Goal: Task Accomplishment & Management: Manage account settings

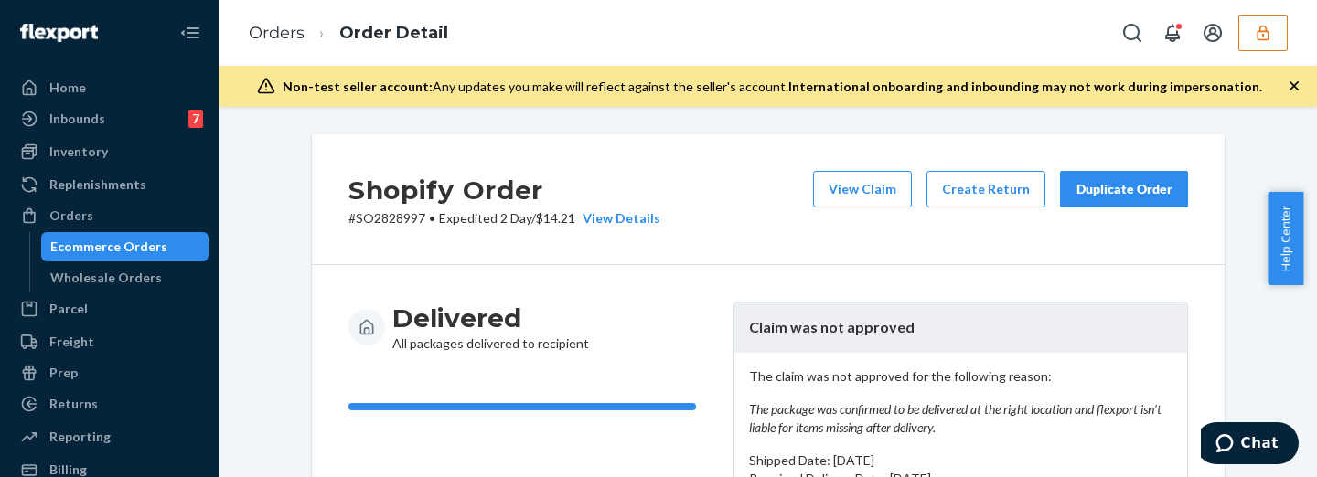
scroll to position [76, 0]
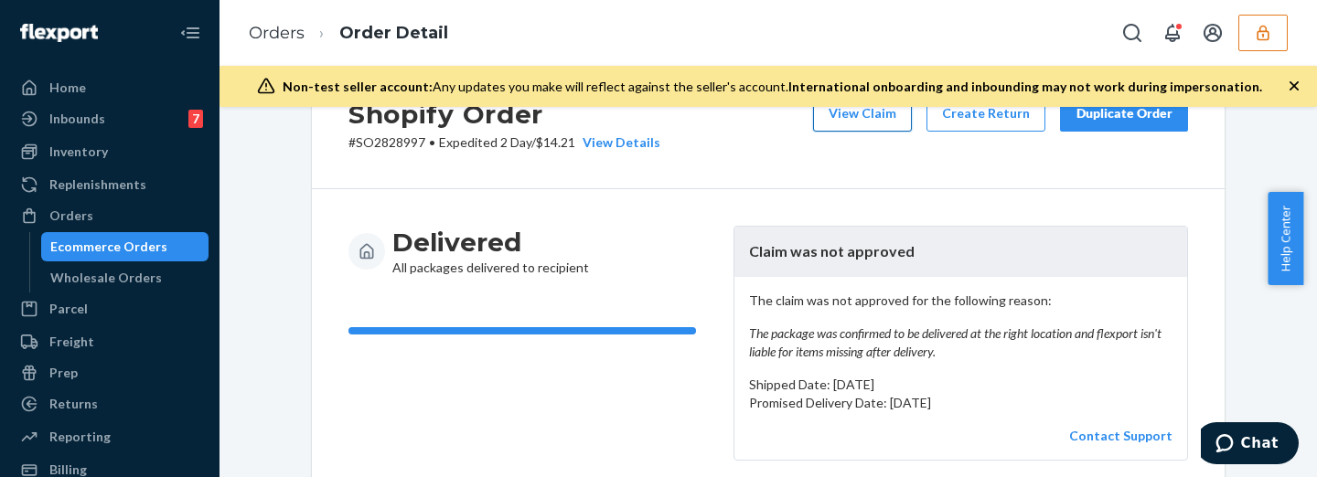
click at [864, 114] on button "View Claim" at bounding box center [862, 113] width 99 height 37
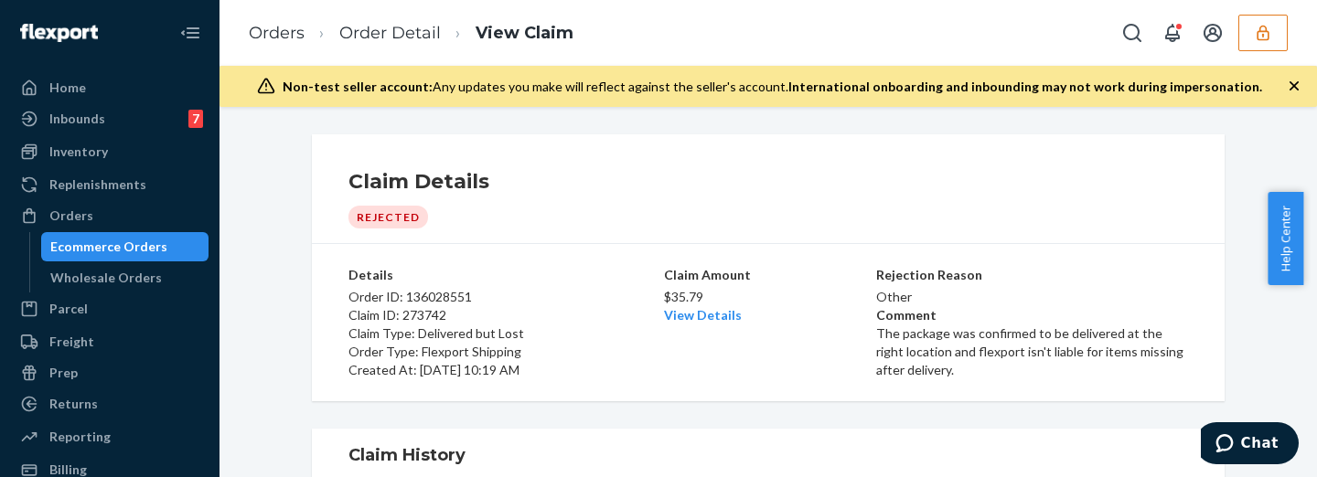
scroll to position [76, 0]
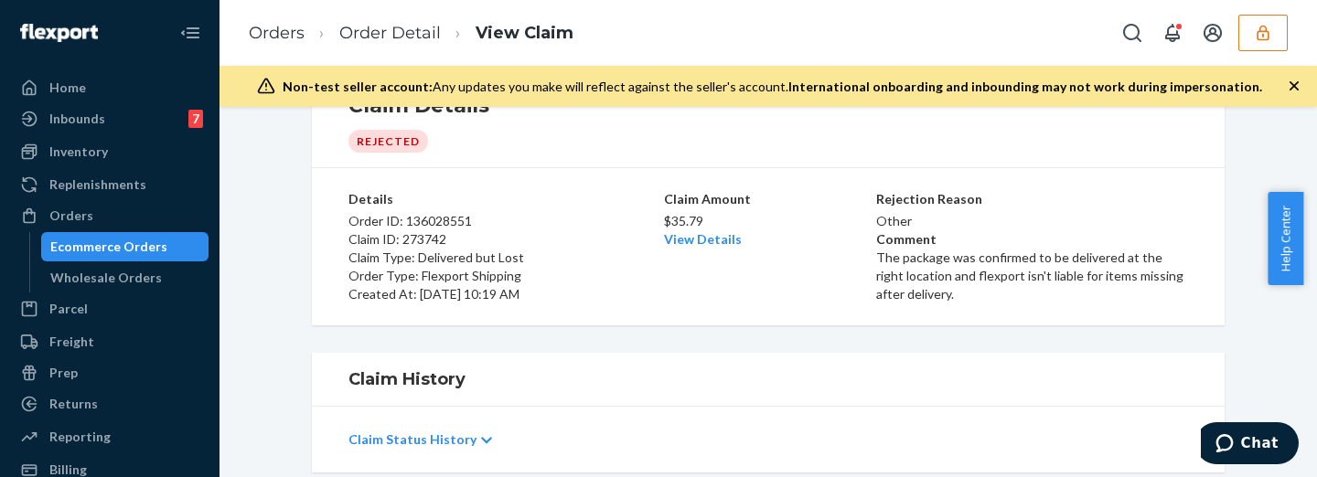
click at [382, 438] on p "Claim Status History" at bounding box center [412, 440] width 128 height 18
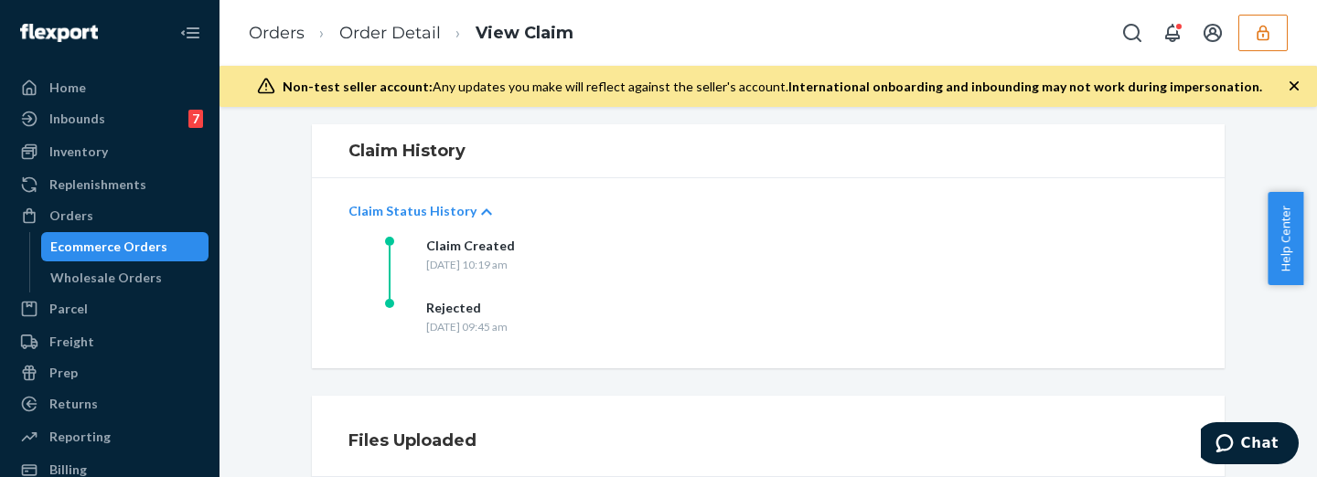
scroll to position [152, 0]
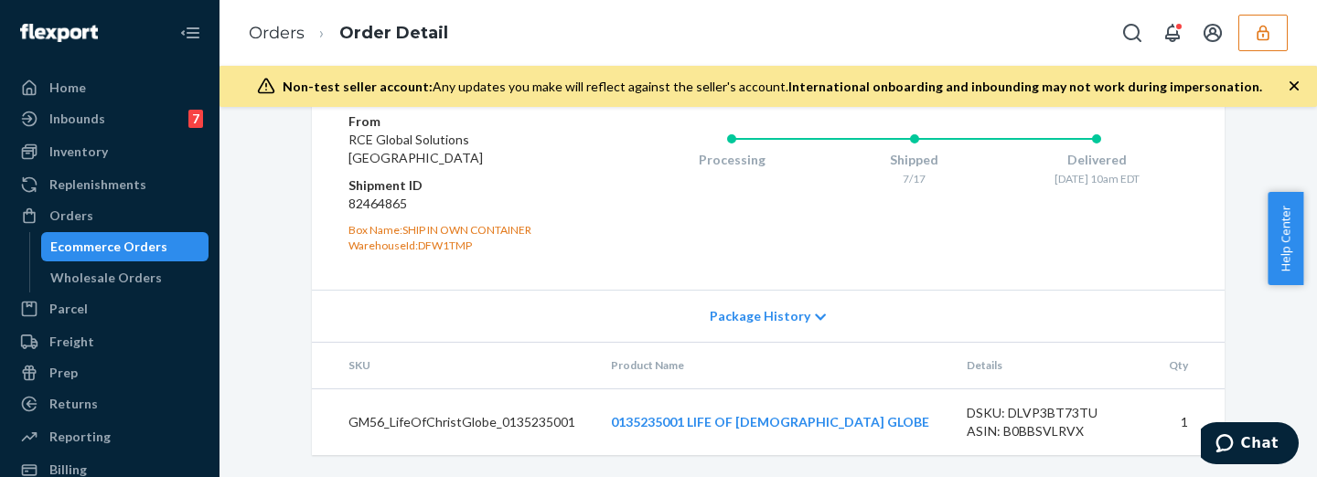
scroll to position [755, 0]
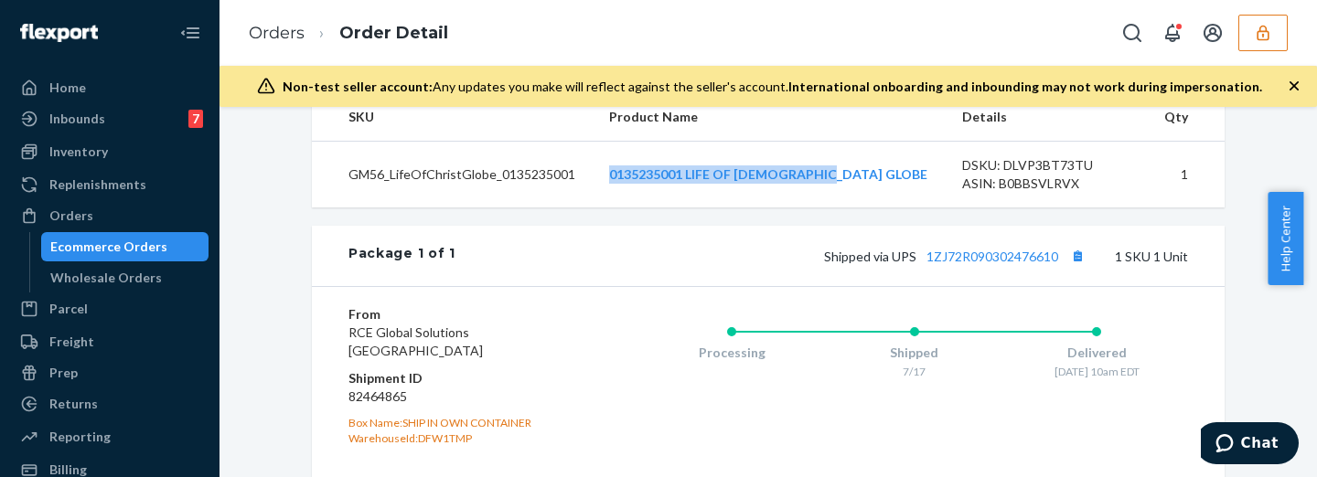
drag, startPoint x: 624, startPoint y: 208, endPoint x: 925, endPoint y: 225, distance: 301.2
click at [925, 208] on tr "GM56_LifeOfChristGlobe_0135235001 0135235001 LIFE OF CHRIST GLOBE DSKU: DLVP3BT…" at bounding box center [768, 175] width 912 height 67
copy tr "0135235001 LIFE OF CHRIST GLOBE"
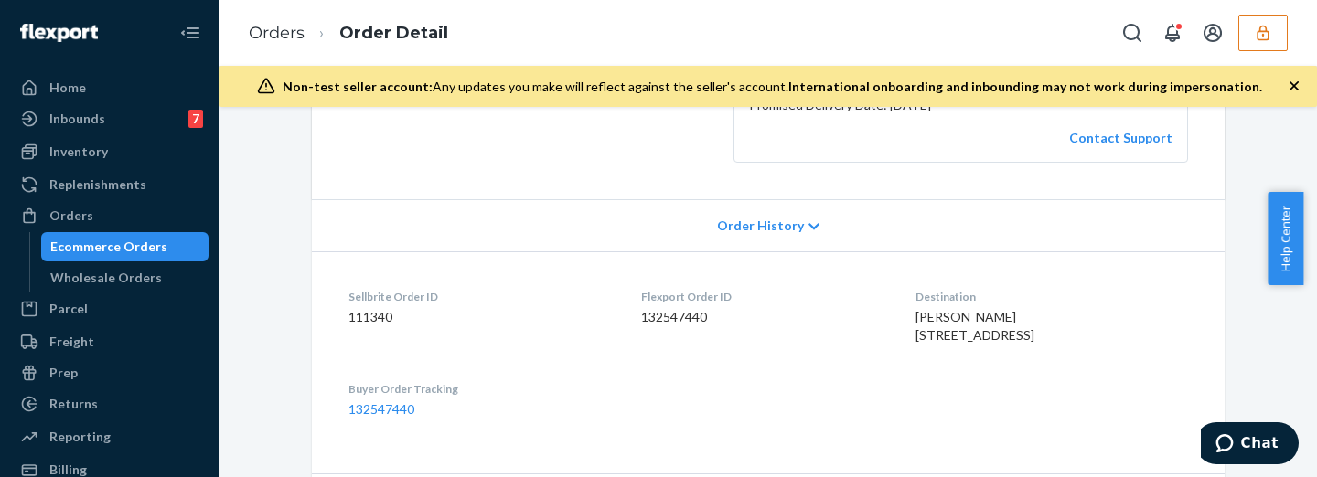
scroll to position [69, 0]
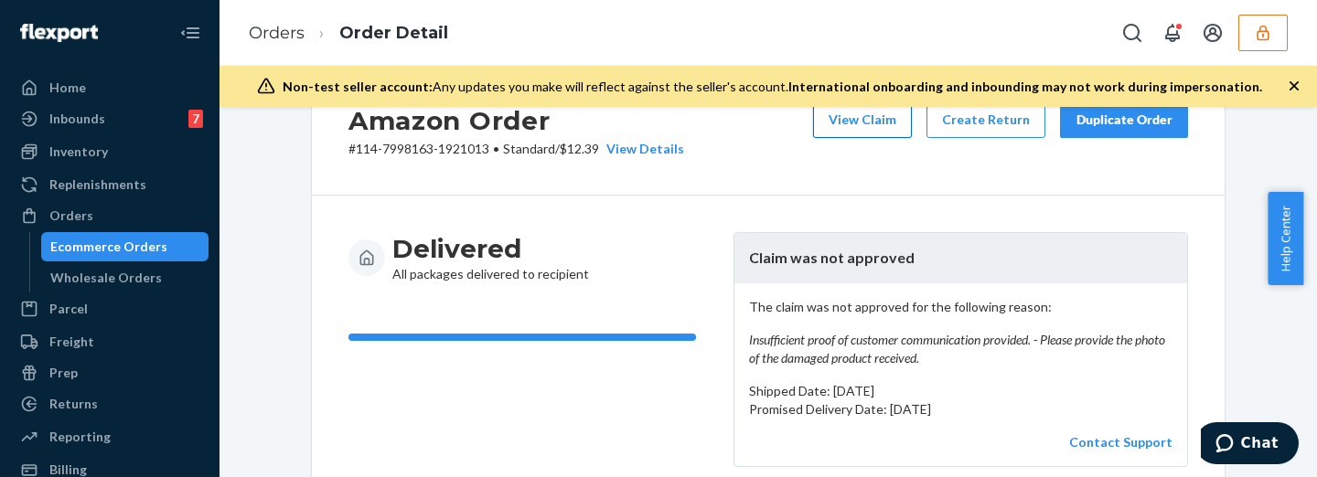
click at [861, 120] on button "View Claim" at bounding box center [862, 119] width 99 height 37
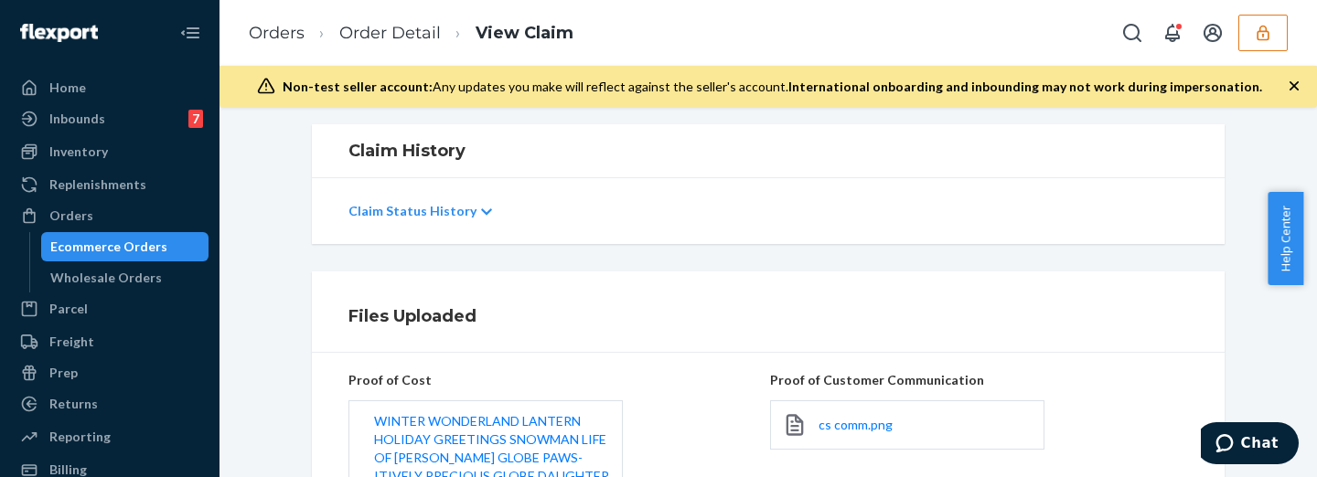
scroll to position [457, 0]
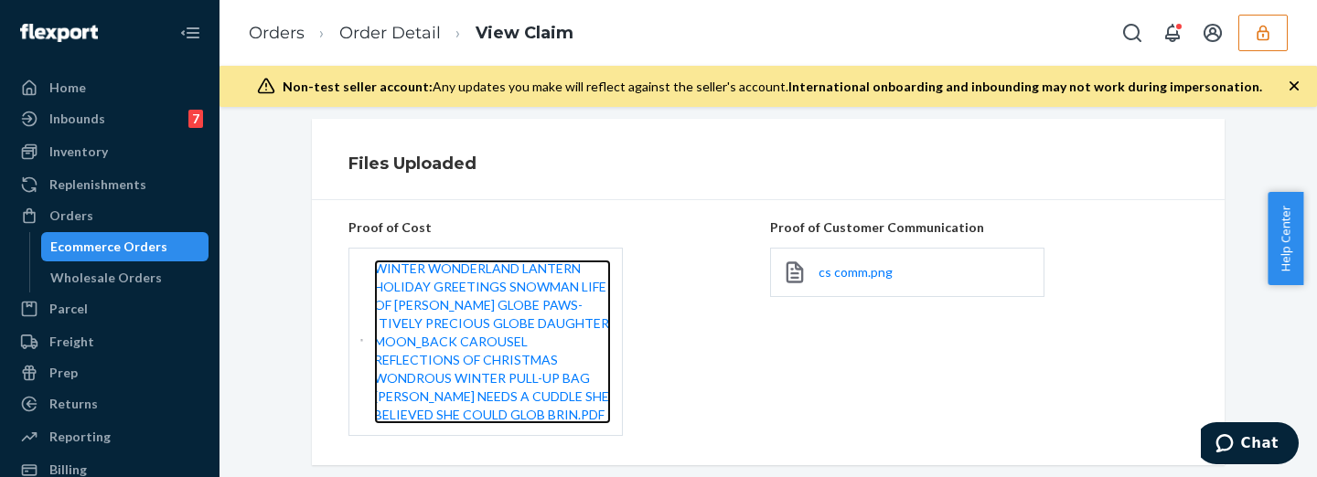
click at [432, 315] on link "WINTER WONDERLAND LANTERN HOLIDAY GREETINGS SNOWMAN LIFE OF CHRIST GLOBE PAWS-I…" at bounding box center [492, 342] width 237 height 165
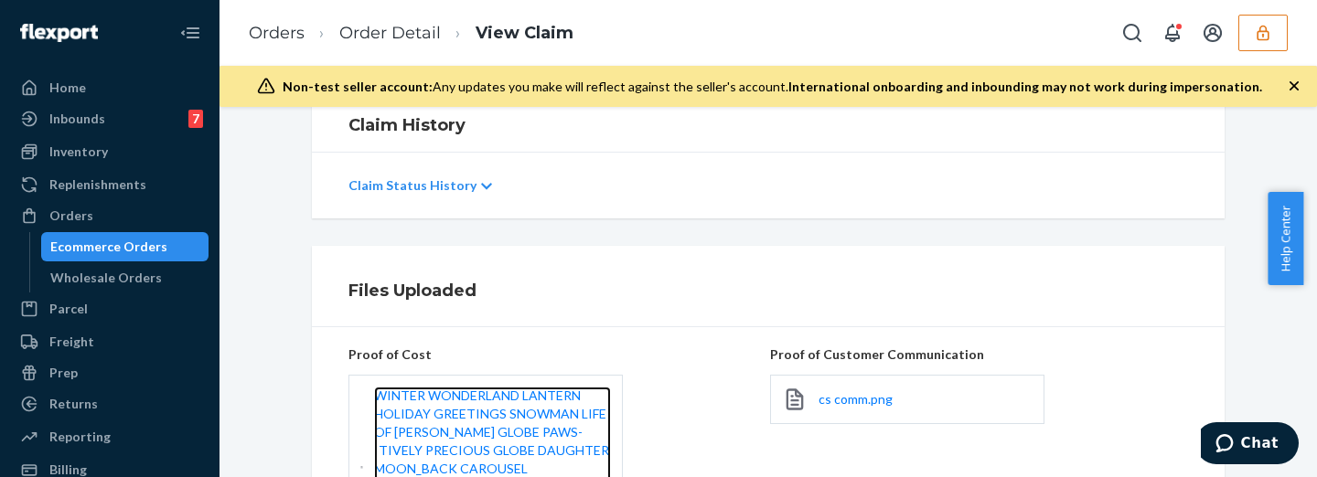
scroll to position [101, 0]
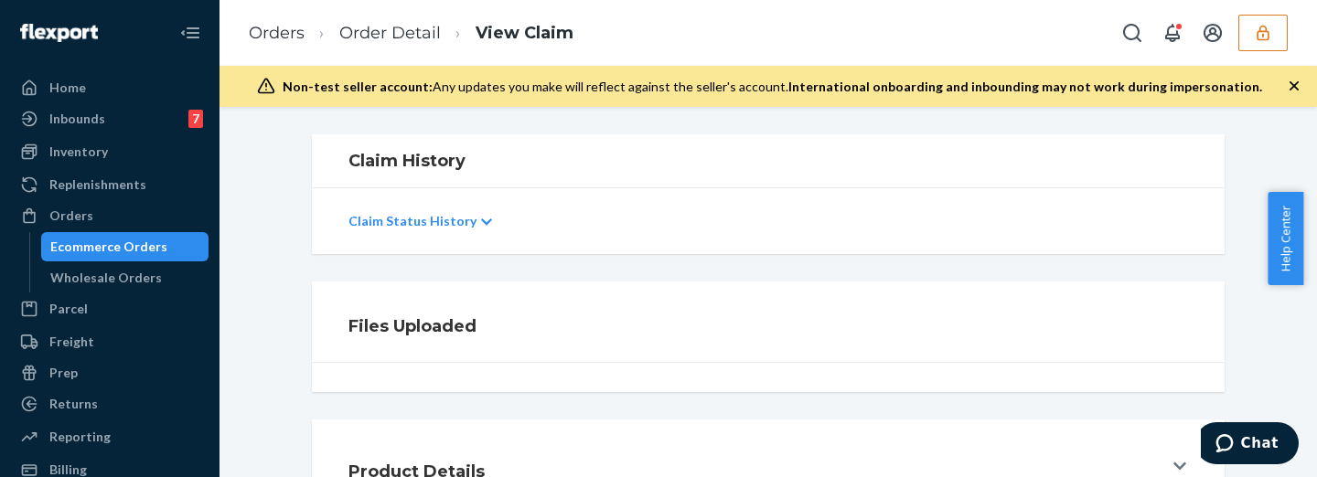
scroll to position [40, 0]
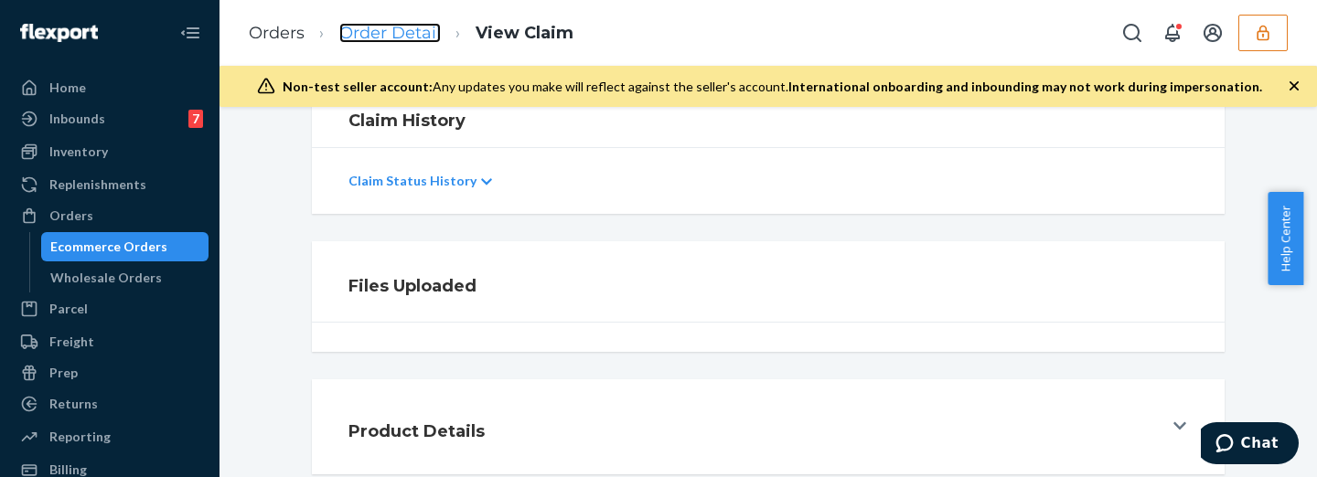
click at [412, 27] on link "Order Detail" at bounding box center [389, 33] width 101 height 20
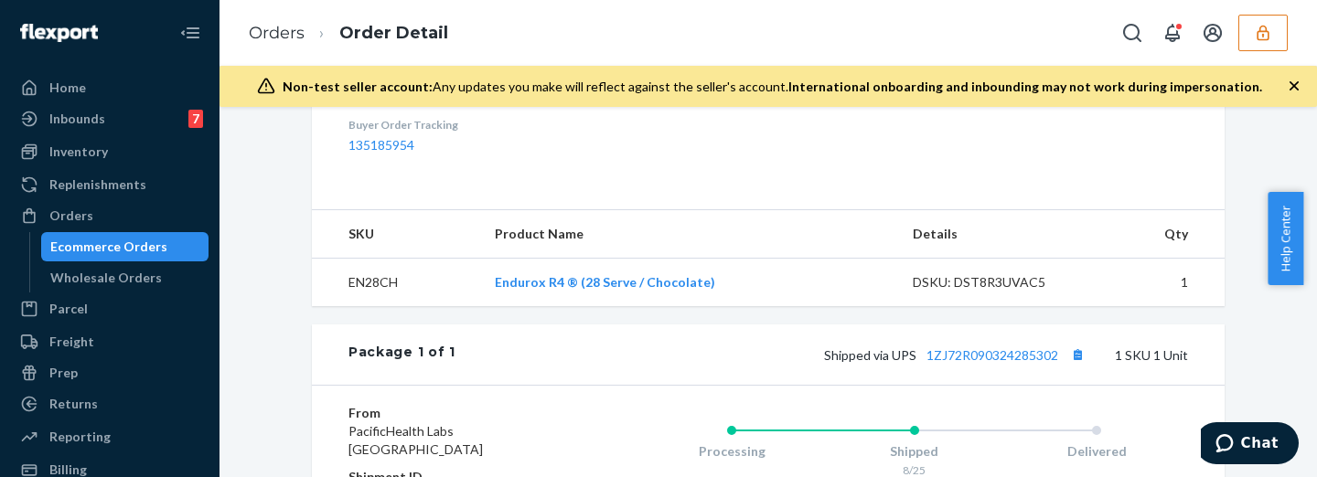
scroll to position [837, 0]
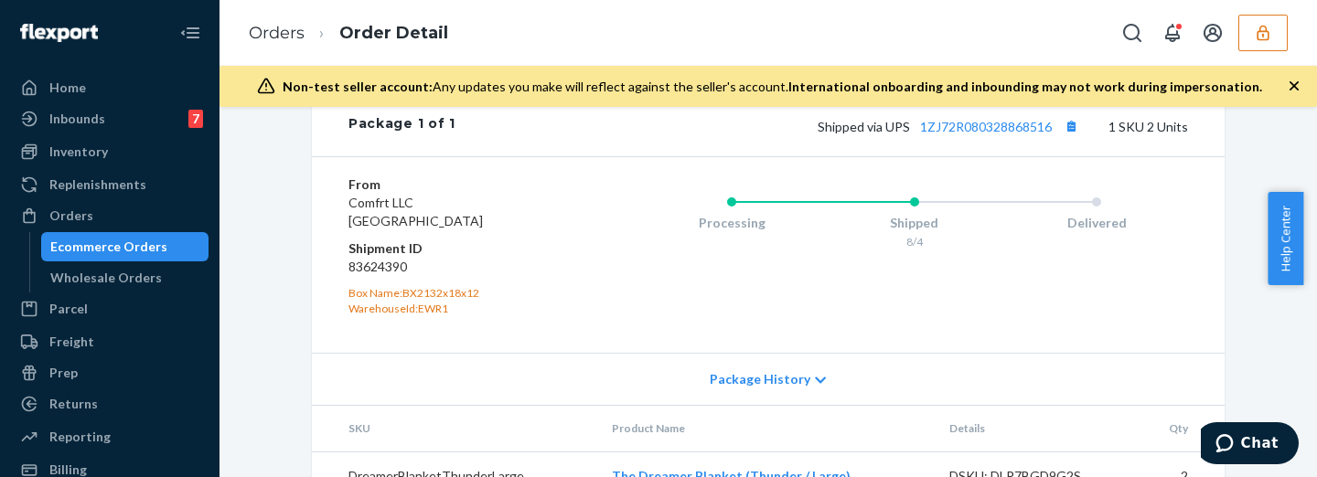
scroll to position [686, 0]
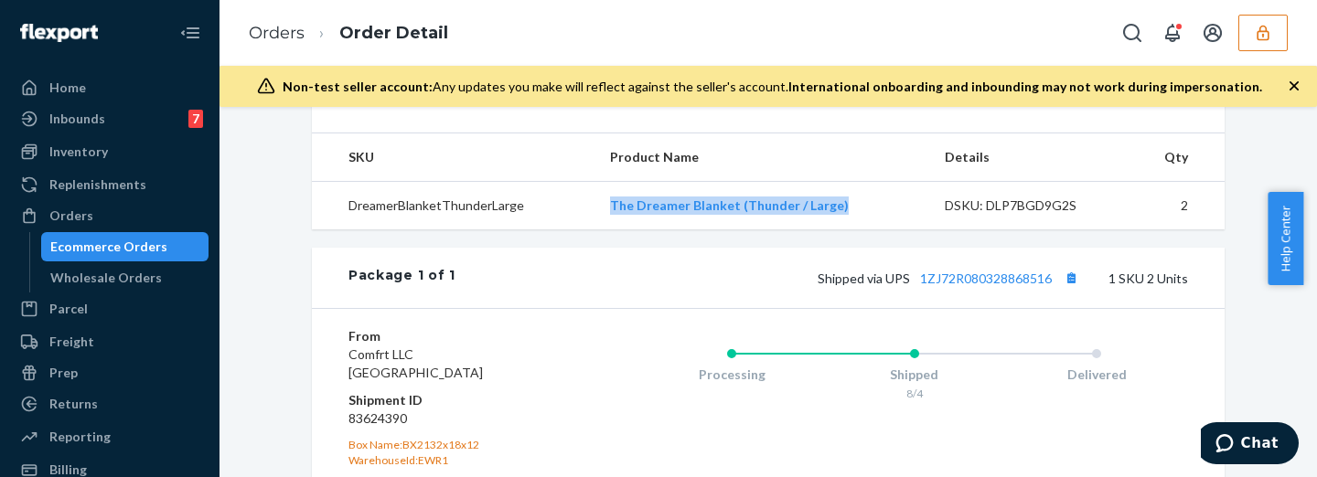
drag, startPoint x: 582, startPoint y: 212, endPoint x: 856, endPoint y: 230, distance: 274.0
click at [856, 230] on tr "DreamerBlanketThunderLarge The Dreamer Blanket (Thunder / Large) DSKU: DLP7BGD9…" at bounding box center [768, 206] width 912 height 48
copy tr "The Dreamer Blanket (Thunder / Large)"
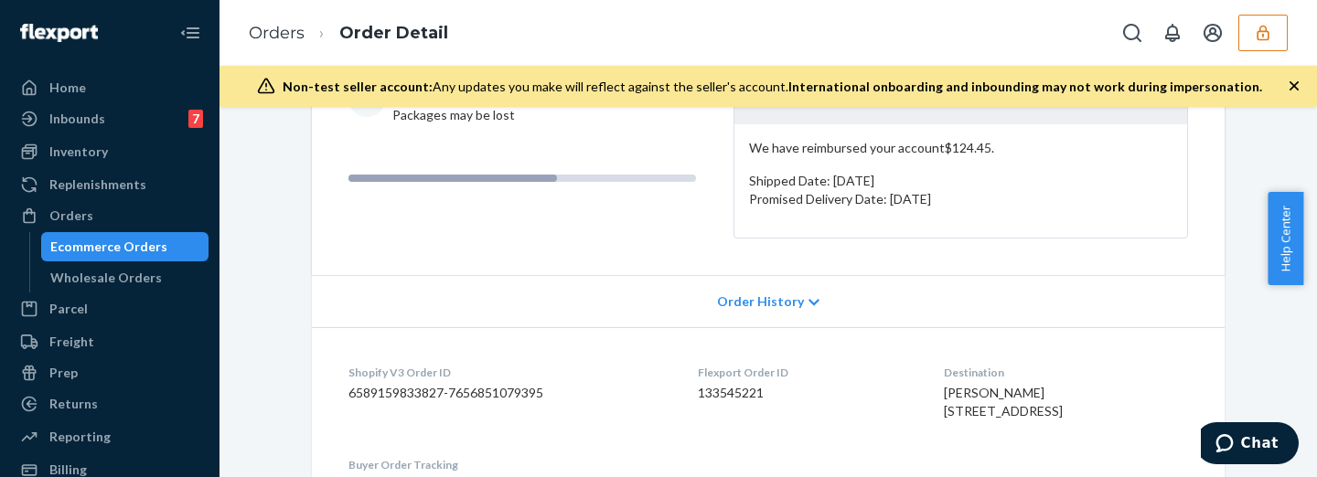
scroll to position [533, 0]
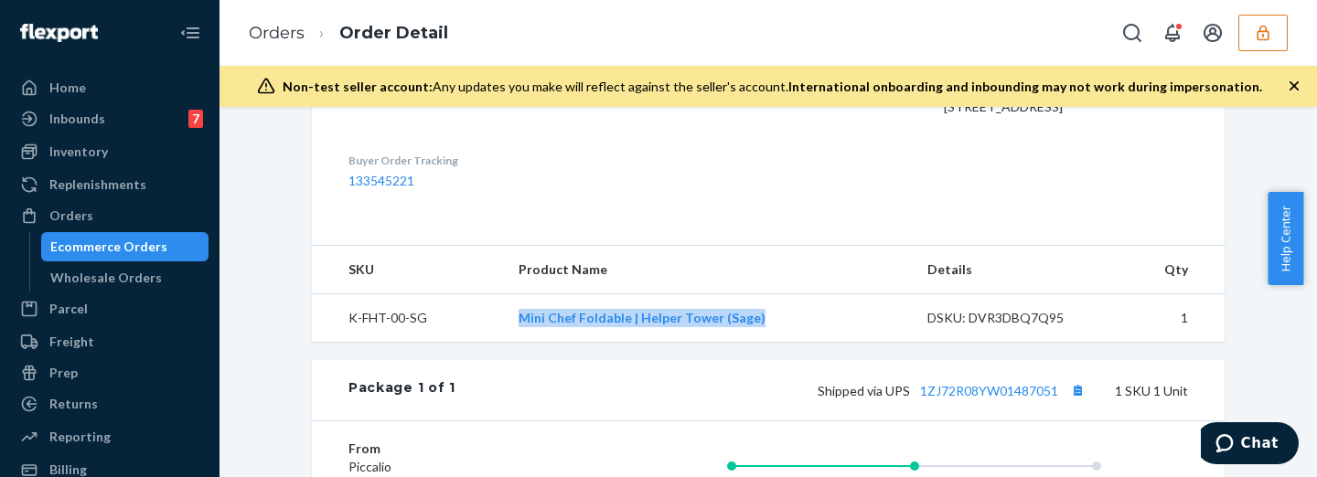
drag, startPoint x: 490, startPoint y: 366, endPoint x: 773, endPoint y: 370, distance: 282.5
click at [773, 343] on tr "K-FHT-00-SG Mini Chef Foldable | Helper Tower (Sage) DSKU: DVR3DBQ7Q95 1" at bounding box center [768, 318] width 912 height 48
copy tr "Mini Chef Foldable | Helper Tower (Sage)"
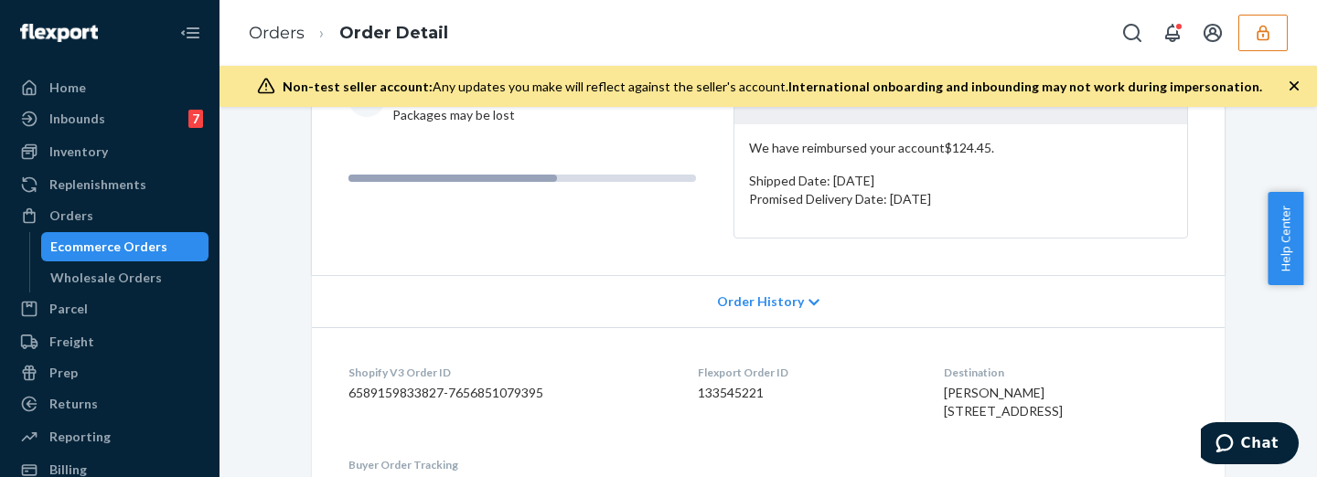
scroll to position [0, 0]
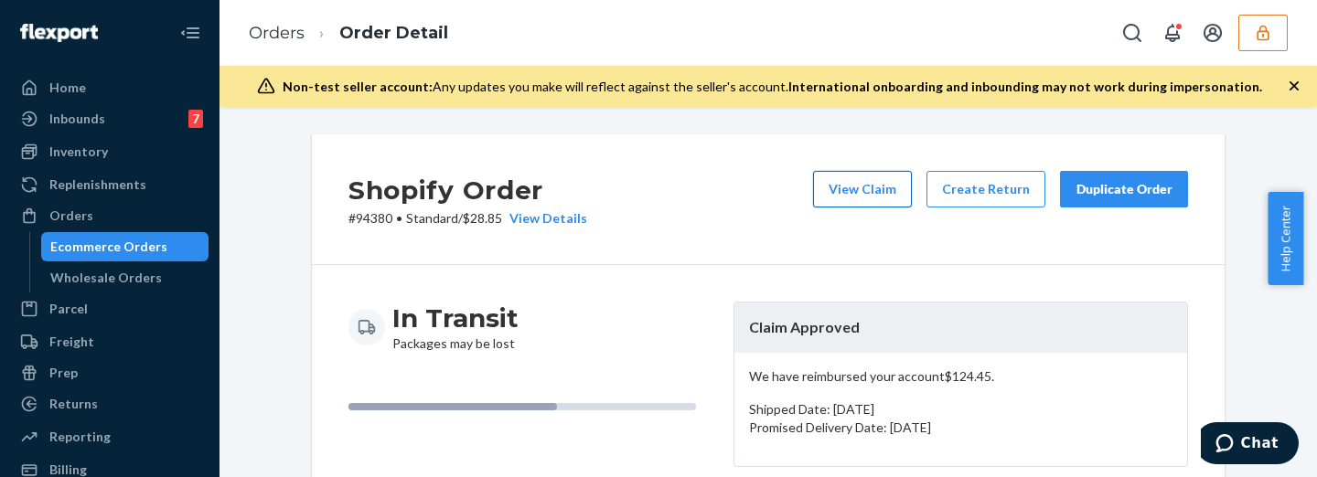
click at [887, 184] on button "View Claim" at bounding box center [862, 189] width 99 height 37
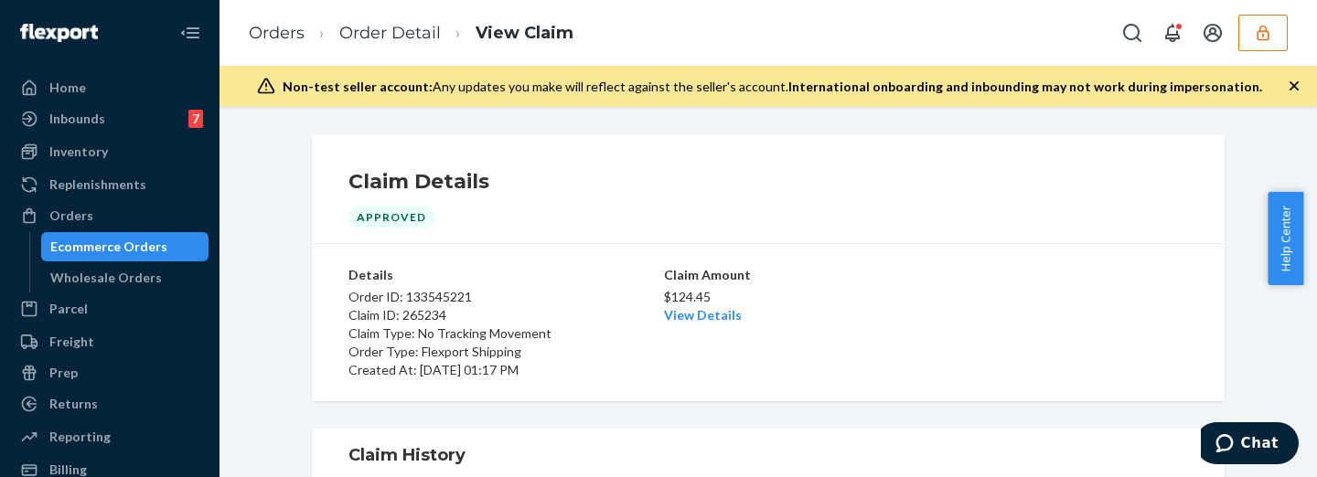
scroll to position [304, 0]
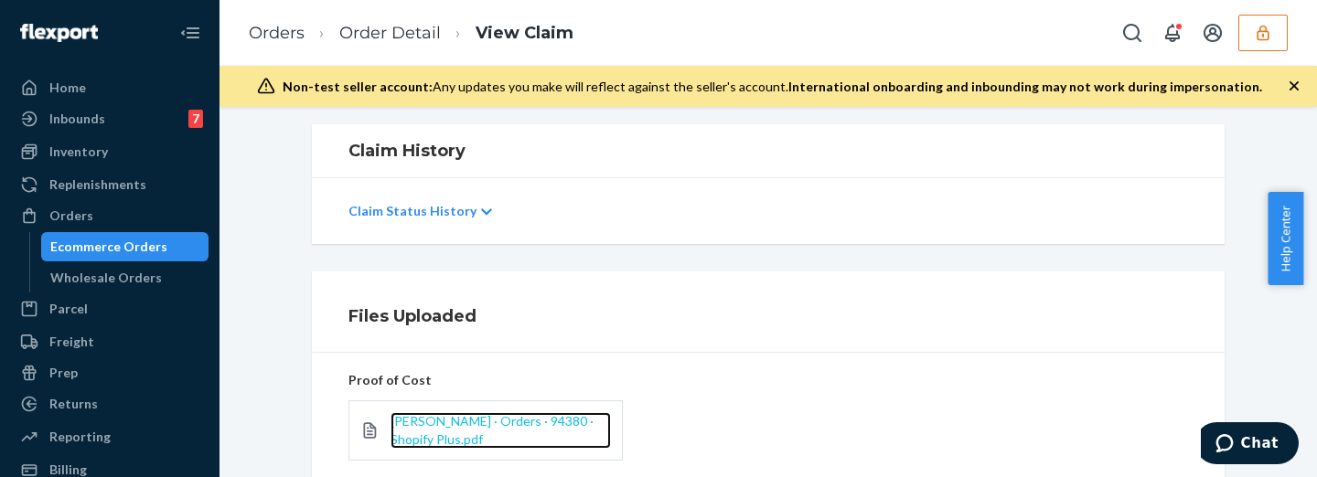
click at [423, 424] on span "Ryan Wass · Orders · 94380 · Shopify Plus.pdf" at bounding box center [491, 430] width 203 height 34
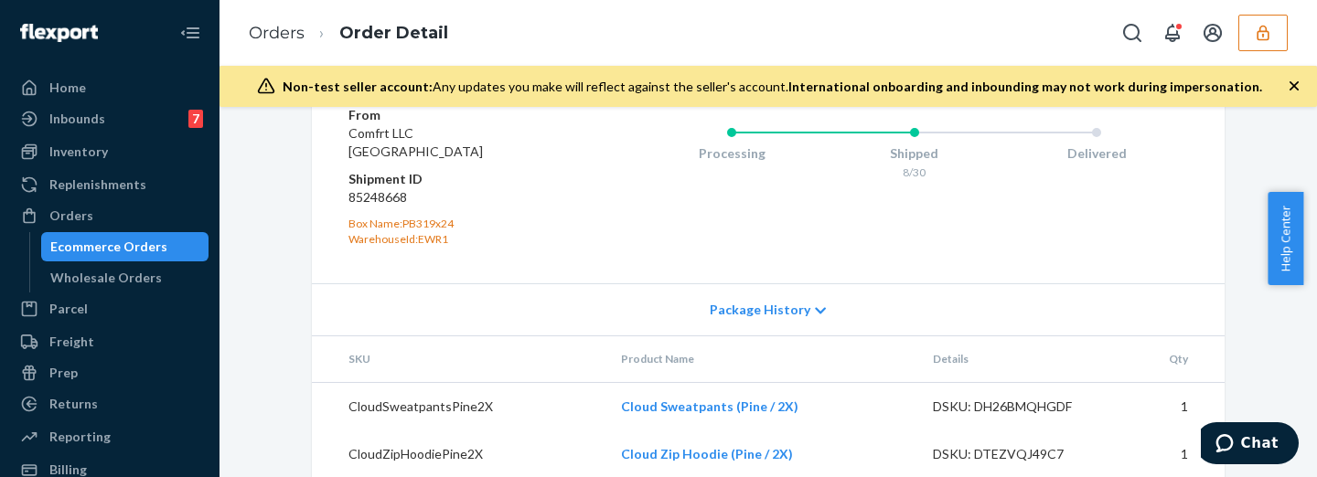
scroll to position [762, 0]
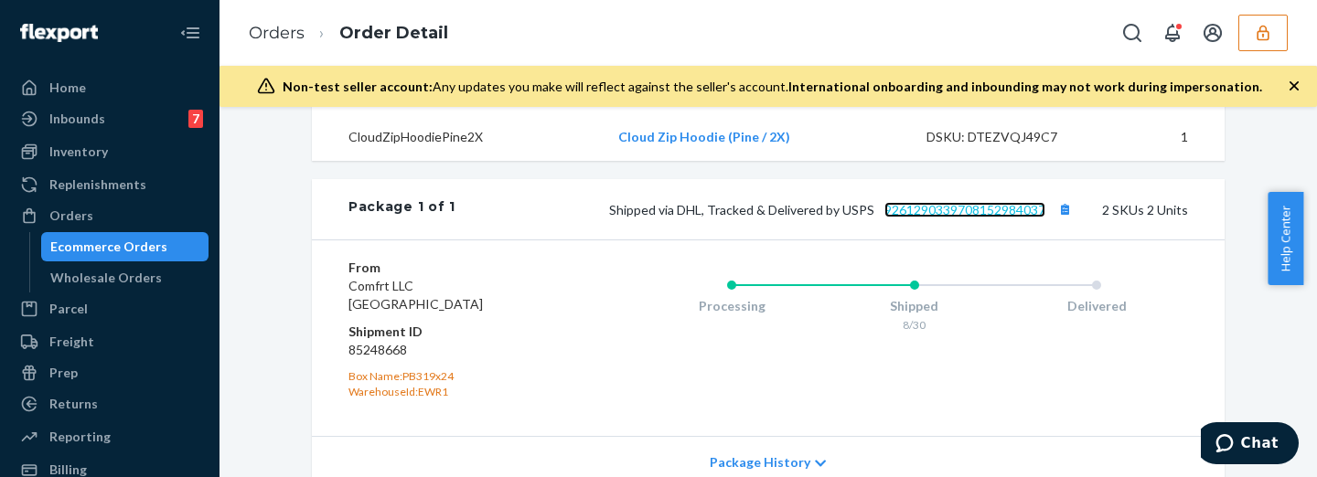
click at [982, 218] on link "9261290339708152984037" at bounding box center [964, 210] width 161 height 16
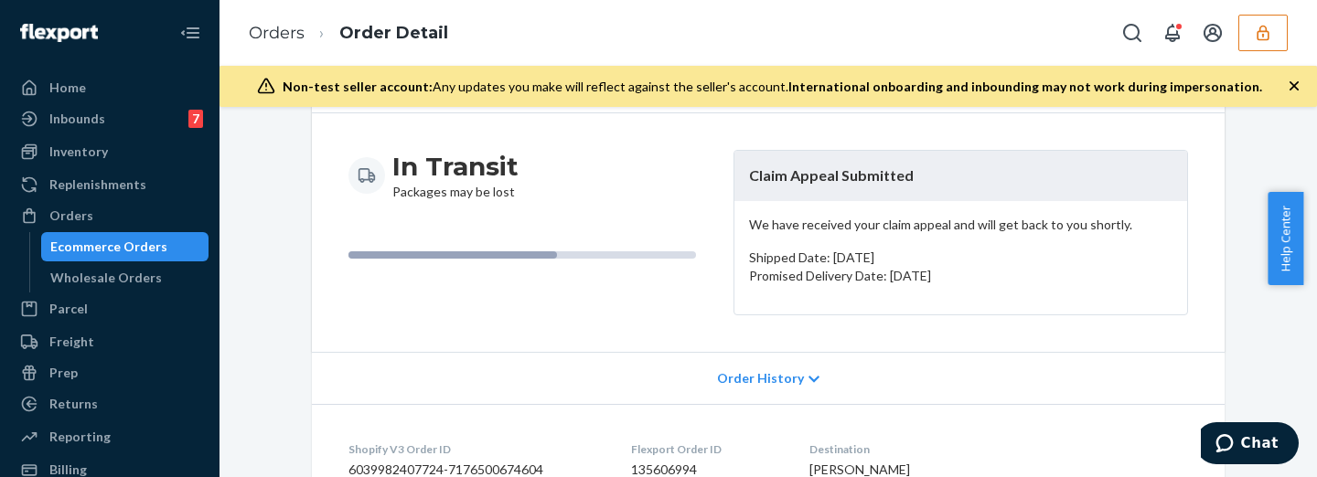
scroll to position [0, 0]
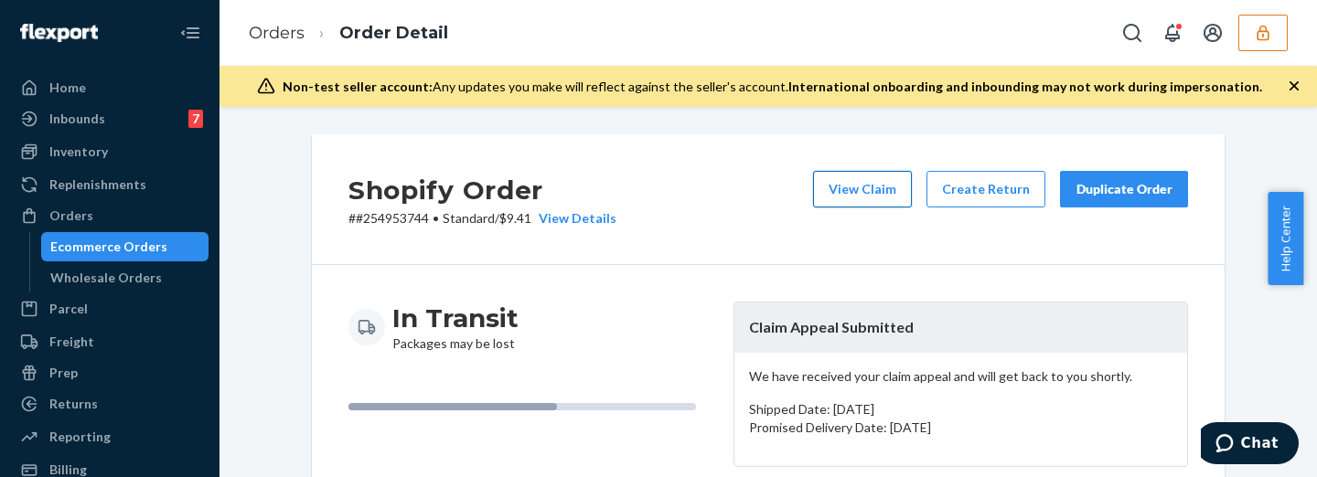
click at [879, 190] on button "View Claim" at bounding box center [862, 189] width 99 height 37
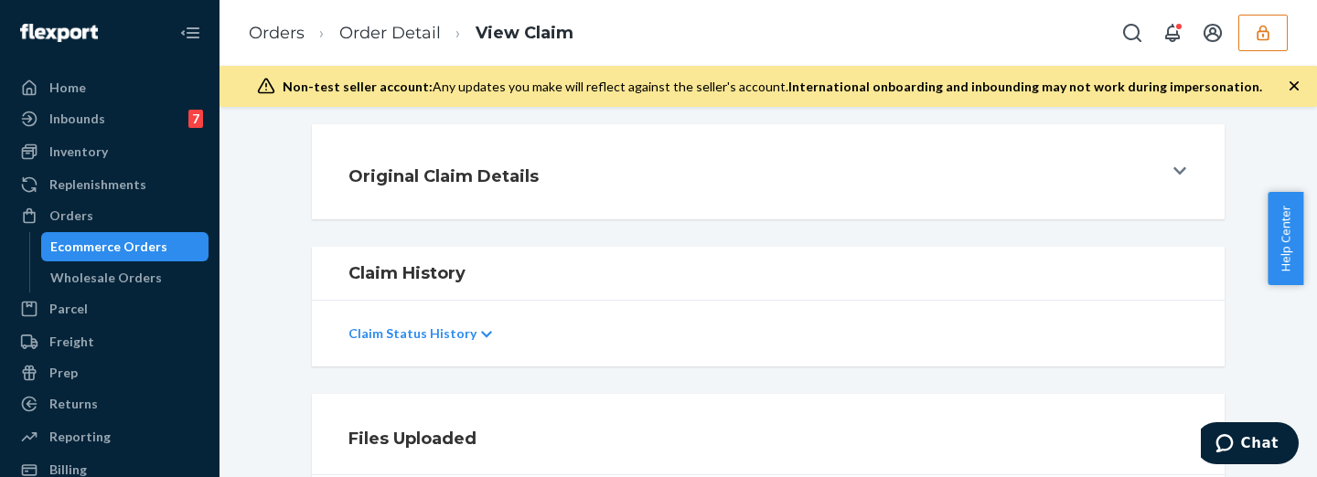
scroll to position [609, 0]
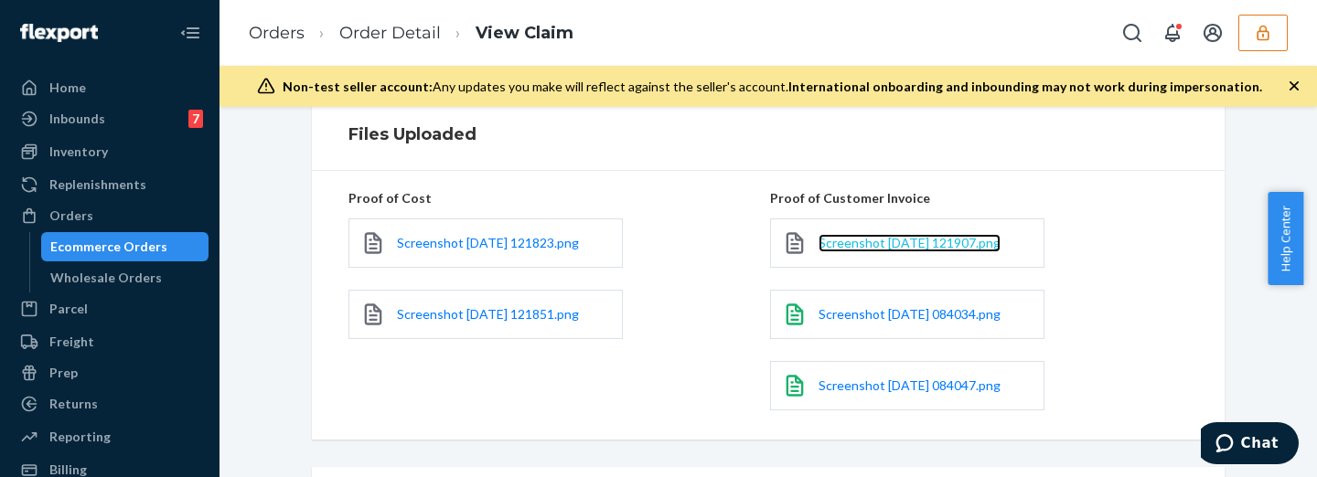
click at [936, 241] on span "Screenshot 2025-09-22 121907.png" at bounding box center [909, 243] width 182 height 16
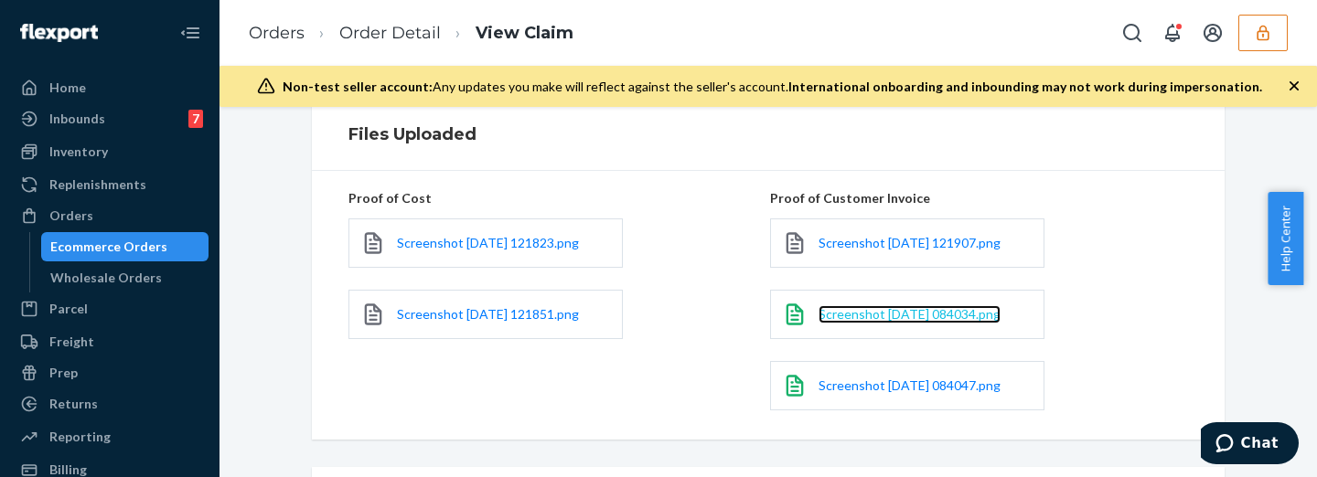
click at [853, 317] on span "Screenshot 2025-09-24 084034.png" at bounding box center [909, 314] width 182 height 16
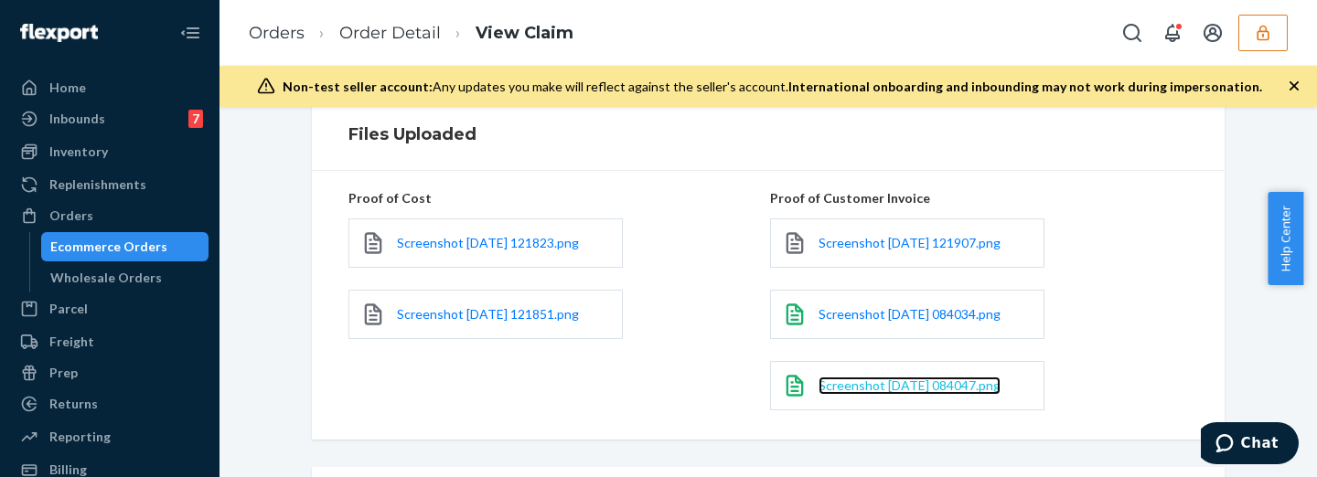
click at [888, 387] on span "Screenshot 2025-09-24 084047.png" at bounding box center [909, 386] width 182 height 16
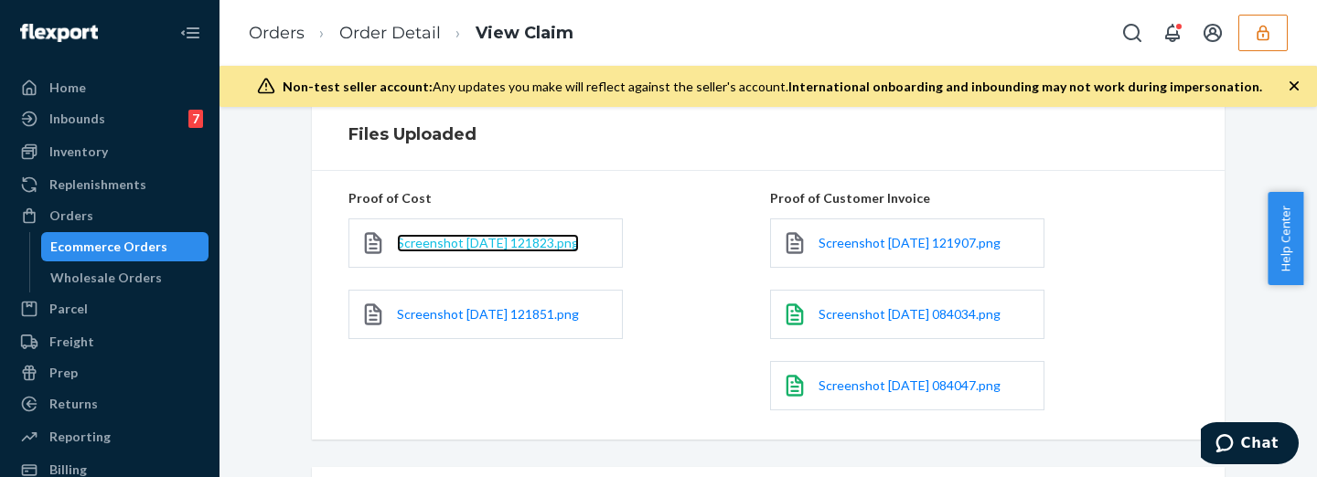
click at [492, 244] on span "Screenshot 2025-09-22 121823.png" at bounding box center [488, 243] width 182 height 16
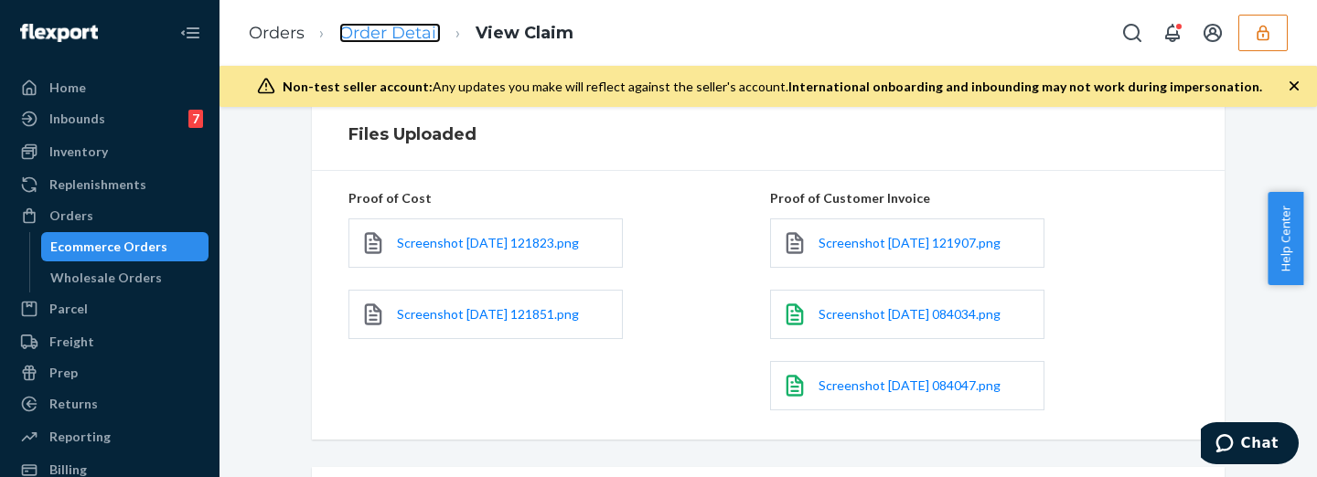
click at [388, 37] on link "Order Detail" at bounding box center [389, 33] width 101 height 20
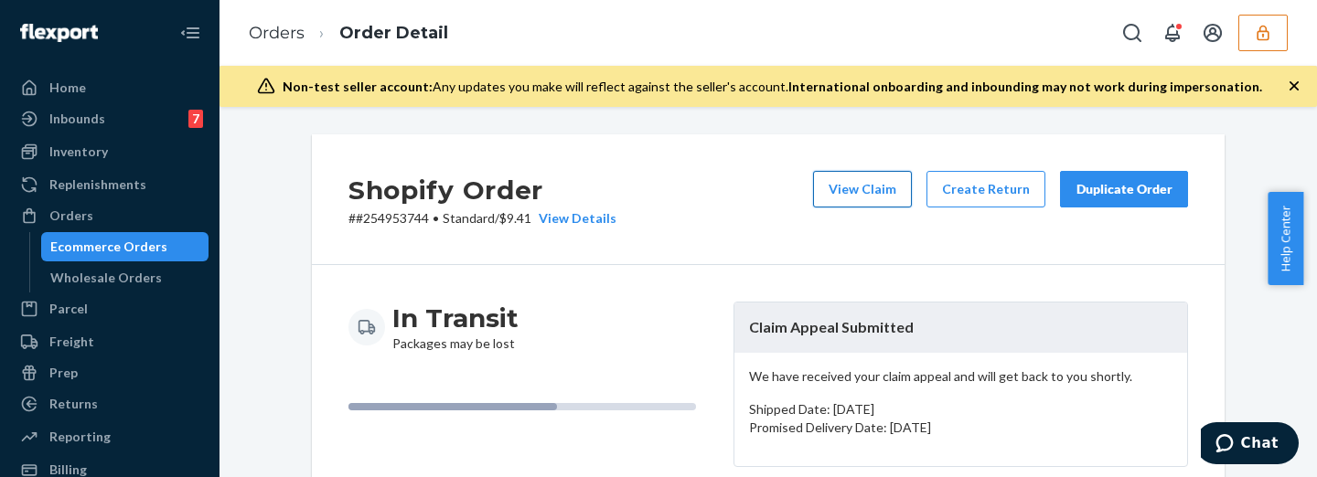
click at [886, 177] on button "View Claim" at bounding box center [862, 189] width 99 height 37
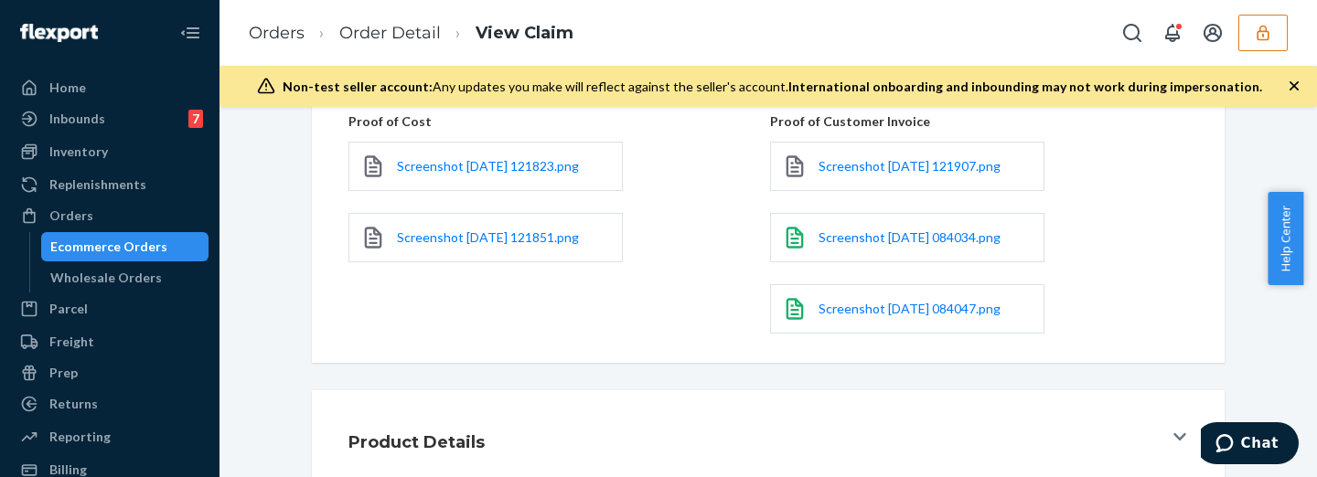
scroll to position [797, 0]
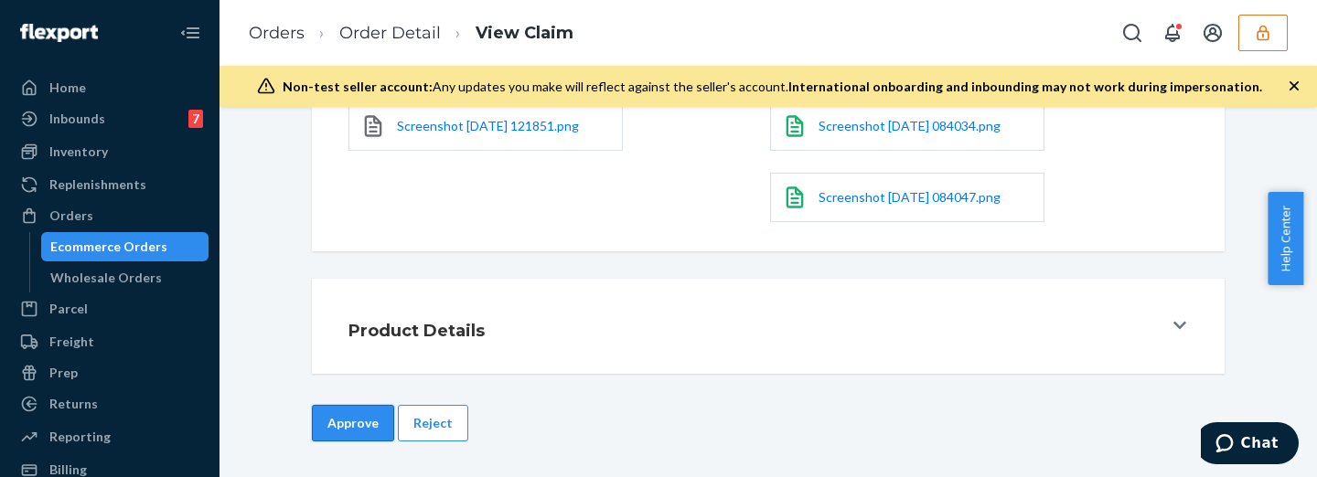
click at [336, 412] on button "Approve" at bounding box center [353, 423] width 82 height 37
click at [1054, 355] on div "Home Inbounds 7 Shipping Plans Problems 7 Inventory Products Replenishments Ord…" at bounding box center [658, 238] width 1317 height 477
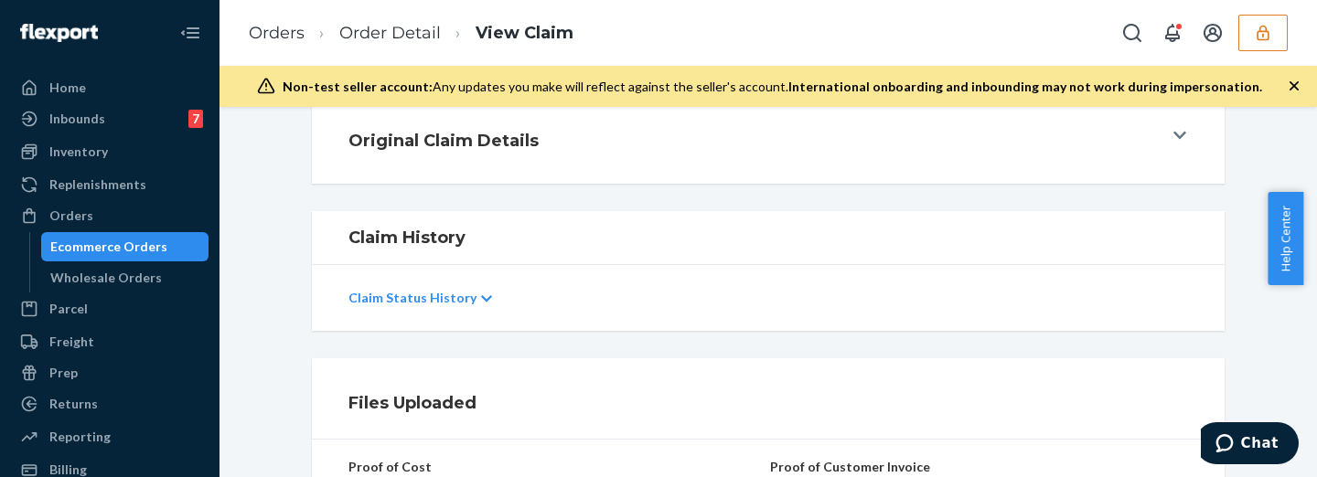
scroll to position [112, 0]
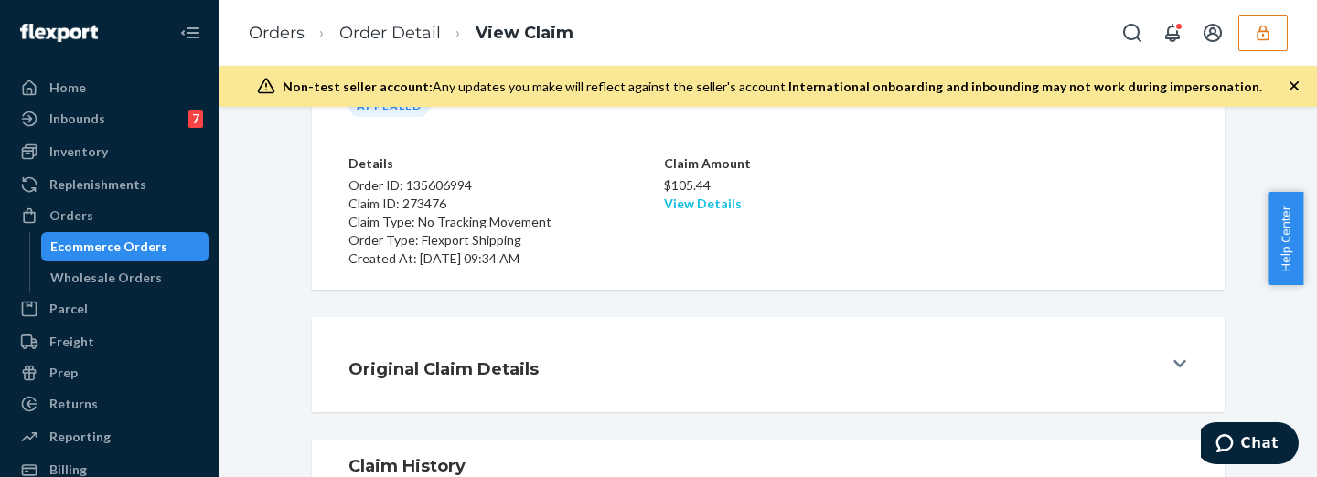
click at [705, 205] on link "View Details" at bounding box center [703, 204] width 78 height 16
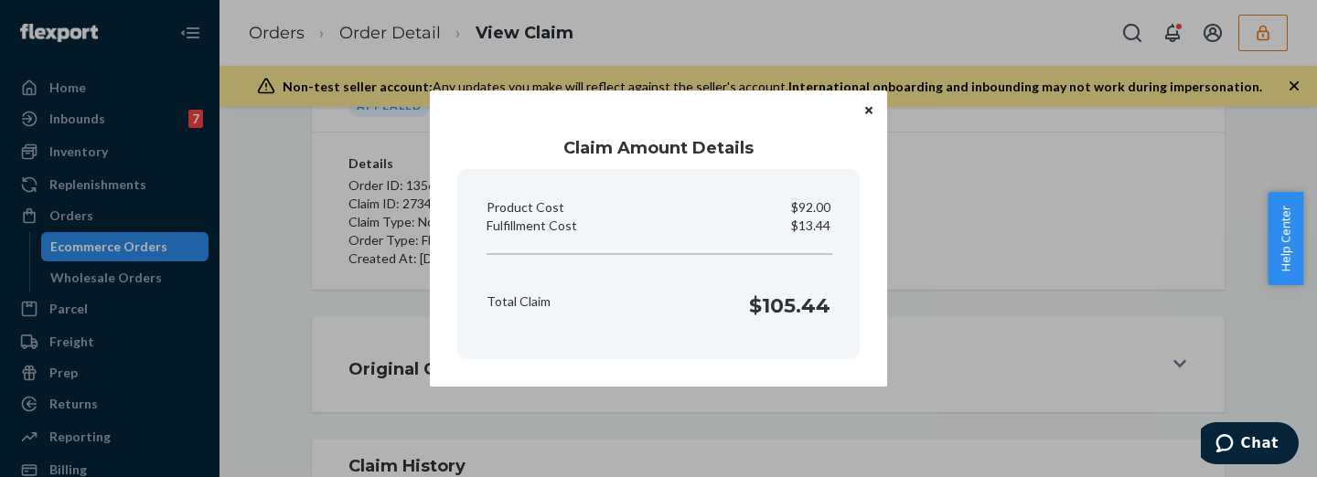
click at [1050, 251] on div "Claim Amount Details Product Cost $92.00 Fulfillment Cost $13.44 Total Claim $1…" at bounding box center [658, 238] width 1317 height 477
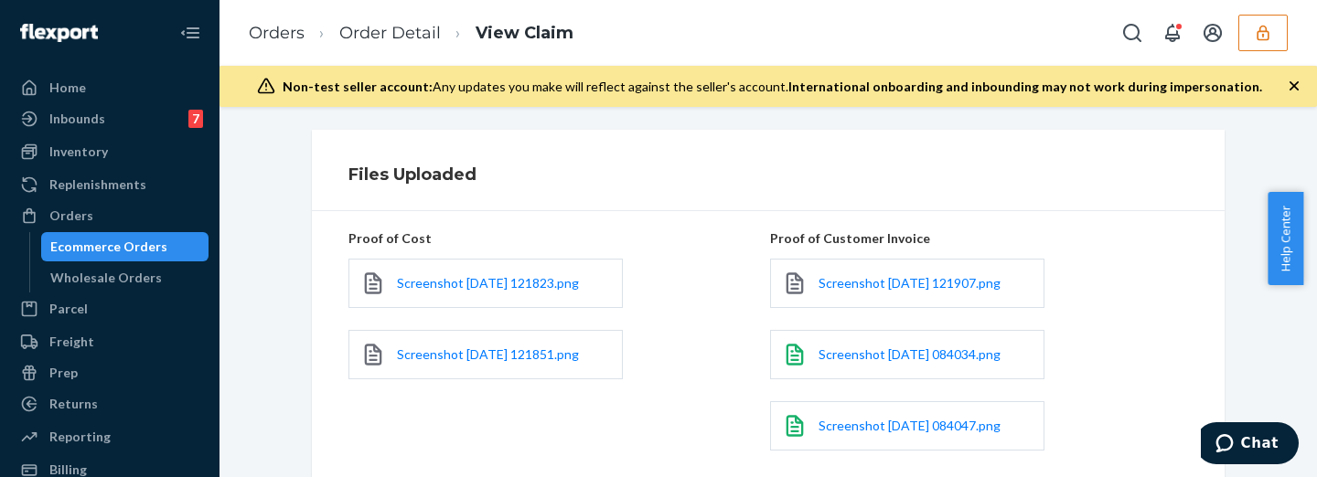
scroll to position [797, 0]
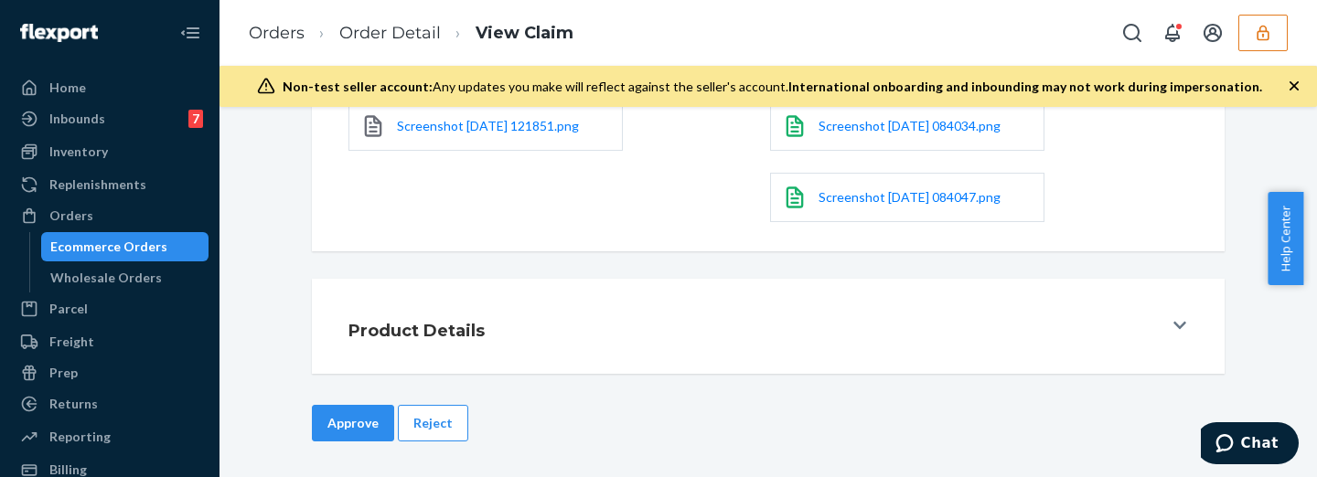
click at [386, 419] on div "Approve Reject" at bounding box center [768, 423] width 916 height 37
click at [368, 416] on button "Approve" at bounding box center [353, 423] width 82 height 37
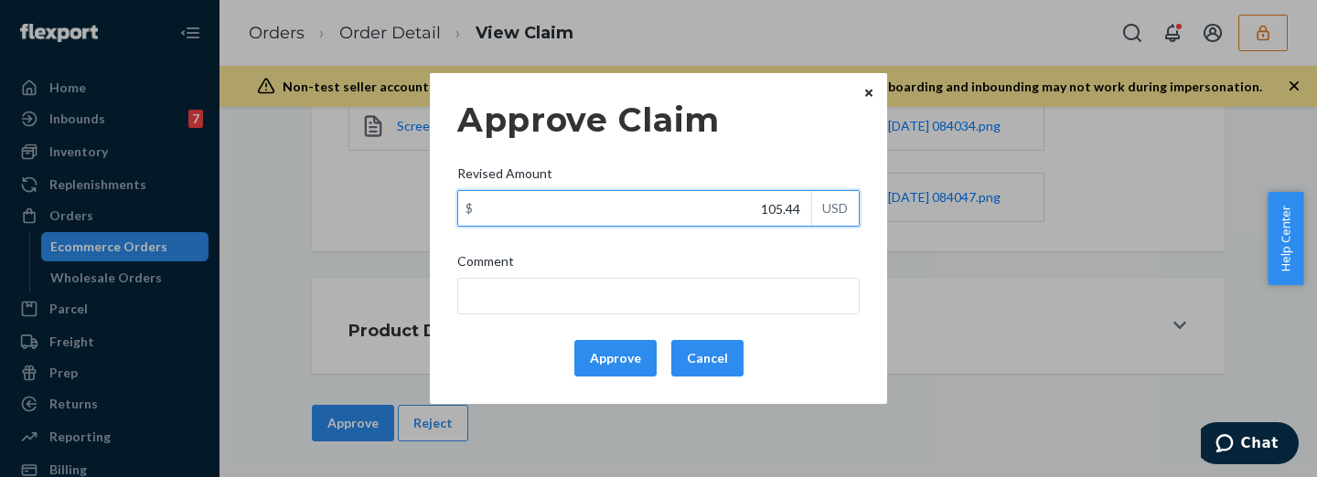
drag, startPoint x: 725, startPoint y: 208, endPoint x: 845, endPoint y: 210, distance: 119.8
click at [845, 210] on div "$ 105.44 USD" at bounding box center [658, 208] width 402 height 37
type input "1.00"
click at [793, 223] on input "Revised Amount $ USD" at bounding box center [634, 208] width 353 height 35
type input "38.40"
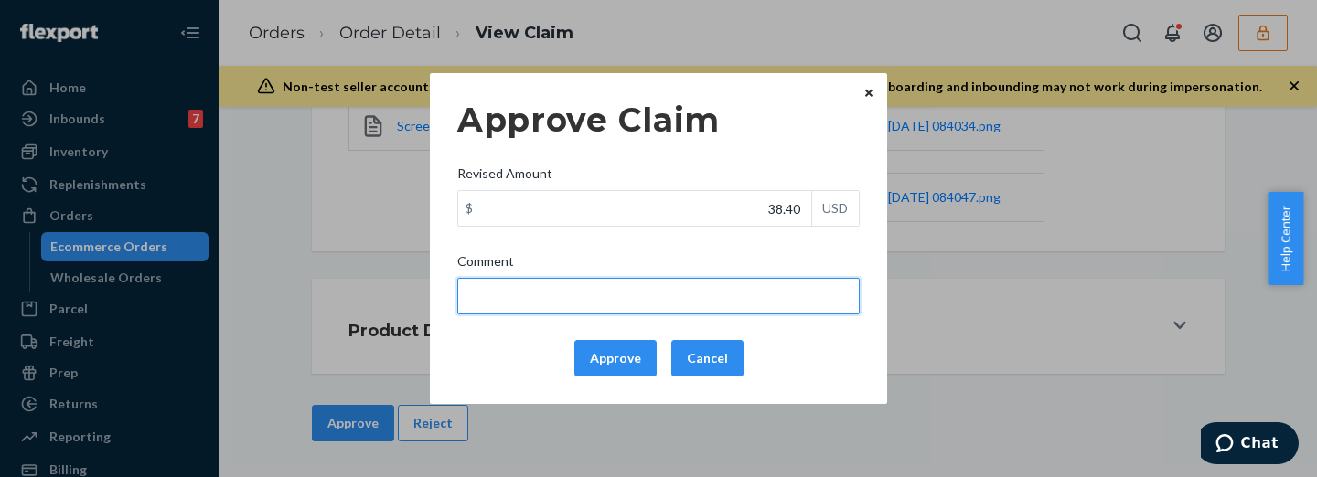
click at [777, 283] on input "Comment" at bounding box center [658, 296] width 402 height 37
click at [592, 296] on input "total cost adjusted (39x0.40) + fulfillment fee" at bounding box center [658, 296] width 402 height 37
drag, startPoint x: 592, startPoint y: 296, endPoint x: 583, endPoint y: 297, distance: 9.2
click at [583, 297] on input "total cost adjusted (39x0.40) + fulfillment fee" at bounding box center [658, 296] width 402 height 37
click at [767, 295] on input "total cost adjusted (62.4x0.40) + fulfillment fee" at bounding box center [658, 296] width 402 height 37
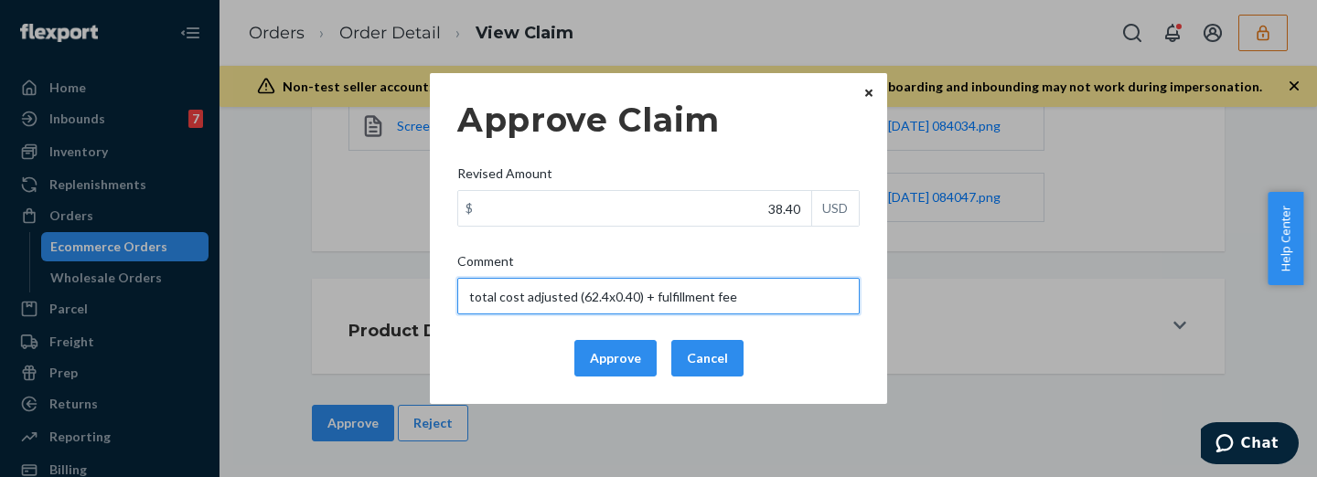
click at [767, 295] on input "total cost adjusted (62.4x0.40) + fulfillment fee" at bounding box center [658, 296] width 402 height 37
type input "total cost adjusted (62.4x0.40) + fulfillment fee"
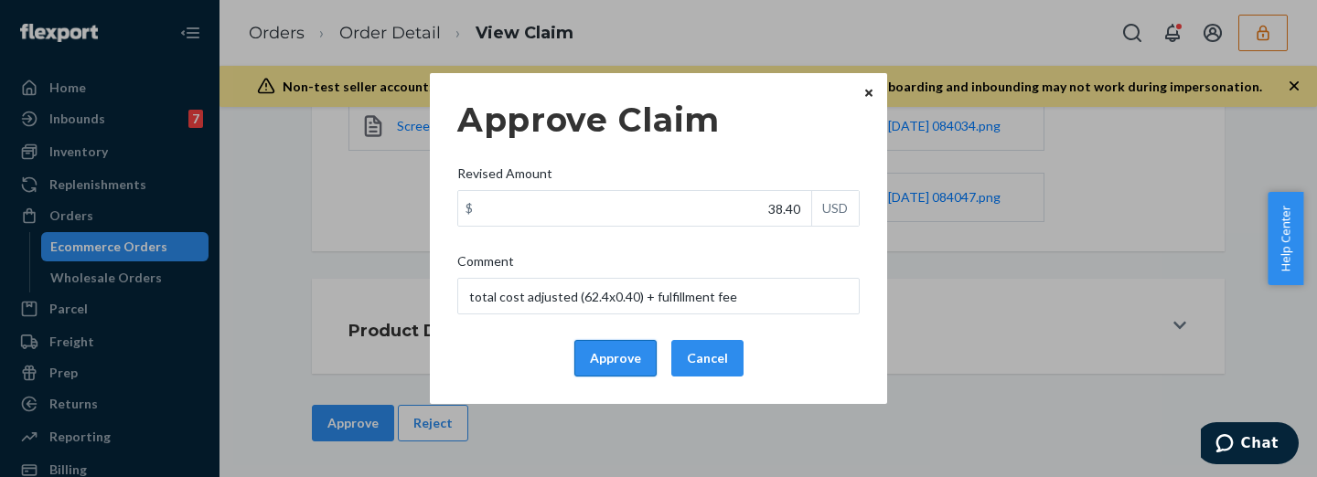
click at [617, 352] on button "Approve" at bounding box center [615, 358] width 82 height 37
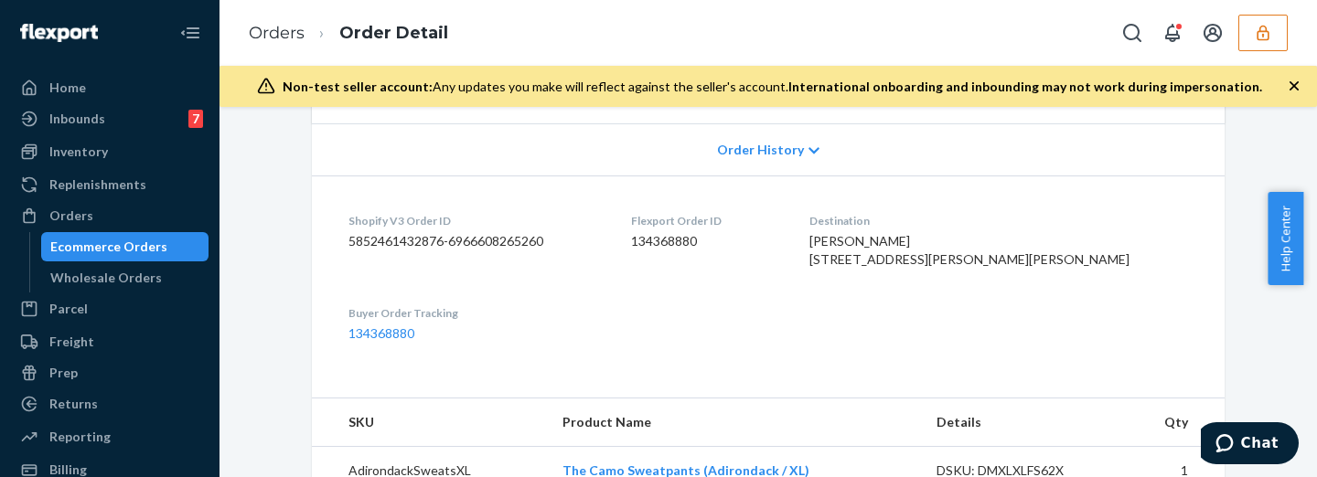
scroll to position [686, 0]
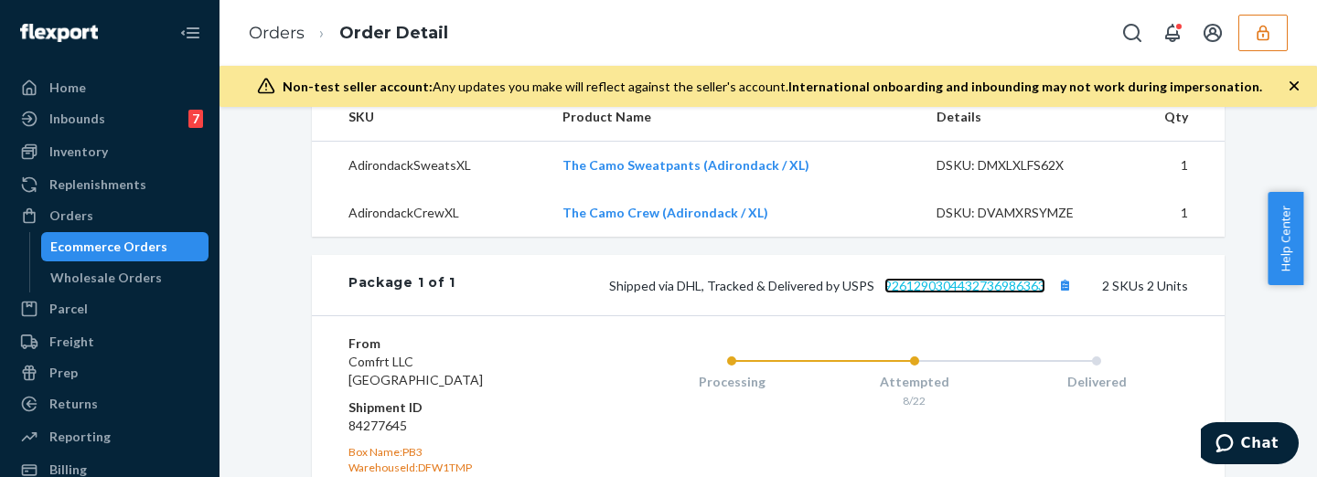
click at [985, 293] on link "9261290304432736986363" at bounding box center [964, 286] width 161 height 16
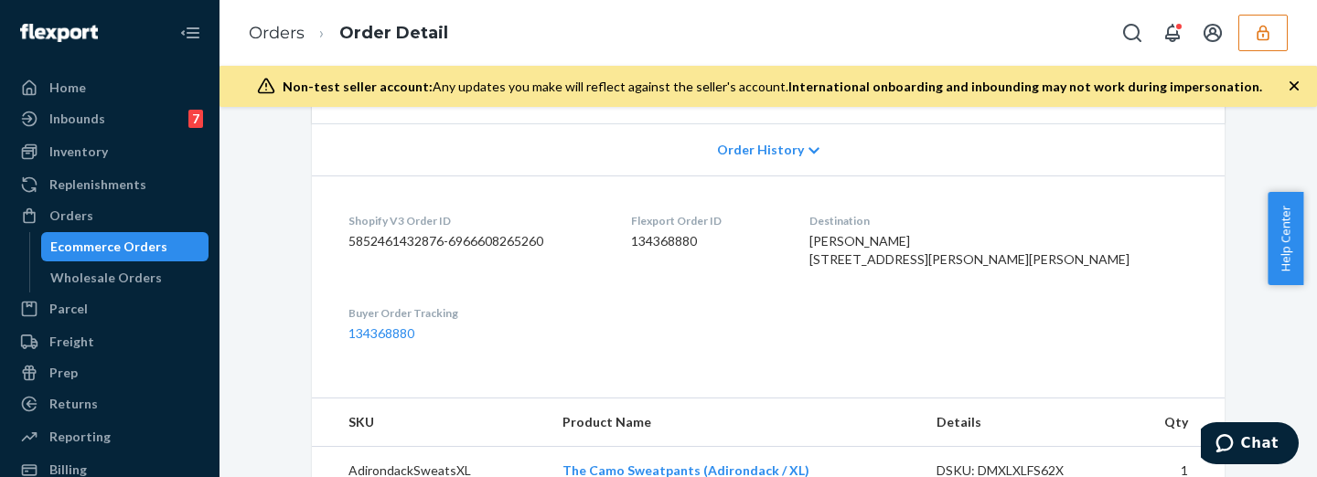
scroll to position [0, 0]
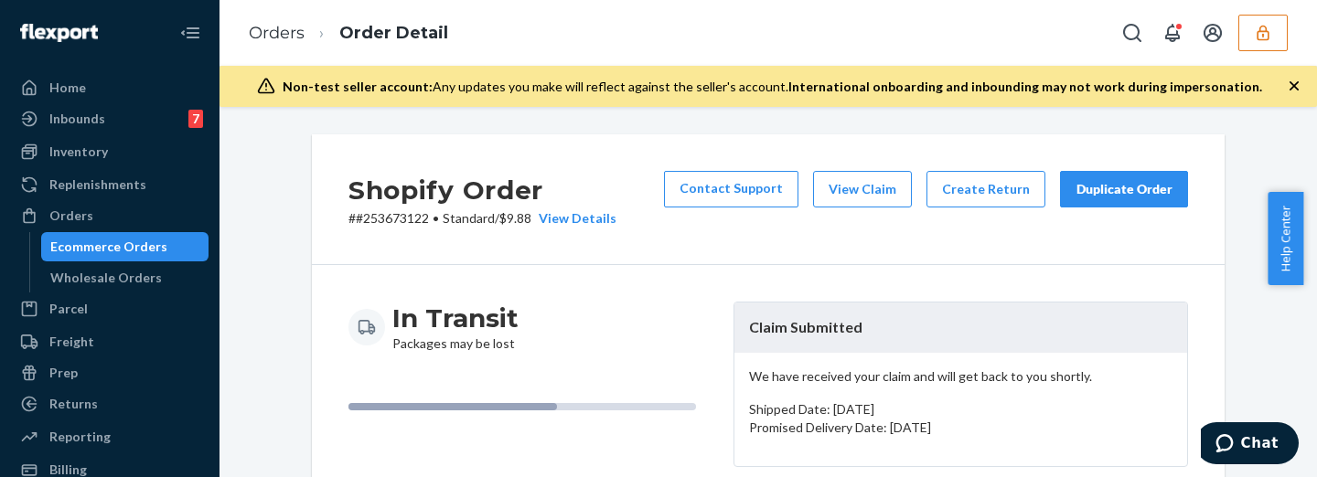
click at [851, 167] on div "Shopify Order # #253673122 • Standard / $9.88 View Details Contact Support View…" at bounding box center [768, 199] width 912 height 131
click at [853, 181] on button "View Claim" at bounding box center [862, 189] width 99 height 37
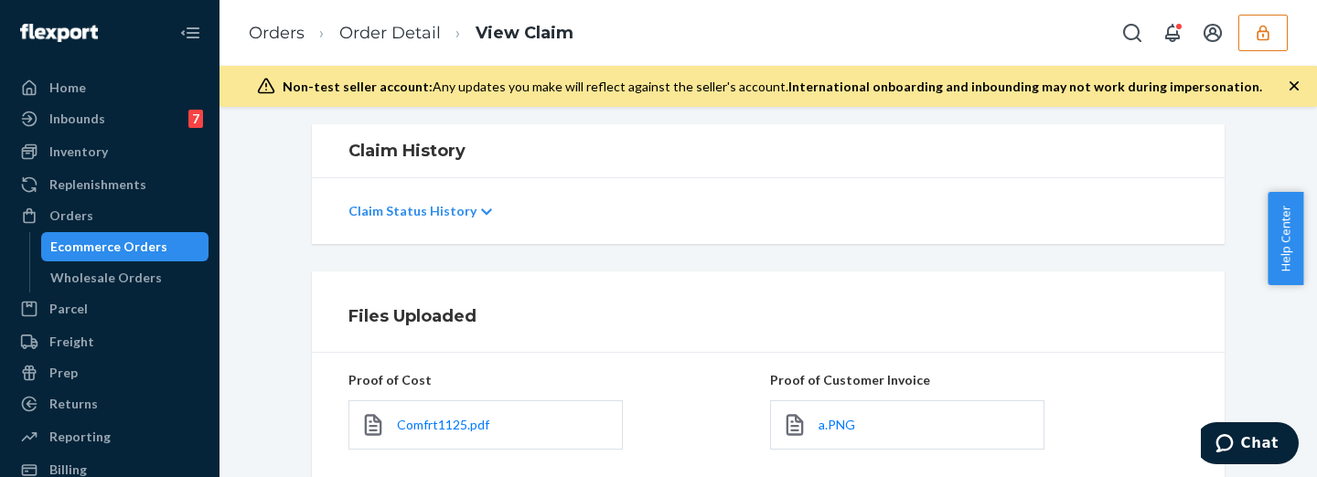
scroll to position [532, 0]
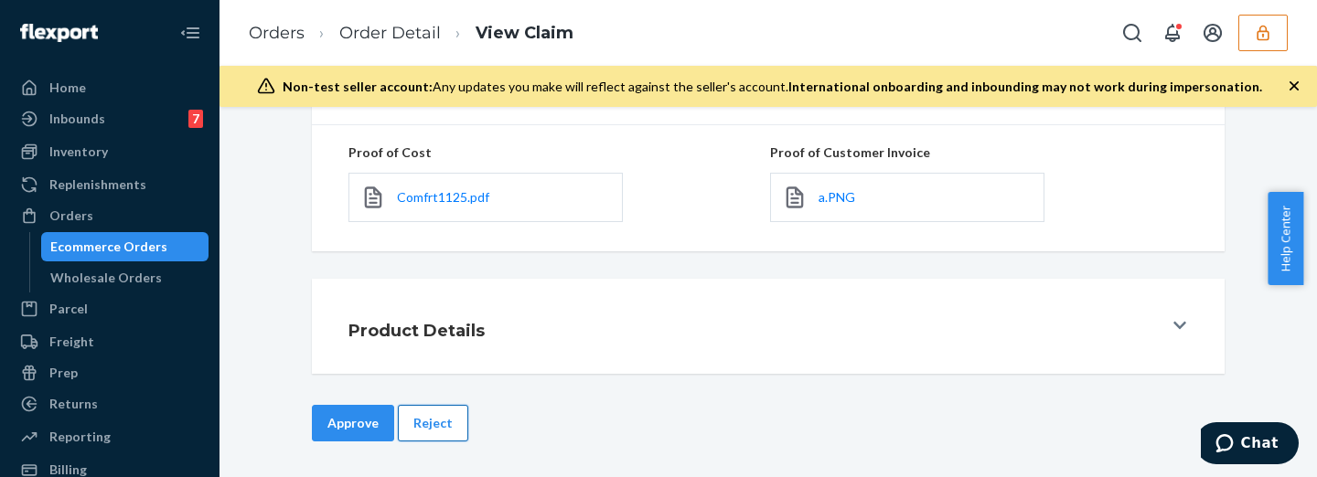
click at [439, 430] on button "Reject" at bounding box center [433, 423] width 70 height 37
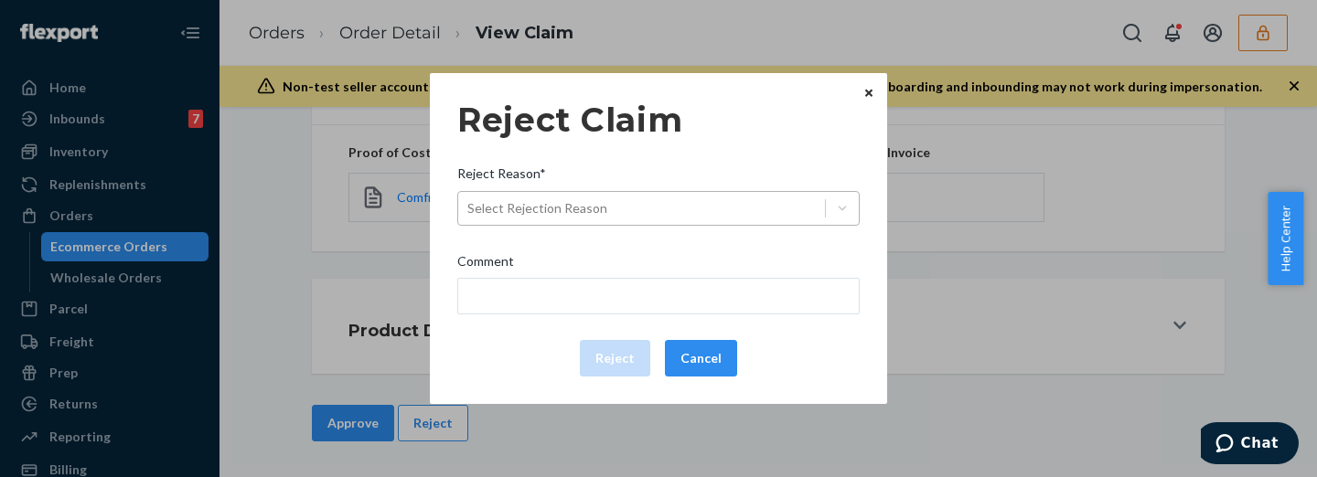
click at [612, 209] on div "Select Rejection Reason" at bounding box center [641, 208] width 367 height 29
click at [469, 209] on input "Reject Reason* Select Rejection Reason" at bounding box center [468, 208] width 2 height 18
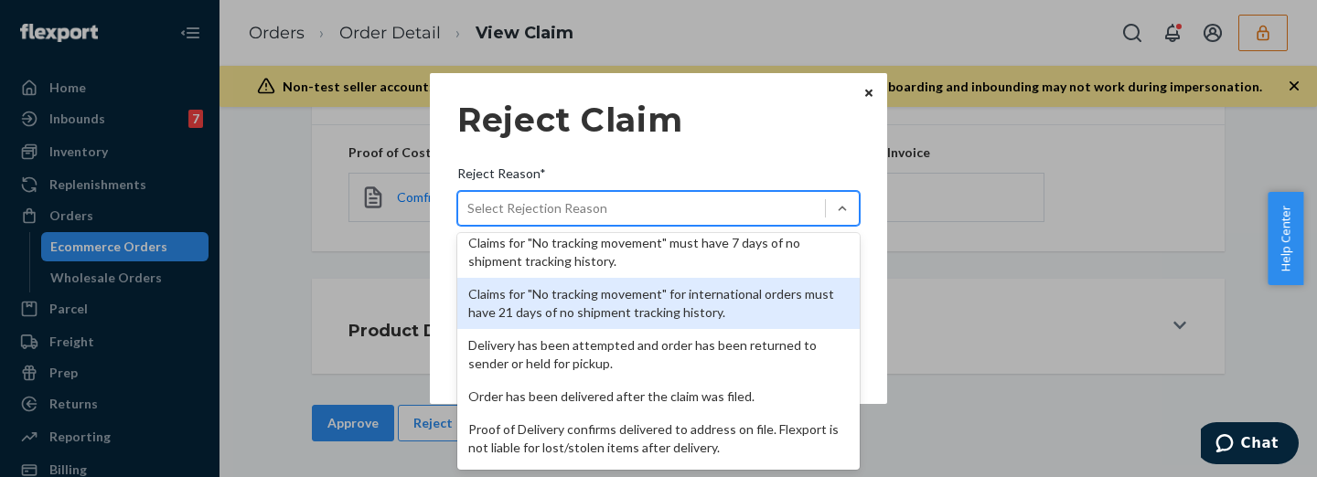
scroll to position [152, 0]
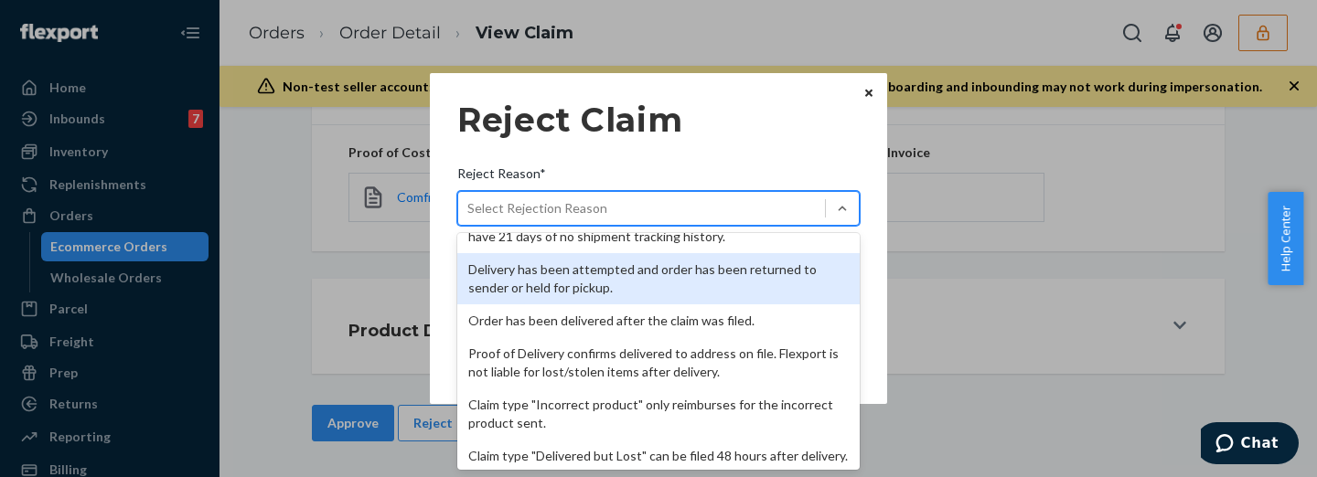
click at [592, 275] on div "Delivery has been attempted and order has been returned to sender or held for p…" at bounding box center [658, 278] width 402 height 51
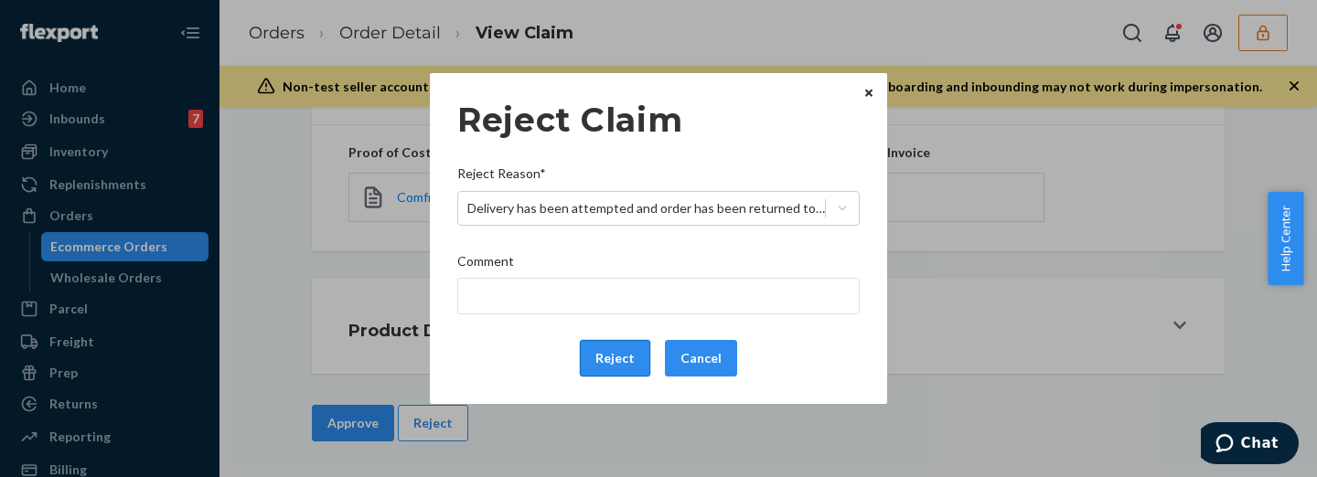
click at [605, 360] on button "Reject" at bounding box center [615, 358] width 70 height 37
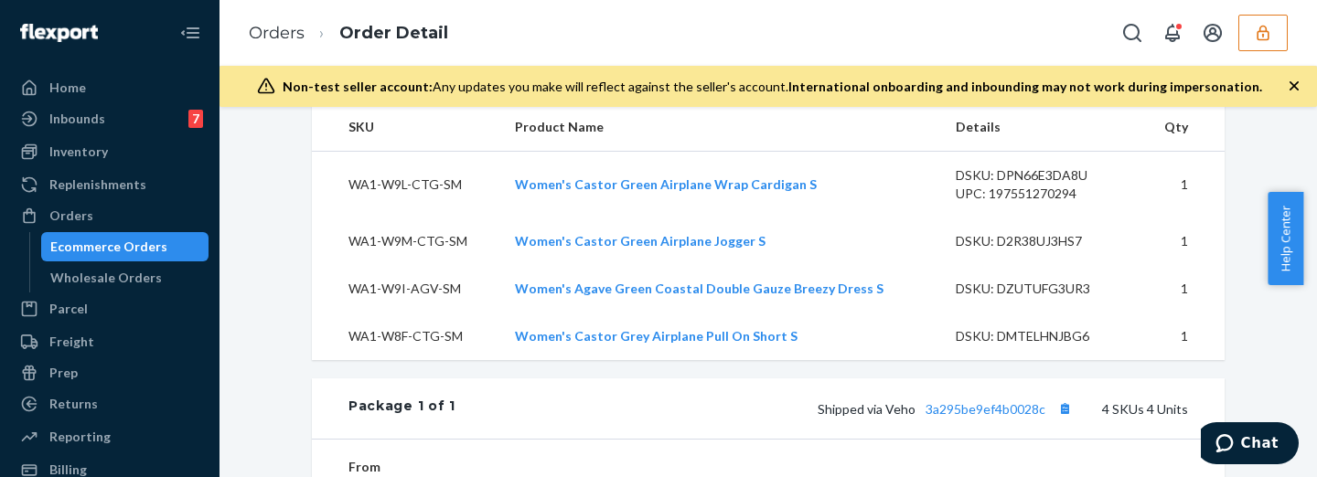
scroll to position [914, 0]
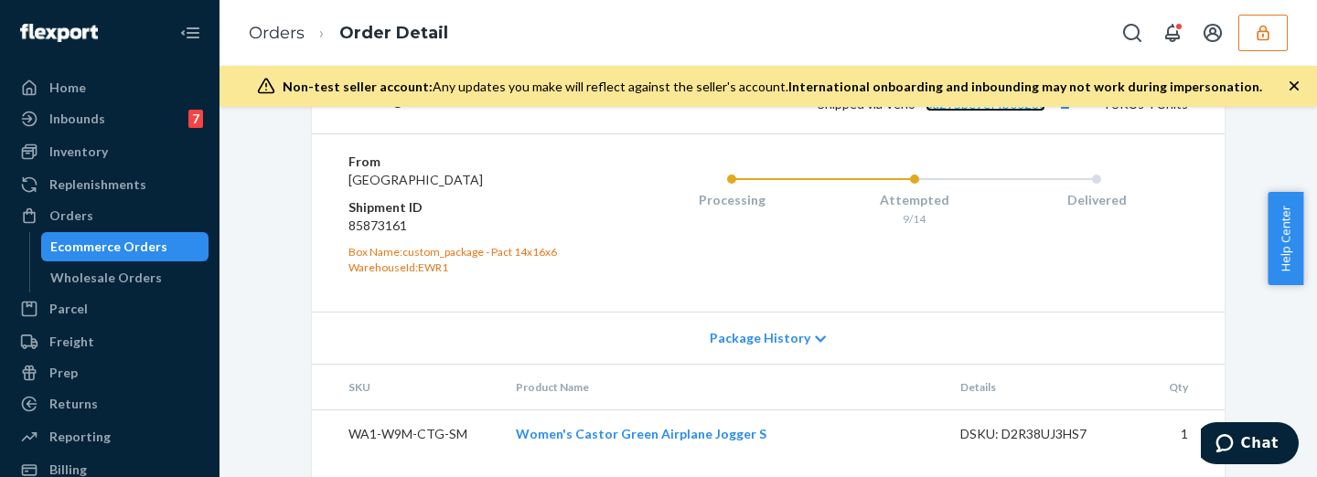
click at [984, 112] on link "3a295be9ef4b0028c" at bounding box center [985, 104] width 120 height 16
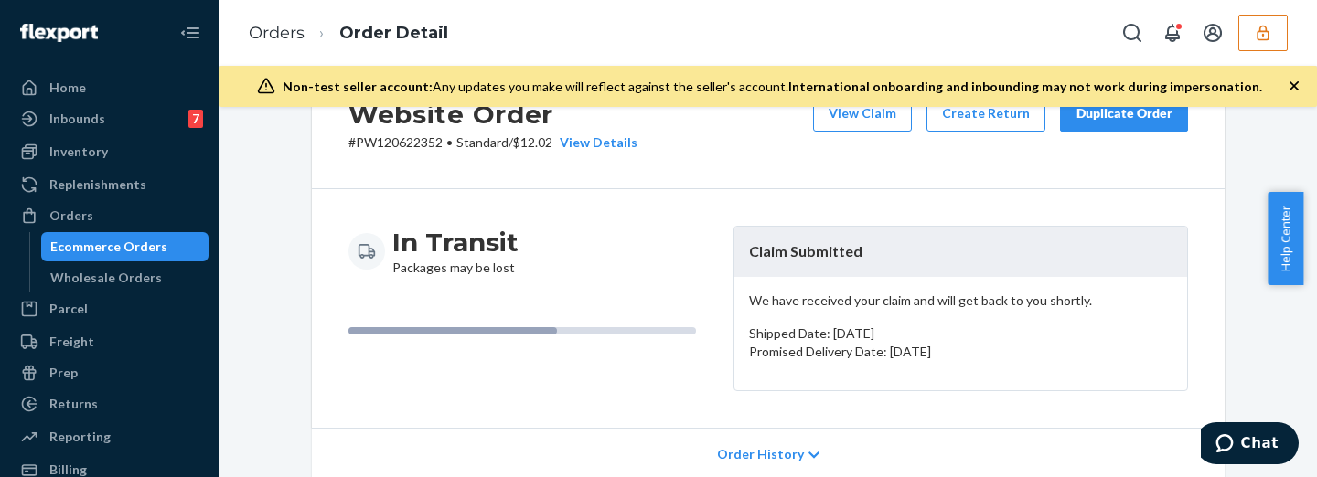
scroll to position [0, 0]
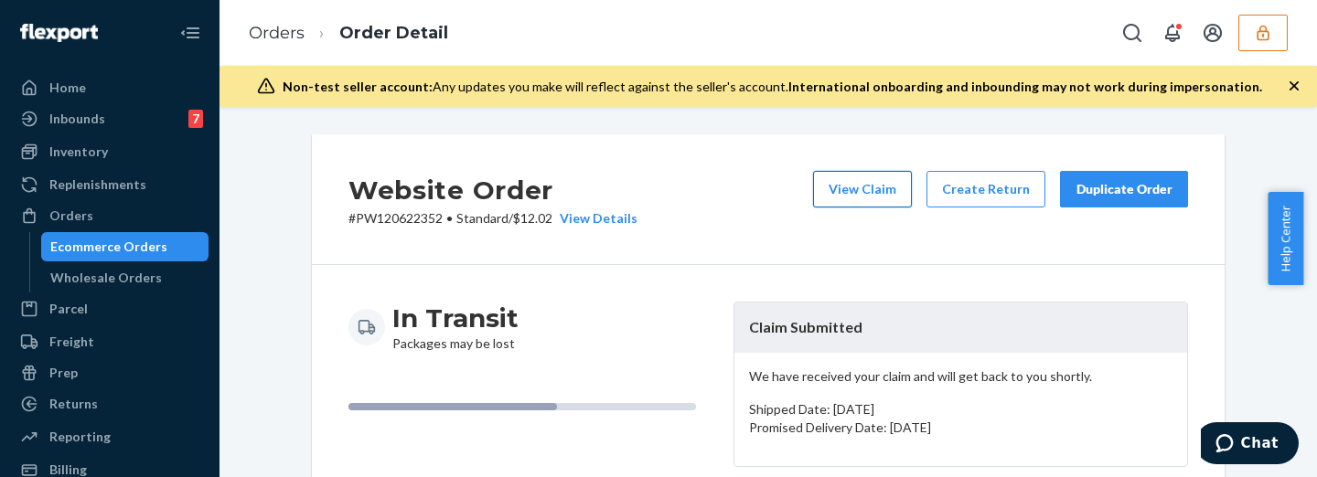
click at [890, 193] on button "View Claim" at bounding box center [862, 189] width 99 height 37
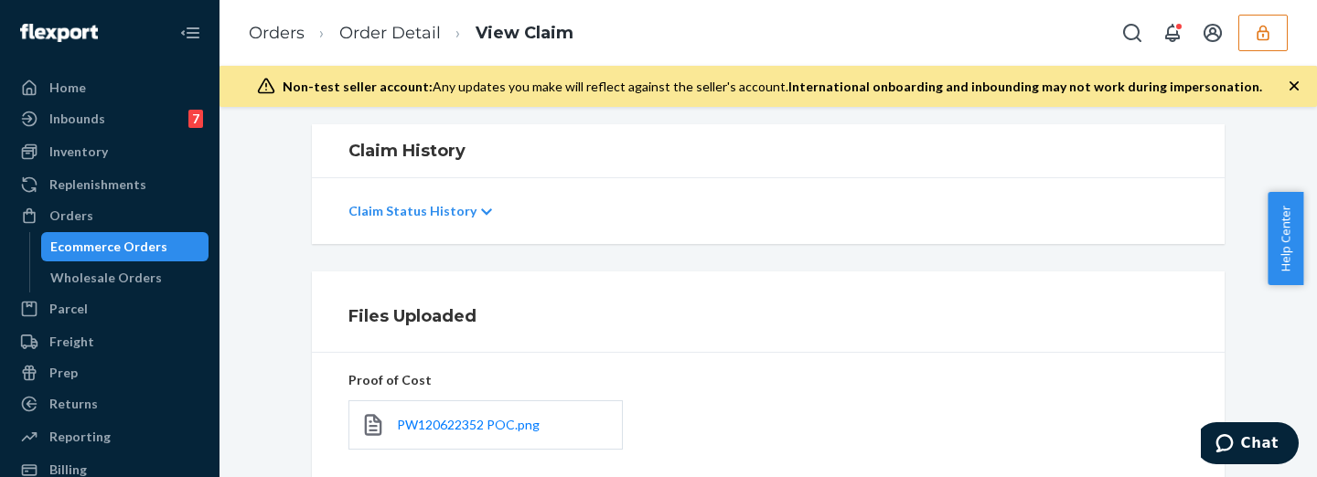
scroll to position [457, 0]
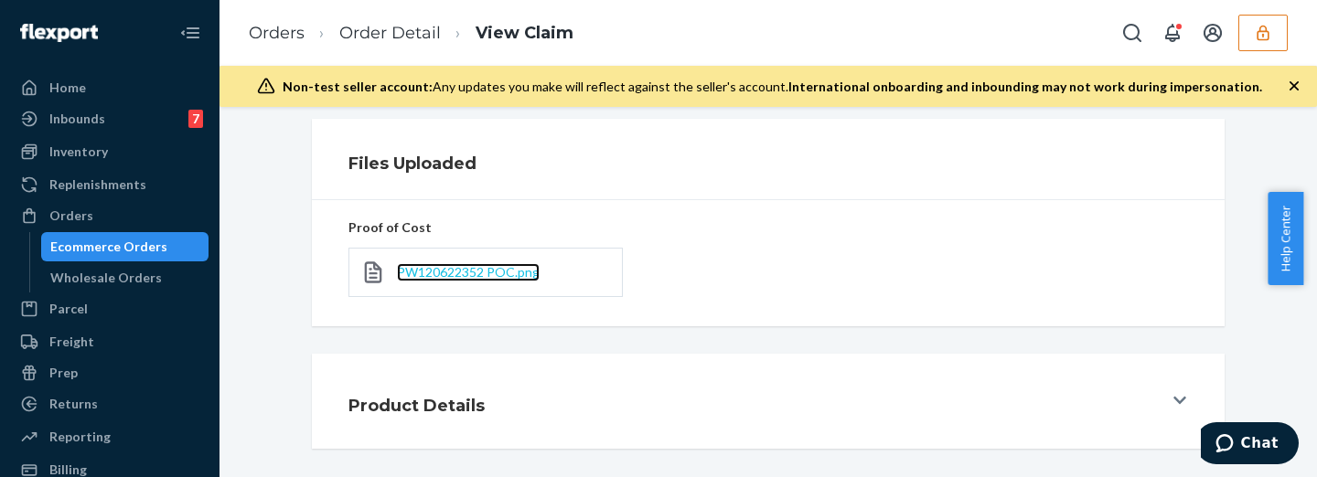
click at [438, 272] on span "PW120622352 POC.png" at bounding box center [468, 272] width 143 height 16
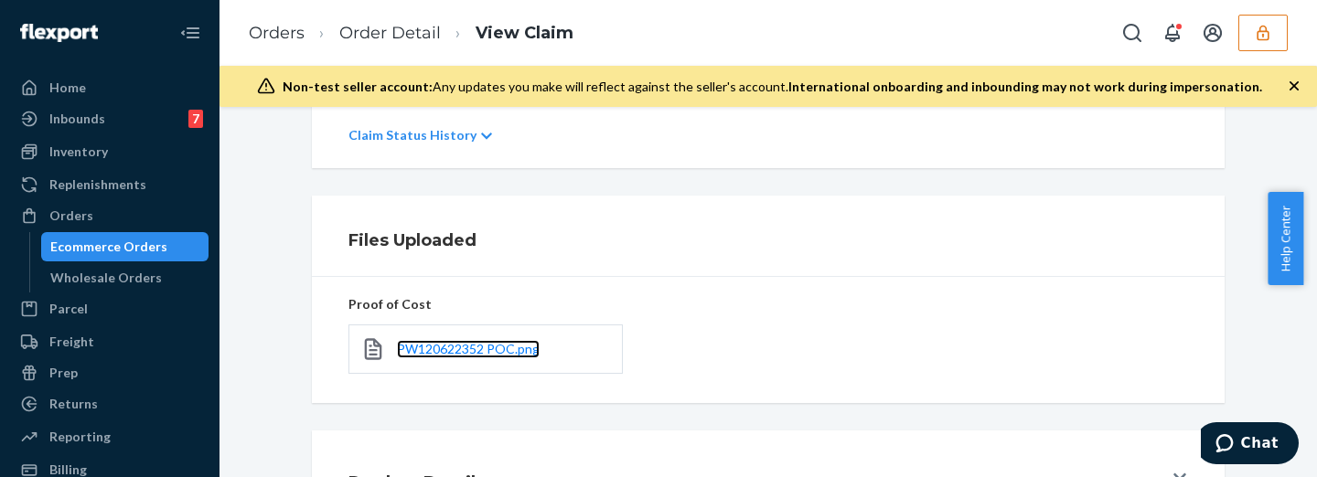
scroll to position [532, 0]
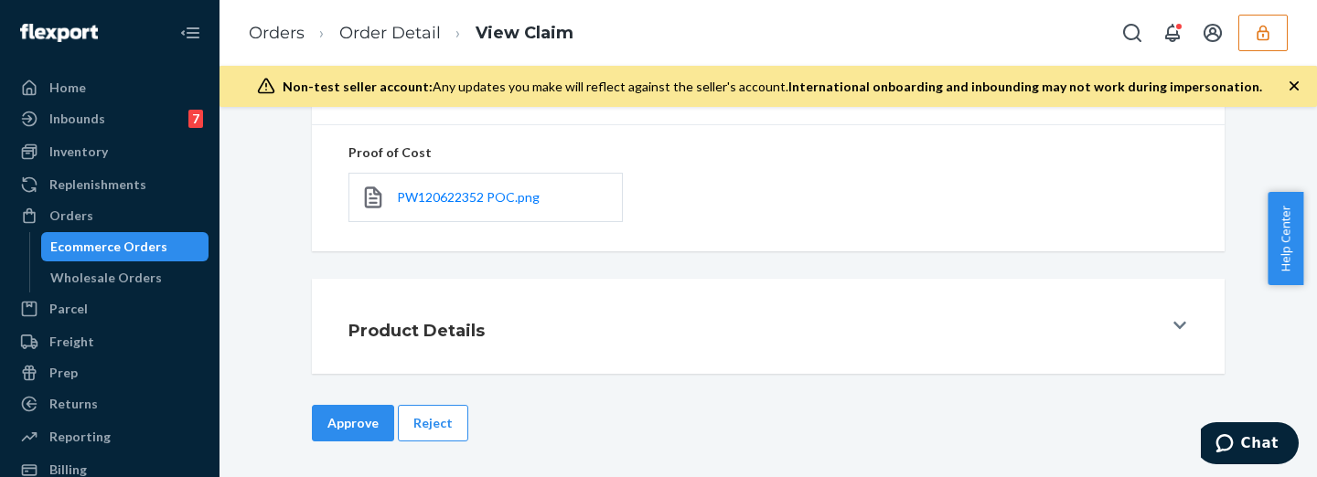
click at [1177, 317] on div at bounding box center [1180, 326] width 15 height 18
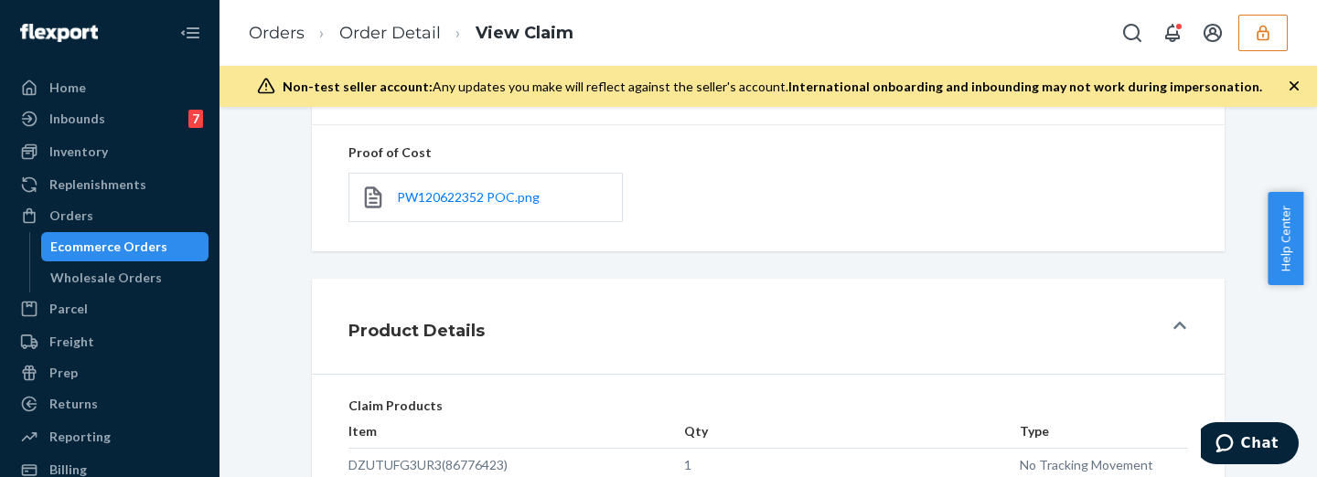
click at [1177, 317] on div at bounding box center [1180, 326] width 15 height 18
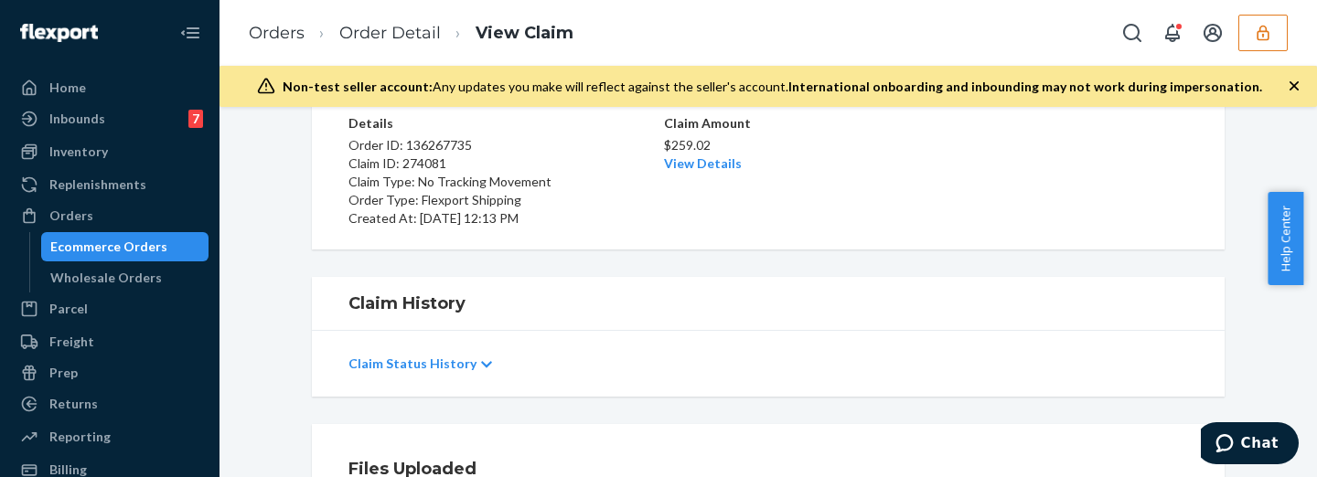
scroll to position [0, 0]
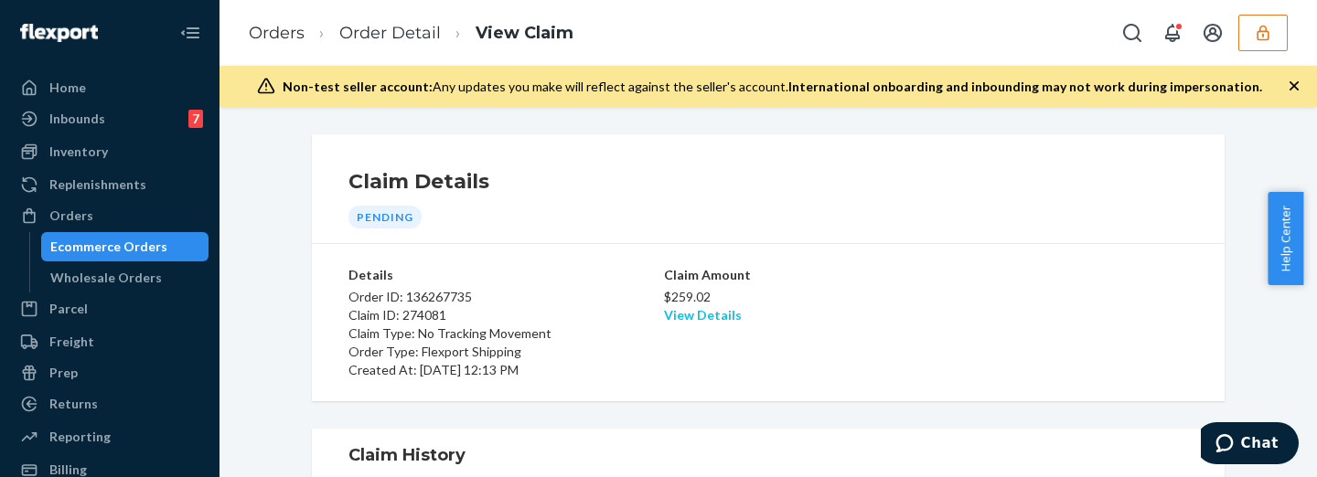
click at [714, 316] on link "View Details" at bounding box center [703, 315] width 78 height 16
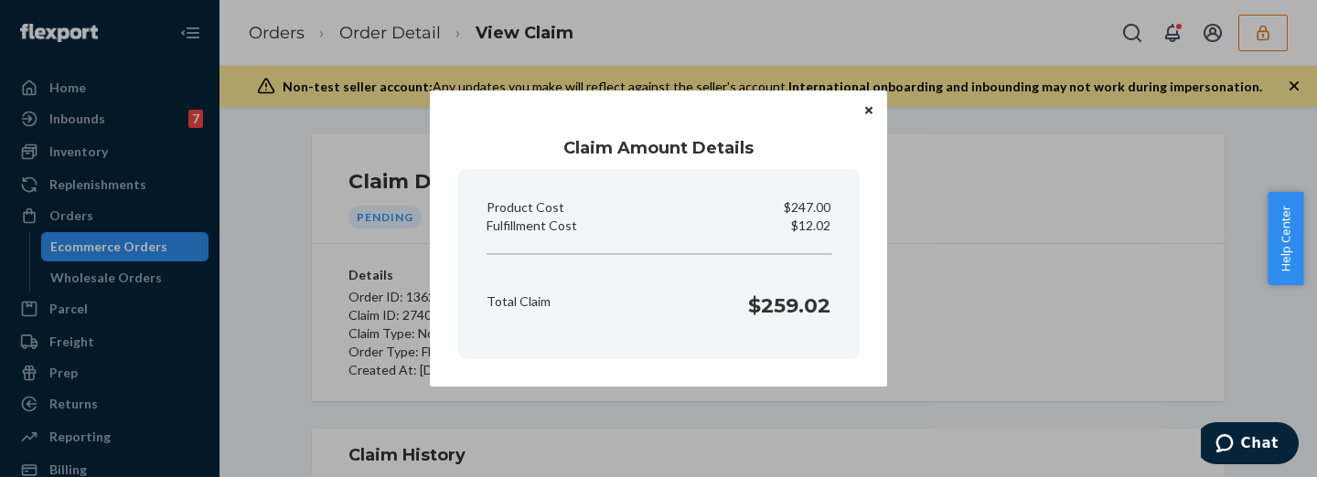
click at [946, 299] on div "Claim Amount Details Product Cost $247.00 Fulfillment Cost $12.02 Total Claim $…" at bounding box center [658, 238] width 1317 height 477
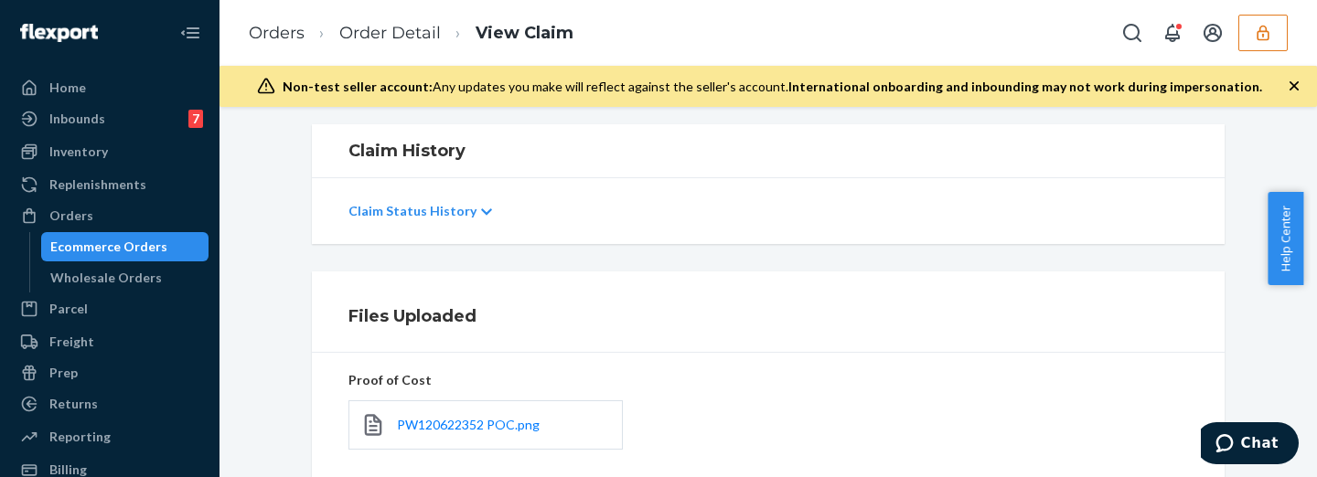
scroll to position [457, 0]
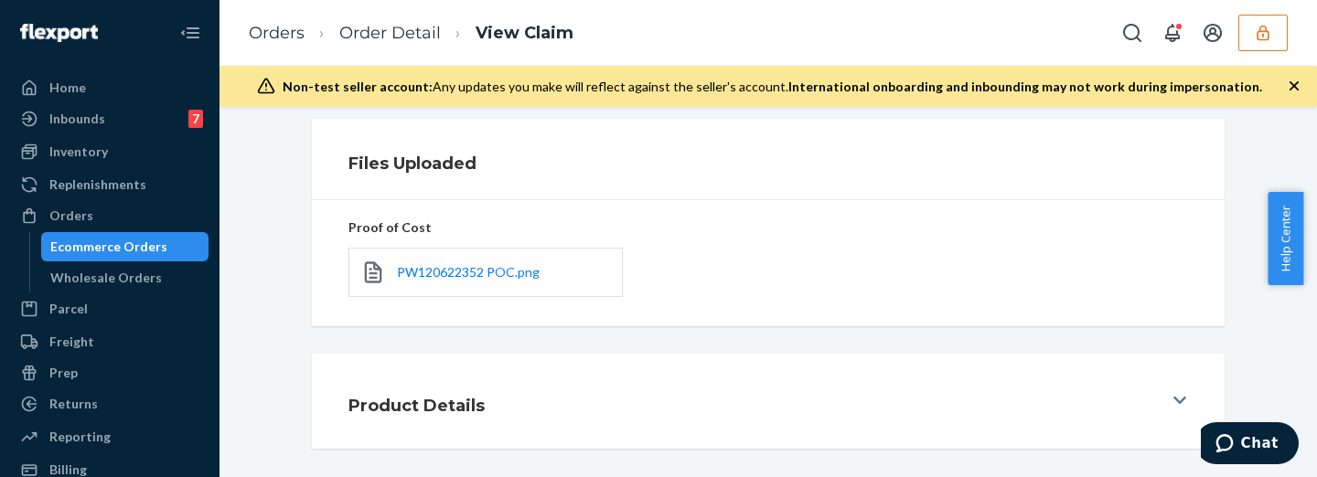
click at [436, 259] on div "PW120622352 POC.png" at bounding box center [485, 272] width 274 height 49
click at [439, 262] on div "PW120622352 POC.png" at bounding box center [485, 272] width 274 height 49
click at [444, 270] on span "PW120622352 POC.png" at bounding box center [468, 272] width 143 height 16
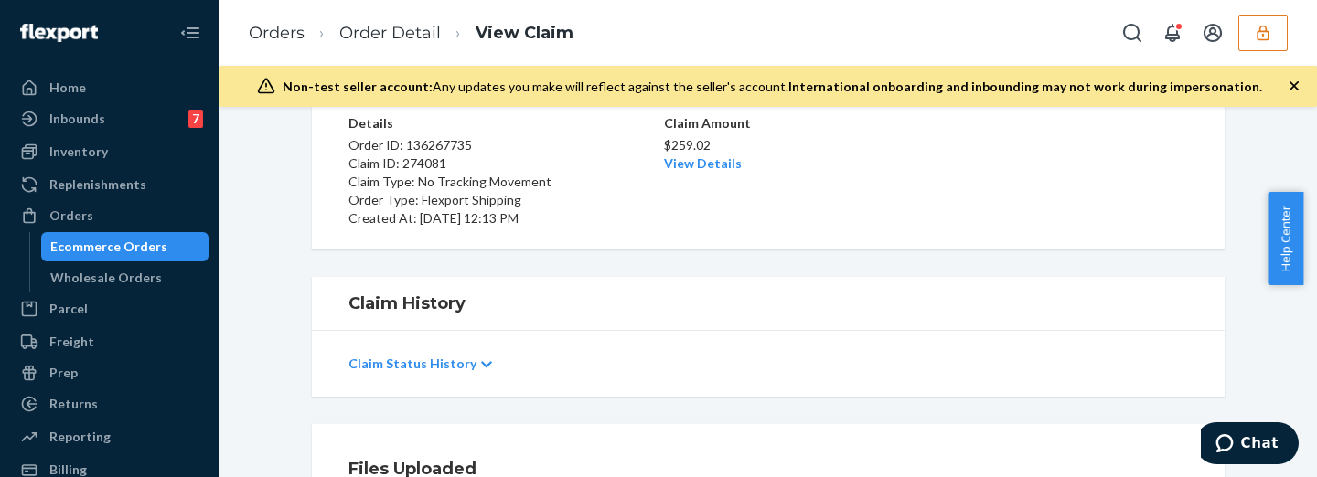
scroll to position [0, 0]
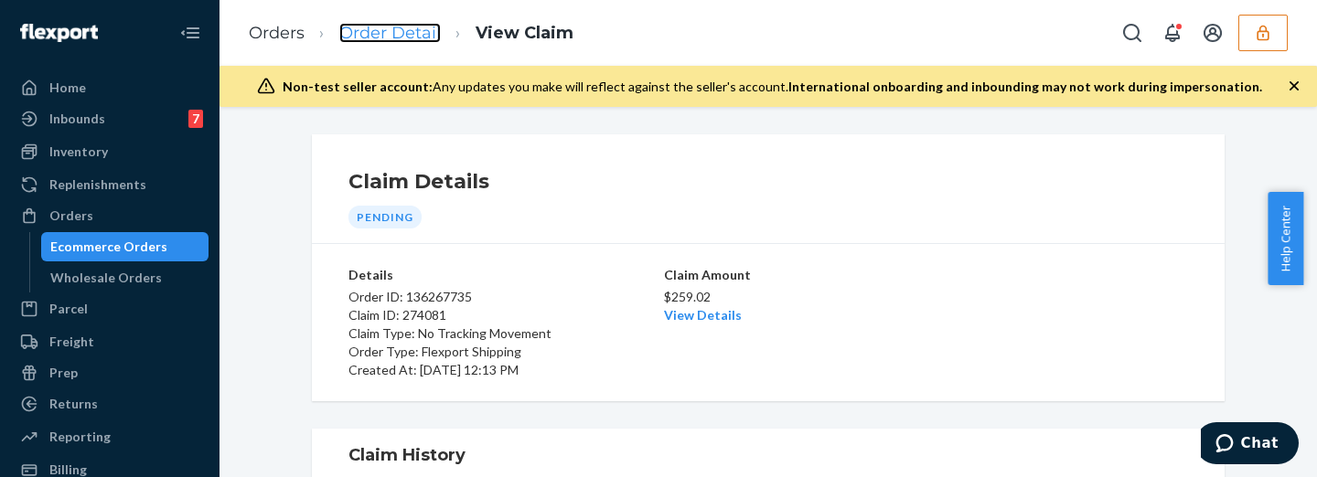
click at [375, 27] on link "Order Detail" at bounding box center [389, 33] width 101 height 20
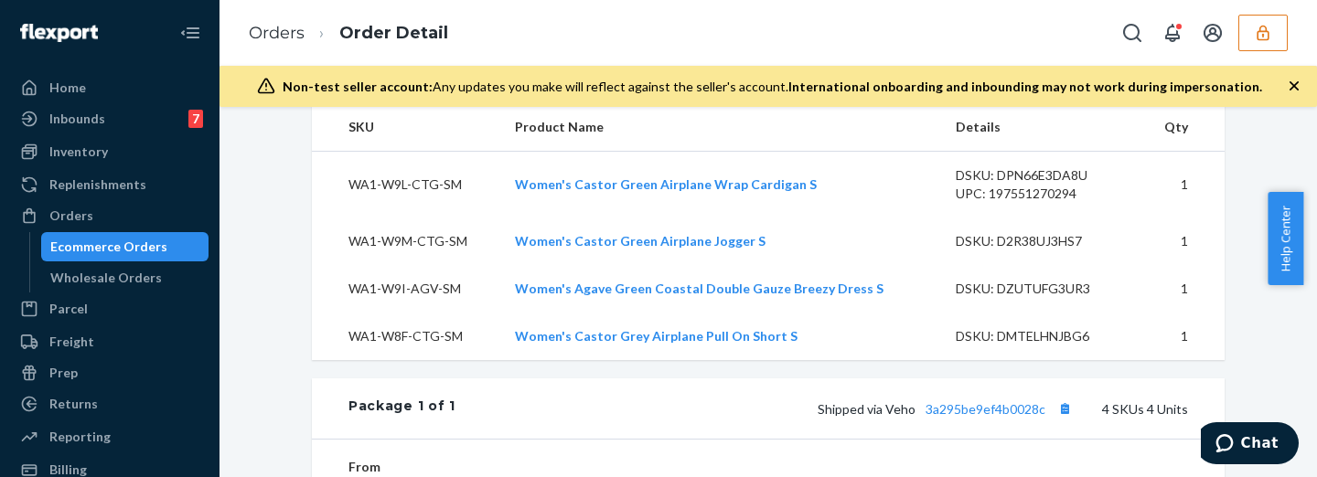
scroll to position [837, 0]
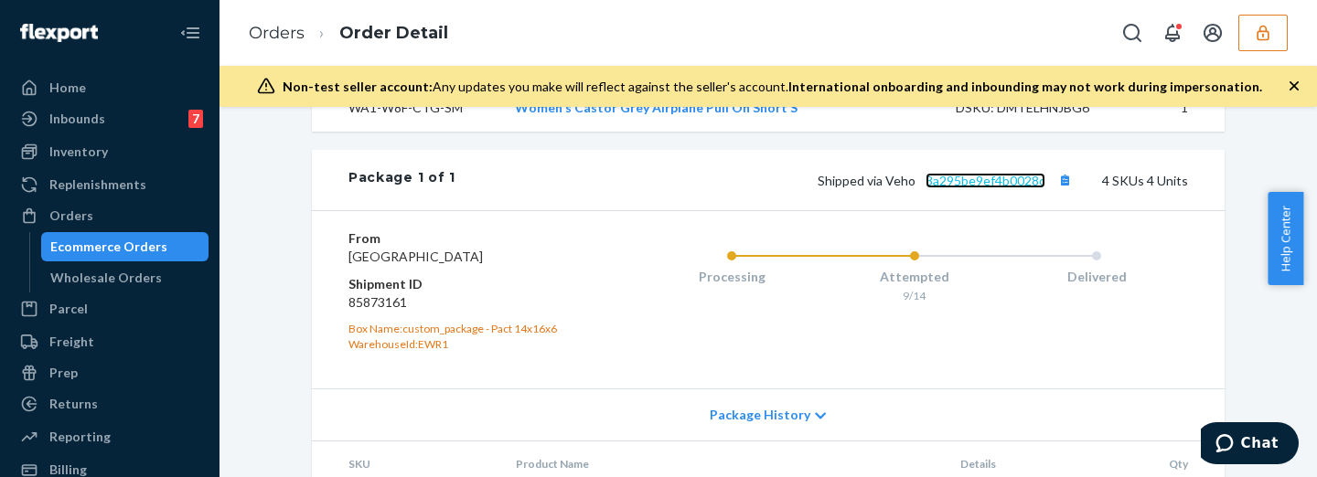
click at [969, 188] on link "3a295be9ef4b0028c" at bounding box center [985, 181] width 120 height 16
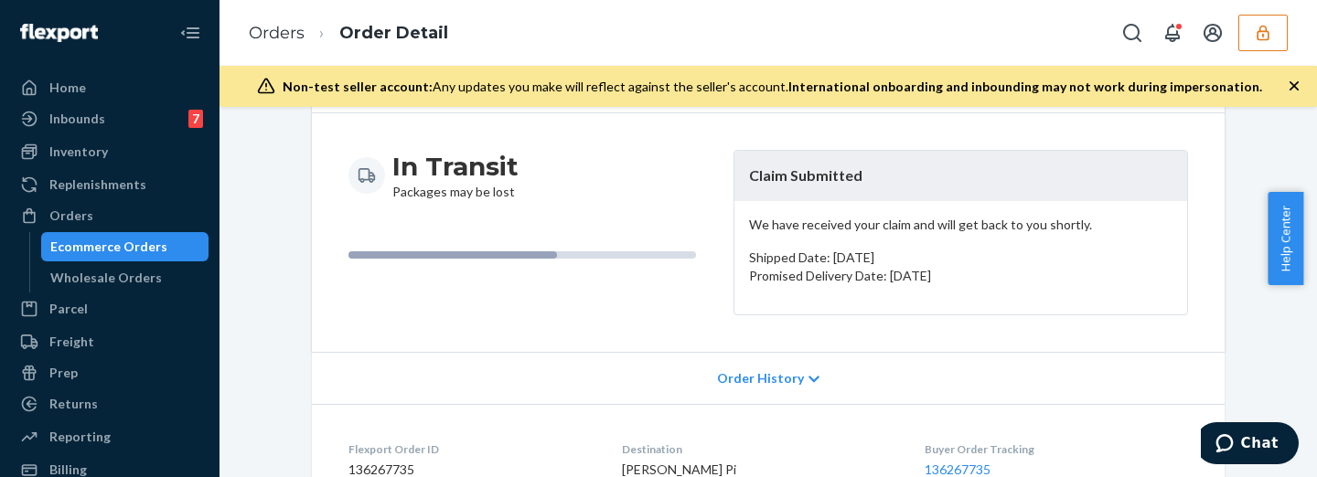
scroll to position [0, 0]
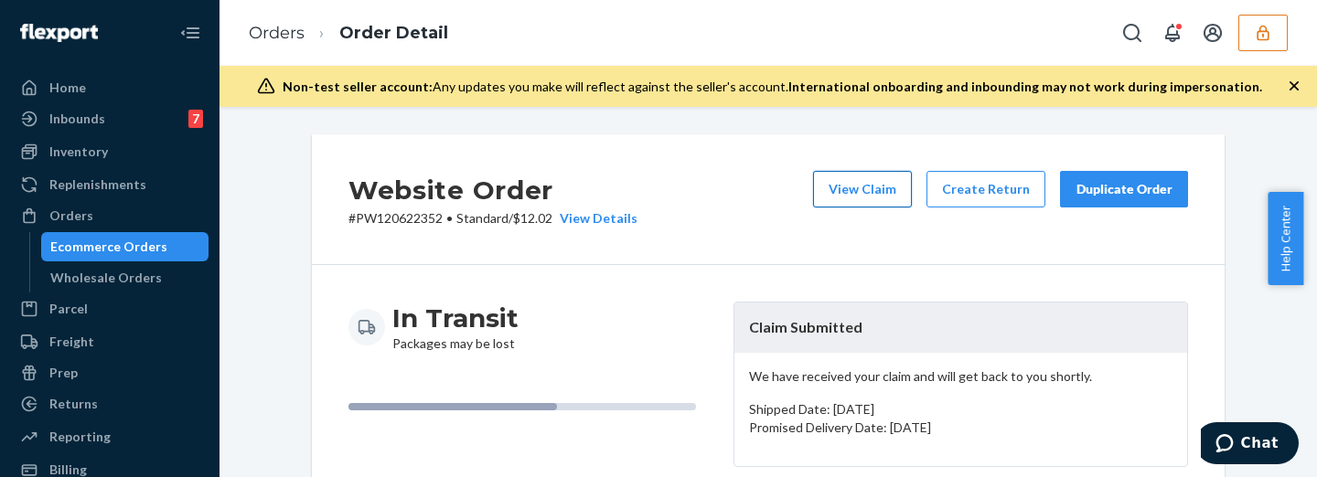
click at [848, 187] on button "View Claim" at bounding box center [862, 189] width 99 height 37
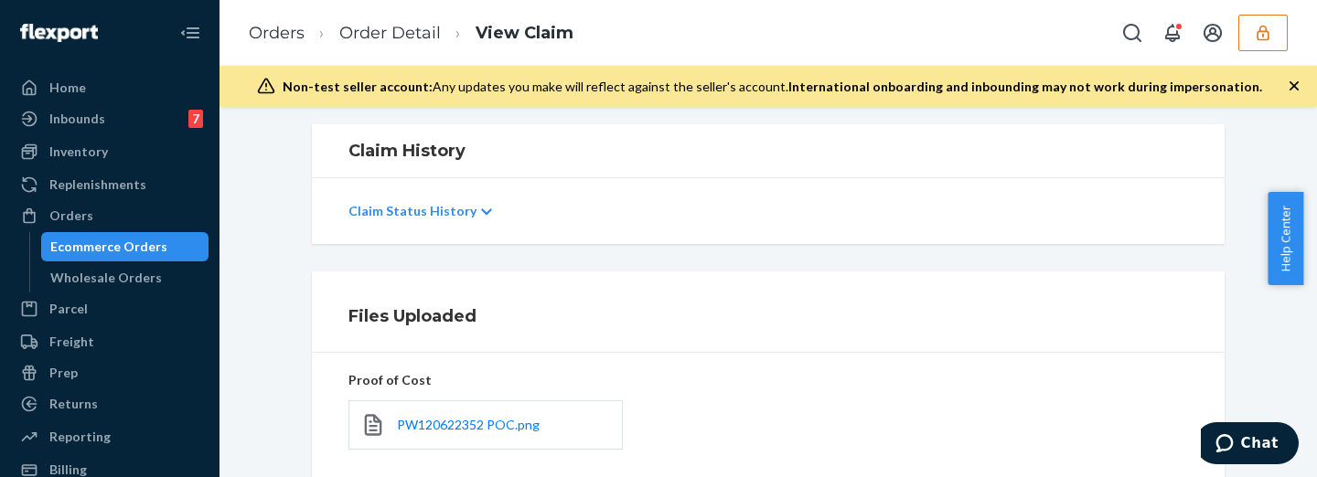
scroll to position [532, 0]
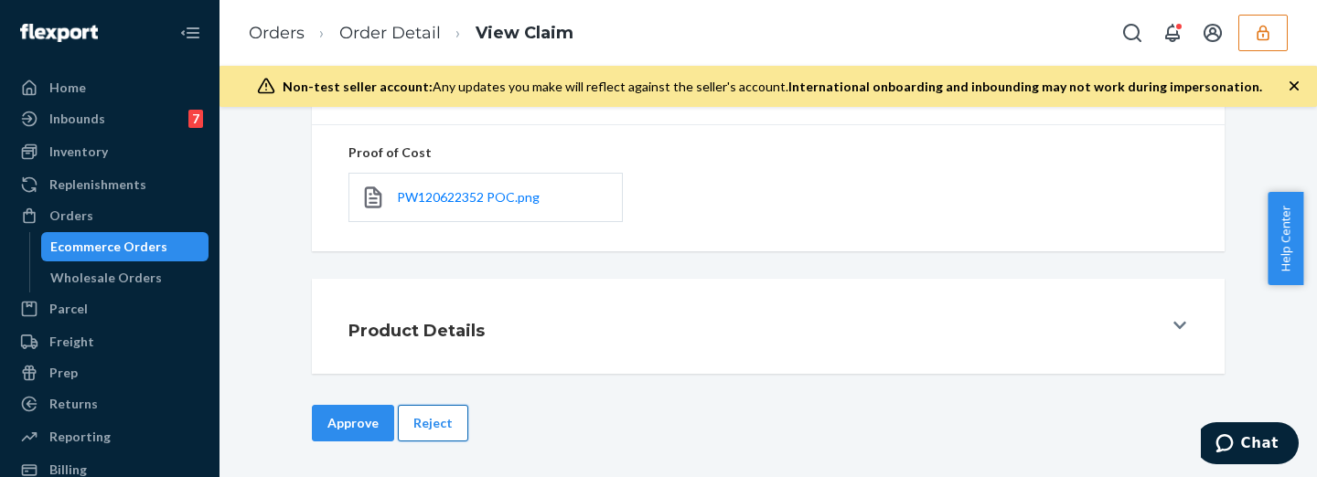
click at [432, 416] on button "Reject" at bounding box center [433, 423] width 70 height 37
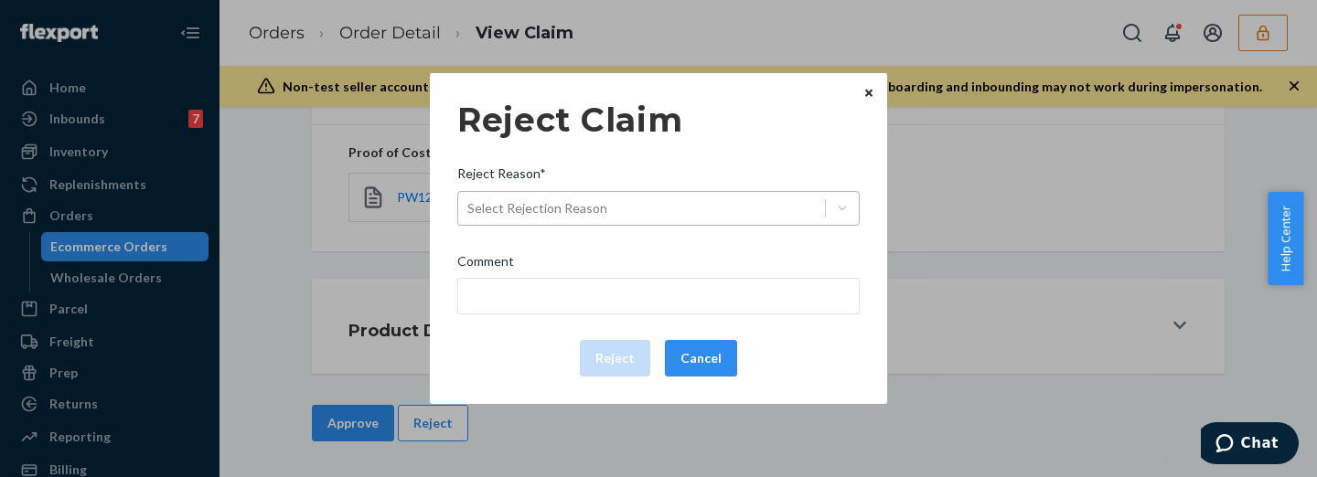
click at [601, 210] on div "Select Rejection Reason" at bounding box center [537, 208] width 140 height 18
click at [469, 210] on input "Reject Reason* Select Rejection Reason" at bounding box center [468, 208] width 2 height 18
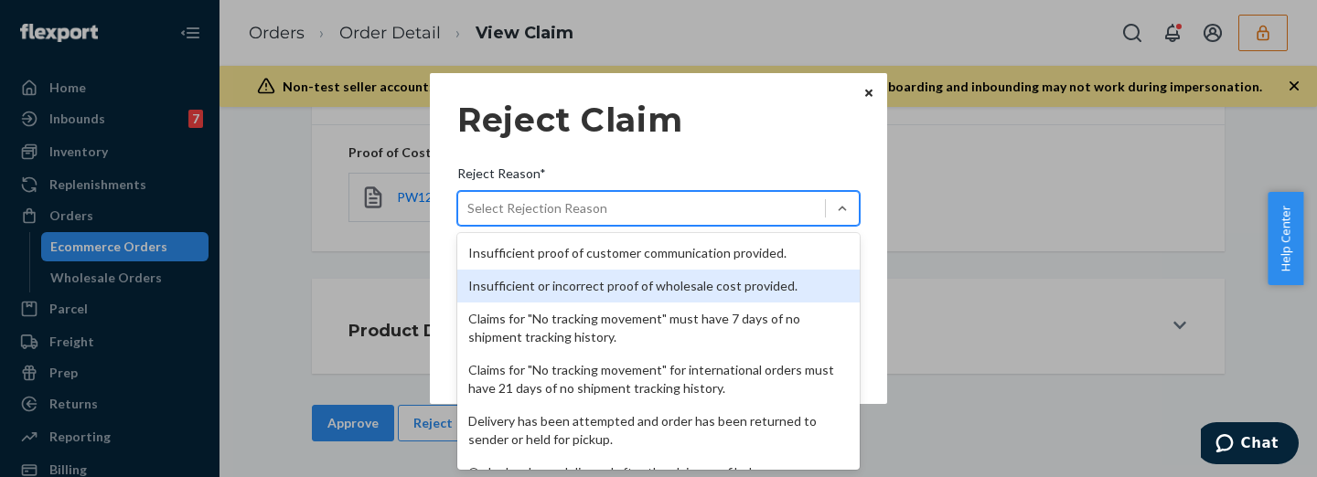
click at [624, 283] on div "Insufficient or incorrect proof of wholesale cost provided." at bounding box center [658, 286] width 402 height 33
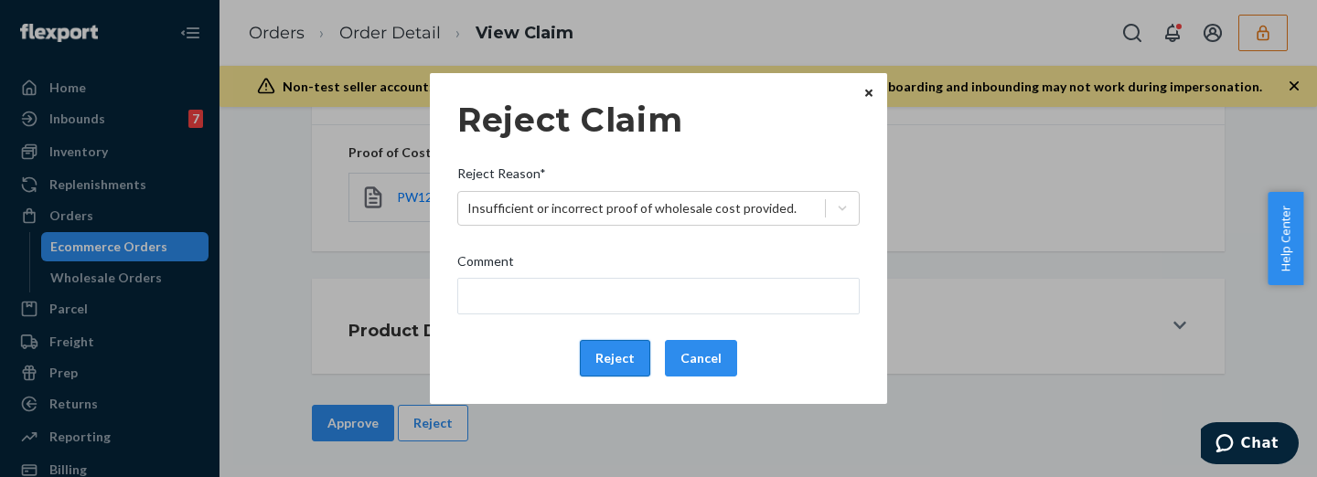
click at [614, 351] on button "Reject" at bounding box center [615, 358] width 70 height 37
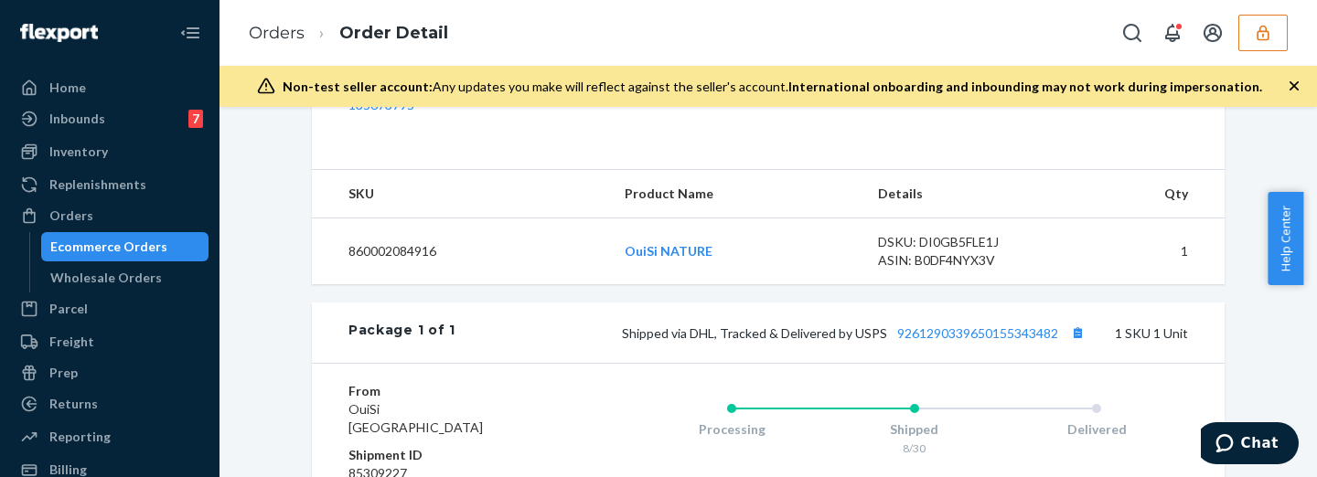
scroll to position [837, 0]
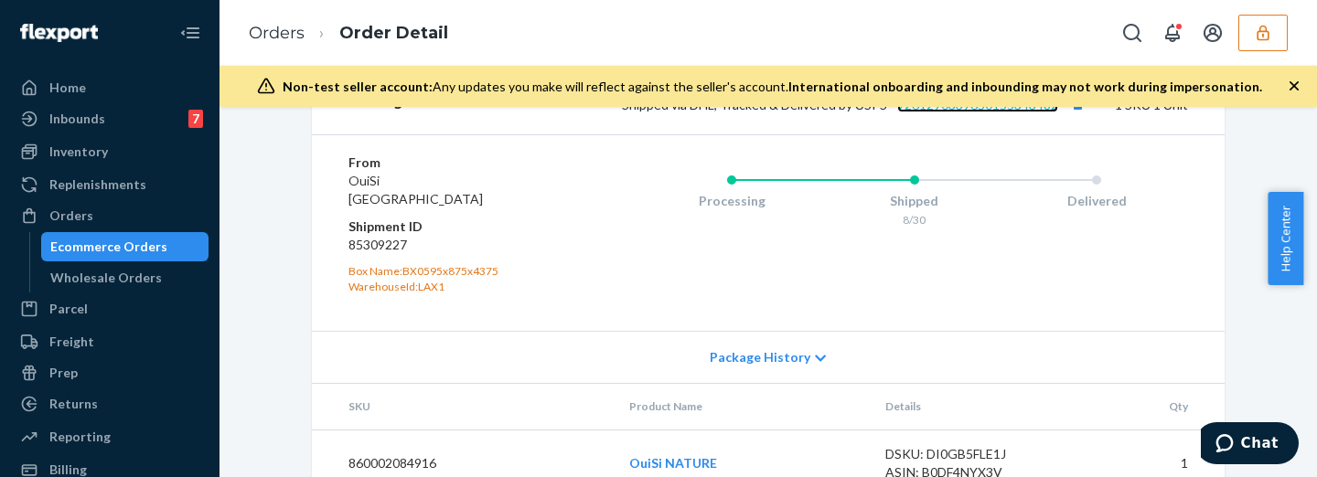
click at [1007, 112] on link "9261290339650155343482" at bounding box center [977, 105] width 161 height 16
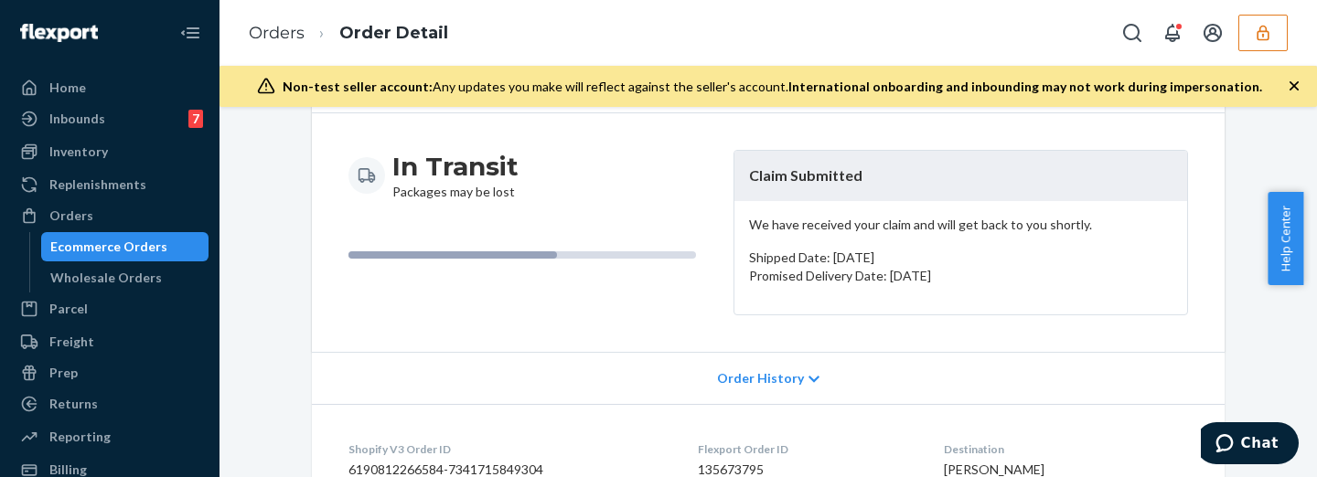
scroll to position [0, 0]
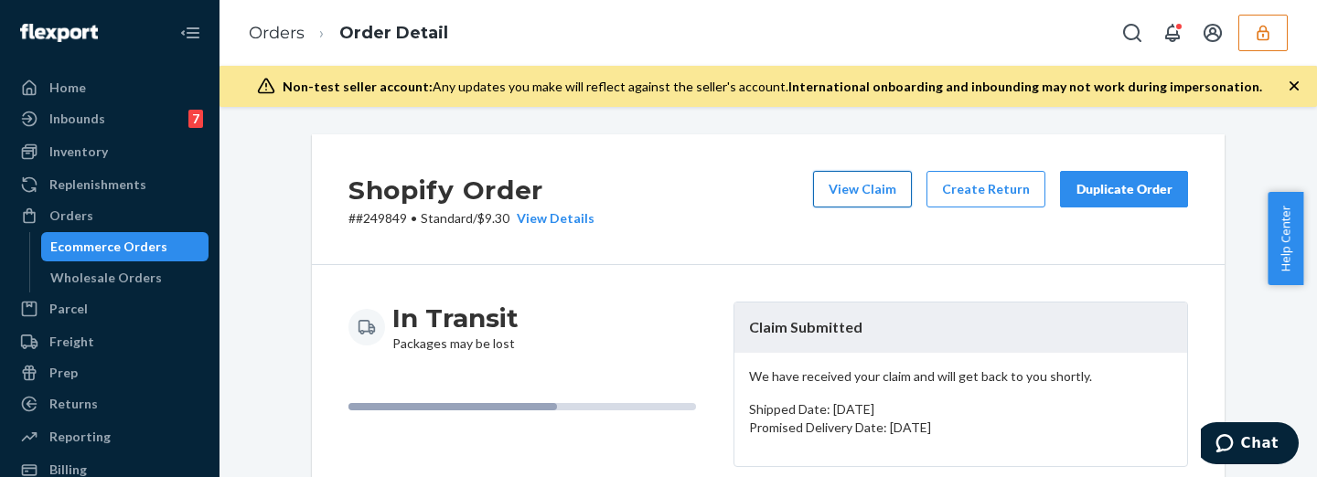
click at [870, 183] on button "View Claim" at bounding box center [862, 189] width 99 height 37
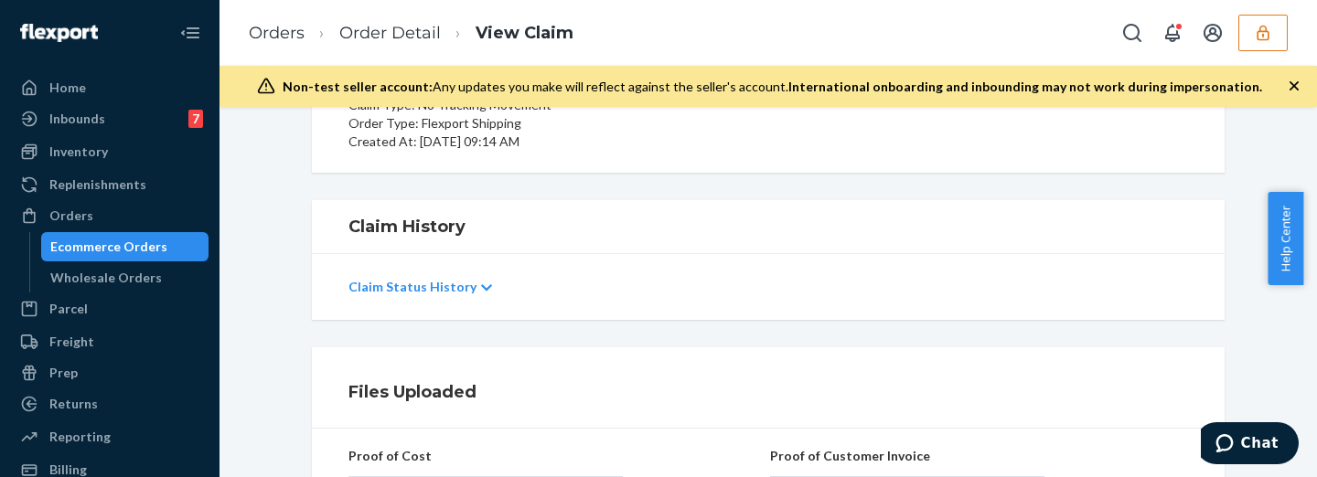
scroll to position [380, 0]
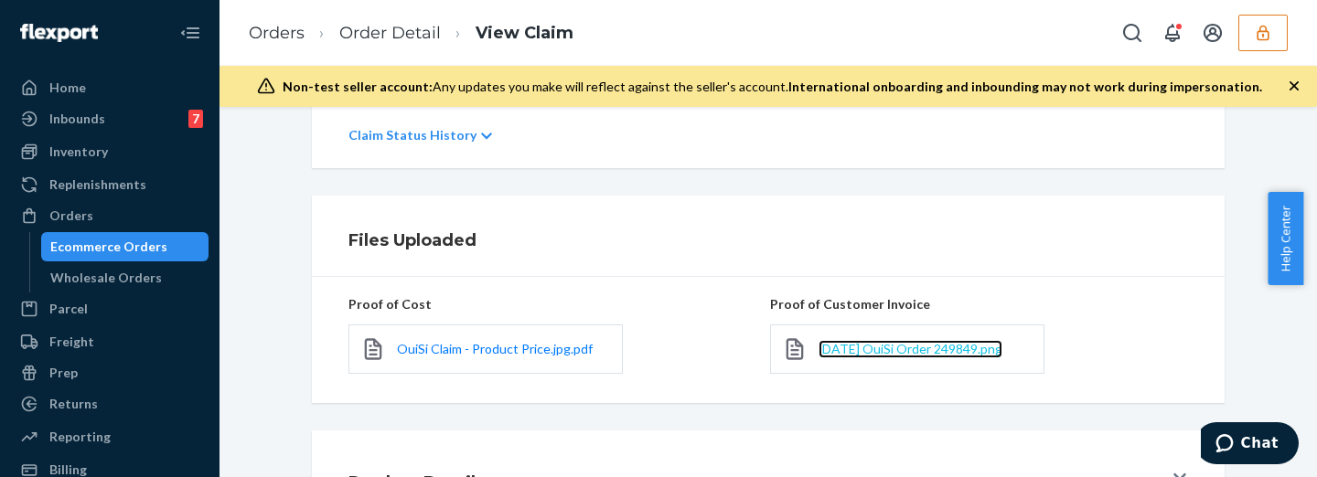
click at [869, 345] on span "[DATE] OuiSi Order 249849.png" at bounding box center [910, 349] width 184 height 16
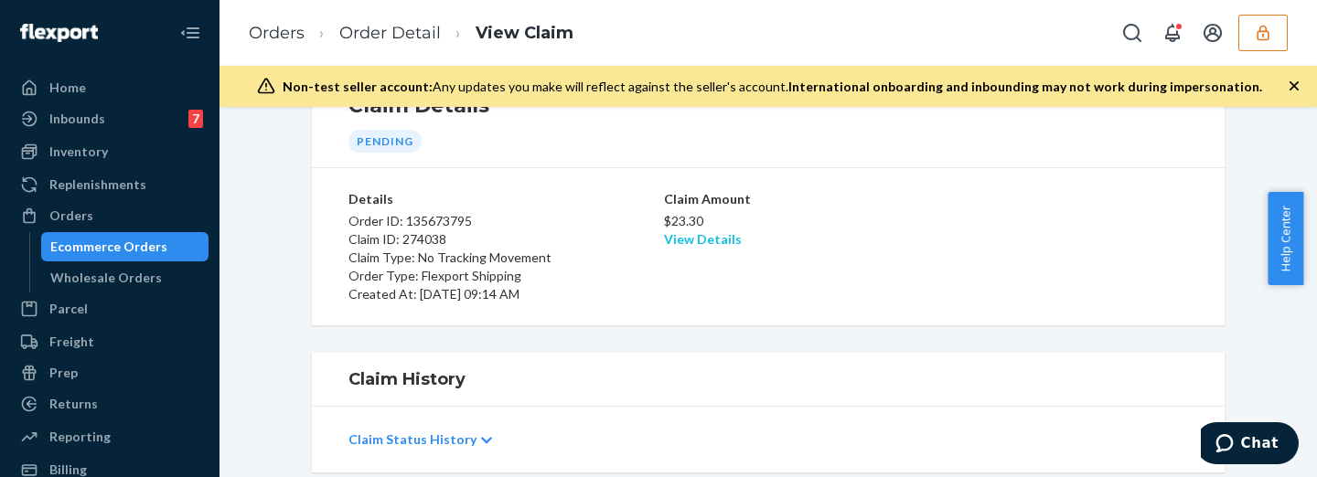
click at [712, 237] on link "View Details" at bounding box center [703, 239] width 78 height 16
click at [928, 268] on div "Home Inbounds 7 Shipping Plans Problems 7 Inventory Products Replenishments Ord…" at bounding box center [658, 238] width 1317 height 477
click at [665, 239] on link "View Details" at bounding box center [703, 239] width 78 height 16
click at [1004, 299] on div "Home Inbounds 7 Shipping Plans Problems 7 Inventory Products Replenishments Ord…" at bounding box center [658, 238] width 1317 height 477
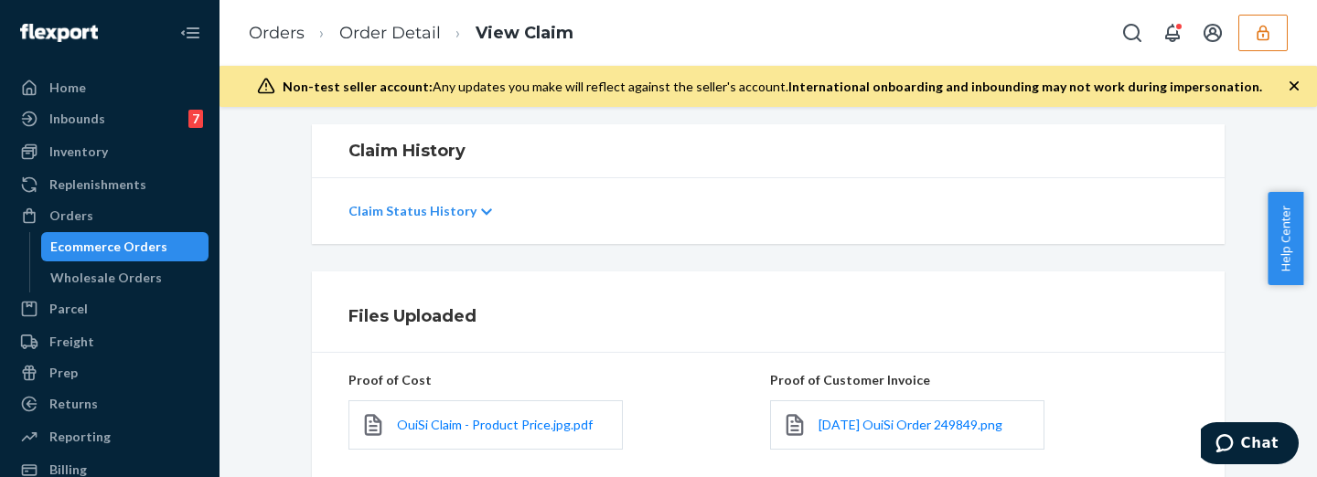
scroll to position [532, 0]
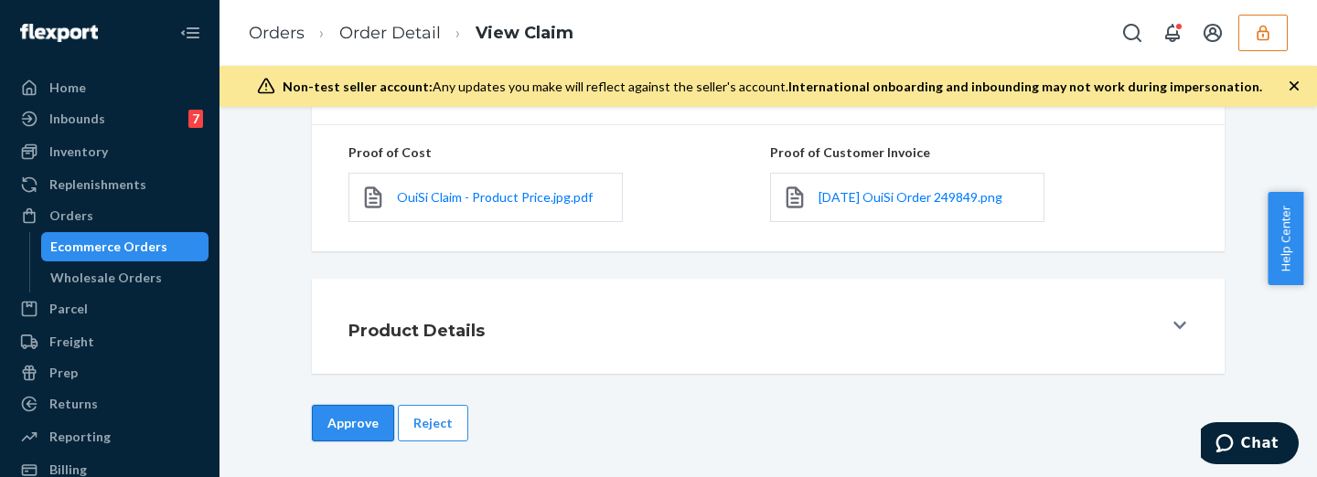
click at [368, 424] on button "Approve" at bounding box center [353, 423] width 82 height 37
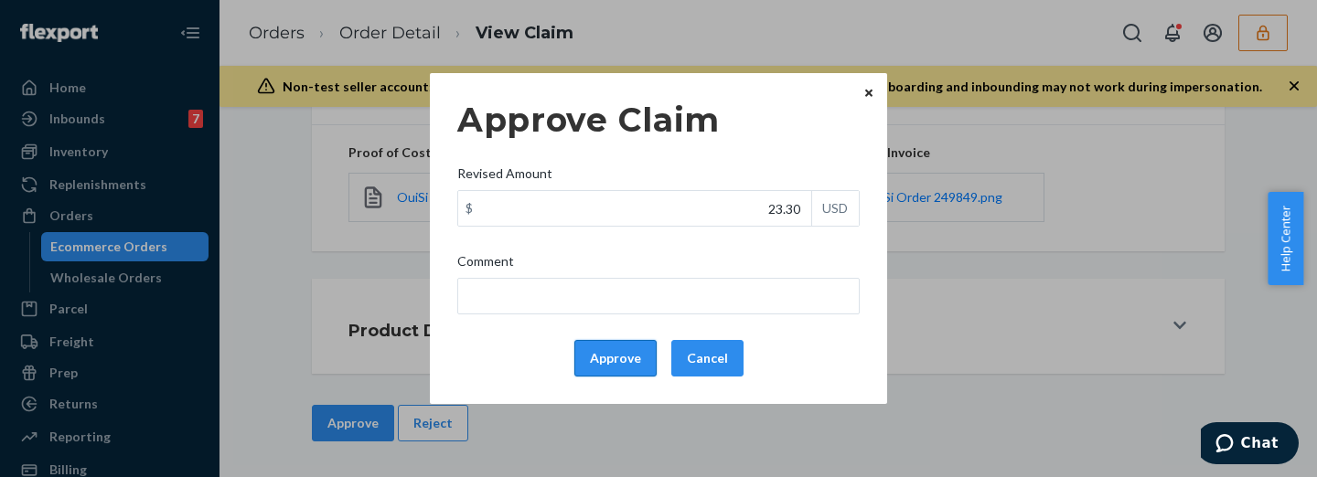
click at [601, 344] on button "Approve" at bounding box center [615, 358] width 82 height 37
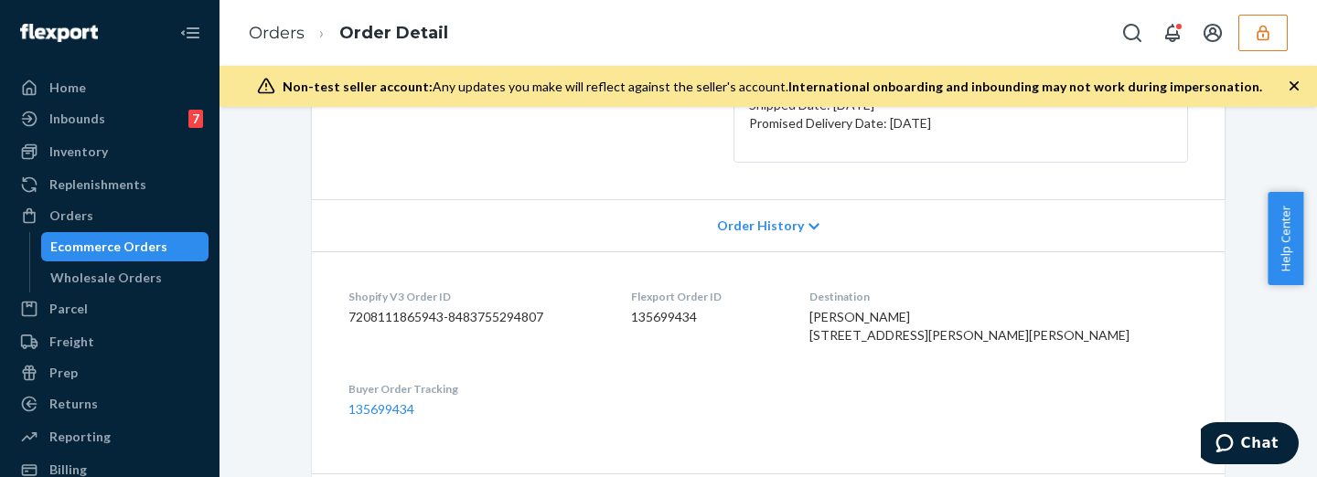
scroll to position [609, 0]
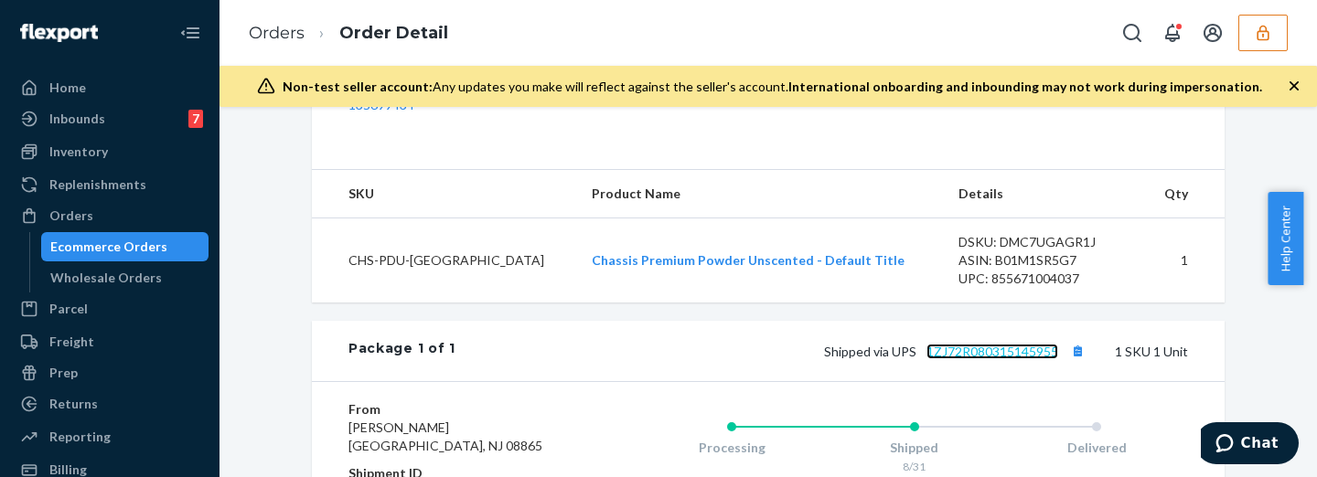
click at [1012, 359] on link "1ZJ72R080315145955" at bounding box center [992, 352] width 132 height 16
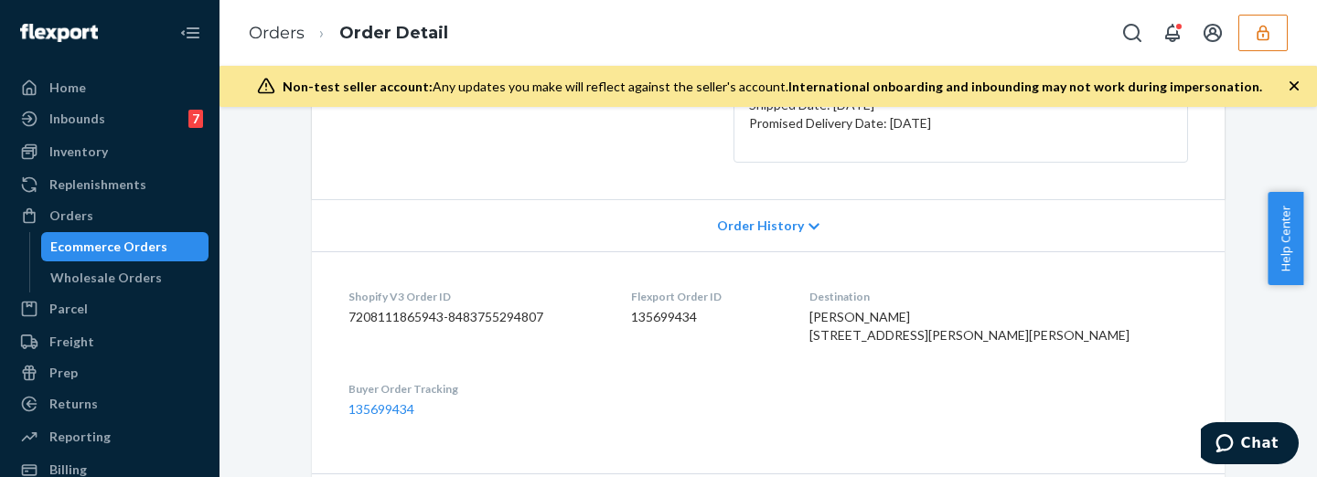
scroll to position [0, 0]
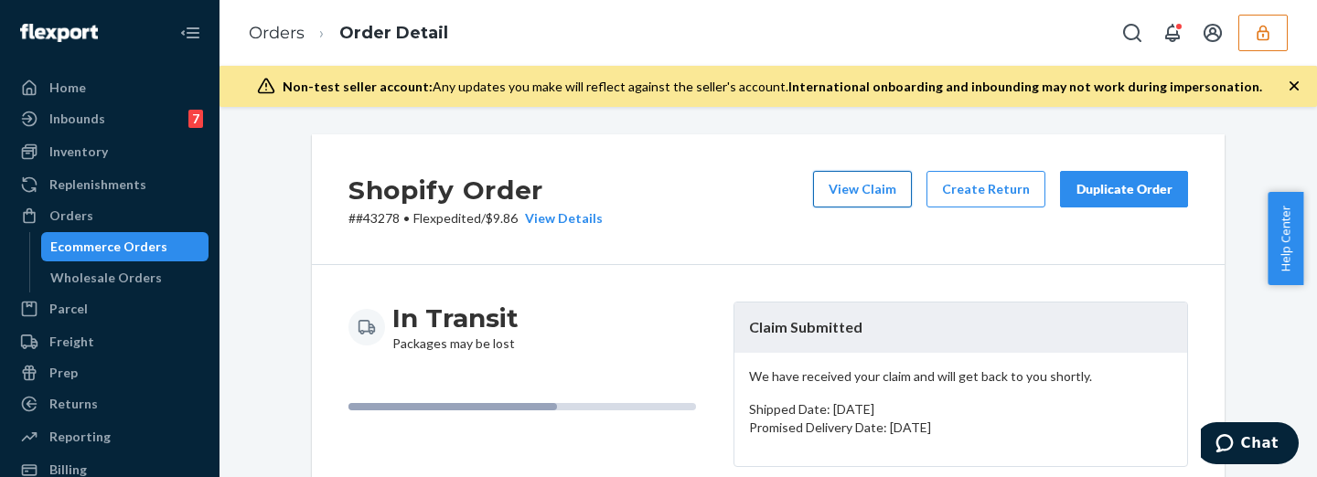
click at [853, 173] on button "View Claim" at bounding box center [862, 189] width 99 height 37
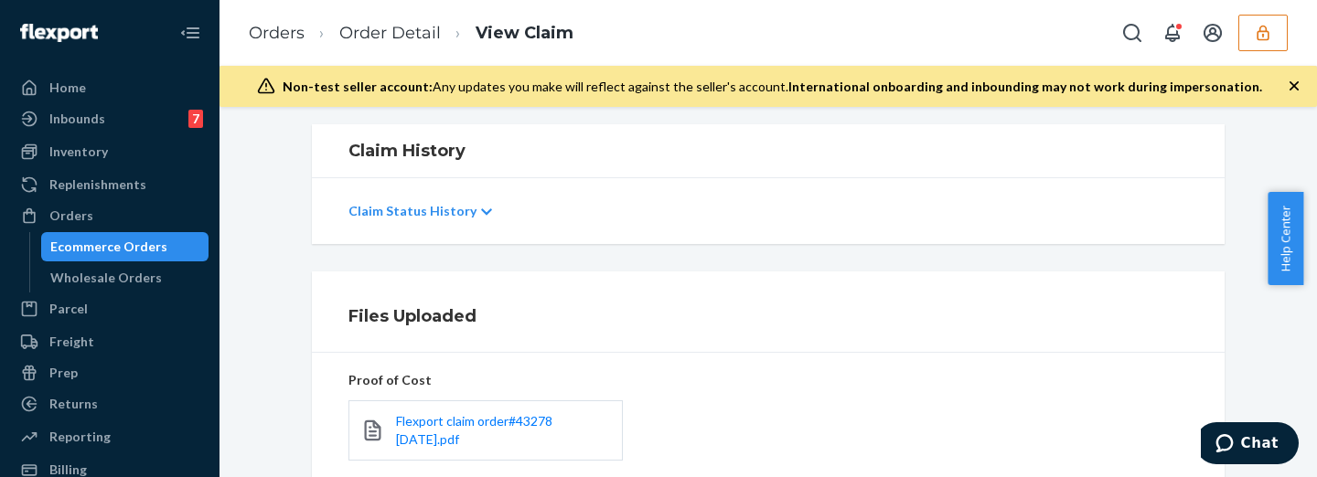
scroll to position [457, 0]
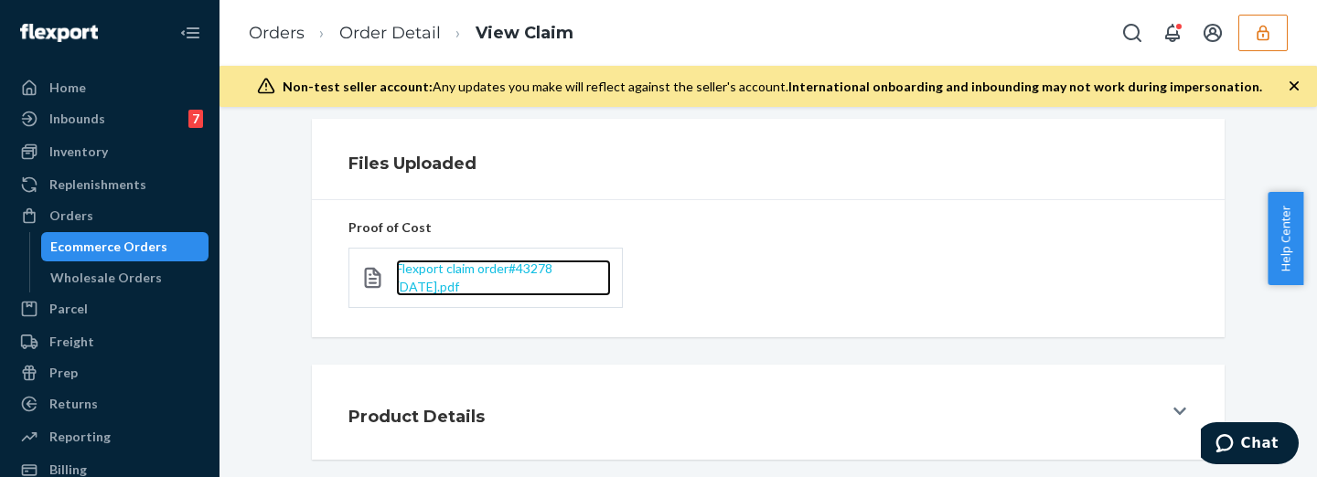
click at [417, 285] on span "Flexport claim order#43278 [DATE].pdf" at bounding box center [474, 278] width 156 height 34
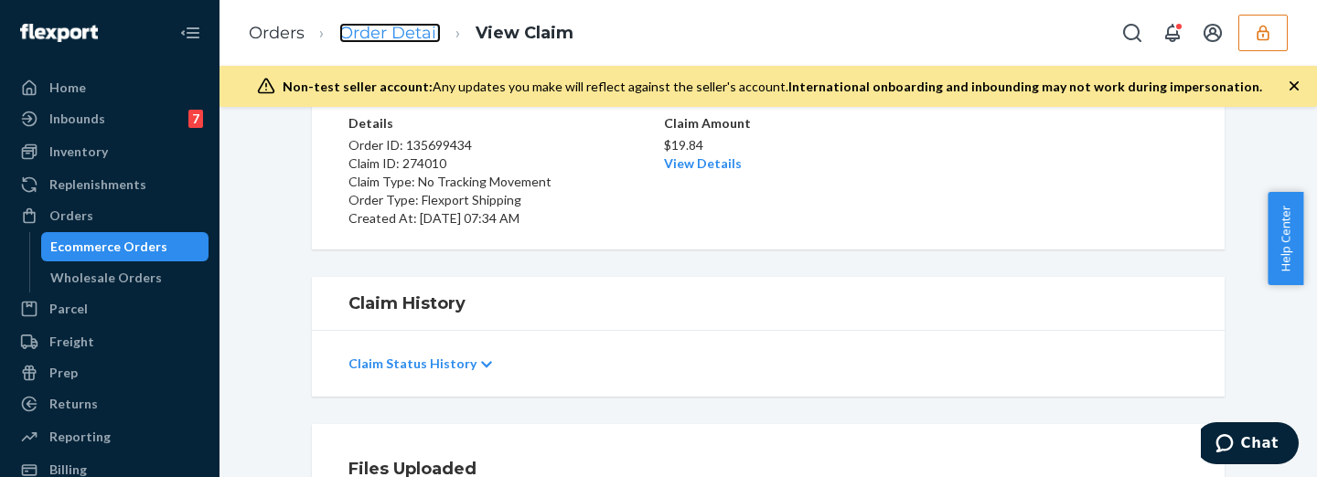
click at [395, 30] on link "Order Detail" at bounding box center [389, 33] width 101 height 20
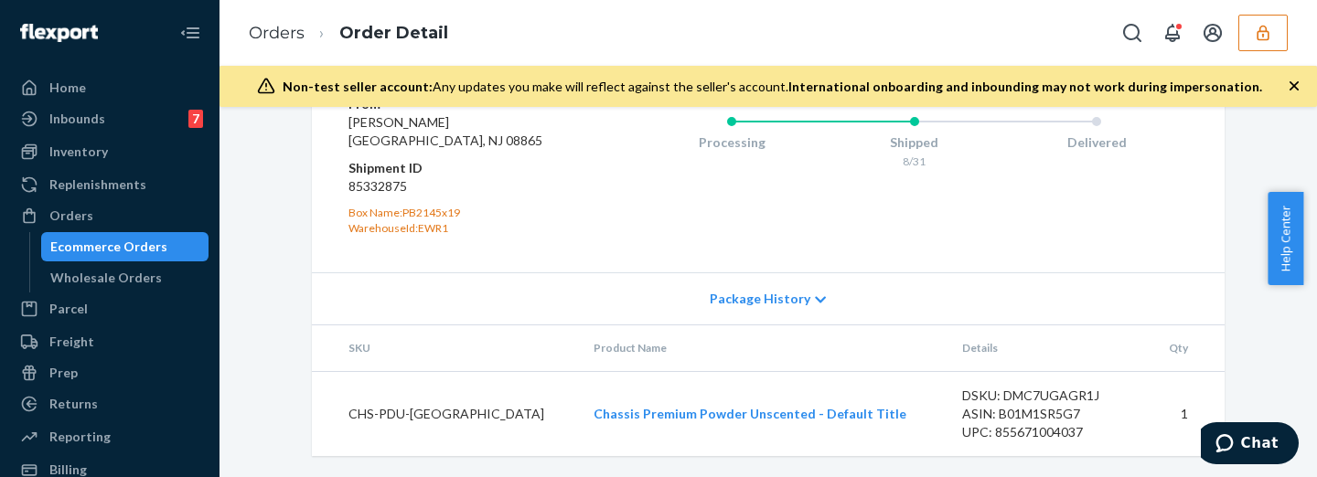
scroll to position [762, 0]
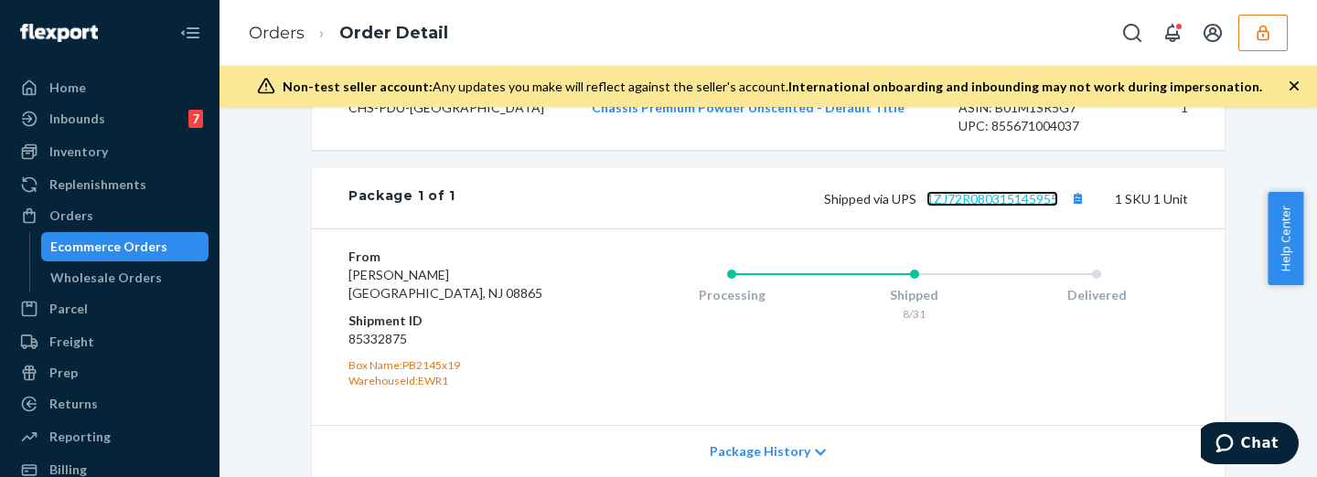
click at [963, 207] on link "1ZJ72R080315145955" at bounding box center [992, 199] width 132 height 16
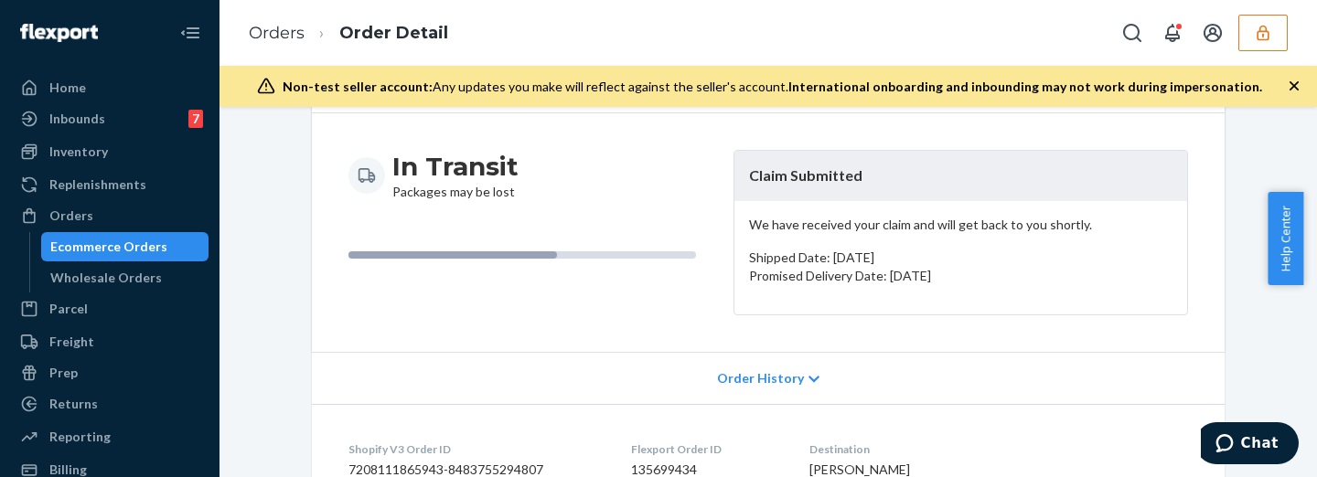
scroll to position [76, 0]
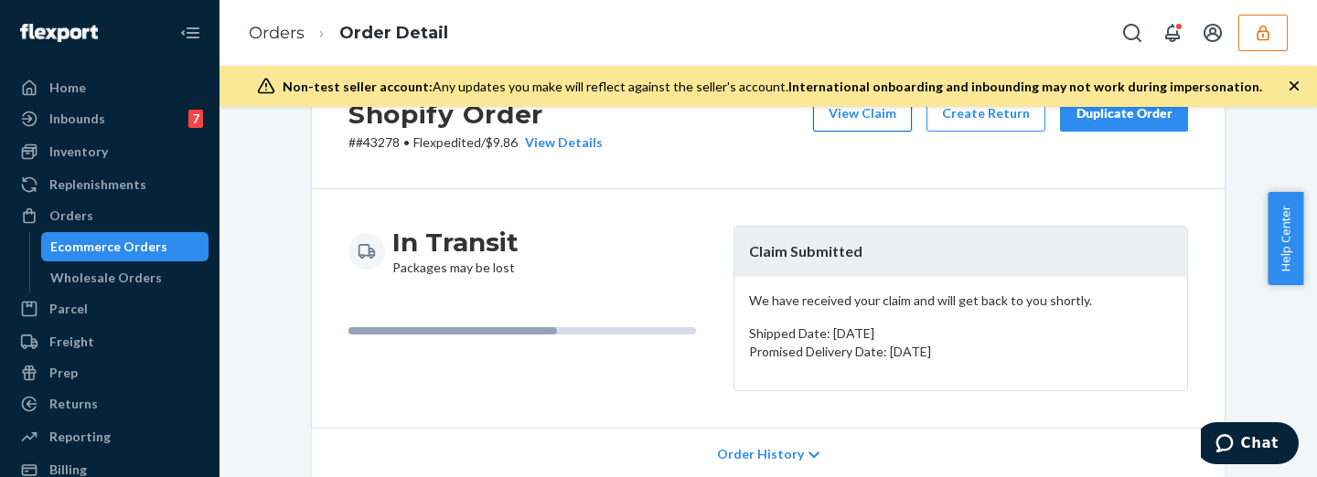
click at [867, 120] on button "View Claim" at bounding box center [862, 113] width 99 height 37
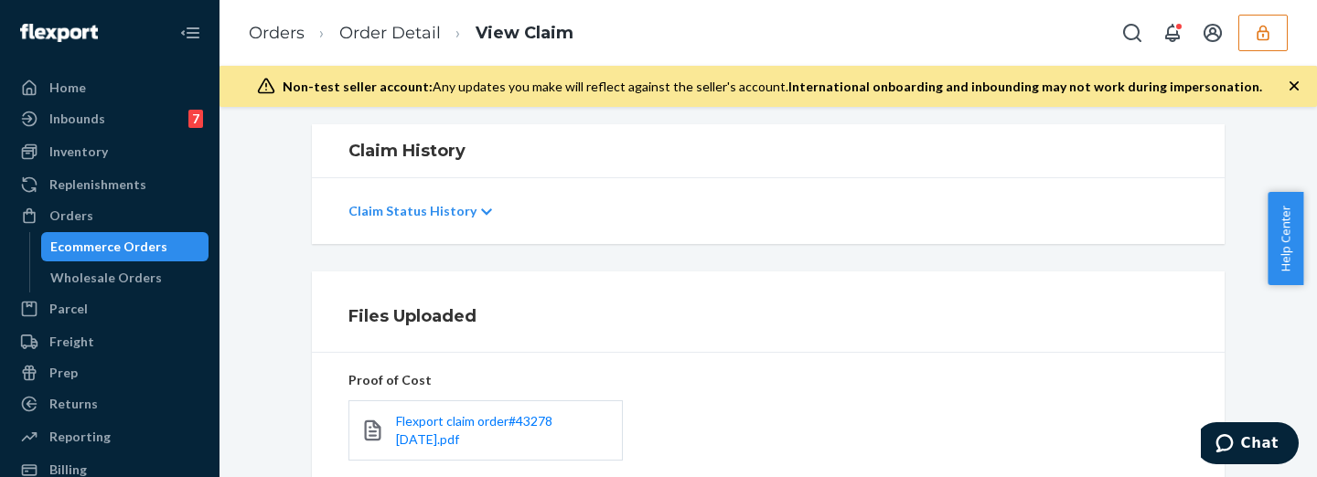
scroll to position [533, 0]
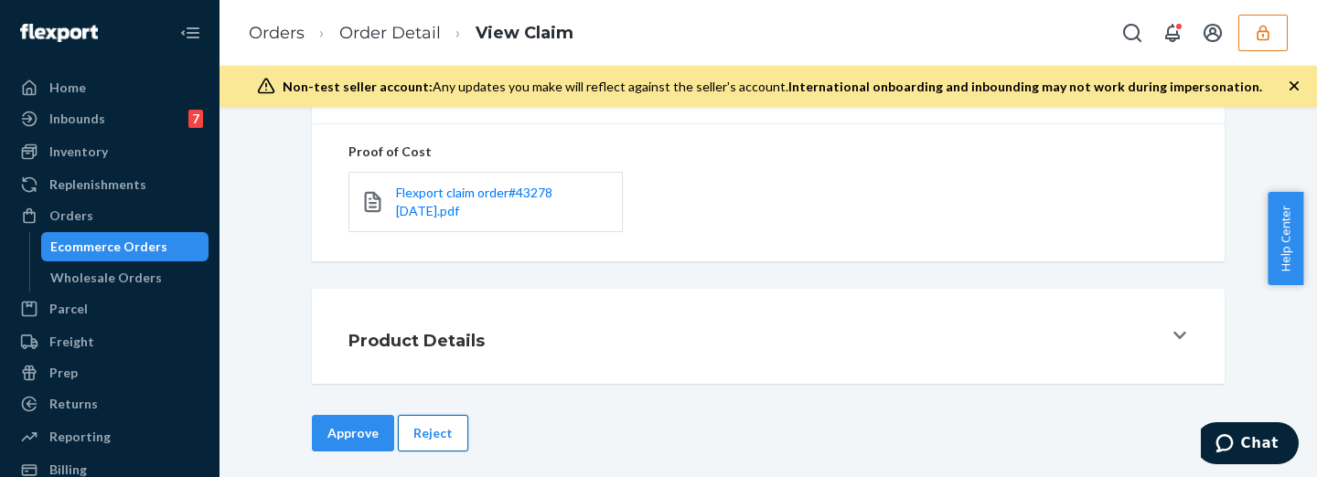
click at [436, 434] on button "Reject" at bounding box center [433, 433] width 70 height 37
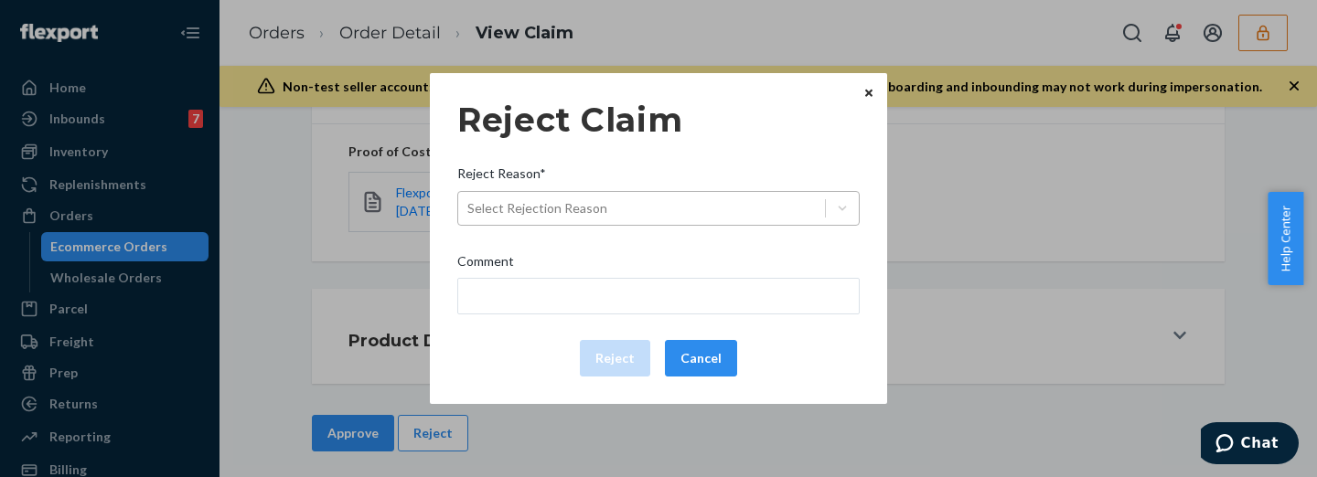
click at [584, 207] on div "Select Rejection Reason" at bounding box center [537, 208] width 140 height 18
click at [469, 207] on input "Reject Reason* Select Rejection Reason" at bounding box center [468, 208] width 2 height 18
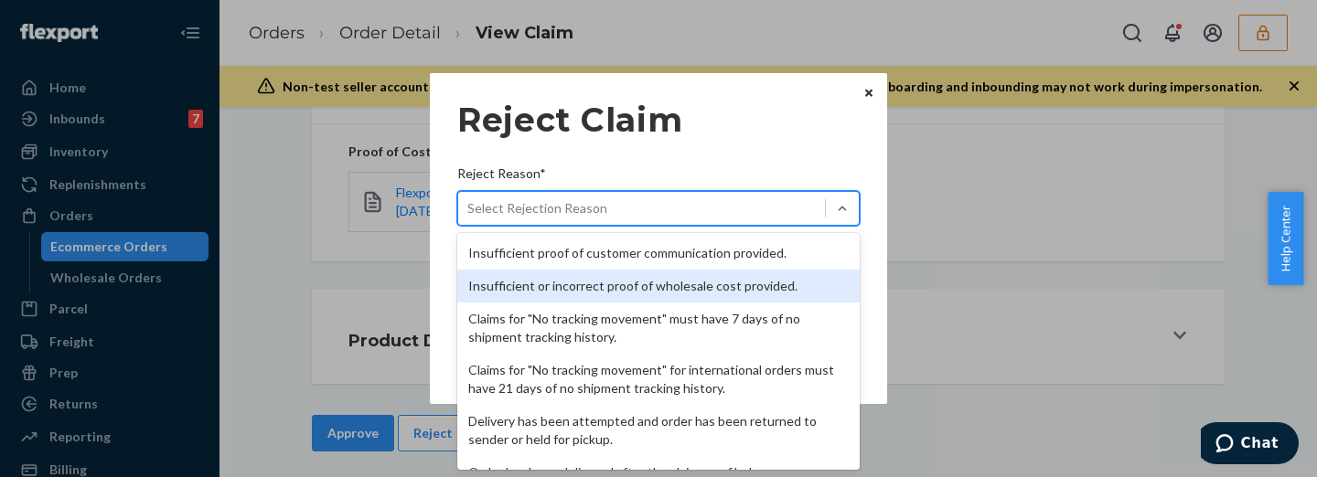
click at [585, 283] on div "Insufficient or incorrect proof of wholesale cost provided." at bounding box center [658, 286] width 402 height 33
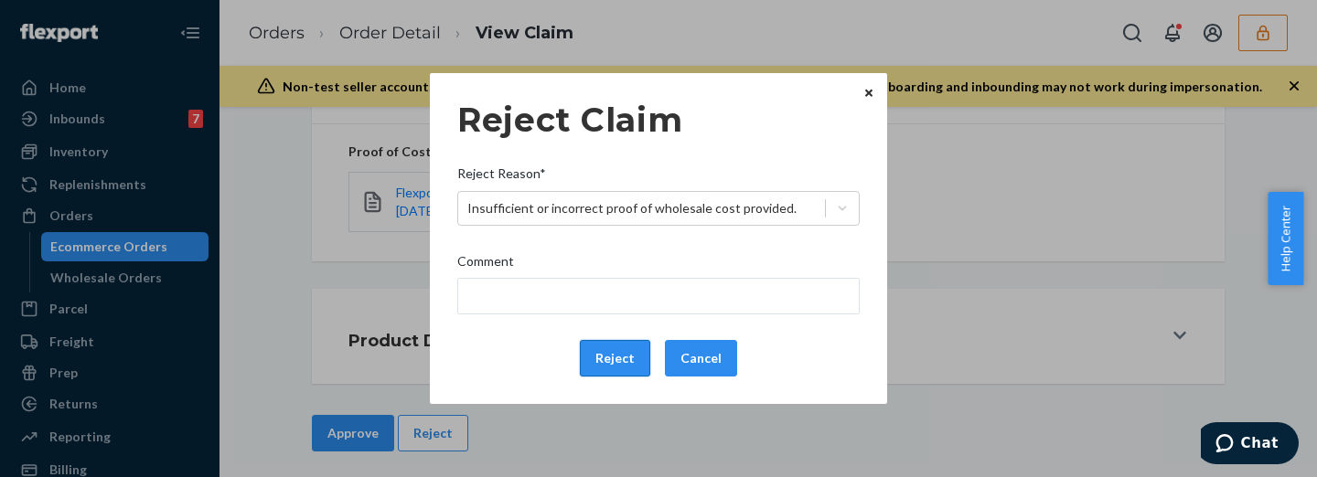
click at [617, 360] on button "Reject" at bounding box center [615, 358] width 70 height 37
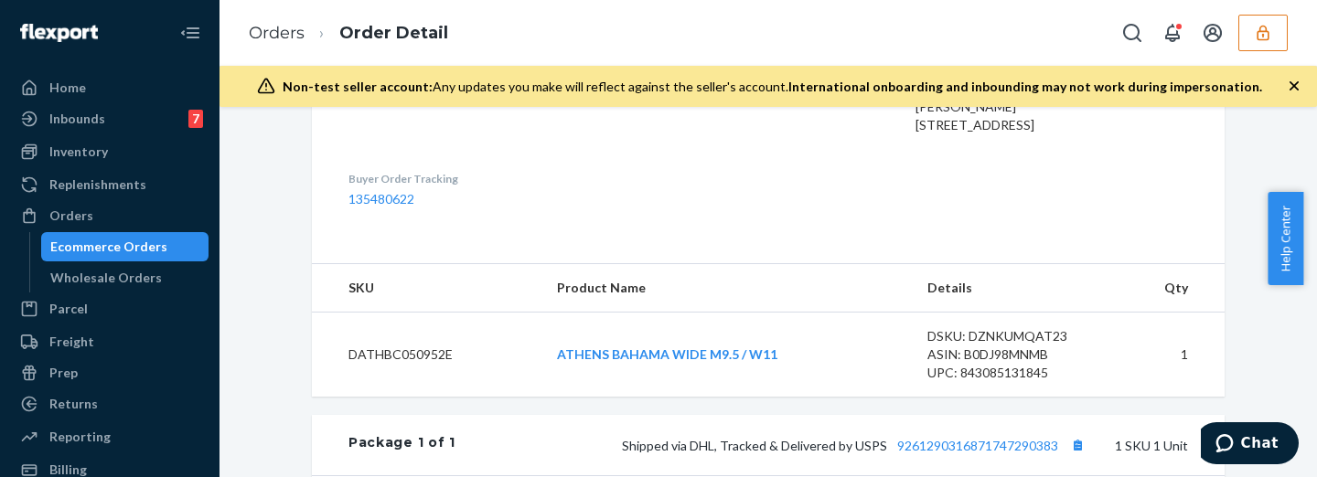
scroll to position [609, 0]
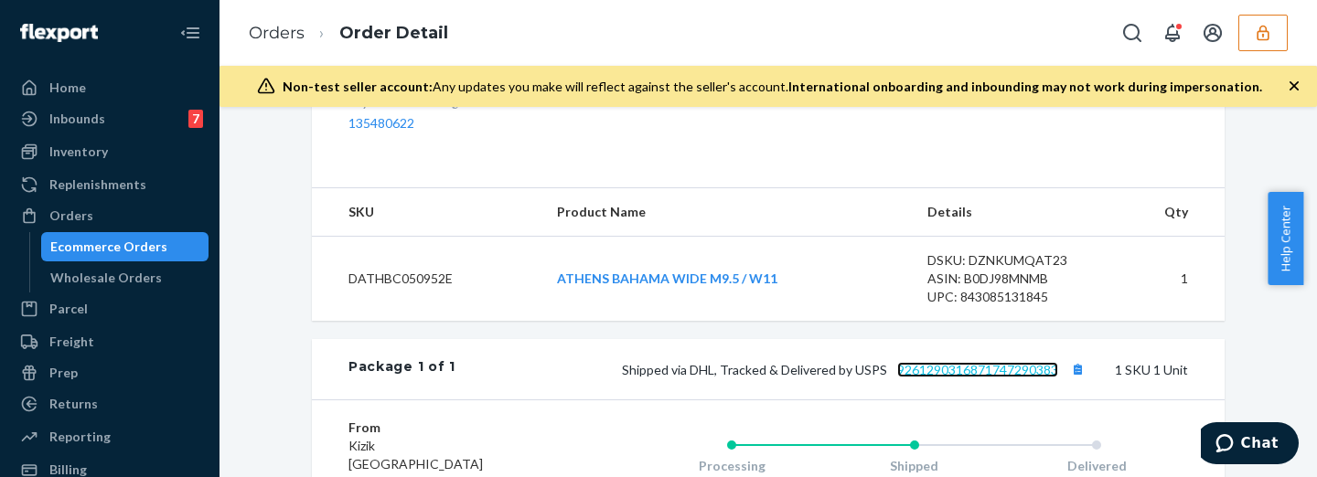
click at [944, 378] on link "9261290316871747290383" at bounding box center [977, 370] width 161 height 16
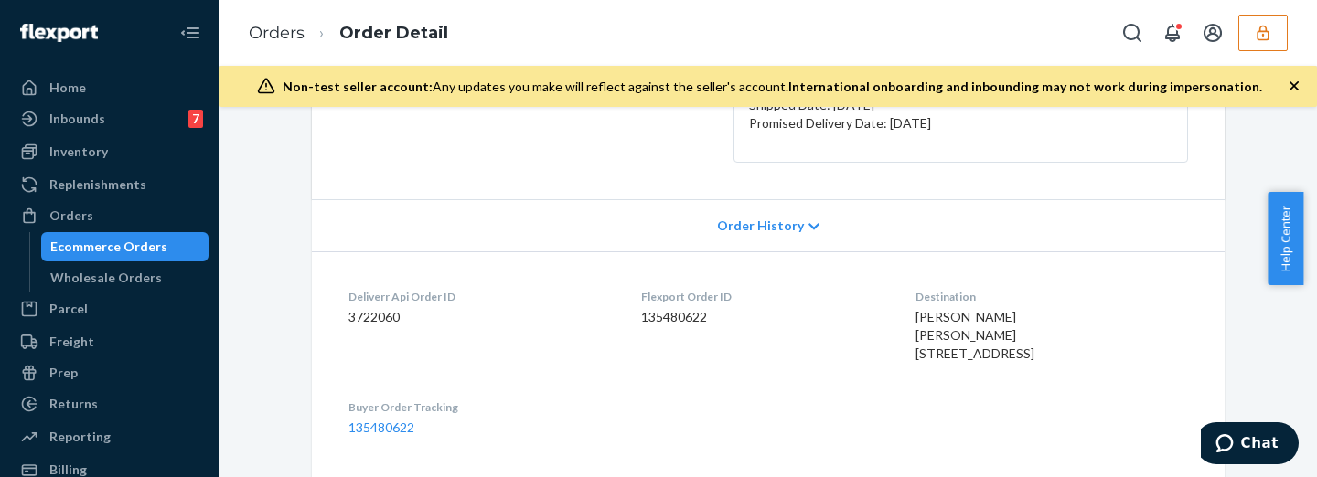
scroll to position [0, 0]
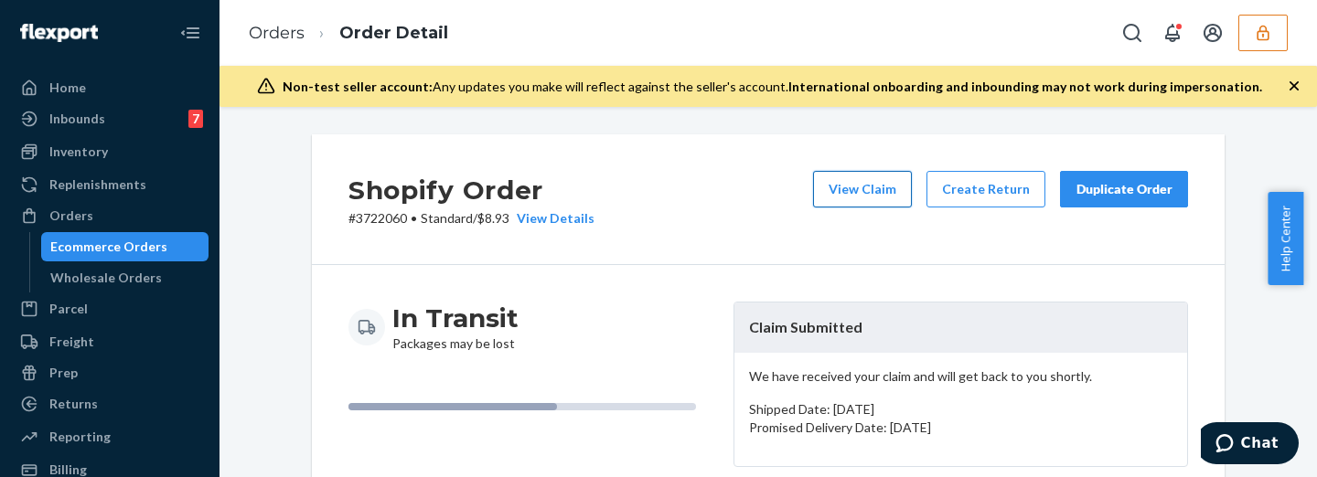
click at [880, 190] on button "View Claim" at bounding box center [862, 189] width 99 height 37
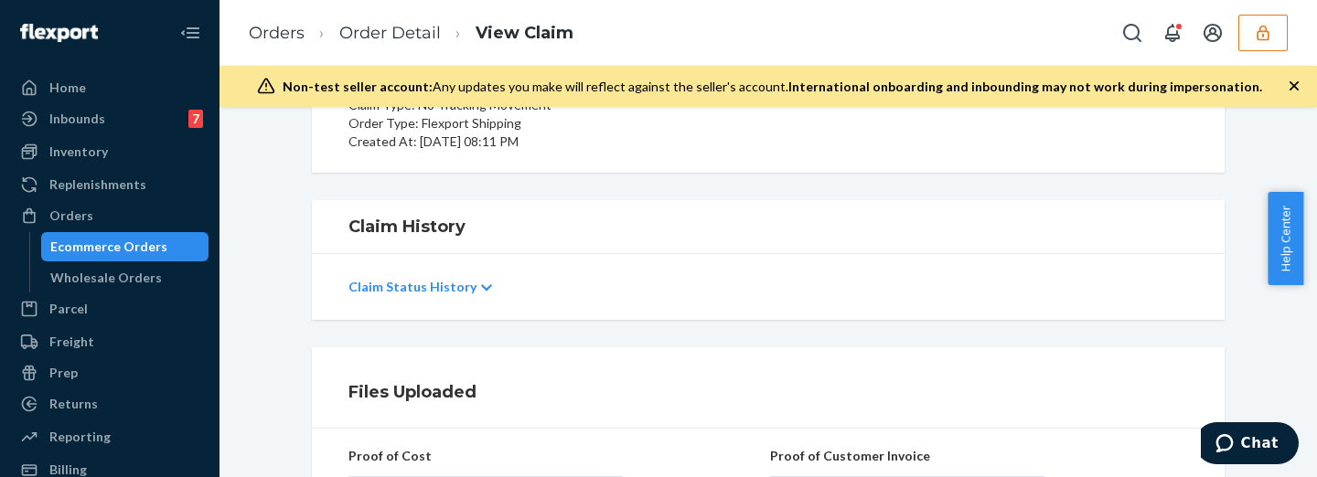
scroll to position [457, 0]
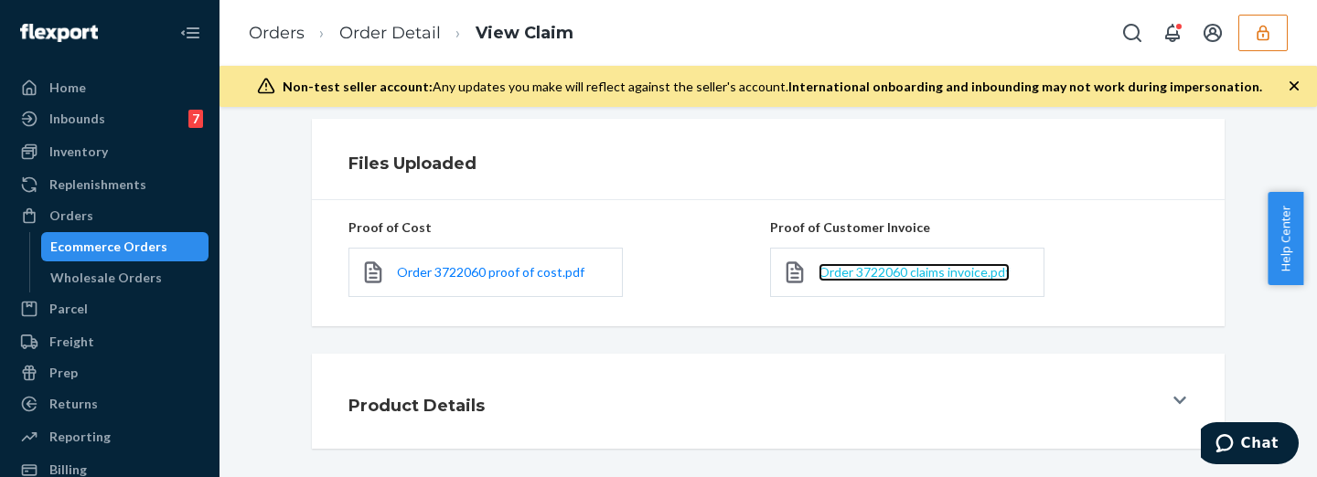
click at [859, 274] on span "Order 3722060 claims invoice.pdf" at bounding box center [913, 272] width 191 height 16
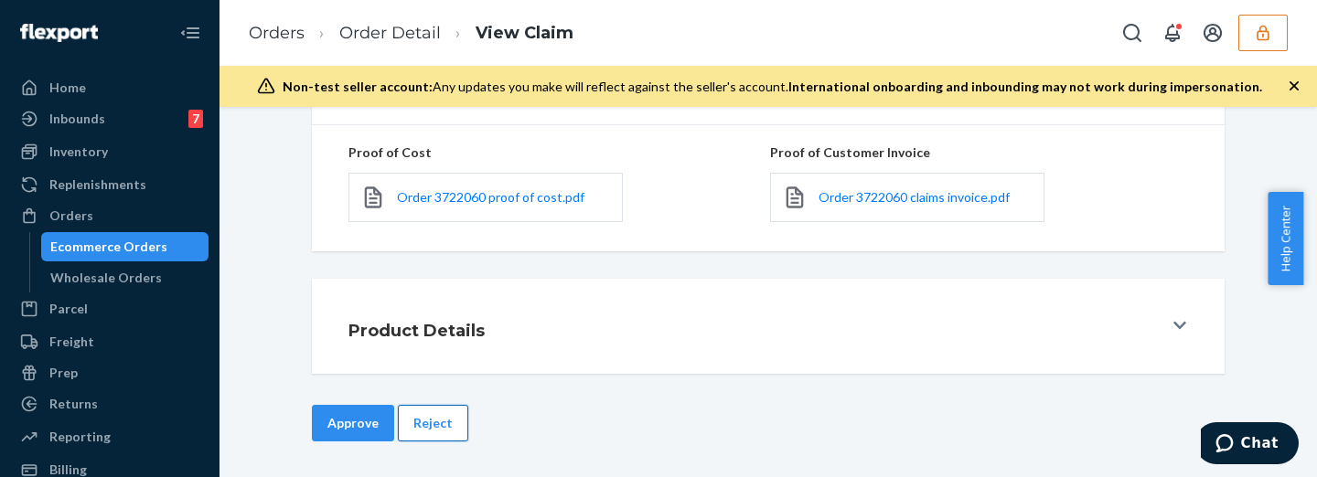
click at [442, 428] on button "Reject" at bounding box center [433, 423] width 70 height 37
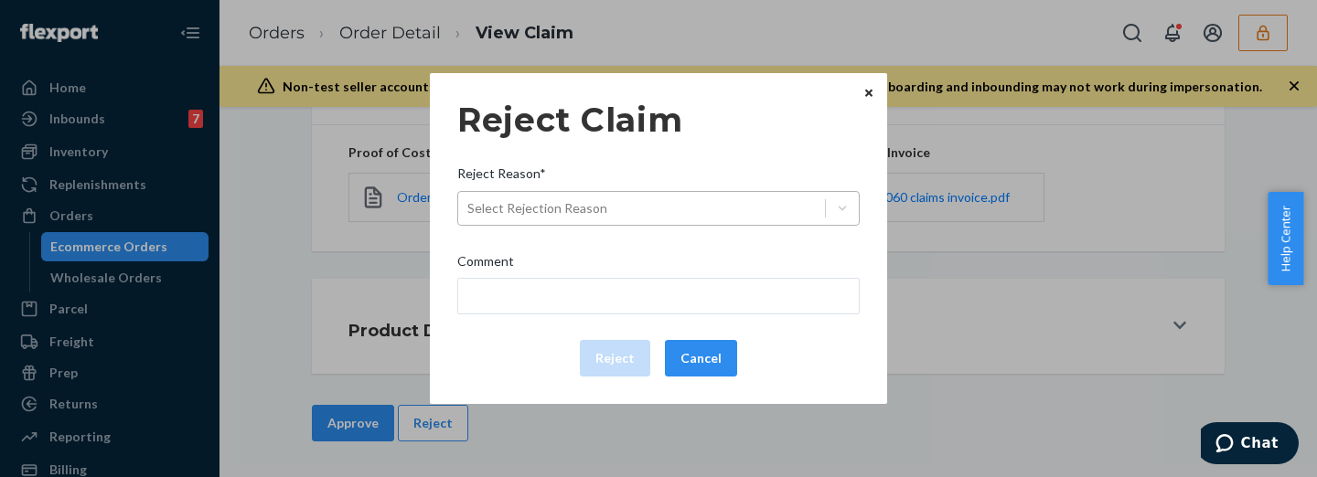
click at [623, 198] on div "Select Rejection Reason" at bounding box center [641, 208] width 367 height 29
click at [469, 199] on input "Reject Reason* Select Rejection Reason" at bounding box center [468, 208] width 2 height 18
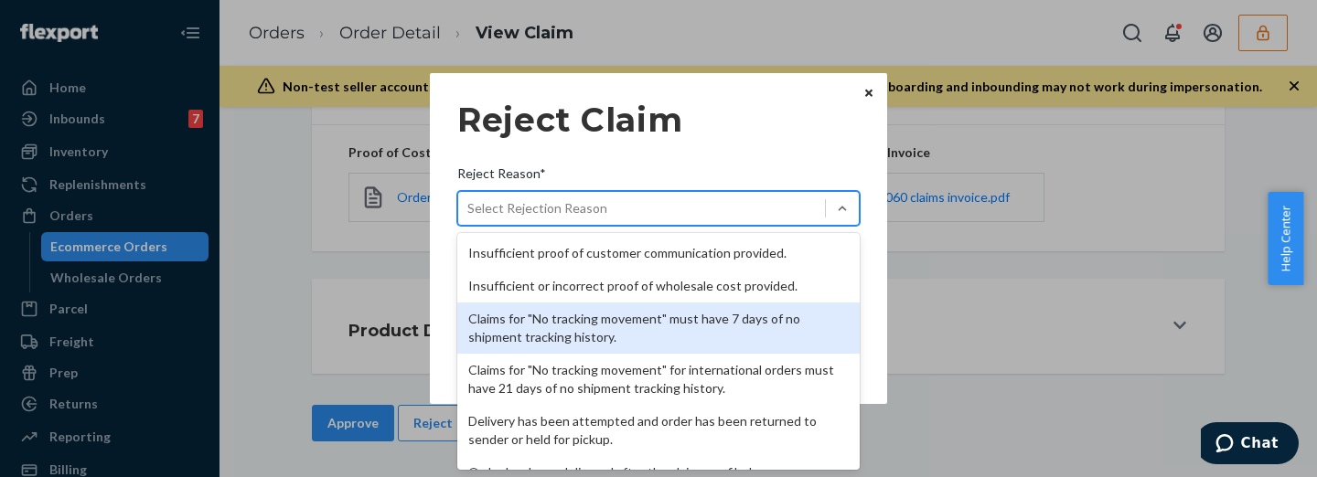
scroll to position [275, 0]
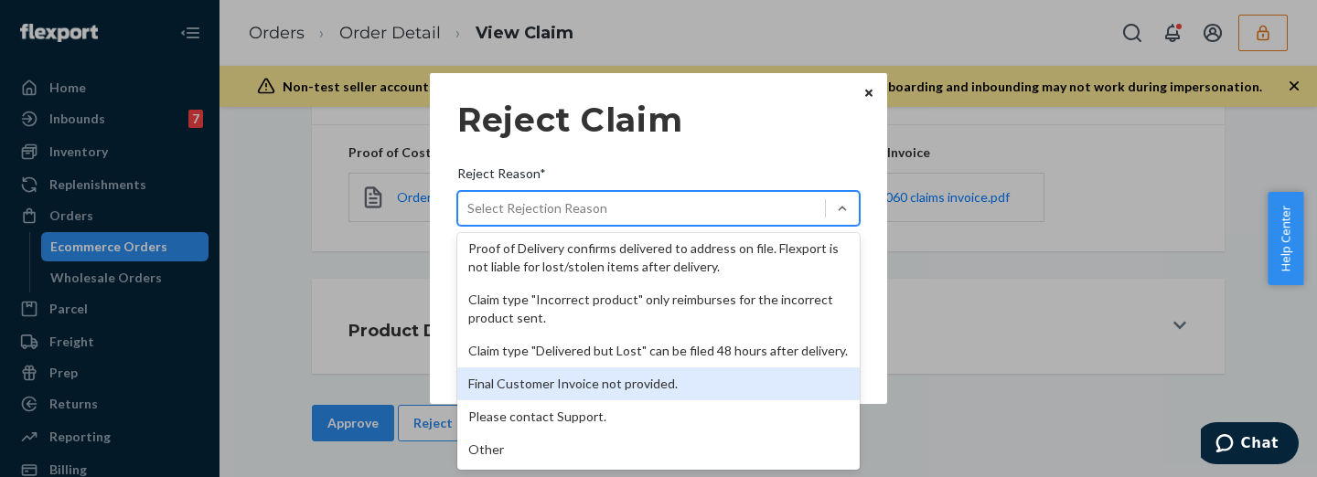
click at [602, 387] on div "Final Customer Invoice not provided." at bounding box center [658, 384] width 402 height 33
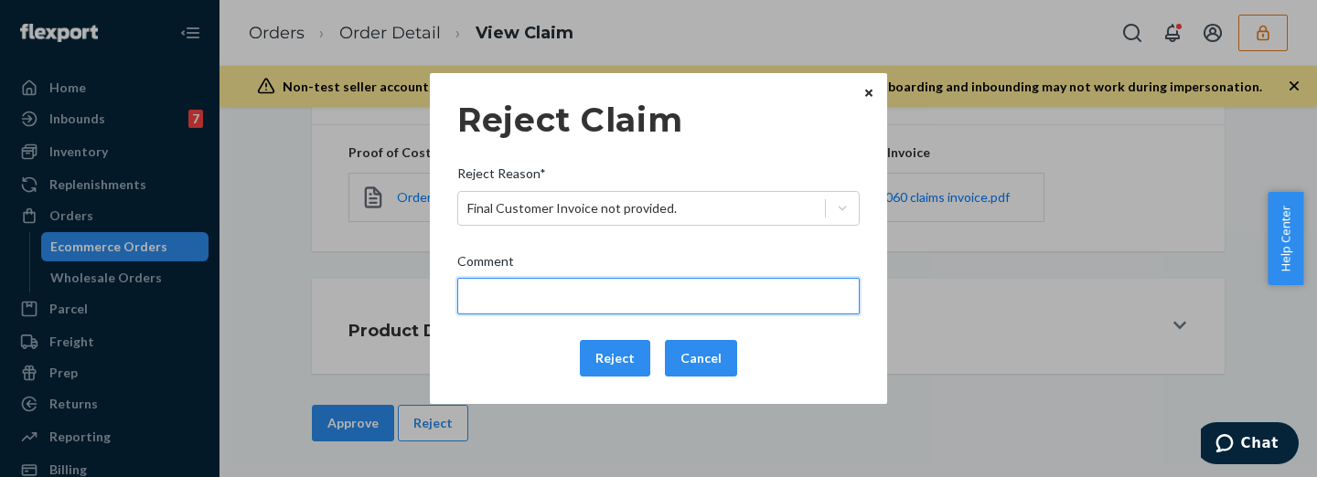
click at [618, 286] on input "Comment" at bounding box center [658, 296] width 402 height 37
click at [720, 299] on input "Please provide proof of customers invoice with name and address" at bounding box center [658, 296] width 402 height 37
type input "Please provide proof of customers invoice with the name and address"
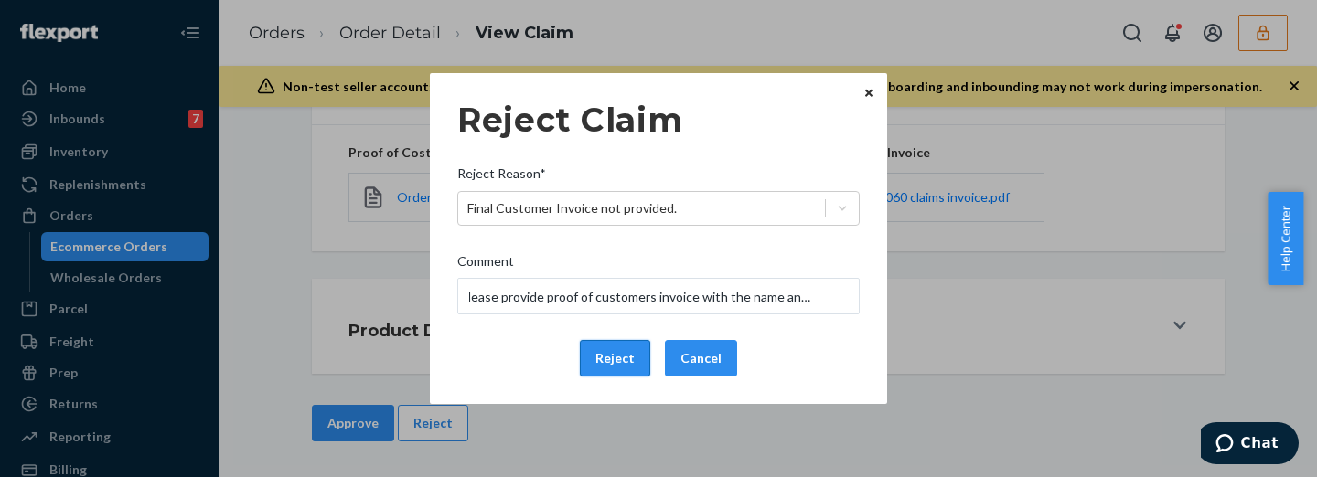
click at [622, 363] on button "Reject" at bounding box center [615, 358] width 70 height 37
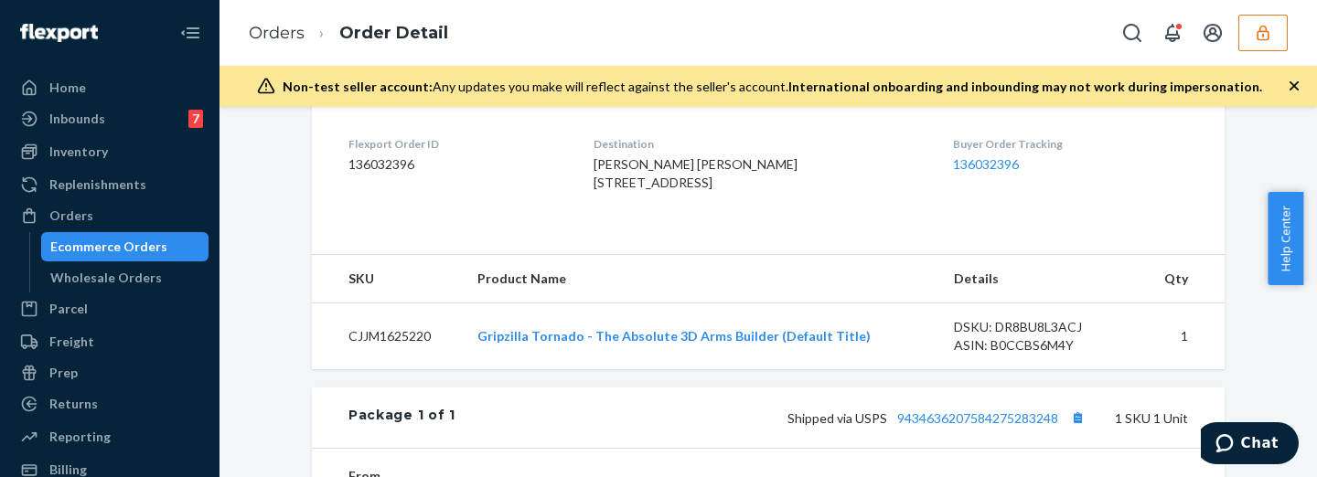
scroll to position [686, 0]
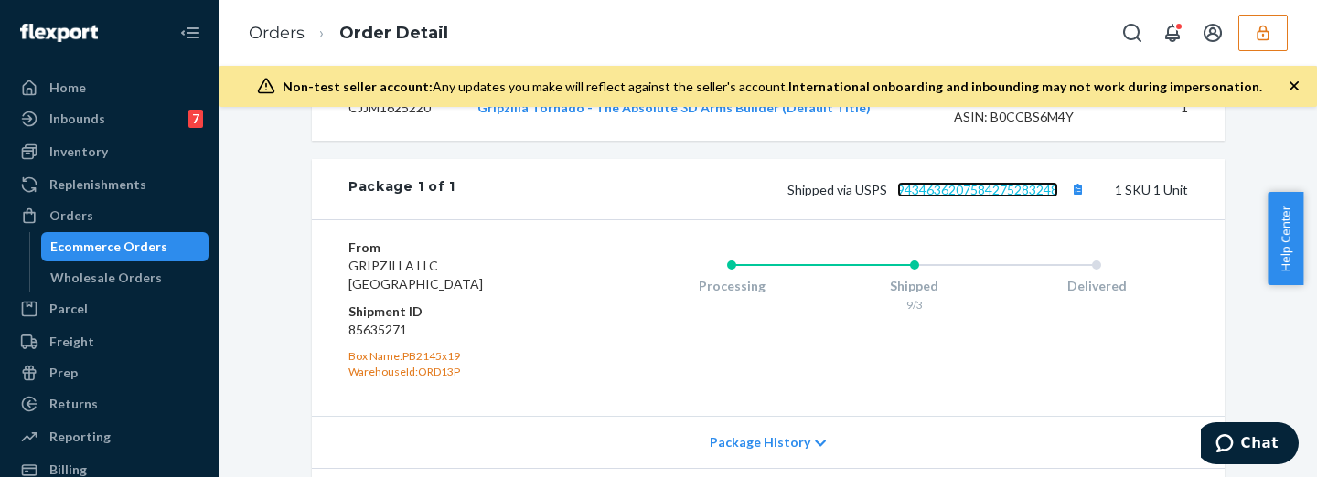
click at [963, 197] on link "9434636207584275283248" at bounding box center [977, 190] width 161 height 16
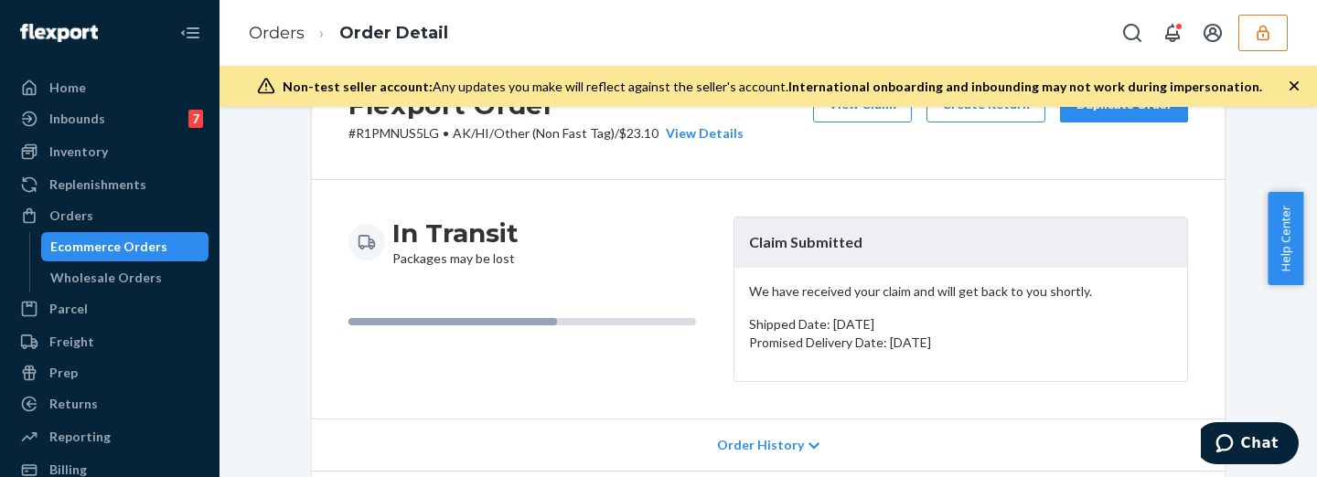
scroll to position [0, 0]
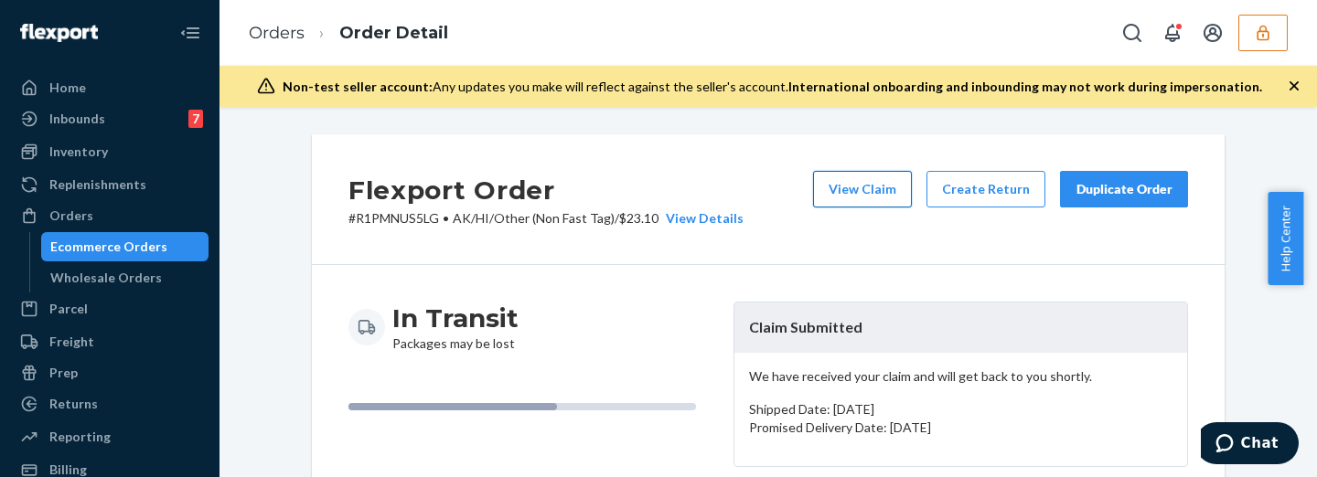
click at [840, 186] on button "View Claim" at bounding box center [862, 189] width 99 height 37
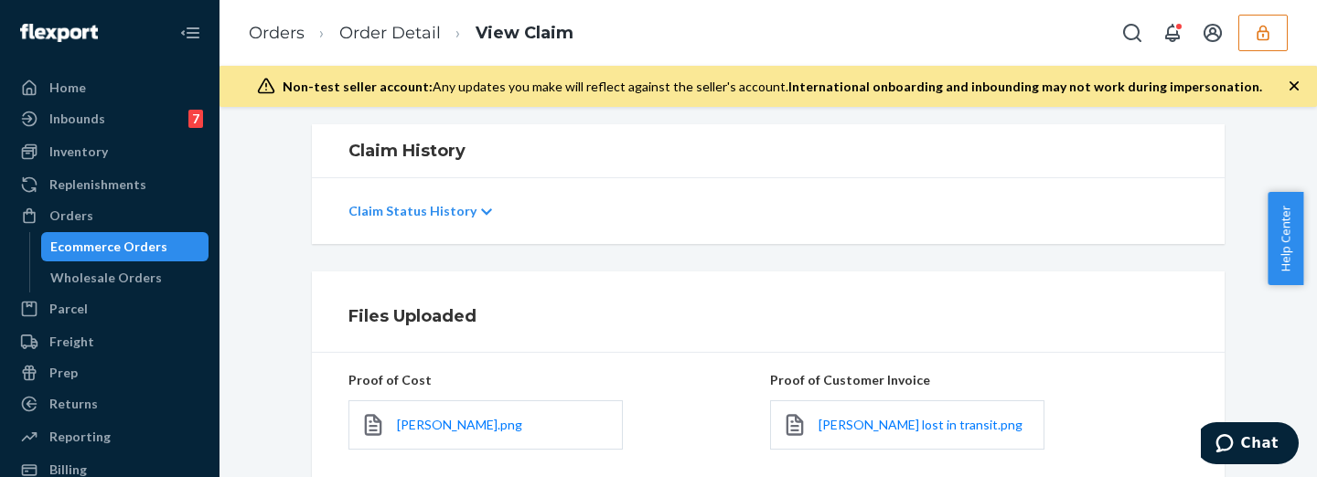
scroll to position [532, 0]
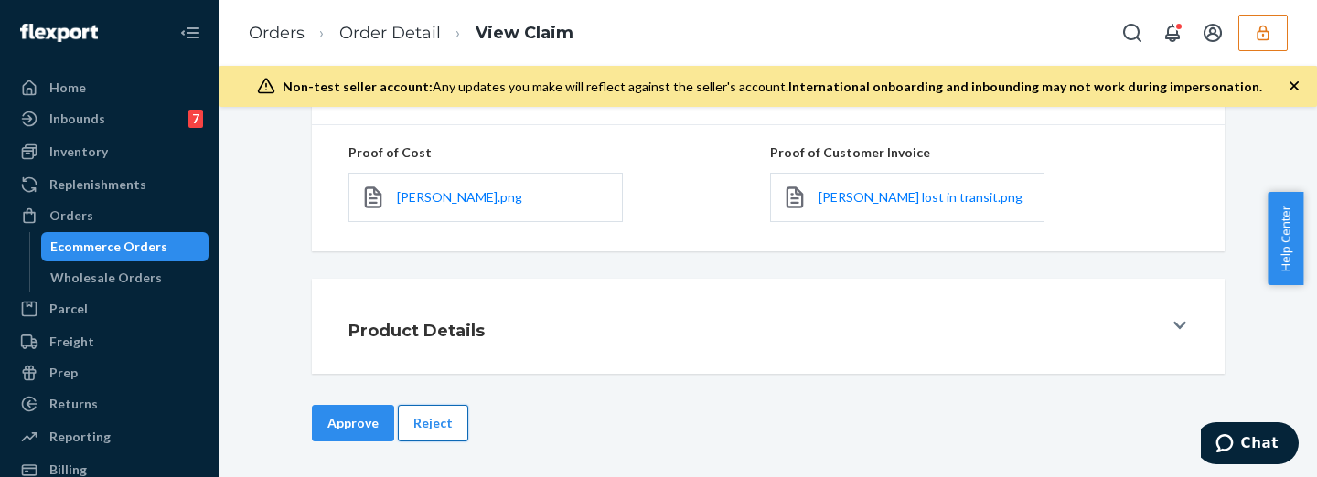
click at [407, 416] on button "Reject" at bounding box center [433, 423] width 70 height 37
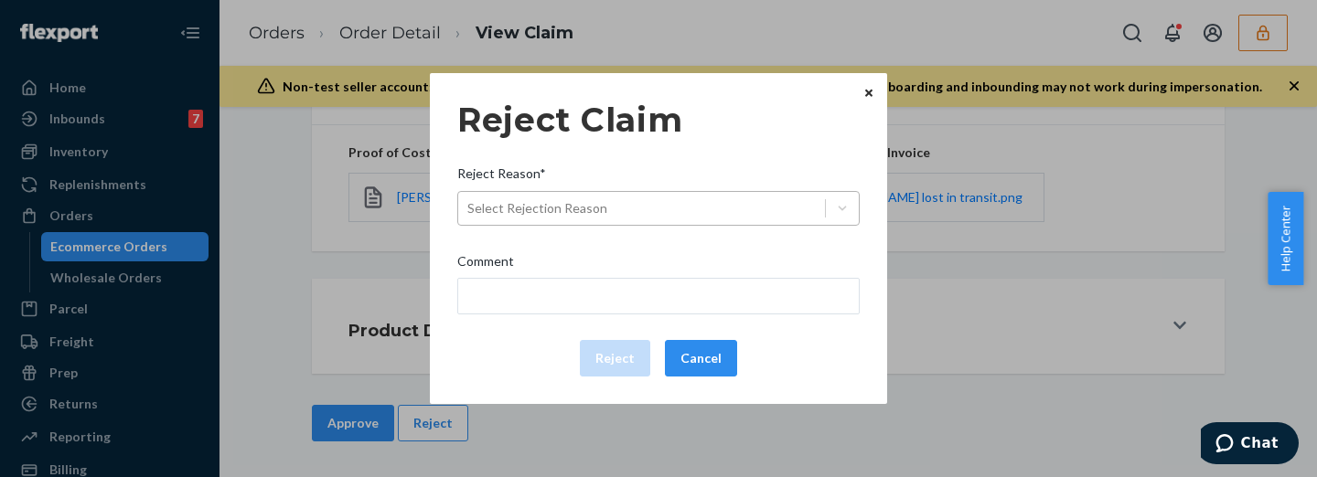
click at [591, 212] on div "Select Rejection Reason" at bounding box center [537, 208] width 140 height 18
click at [469, 212] on input "Reject Reason* Select Rejection Reason" at bounding box center [468, 208] width 2 height 18
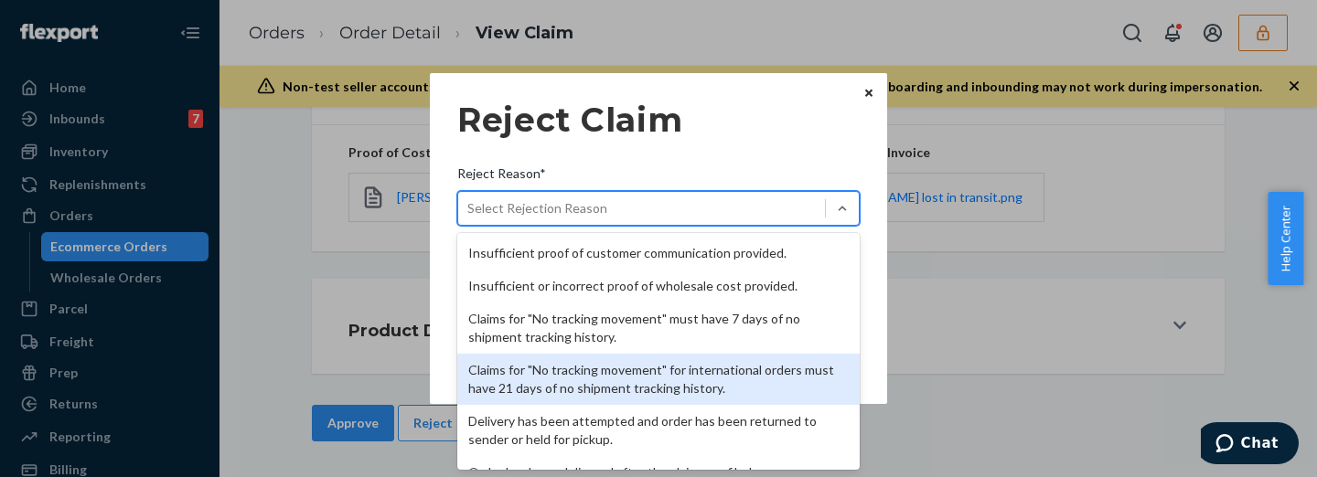
scroll to position [152, 0]
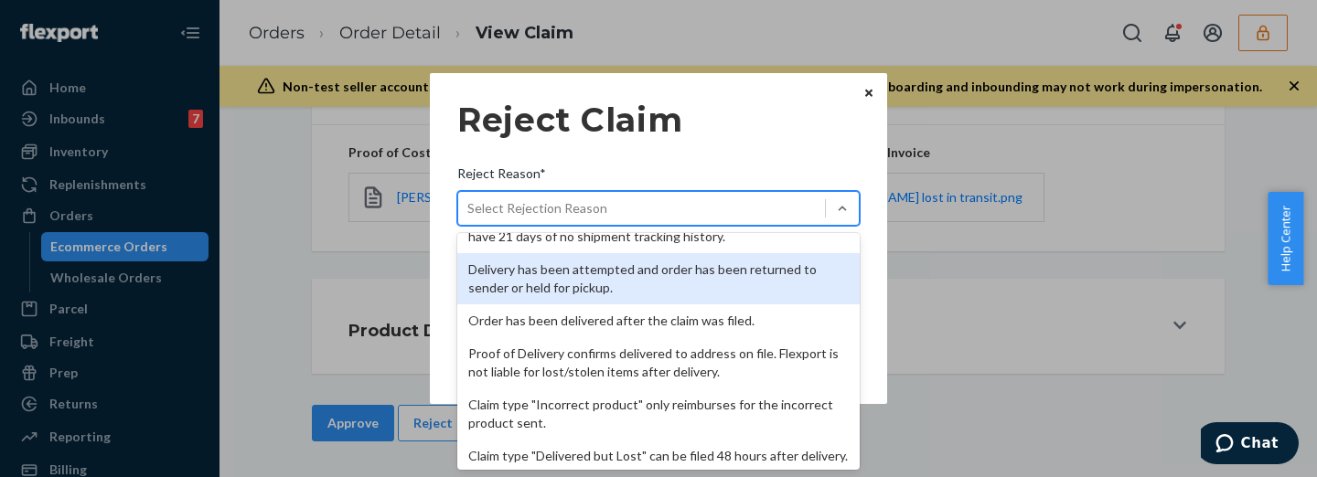
click at [632, 278] on div "Delivery has been attempted and order has been returned to sender or held for p…" at bounding box center [658, 278] width 402 height 51
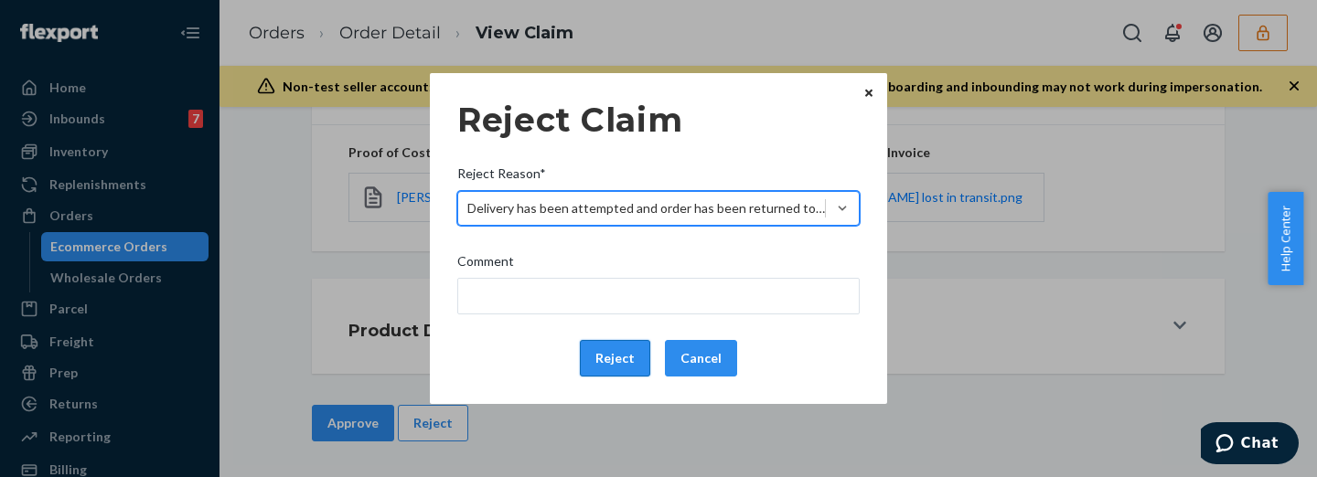
click at [631, 361] on button "Reject" at bounding box center [615, 358] width 70 height 37
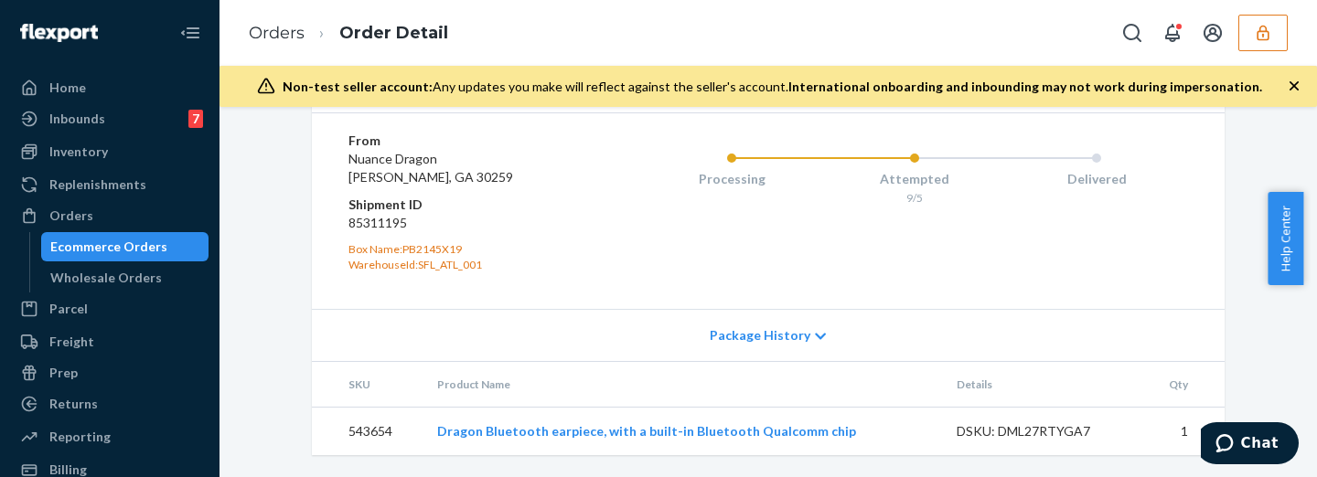
scroll to position [582, 0]
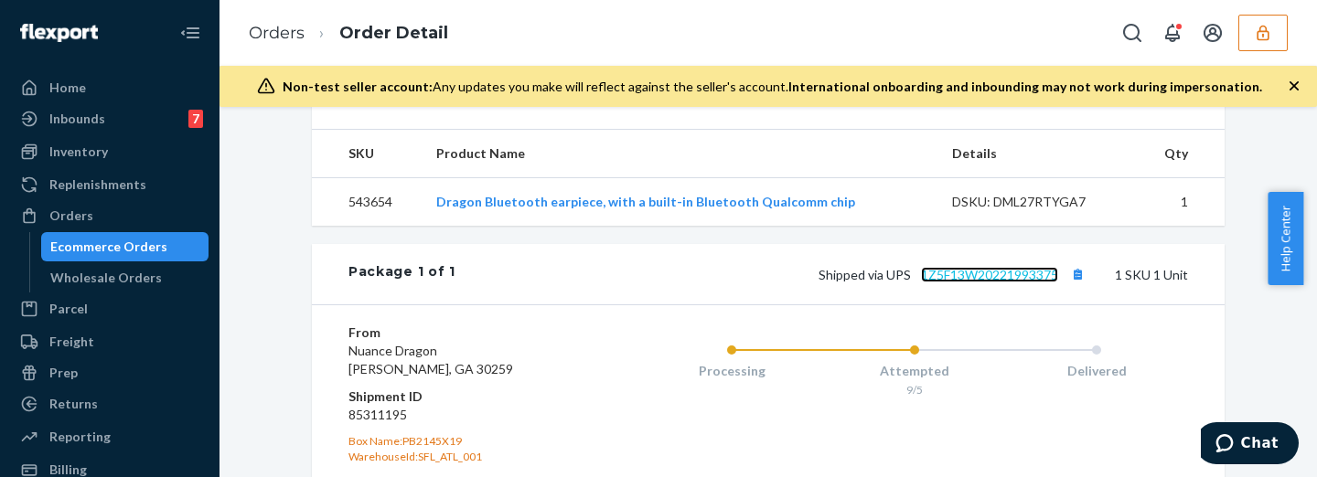
click at [981, 283] on link "1Z5F13W20221993375" at bounding box center [989, 275] width 137 height 16
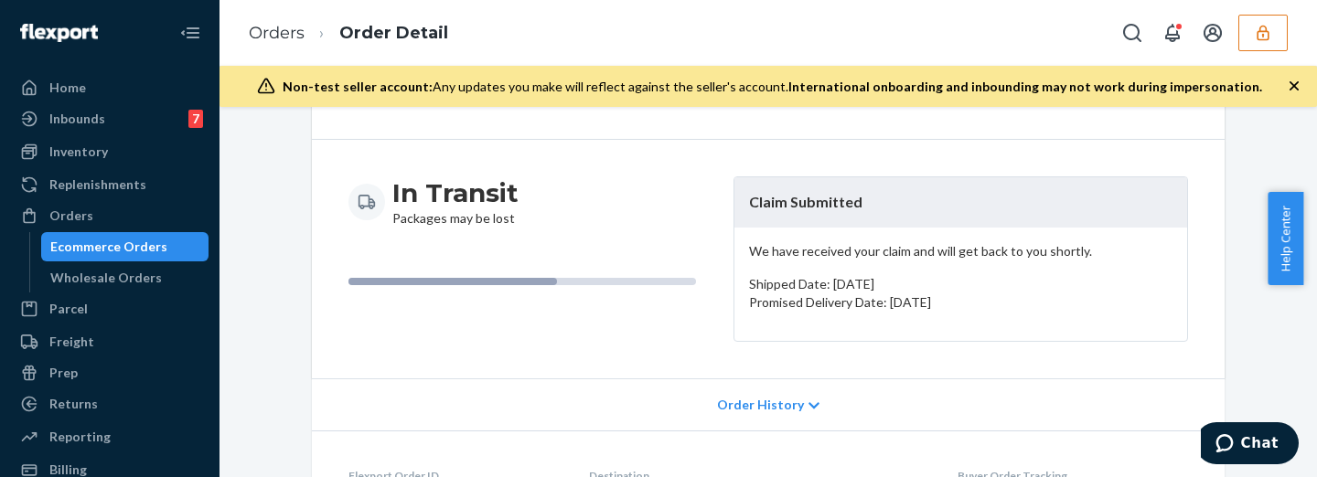
scroll to position [0, 0]
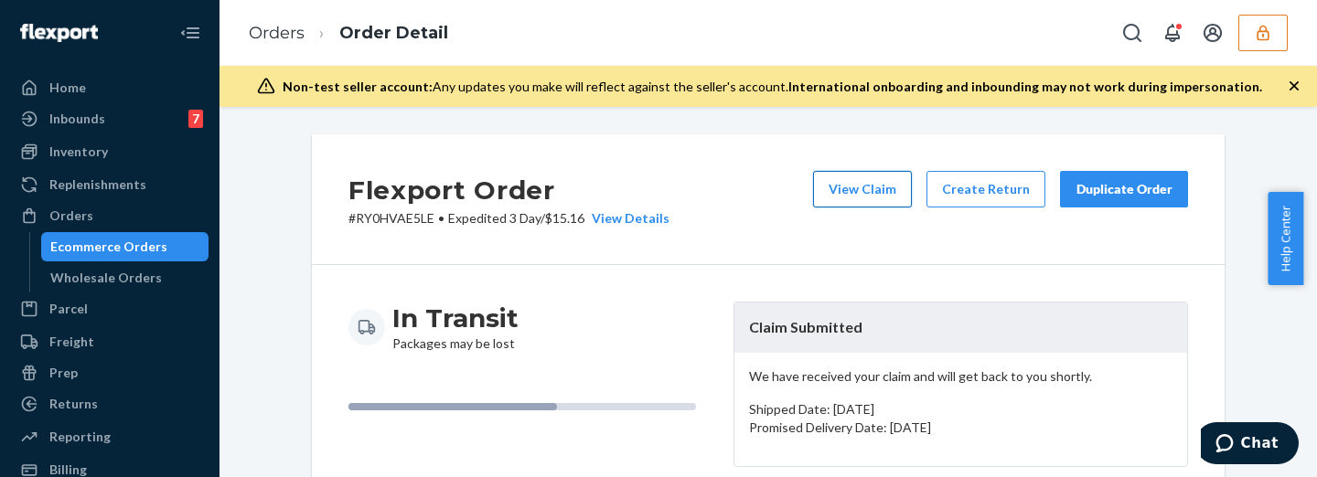
click at [842, 173] on button "View Claim" at bounding box center [862, 189] width 99 height 37
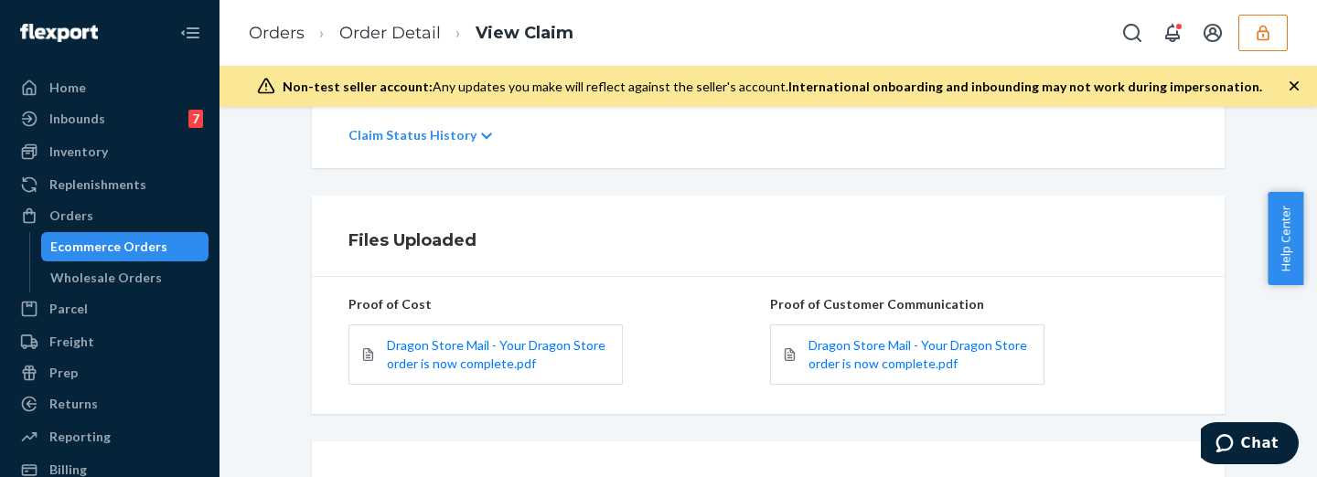
scroll to position [543, 0]
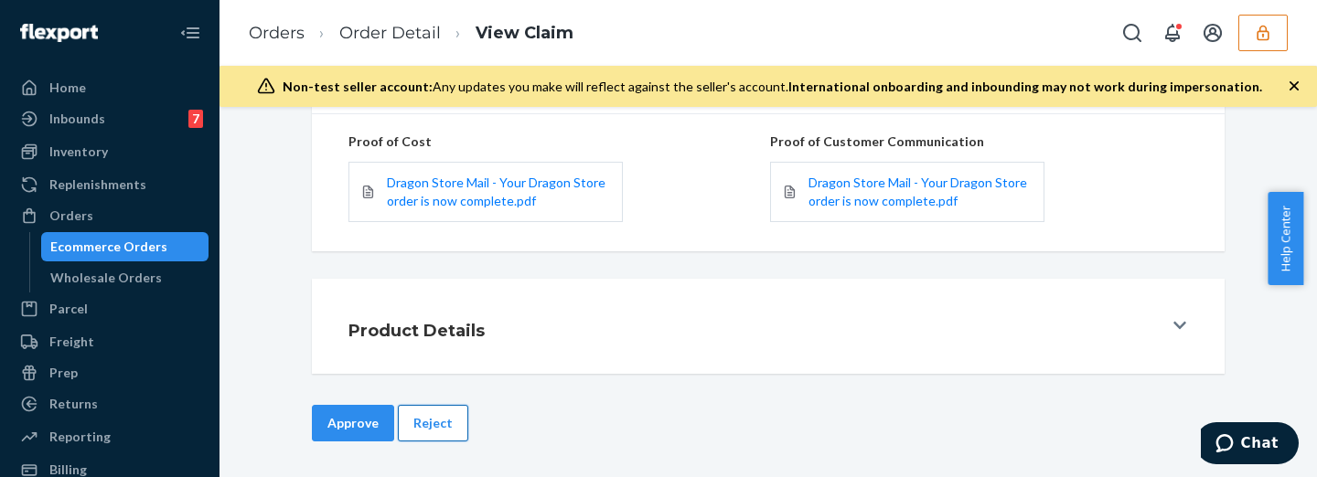
click at [432, 421] on button "Reject" at bounding box center [433, 423] width 70 height 37
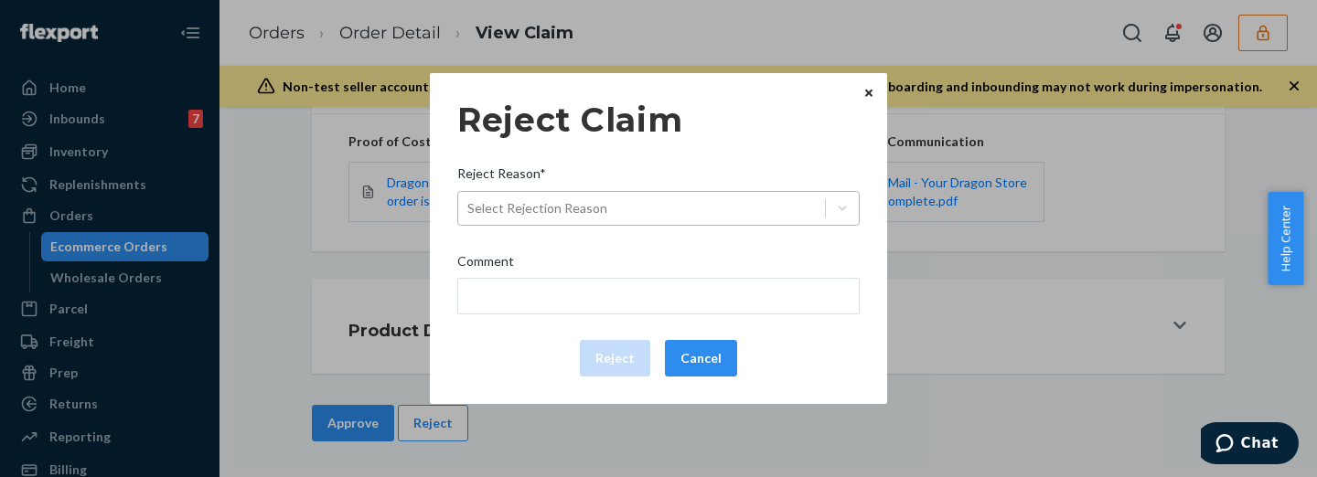
click at [666, 204] on div "Select Rejection Reason" at bounding box center [641, 208] width 367 height 29
click at [469, 204] on input "Reject Reason* Select Rejection Reason" at bounding box center [468, 208] width 2 height 18
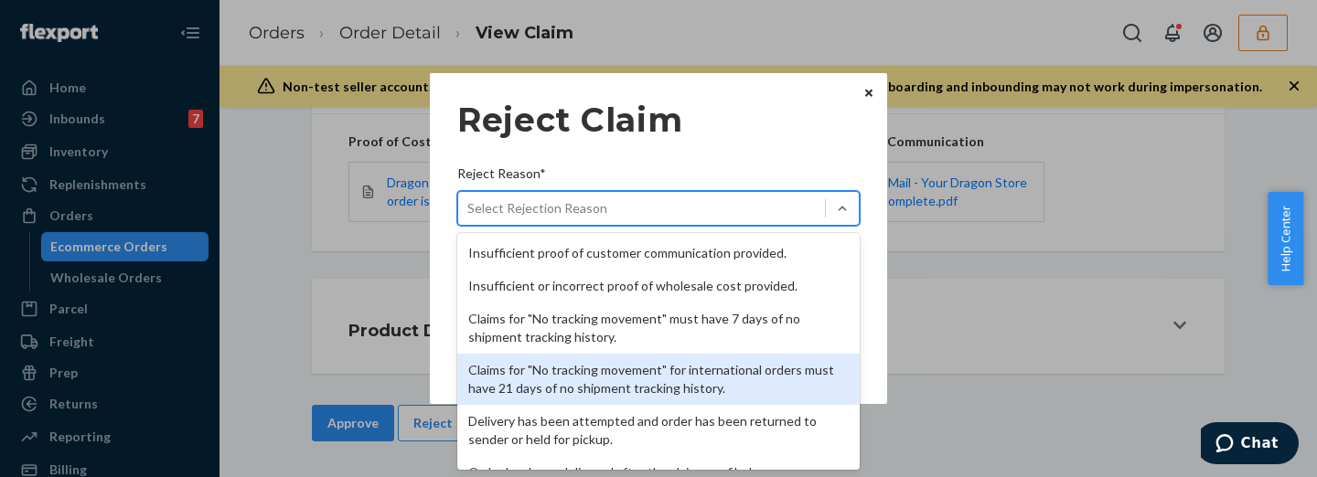
scroll to position [152, 0]
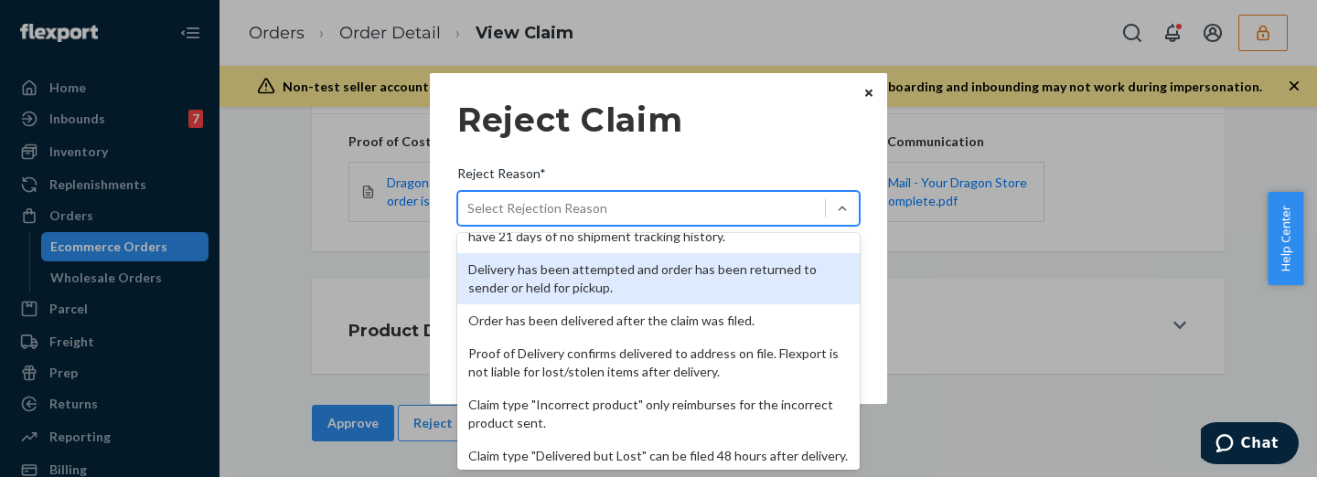
click at [674, 291] on div "Delivery has been attempted and order has been returned to sender or held for p…" at bounding box center [658, 278] width 402 height 51
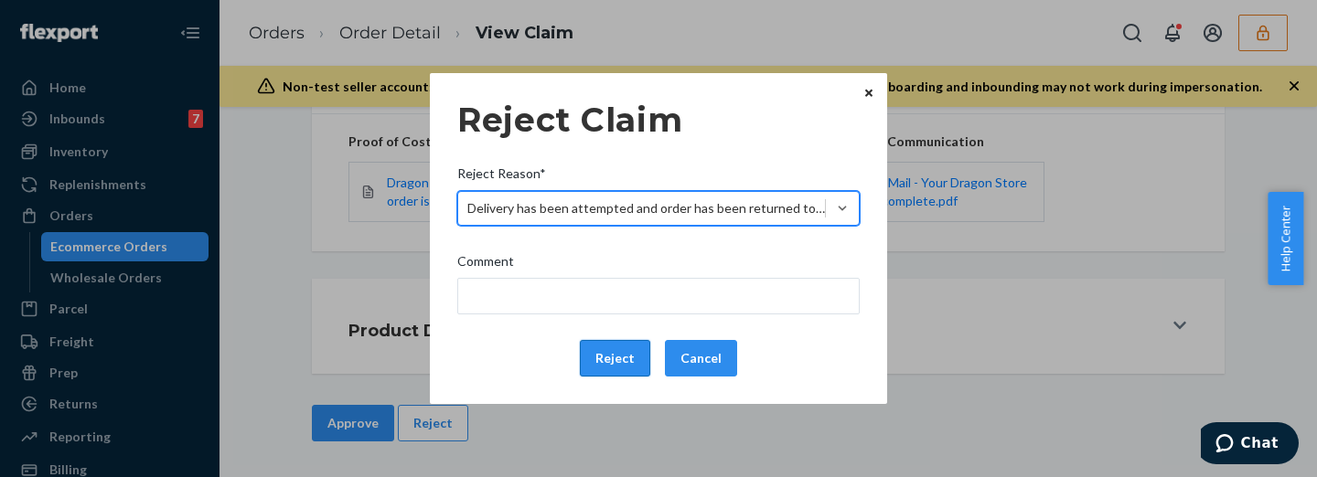
click at [622, 360] on button "Reject" at bounding box center [615, 358] width 70 height 37
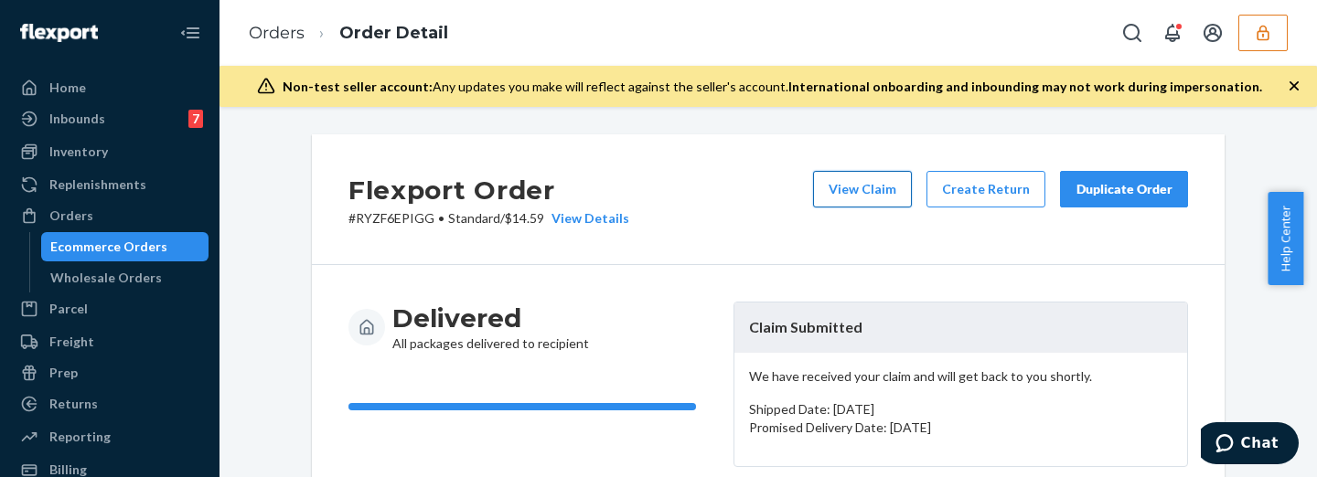
click at [835, 198] on button "View Claim" at bounding box center [862, 189] width 99 height 37
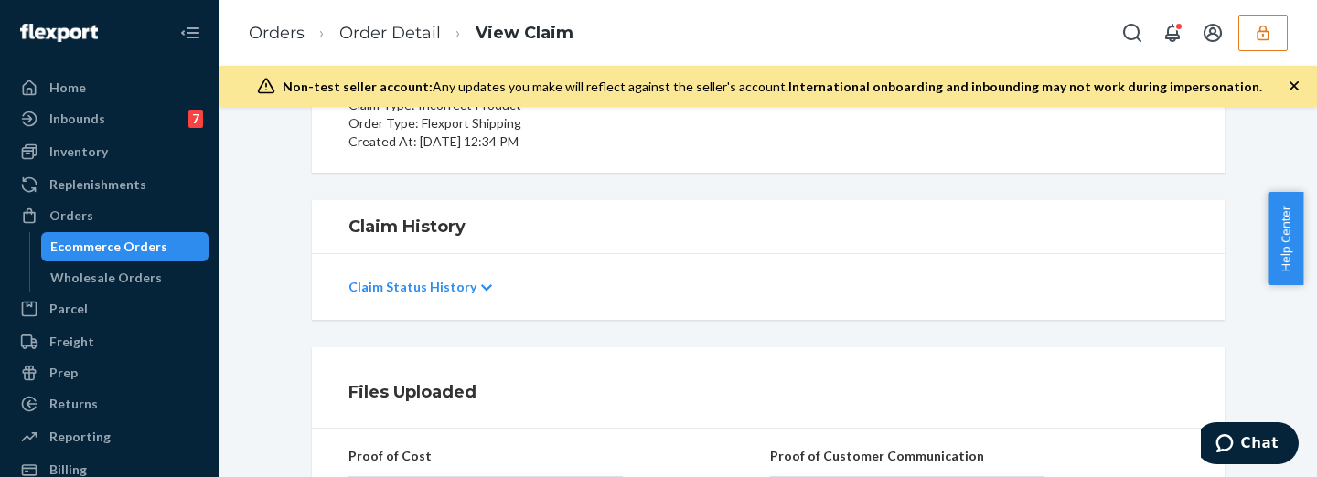
scroll to position [457, 0]
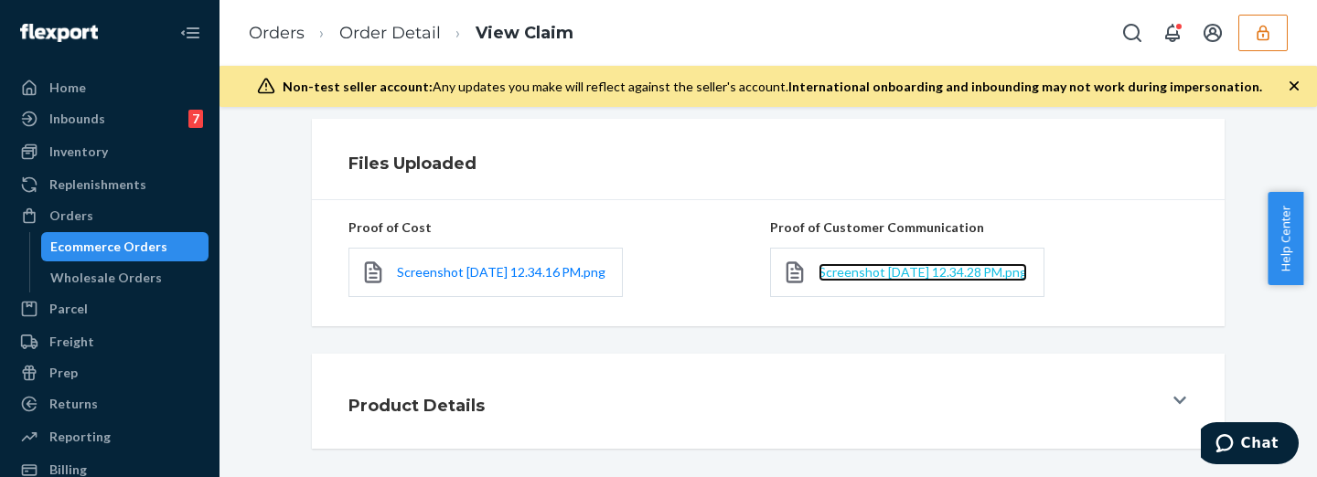
click at [880, 280] on span "Screenshot 2025-09-24 at 12.34.28 PM.png" at bounding box center [922, 272] width 208 height 16
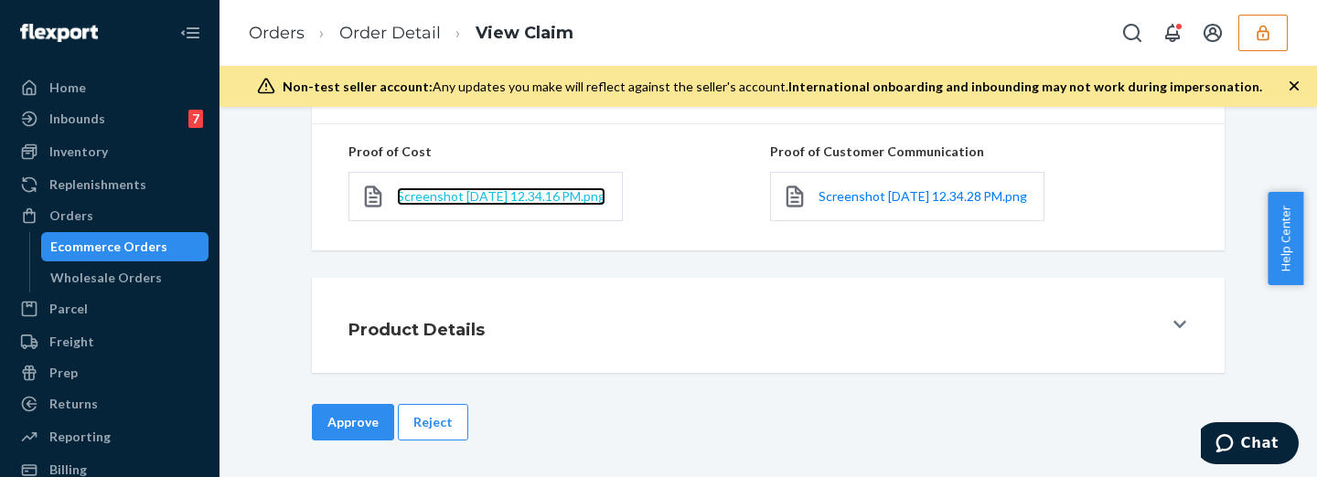
click at [450, 194] on span "Screenshot 2025-09-24 at 12.34.16 PM.png" at bounding box center [501, 196] width 208 height 16
click at [421, 427] on button "Reject" at bounding box center [433, 422] width 70 height 37
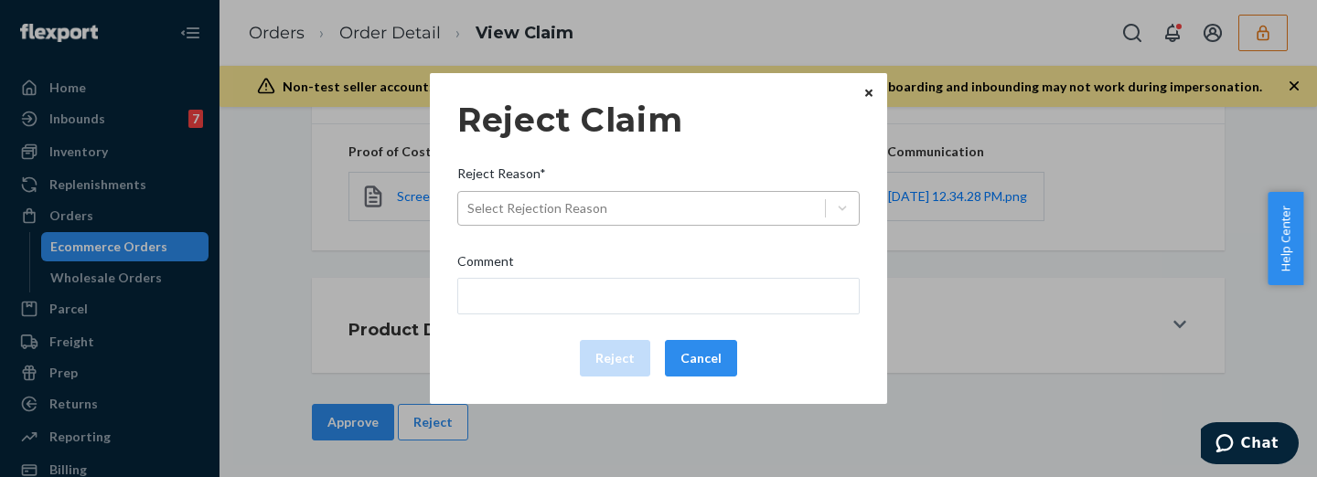
click at [581, 196] on div "Select Rejection Reason" at bounding box center [641, 208] width 367 height 29
click at [469, 199] on input "Reject Reason* Select Rejection Reason" at bounding box center [468, 208] width 2 height 18
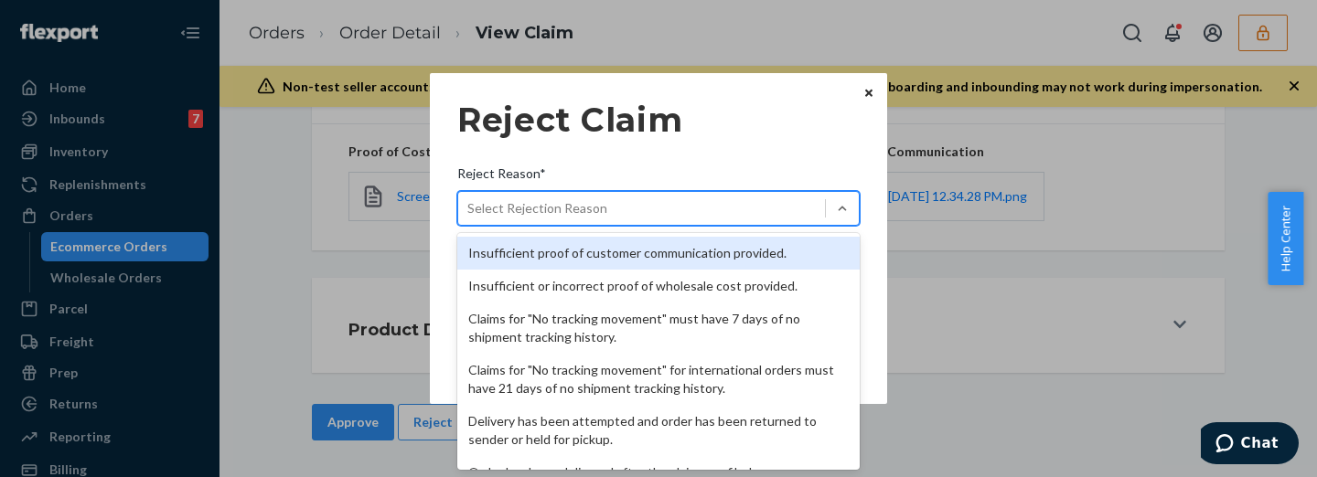
click at [610, 250] on div "Insufficient proof of customer communication provided." at bounding box center [658, 253] width 402 height 33
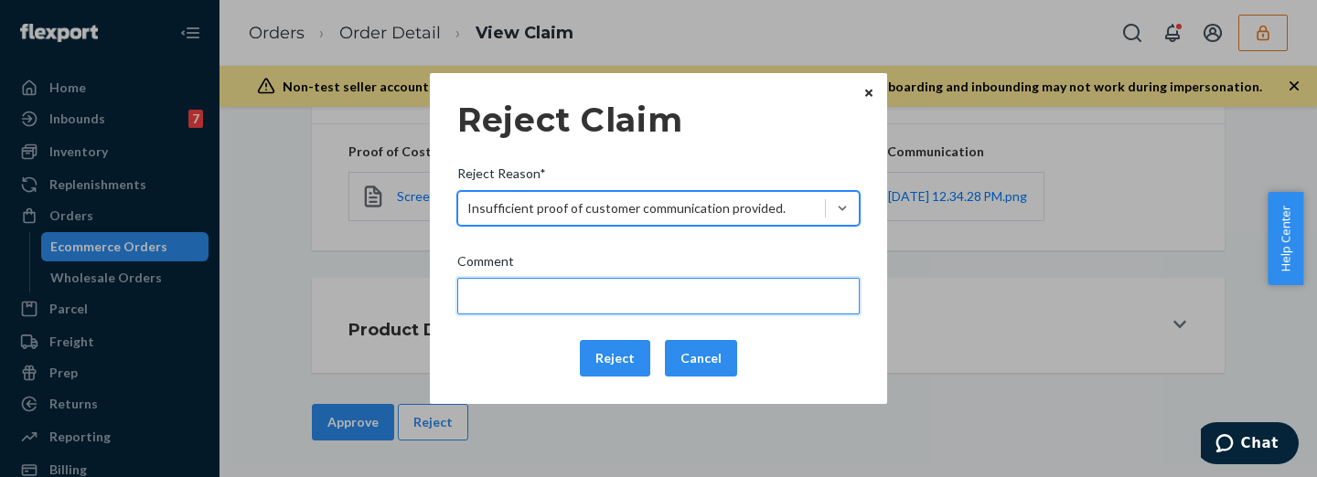
click at [656, 293] on input "Comment" at bounding box center [658, 296] width 402 height 37
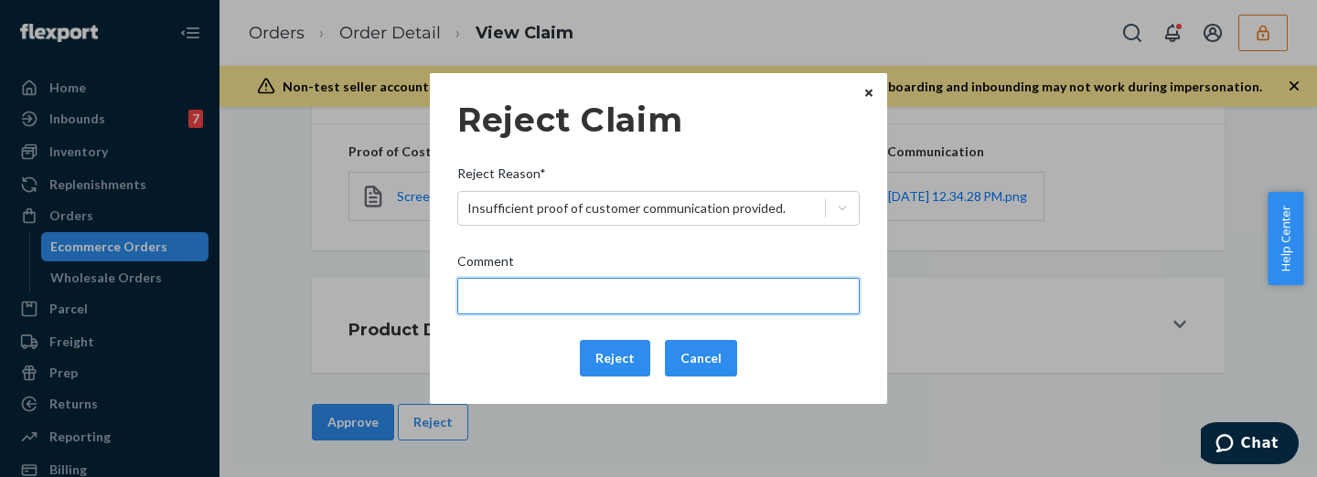
click at [521, 302] on input "Comment" at bounding box center [658, 296] width 402 height 37
type input "Please provide the item name or label of the incorrect product received"
click at [716, 298] on input "Please provide the item name or label of the incorrect product received" at bounding box center [658, 296] width 402 height 37
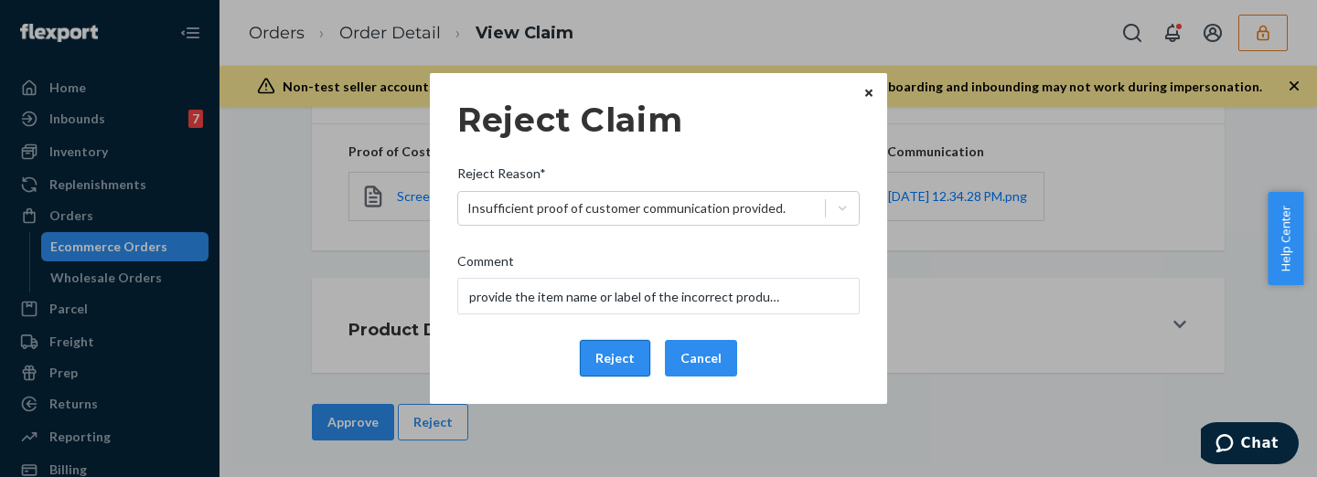
scroll to position [0, 0]
click at [609, 357] on button "Reject" at bounding box center [615, 358] width 70 height 37
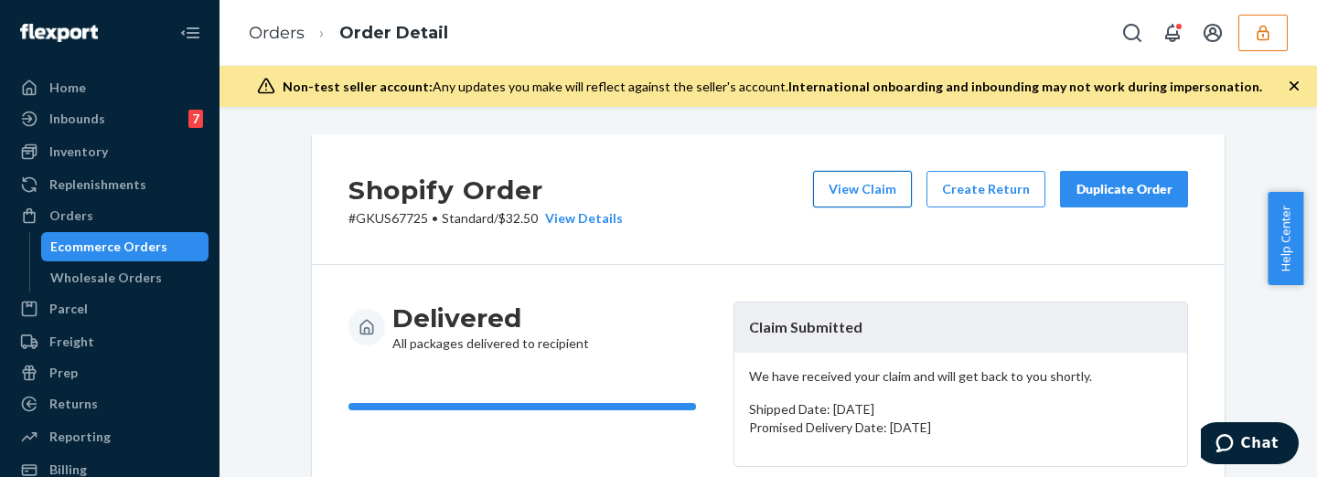
click at [851, 177] on button "View Claim" at bounding box center [862, 189] width 99 height 37
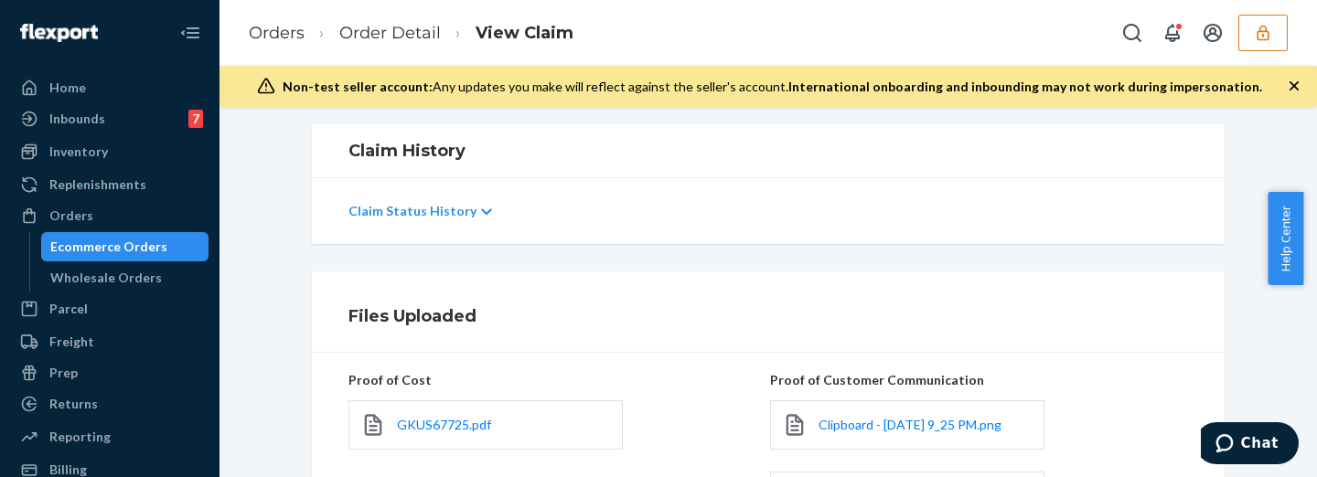
scroll to position [533, 0]
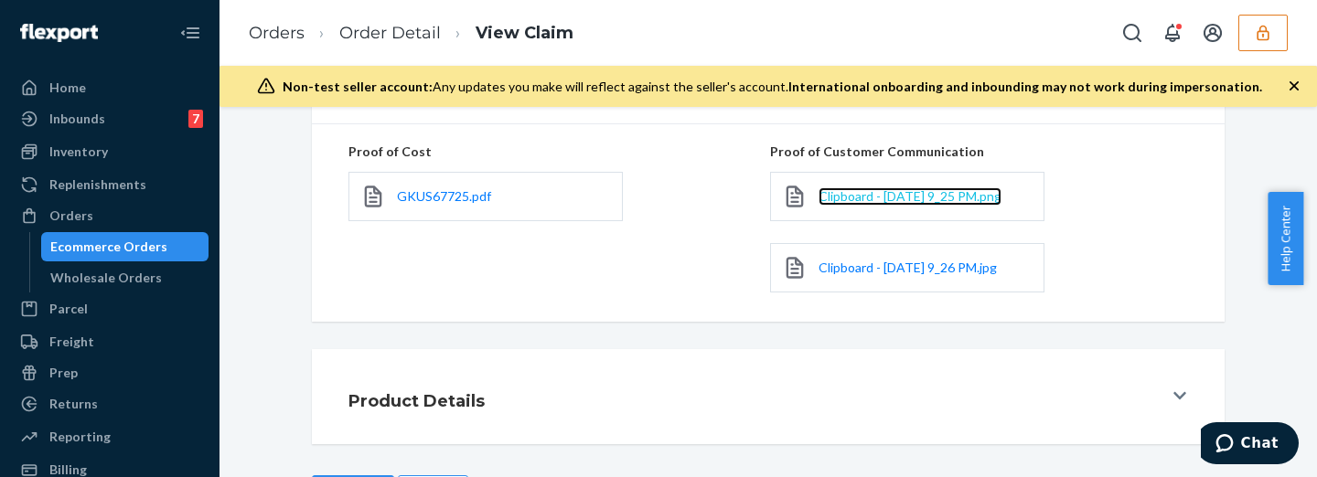
click at [818, 204] on span "Clipboard - [DATE] 9_25 PM.png" at bounding box center [909, 196] width 183 height 16
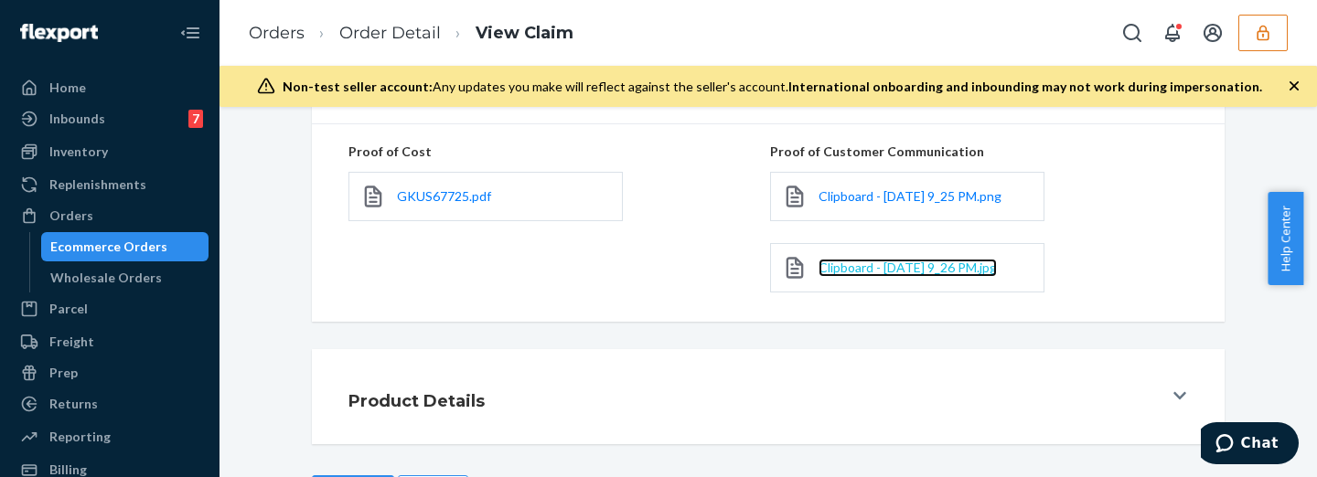
click at [825, 275] on span "Clipboard - [DATE] 9_26 PM.jpg" at bounding box center [907, 268] width 178 height 16
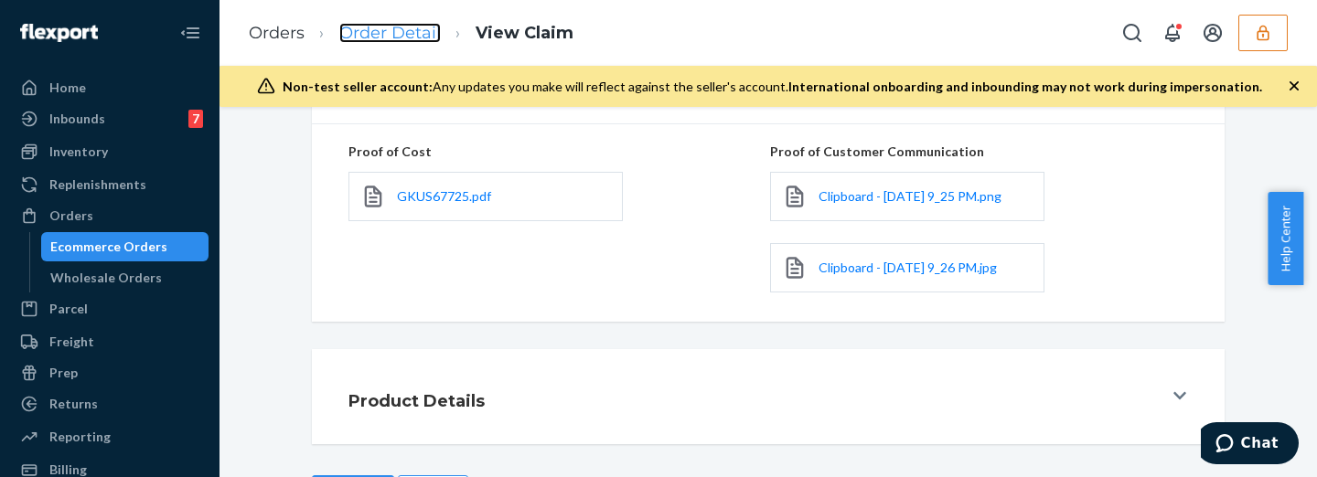
click at [400, 31] on link "Order Detail" at bounding box center [389, 33] width 101 height 20
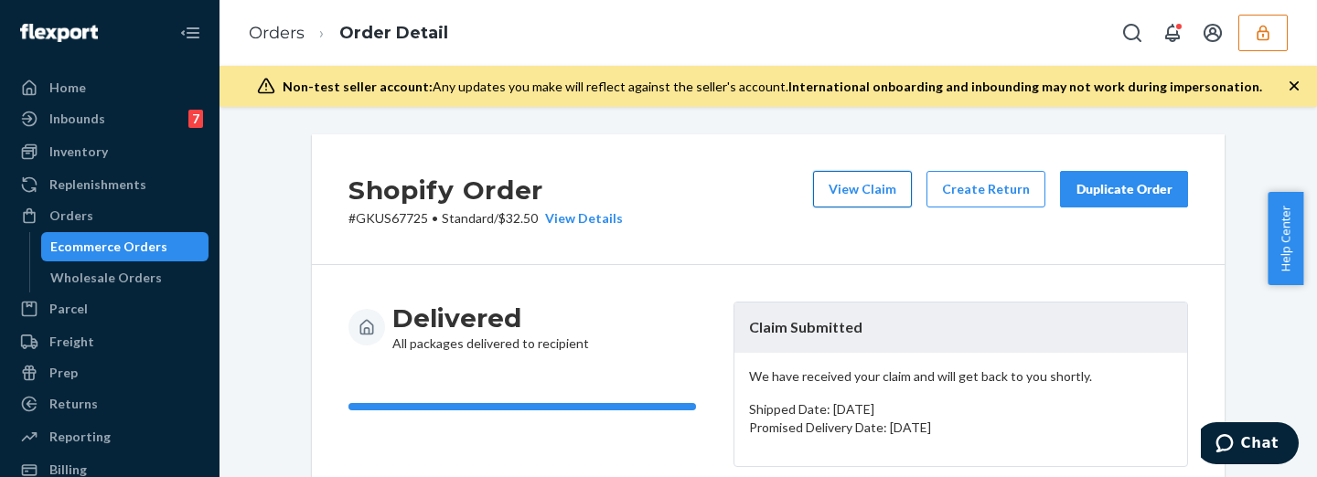
click at [841, 177] on button "View Claim" at bounding box center [862, 189] width 99 height 37
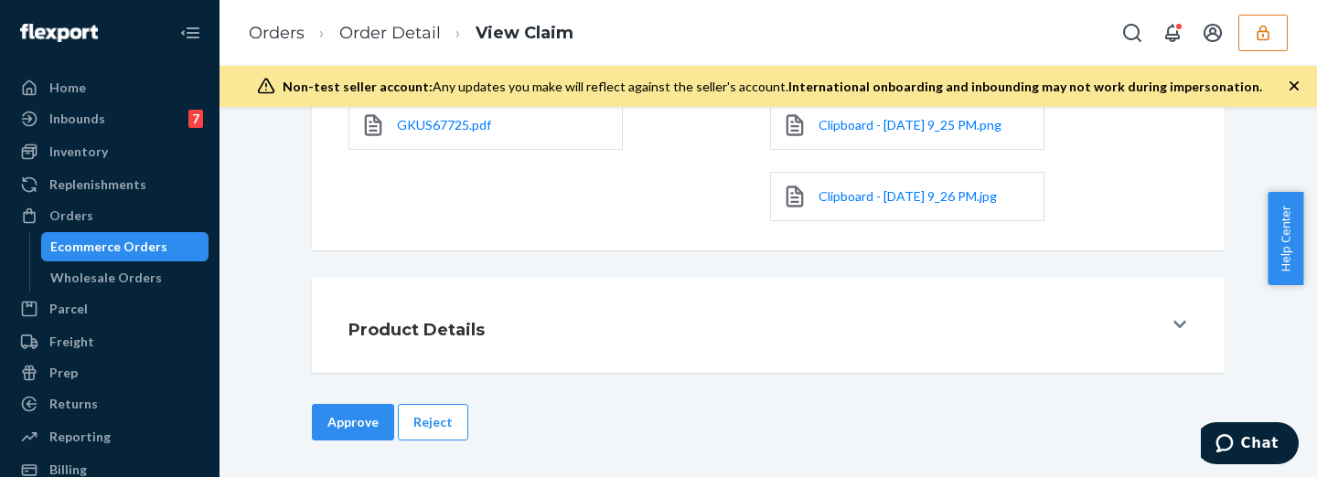
scroll to position [474, 0]
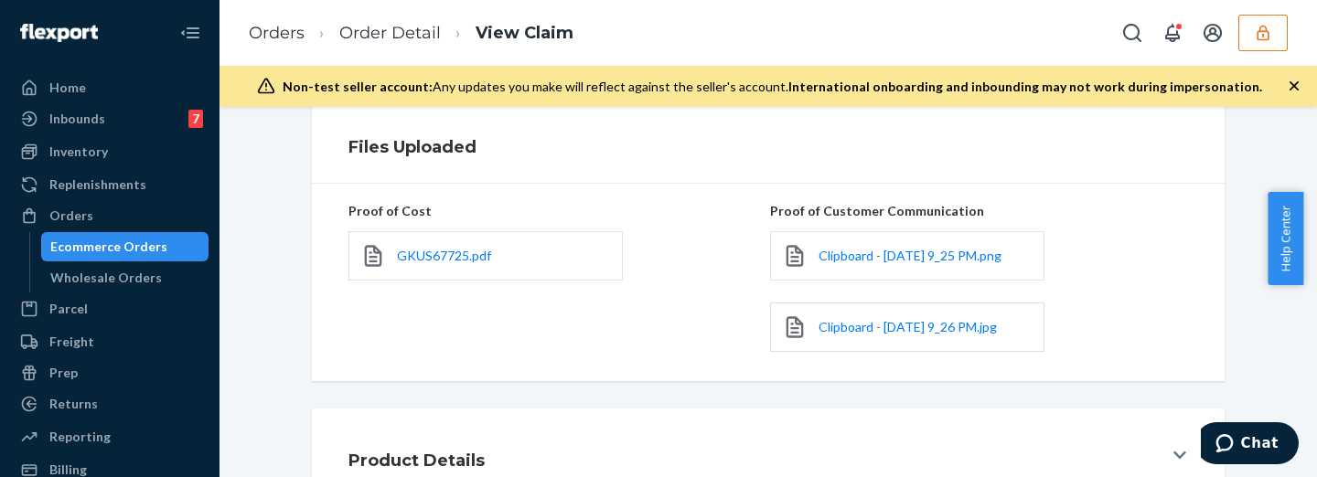
click at [463, 265] on div "GKUS67725.pdf" at bounding box center [485, 255] width 274 height 49
click at [466, 260] on span "GKUS67725.pdf" at bounding box center [444, 256] width 94 height 16
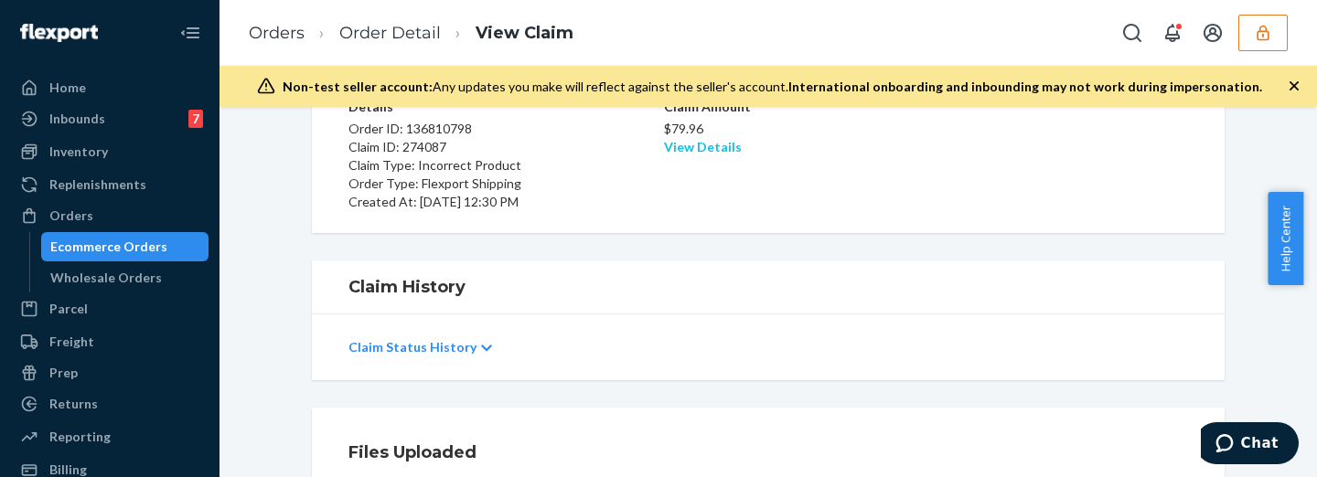
click at [695, 152] on link "View Details" at bounding box center [703, 147] width 78 height 16
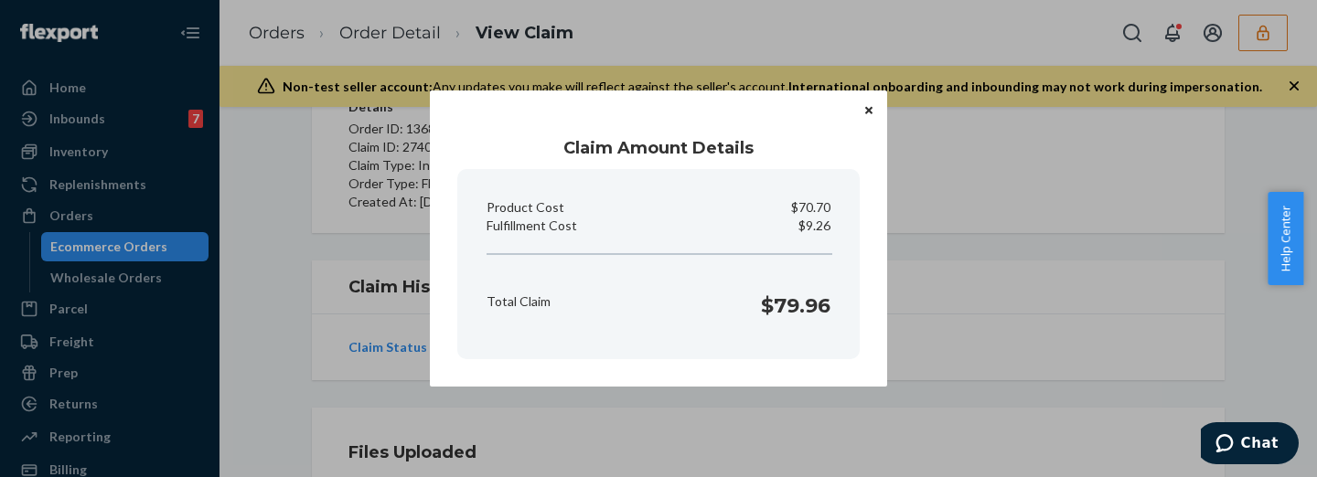
click at [889, 280] on div "Claim Amount Details Product Cost $70.70 Fulfillment Cost $9.26 Total Claim $79…" at bounding box center [658, 238] width 1317 height 477
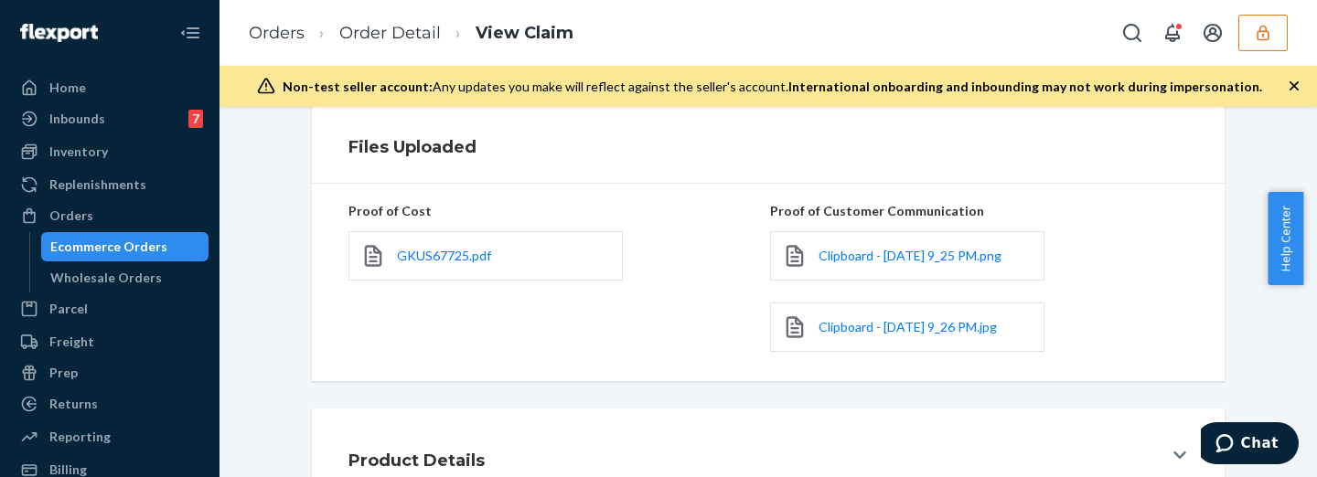
scroll to position [625, 0]
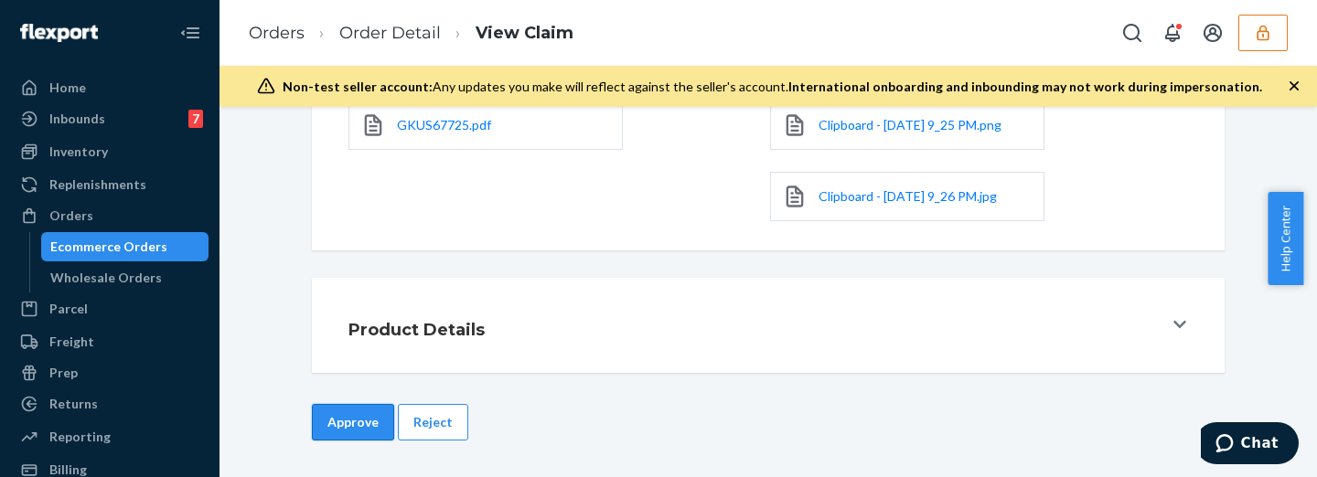
click at [364, 421] on button "Approve" at bounding box center [353, 422] width 82 height 37
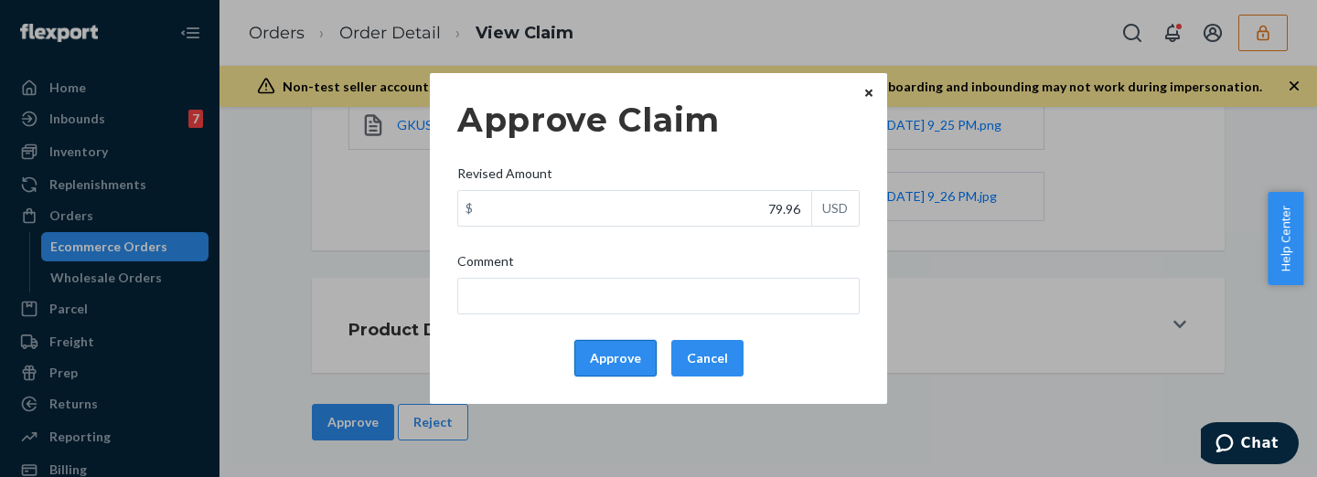
click at [605, 362] on button "Approve" at bounding box center [615, 358] width 82 height 37
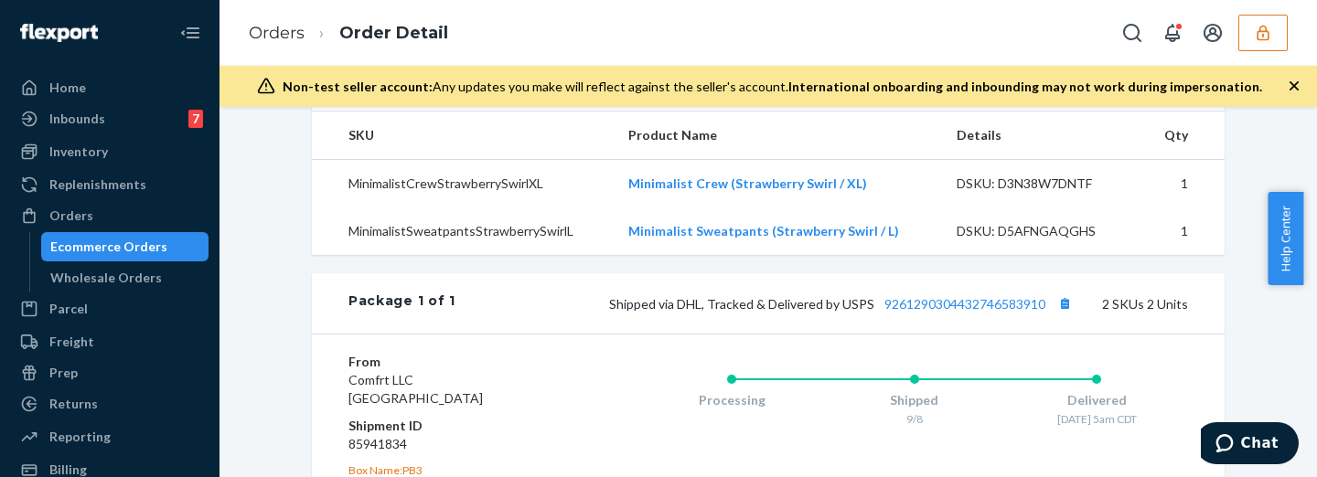
scroll to position [820, 0]
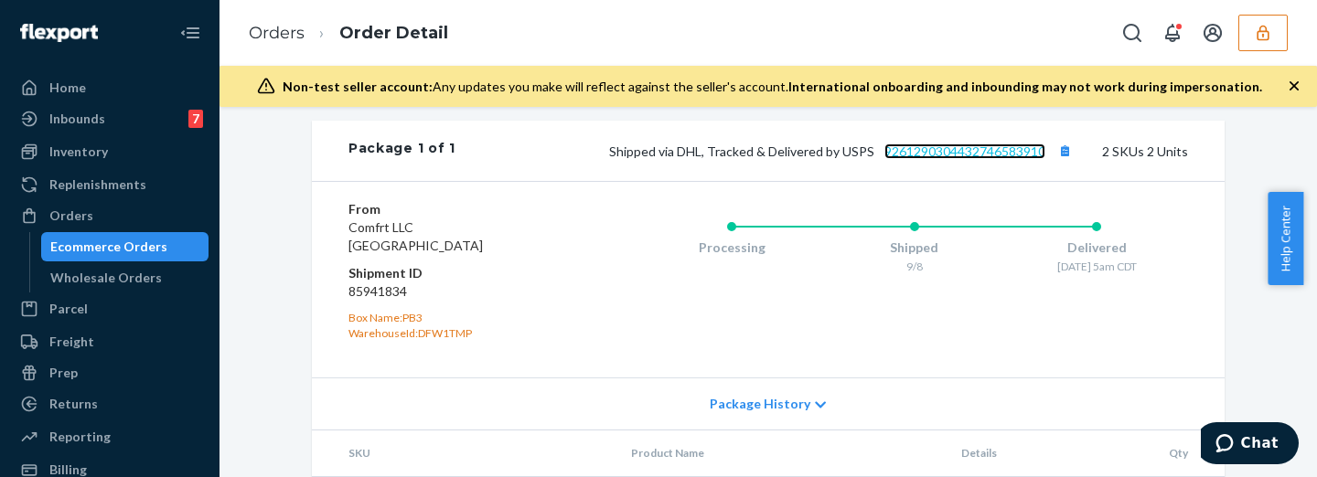
click at [946, 159] on link "9261290304432746583910" at bounding box center [964, 152] width 161 height 16
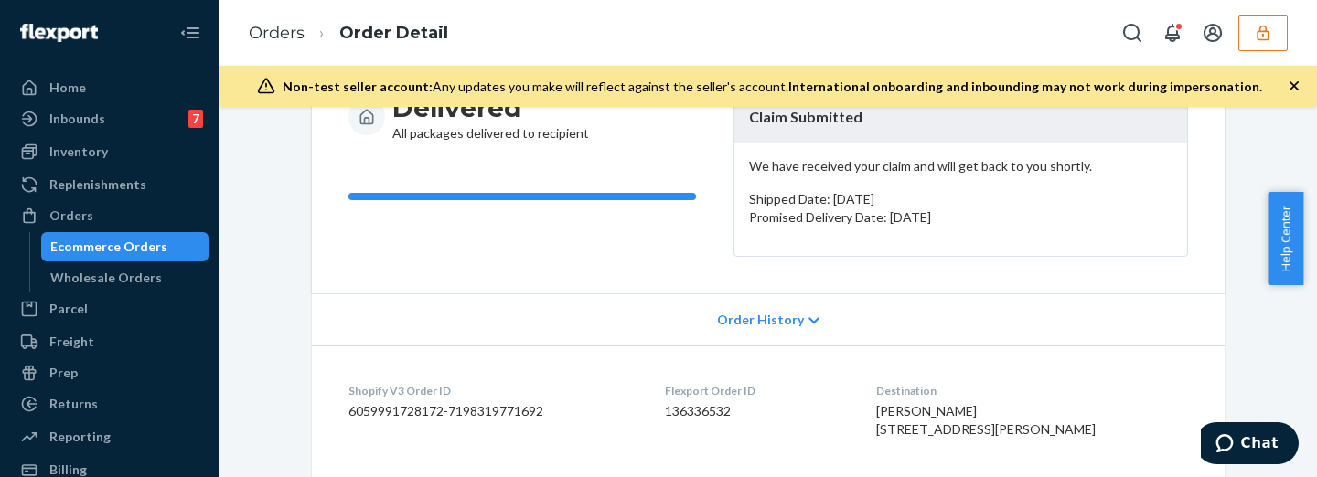
scroll to position [0, 0]
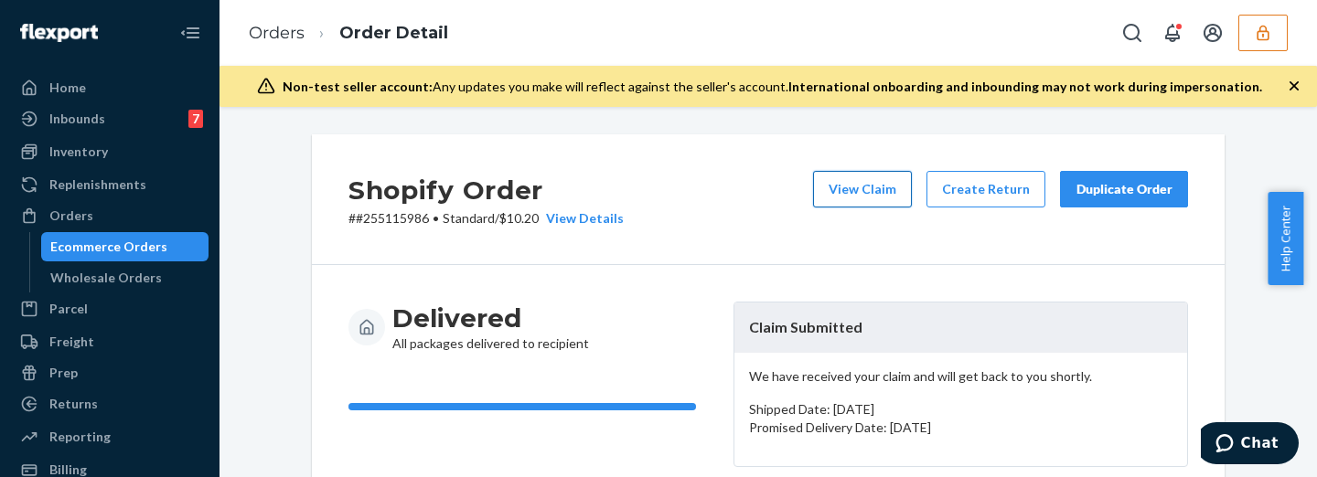
click at [859, 187] on button "View Claim" at bounding box center [862, 189] width 99 height 37
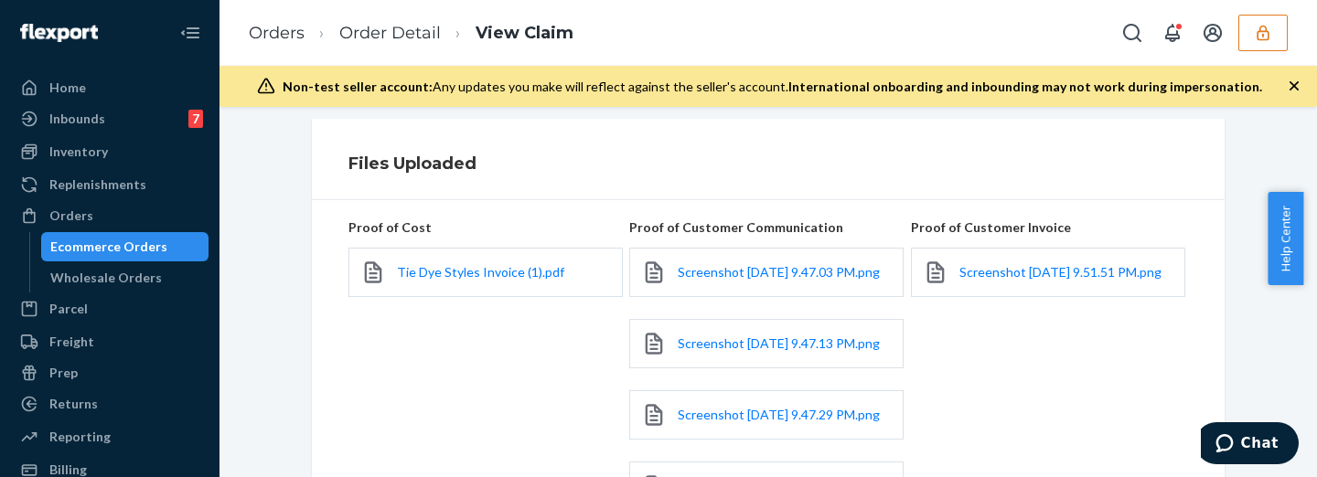
scroll to position [609, 0]
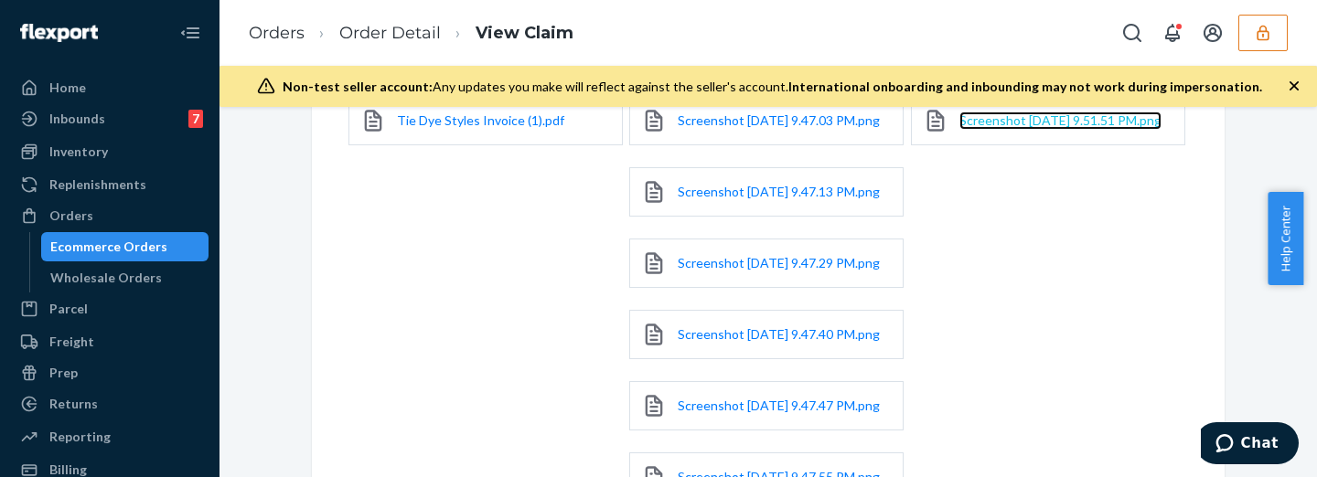
click at [971, 128] on span "Screenshot [DATE] 9.51.51 PM.png" at bounding box center [1060, 120] width 202 height 16
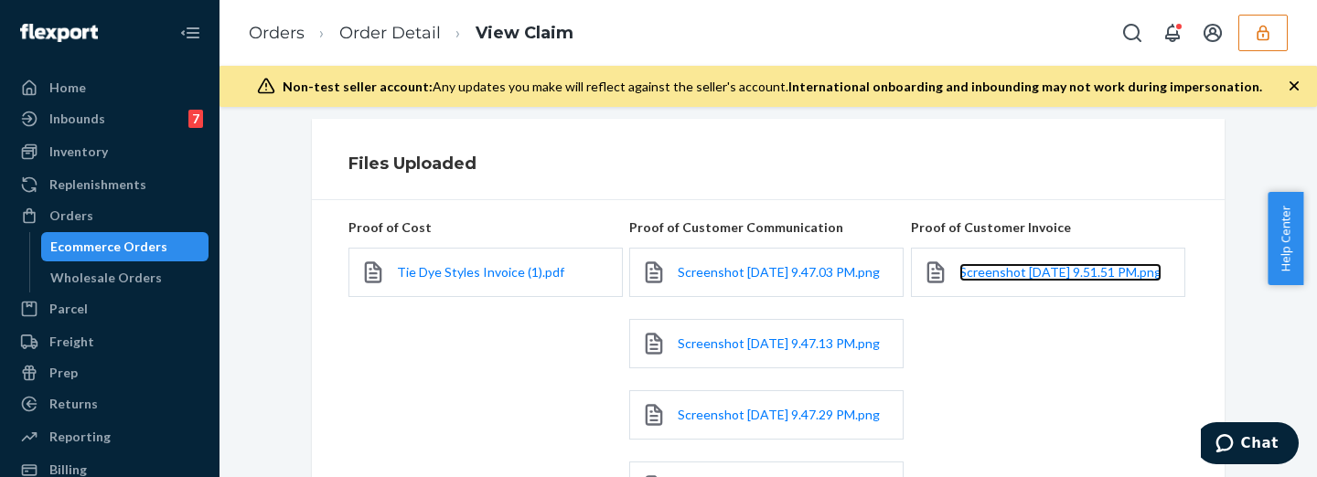
scroll to position [533, 0]
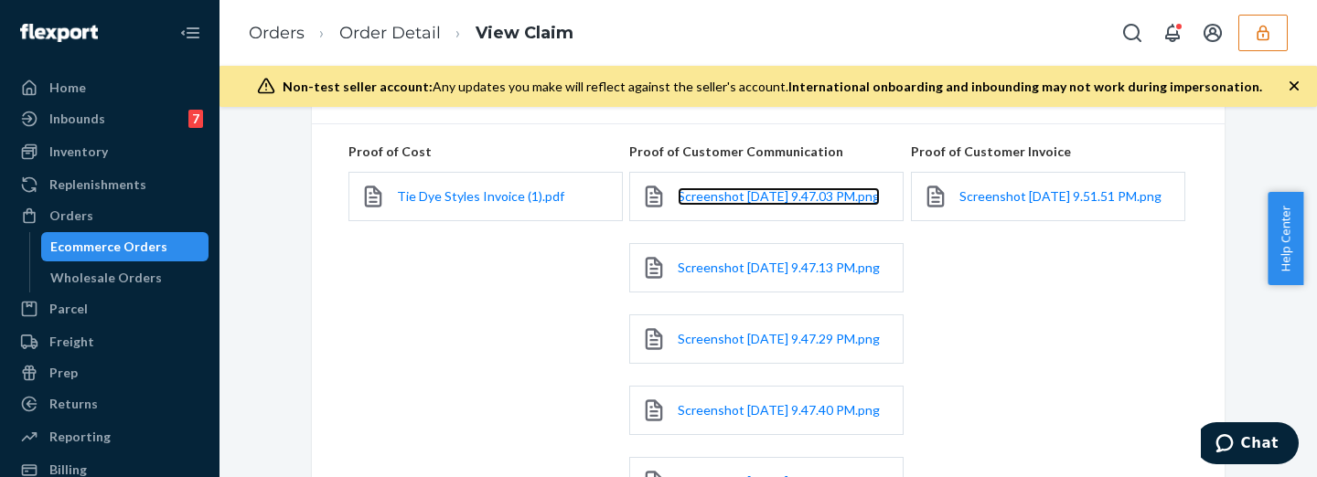
click at [684, 201] on link "Screenshot [DATE] 9.47.03 PM.png" at bounding box center [778, 196] width 202 height 18
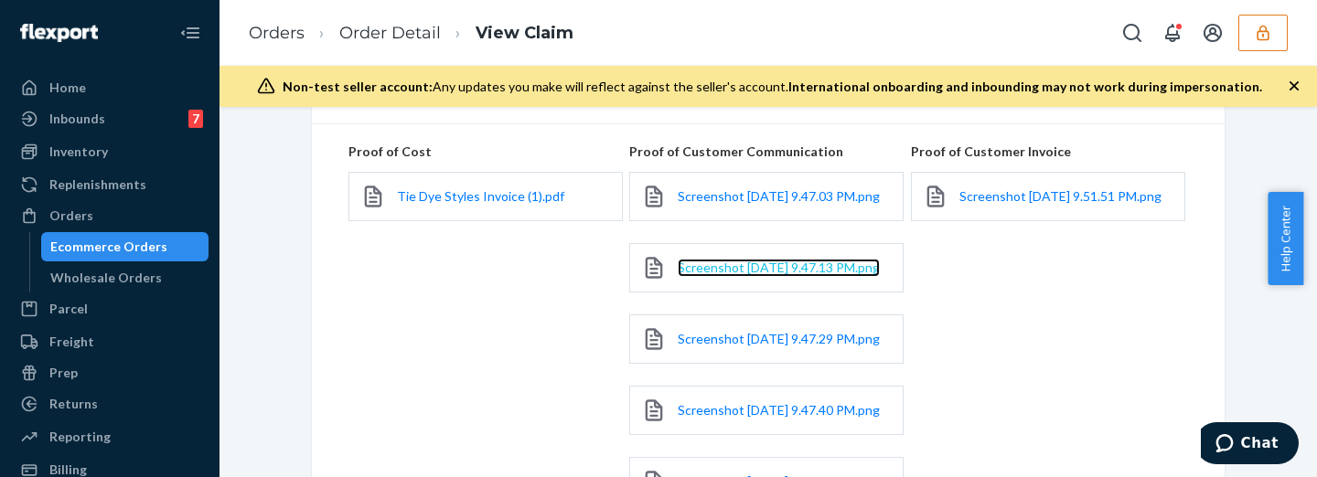
click at [713, 275] on span "Screenshot [DATE] 9.47.13 PM.png" at bounding box center [778, 268] width 202 height 16
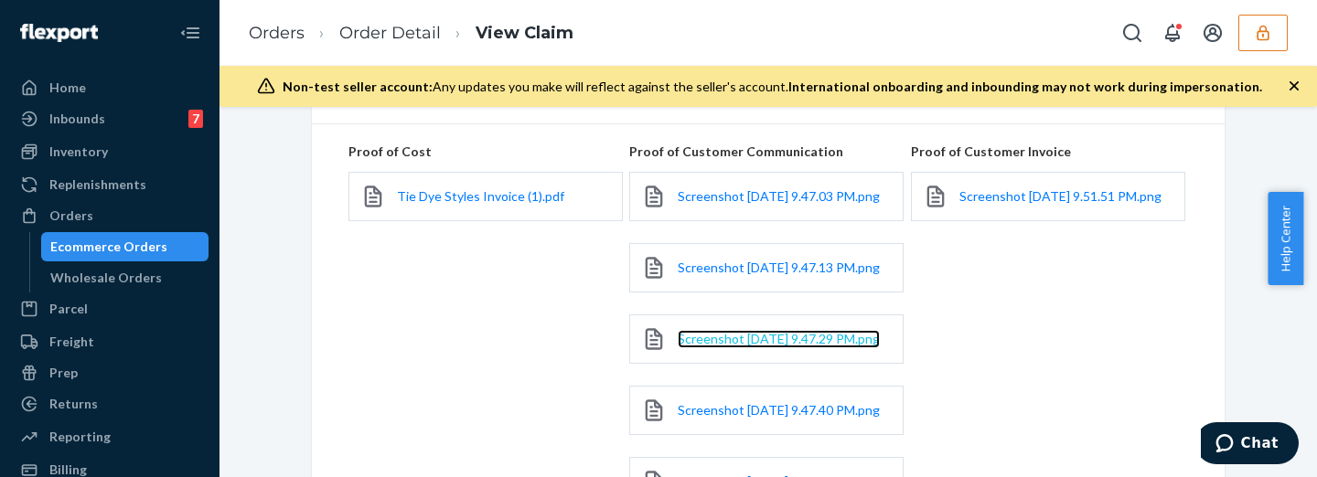
click at [698, 347] on span "Screenshot [DATE] 9.47.29 PM.png" at bounding box center [778, 339] width 202 height 16
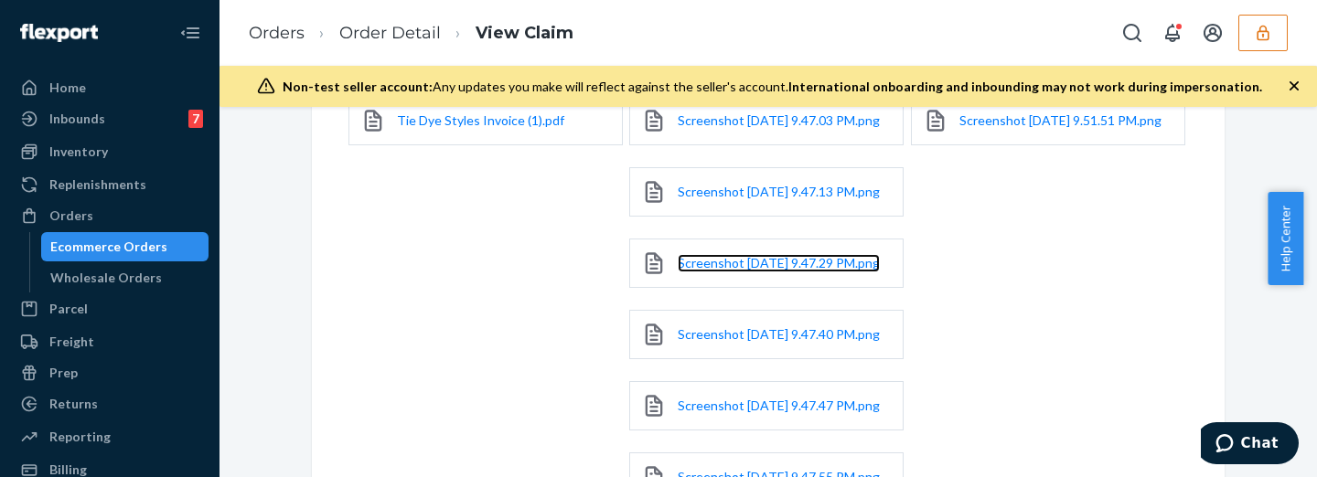
scroll to position [686, 0]
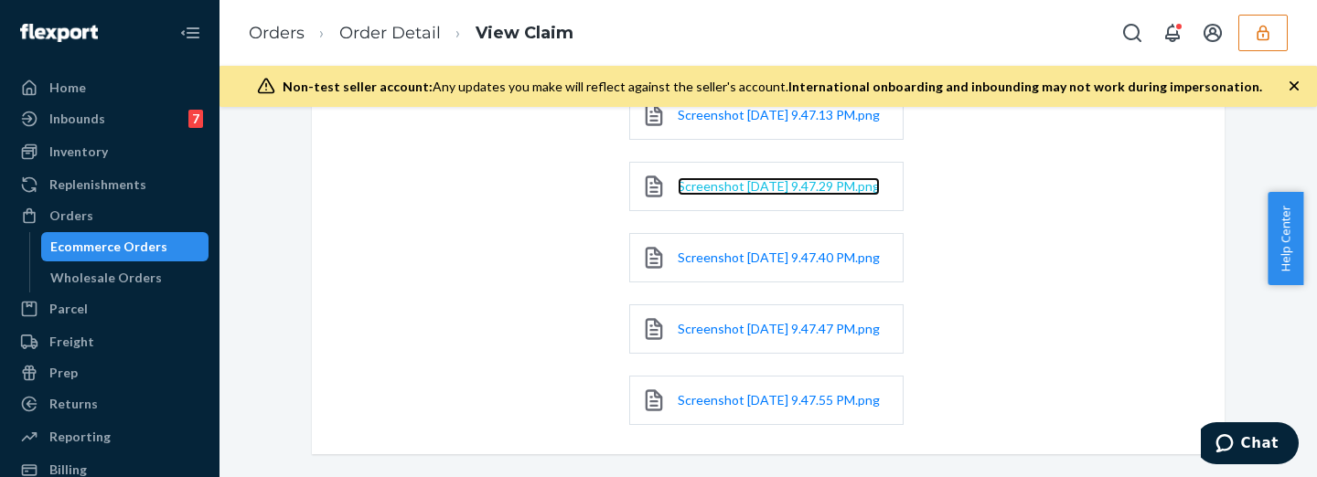
click at [709, 194] on span "Screenshot [DATE] 9.47.29 PM.png" at bounding box center [778, 186] width 202 height 16
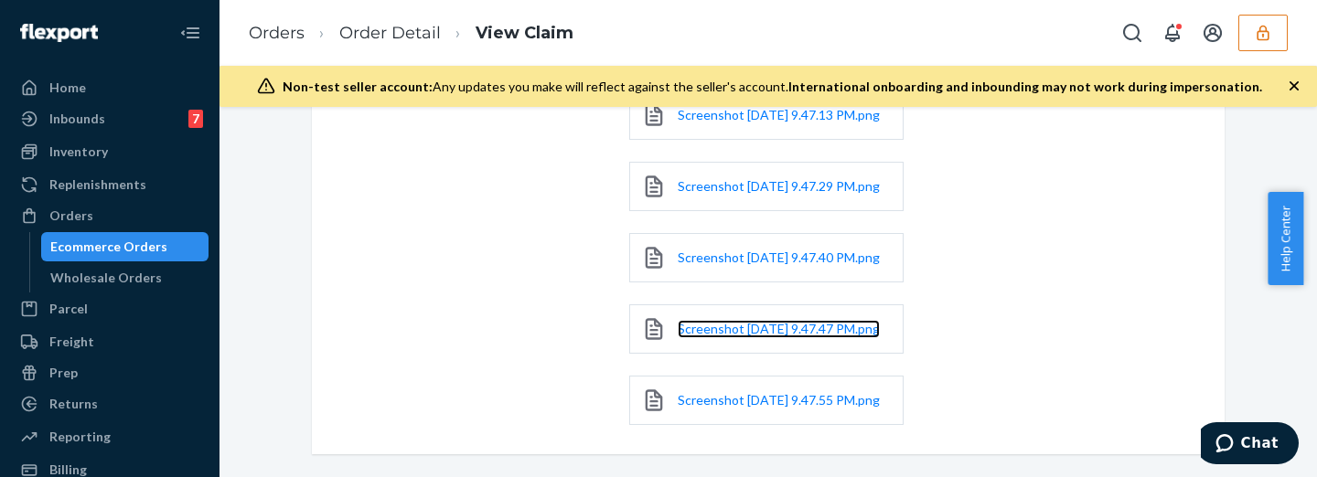
click at [746, 338] on link "Screenshot [DATE] 9.47.47 PM.png" at bounding box center [778, 329] width 202 height 18
click at [684, 336] on span "Screenshot [DATE] 9.47.47 PM.png" at bounding box center [778, 329] width 202 height 16
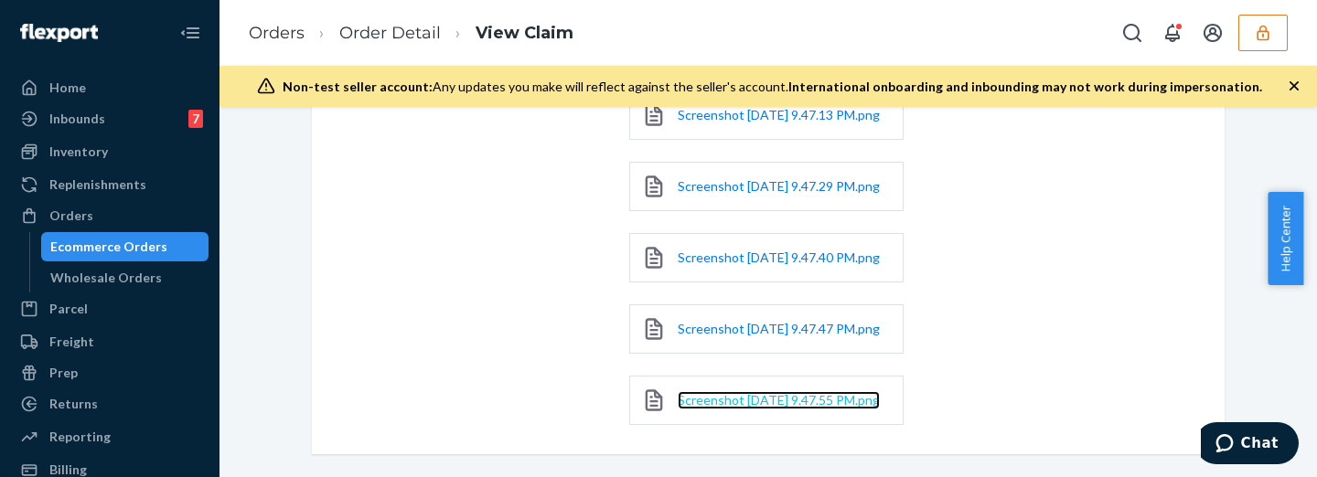
click at [709, 408] on span "Screenshot [DATE] 9.47.55 PM.png" at bounding box center [778, 400] width 202 height 16
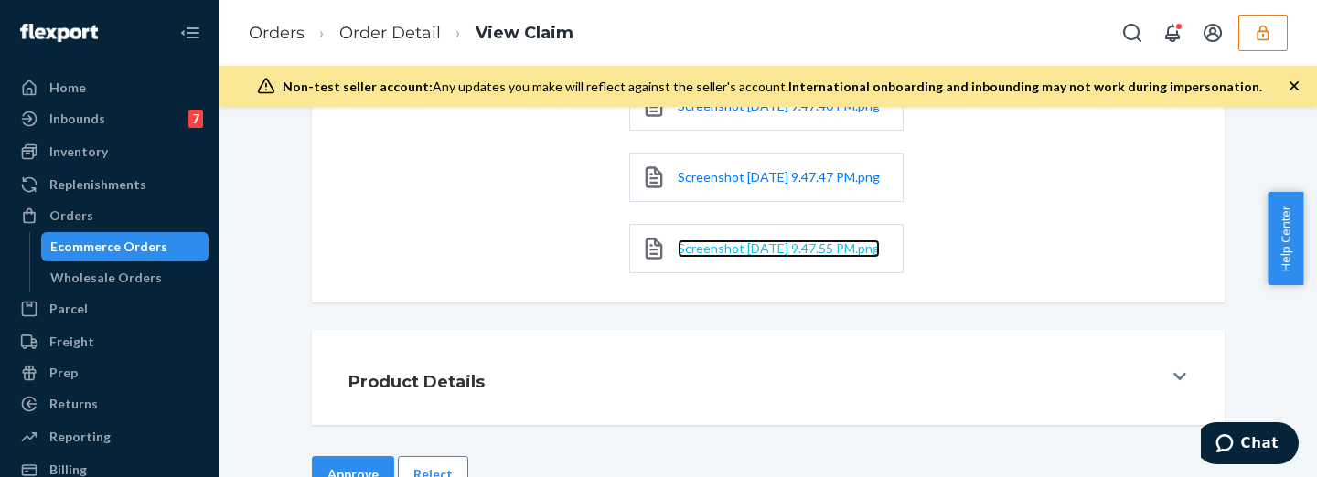
click at [679, 256] on span "Screenshot [DATE] 9.47.55 PM.png" at bounding box center [778, 248] width 202 height 16
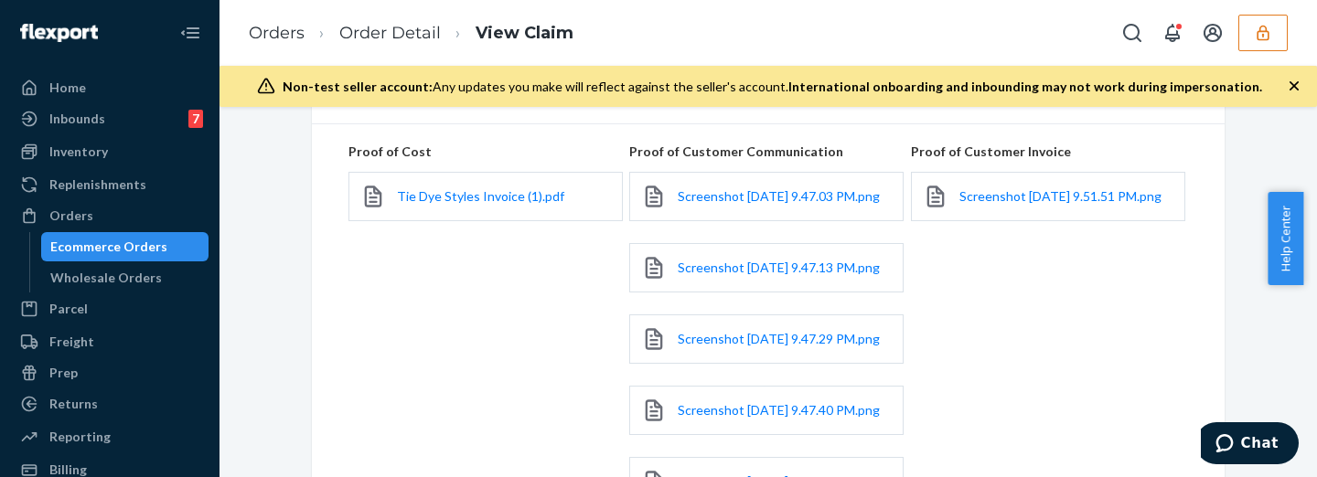
scroll to position [304, 0]
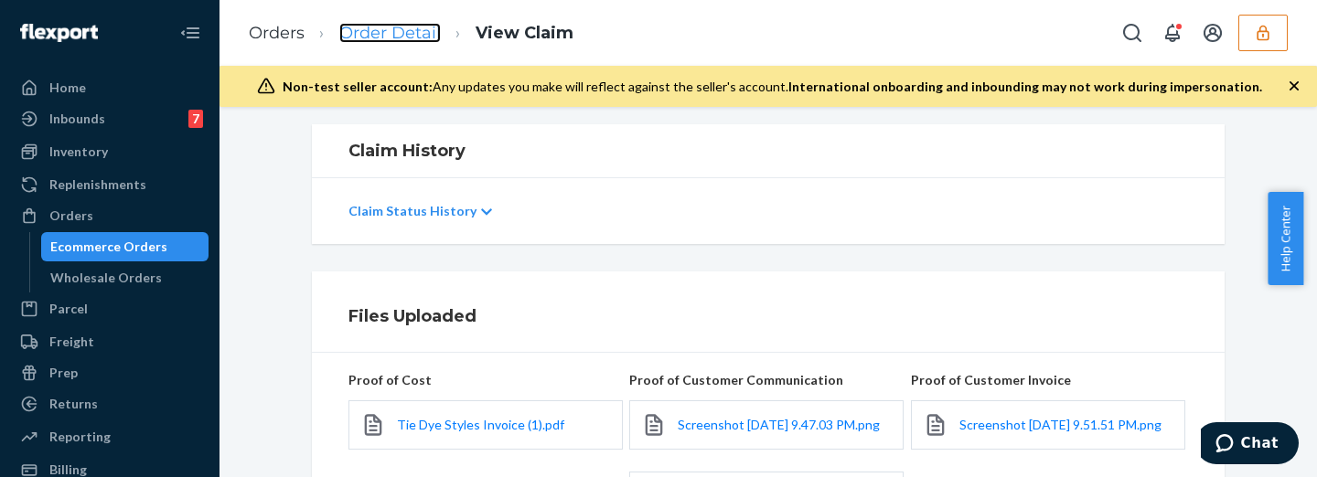
click at [386, 28] on link "Order Detail" at bounding box center [389, 33] width 101 height 20
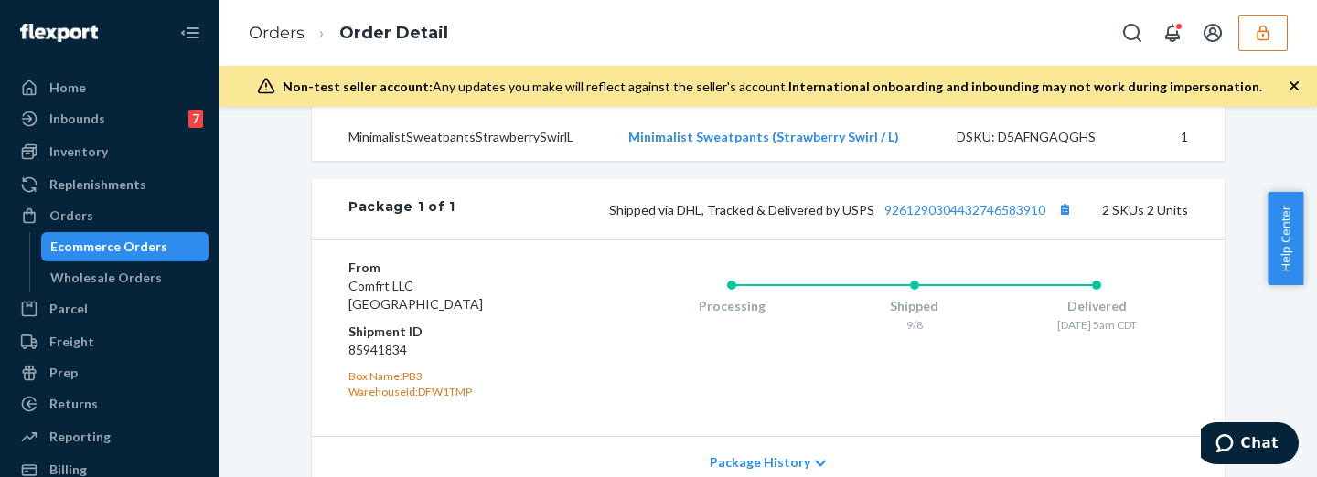
scroll to position [457, 0]
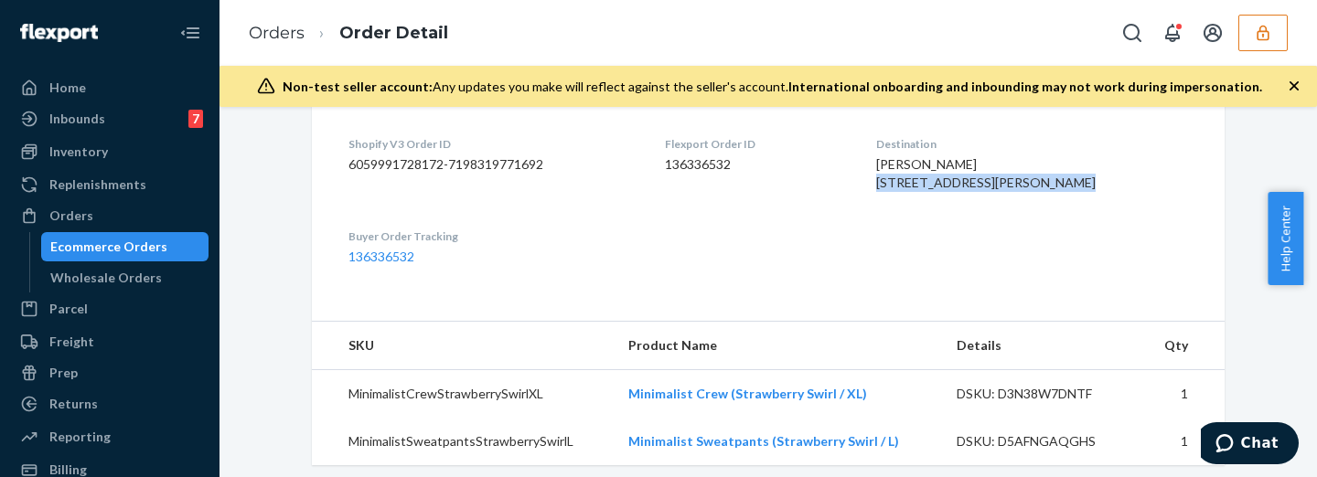
drag, startPoint x: 930, startPoint y: 184, endPoint x: 1023, endPoint y: 207, distance: 96.0
click at [1023, 190] on span "[PERSON_NAME] [STREET_ADDRESS][PERSON_NAME]" at bounding box center [985, 173] width 219 height 34
copy span "[STREET_ADDRESS][PERSON_NAME]"
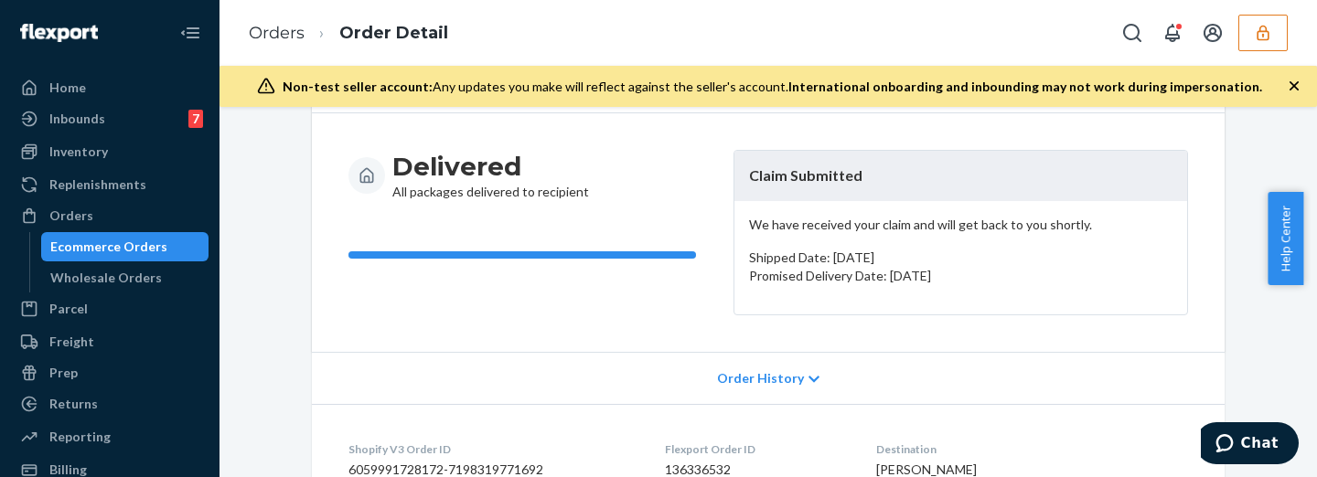
scroll to position [0, 0]
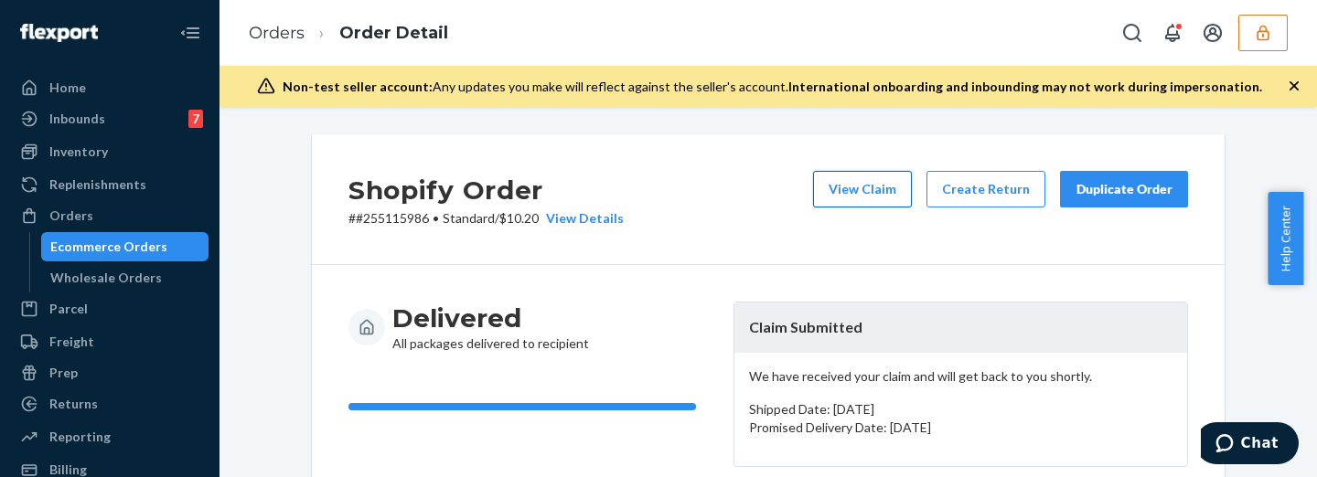
click at [840, 192] on button "View Claim" at bounding box center [862, 189] width 99 height 37
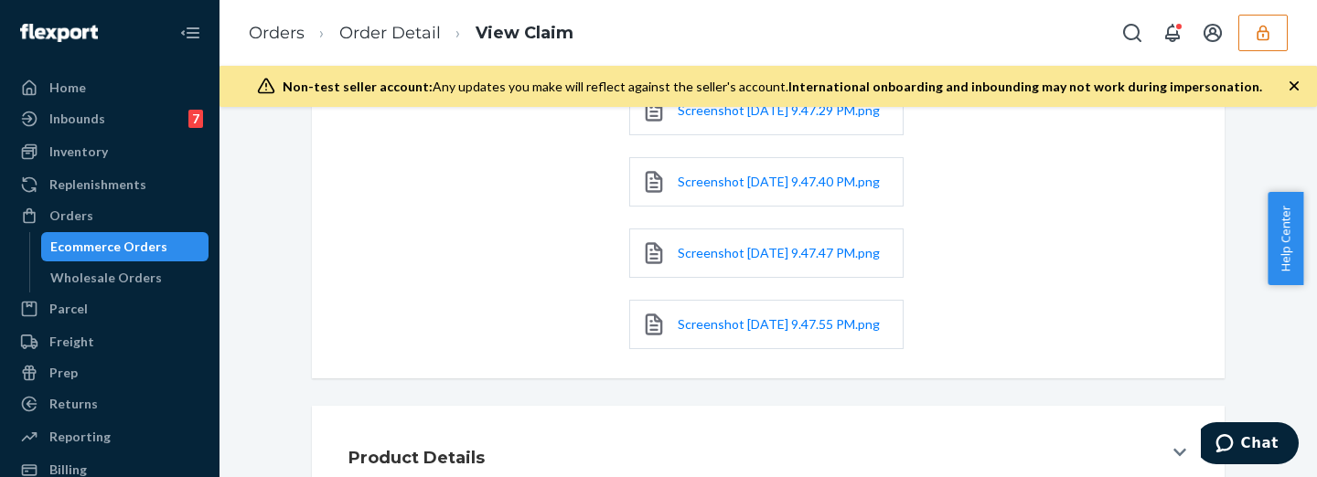
scroll to position [954, 0]
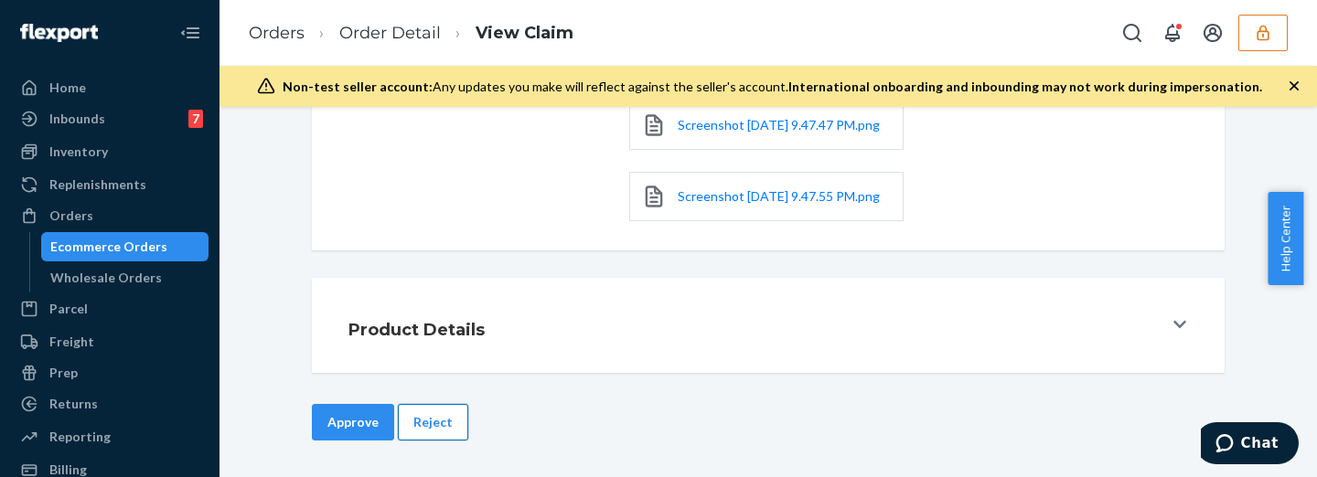
click at [429, 426] on button "Reject" at bounding box center [433, 422] width 70 height 37
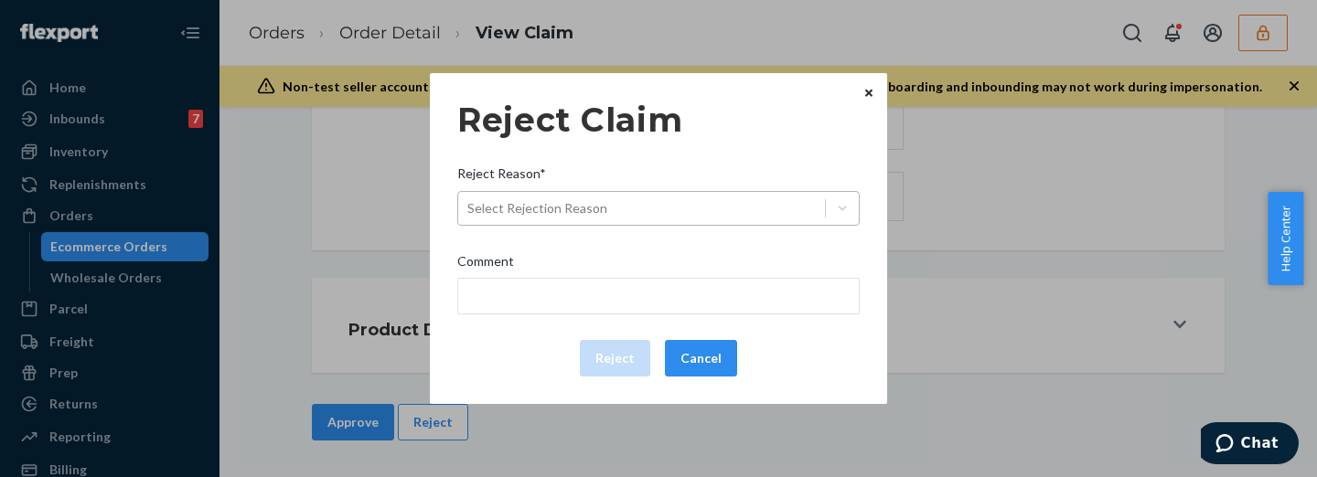
click at [542, 192] on div "Select Rejection Reason" at bounding box center [658, 208] width 402 height 35
click at [469, 199] on input "Reject Reason* Select Rejection Reason" at bounding box center [468, 208] width 2 height 18
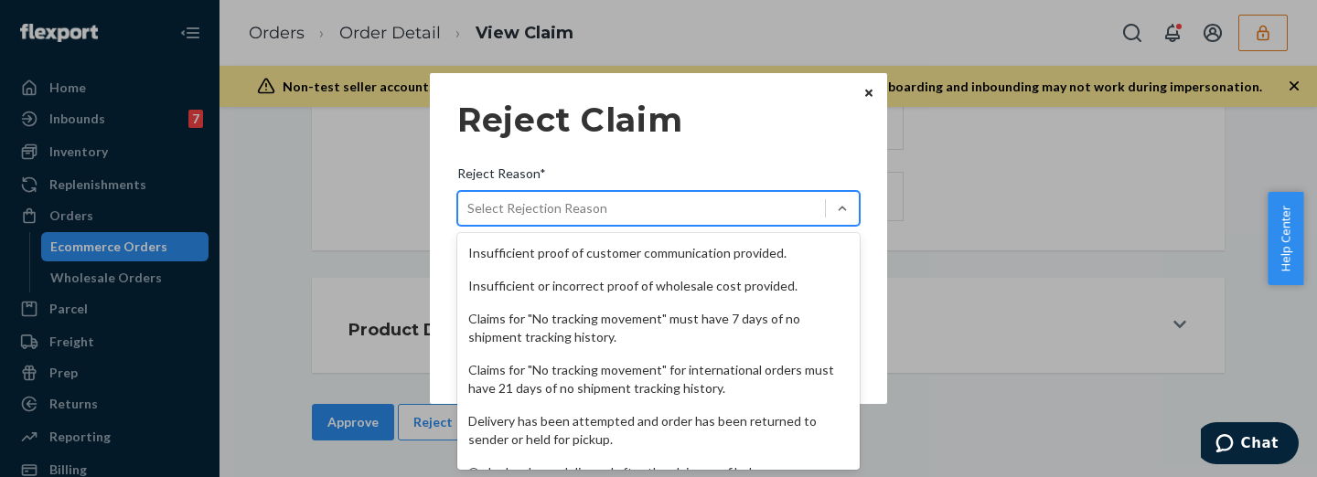
scroll to position [275, 0]
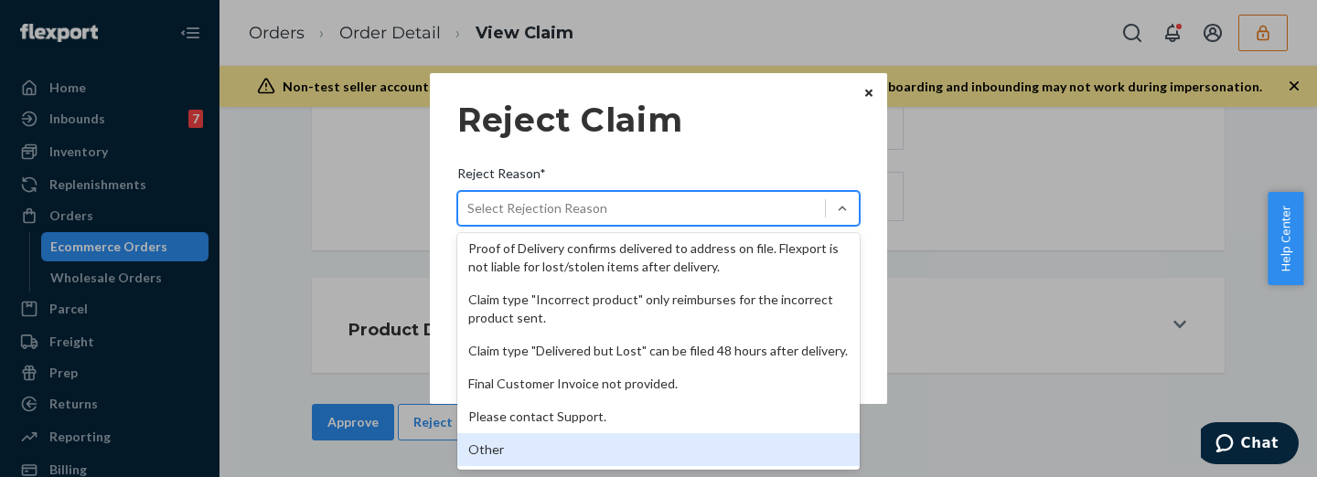
click at [513, 442] on div "Other" at bounding box center [658, 449] width 402 height 33
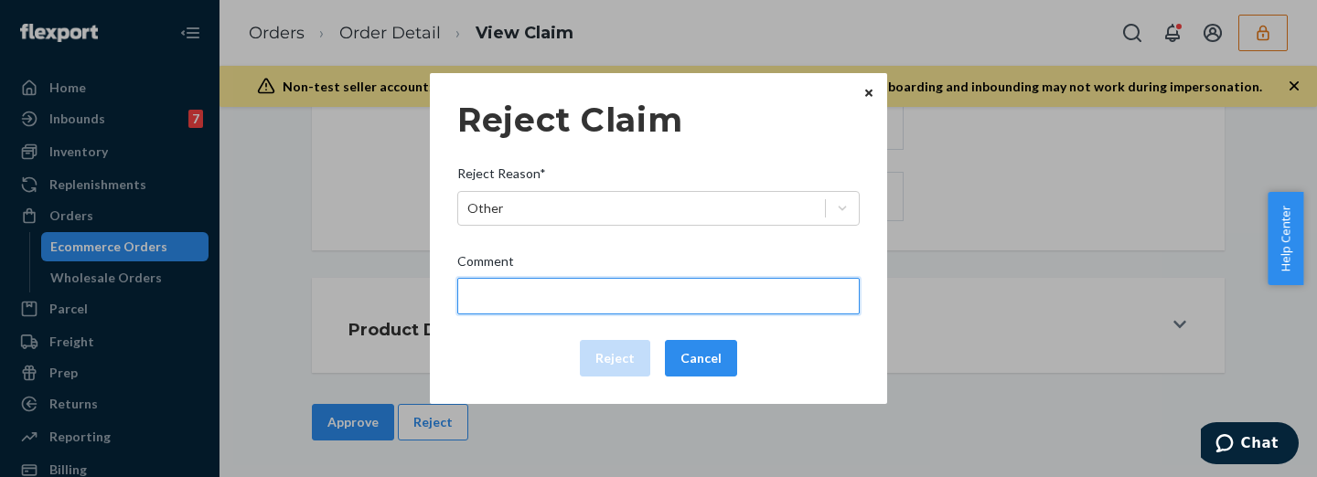
click at [536, 293] on input "Comment" at bounding box center [658, 296] width 402 height 37
type input "The package was confirmed to be delivered at the right location and Flexport is…"
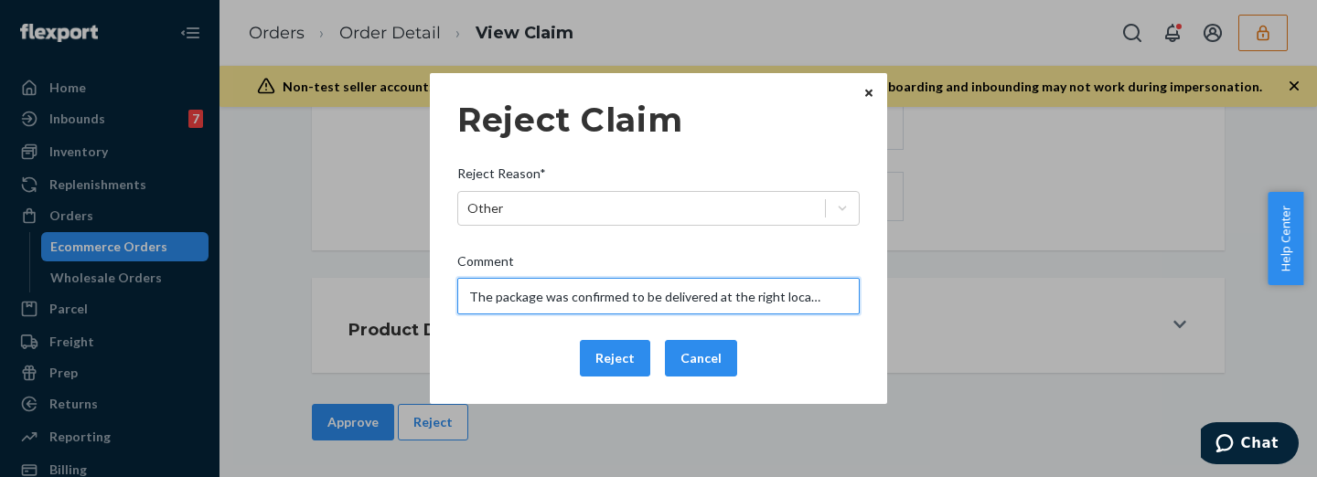
click at [769, 293] on input "The package was confirmed to be delivered at the right location and Flexport is…" at bounding box center [658, 296] width 402 height 37
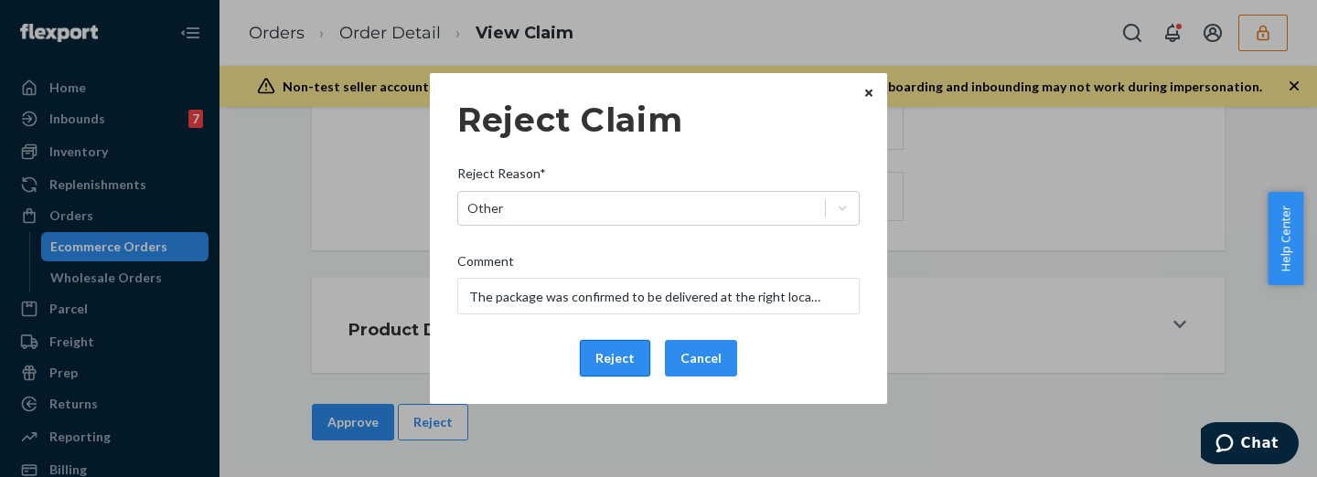
click at [606, 357] on button "Reject" at bounding box center [615, 358] width 70 height 37
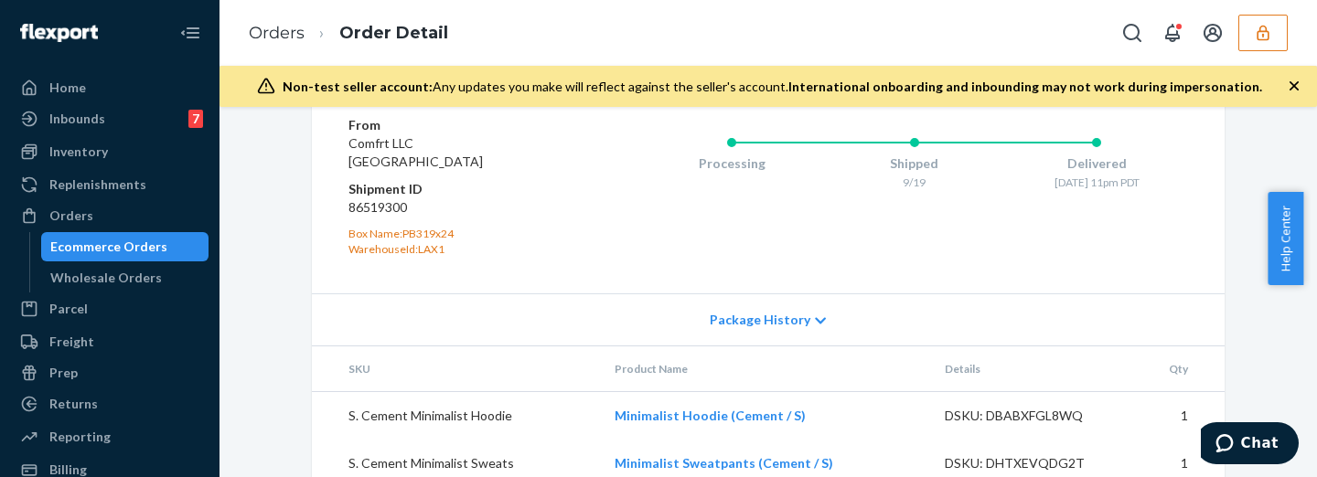
scroll to position [686, 0]
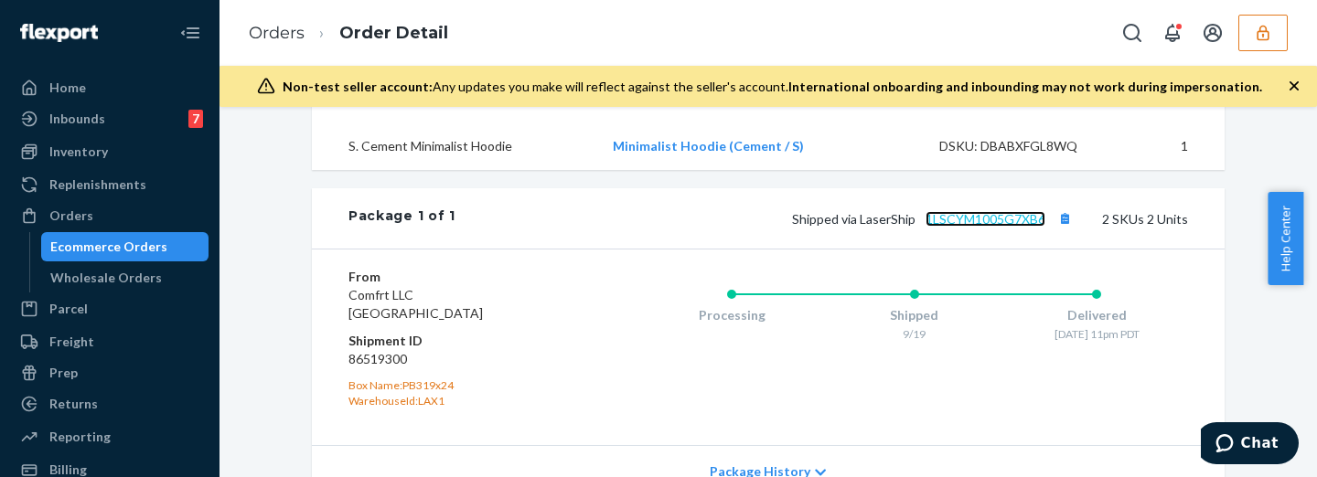
click at [976, 227] on link "1LSCYM1005G7XB6" at bounding box center [985, 219] width 120 height 16
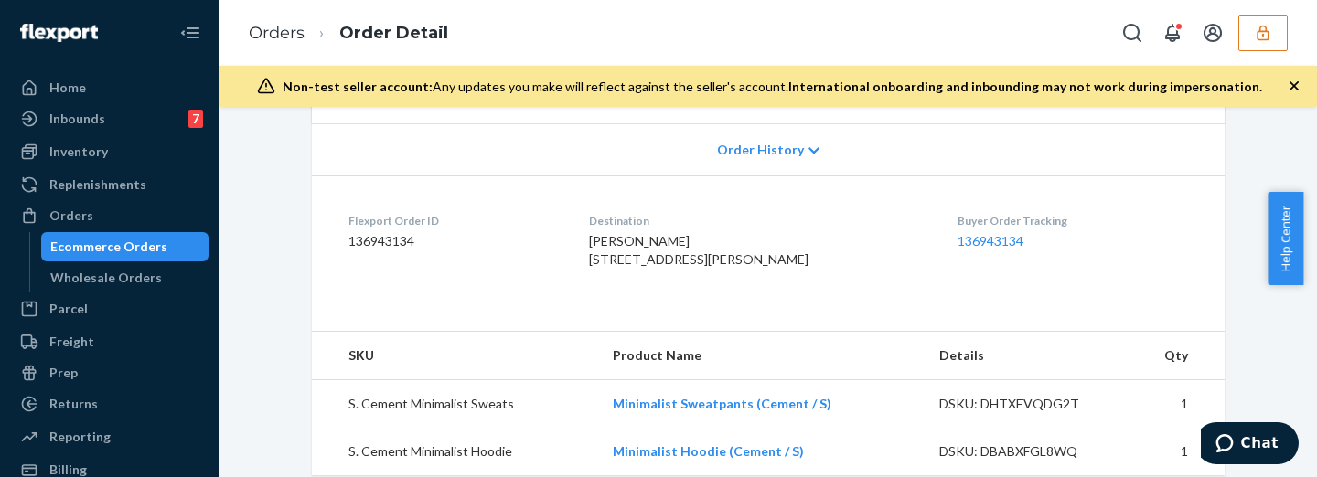
scroll to position [0, 0]
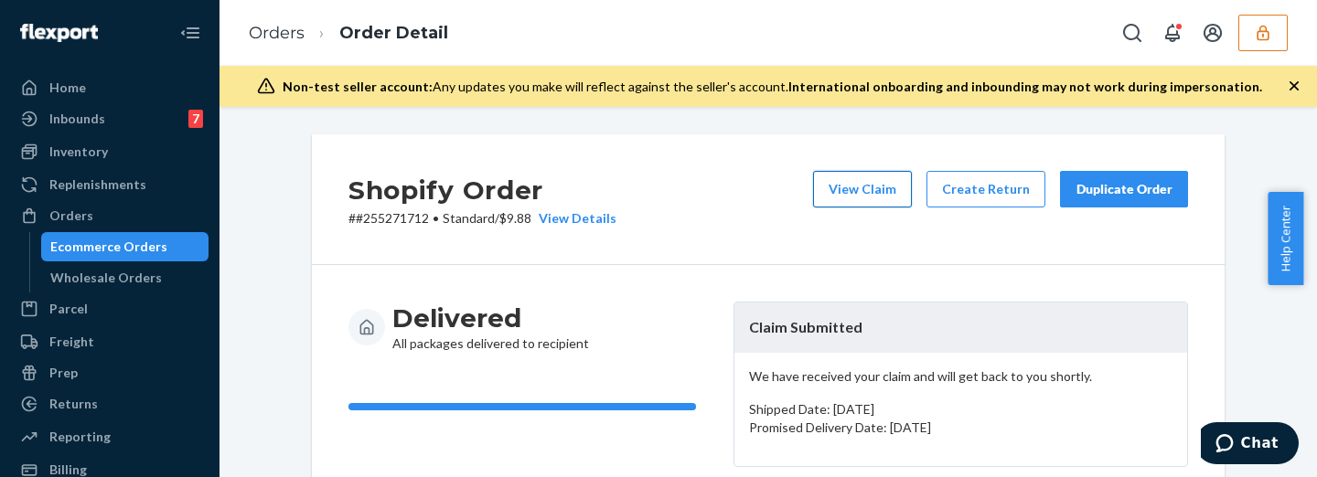
click at [884, 187] on button "View Claim" at bounding box center [862, 189] width 99 height 37
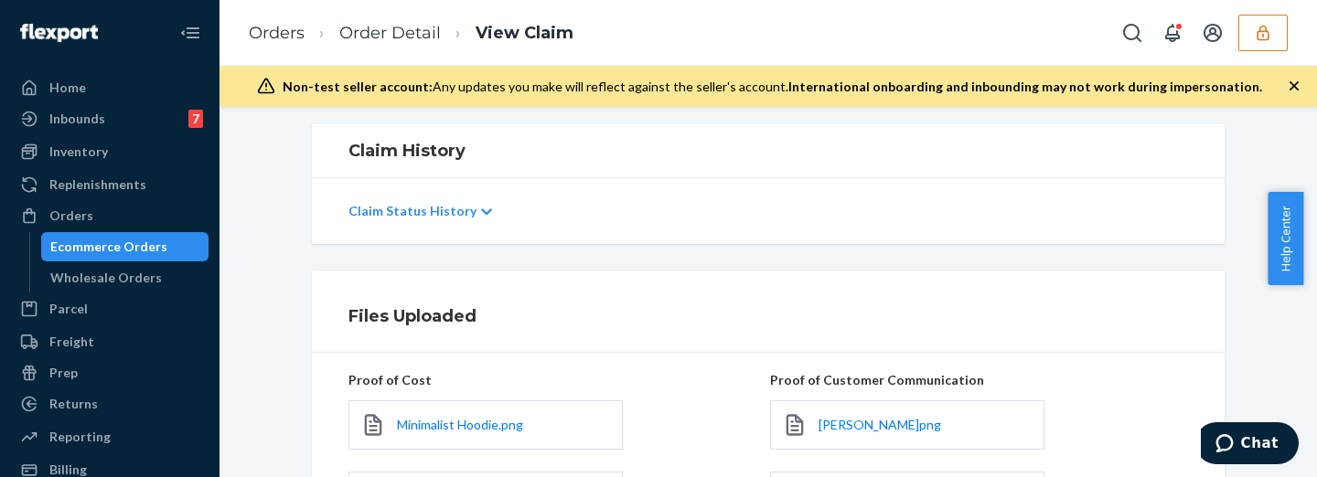
scroll to position [603, 0]
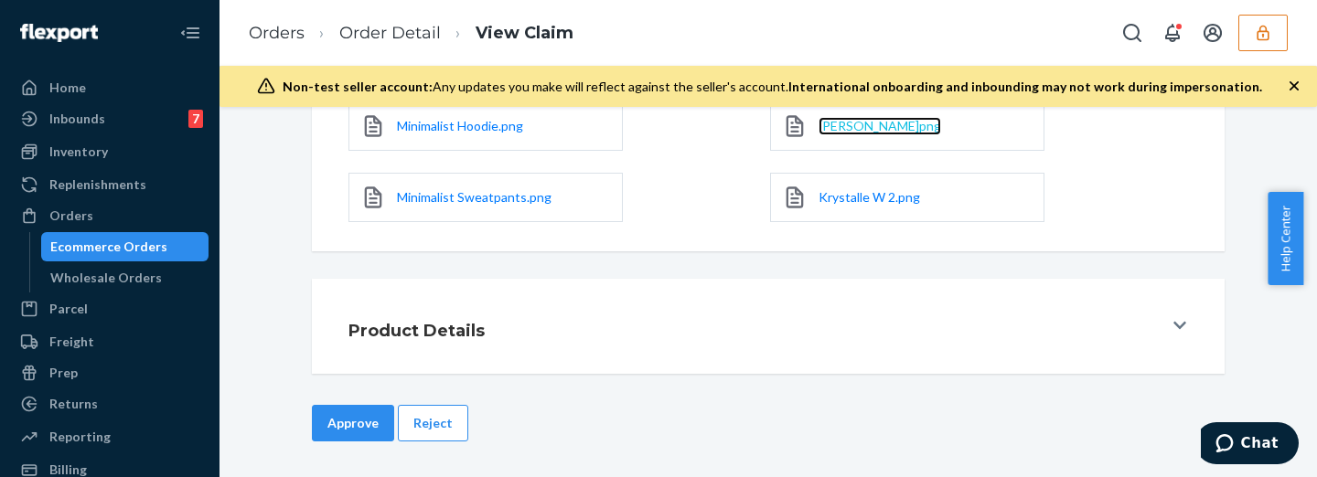
click at [877, 130] on span "[PERSON_NAME]png" at bounding box center [879, 126] width 123 height 16
click at [880, 183] on div "Krystalle W 2.png" at bounding box center [907, 197] width 274 height 49
click at [878, 197] on span "Krystalle W 2.png" at bounding box center [868, 197] width 101 height 16
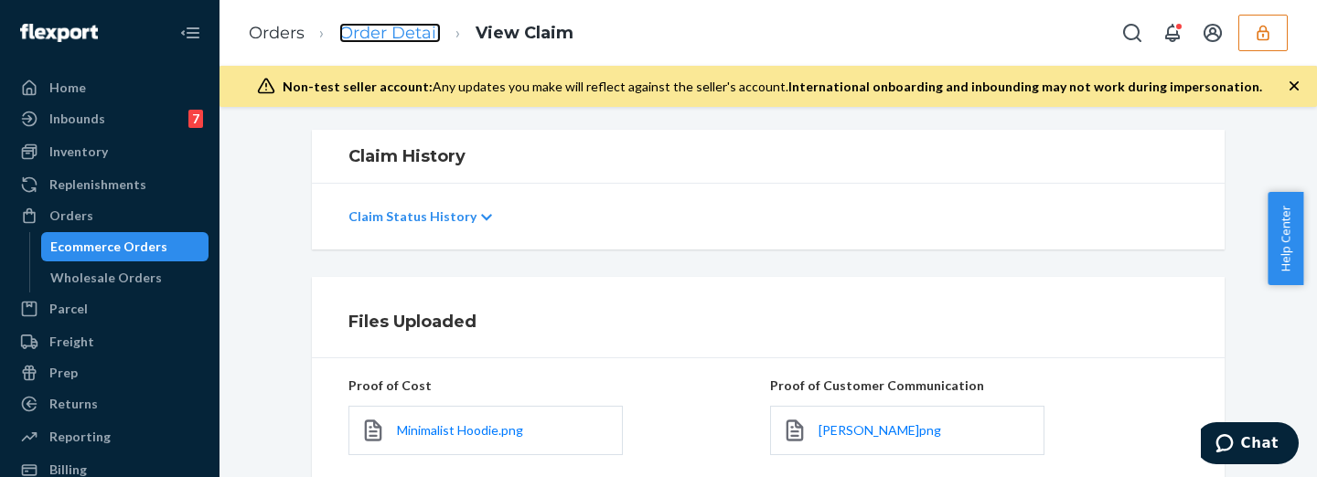
click at [373, 24] on link "Order Detail" at bounding box center [389, 33] width 101 height 20
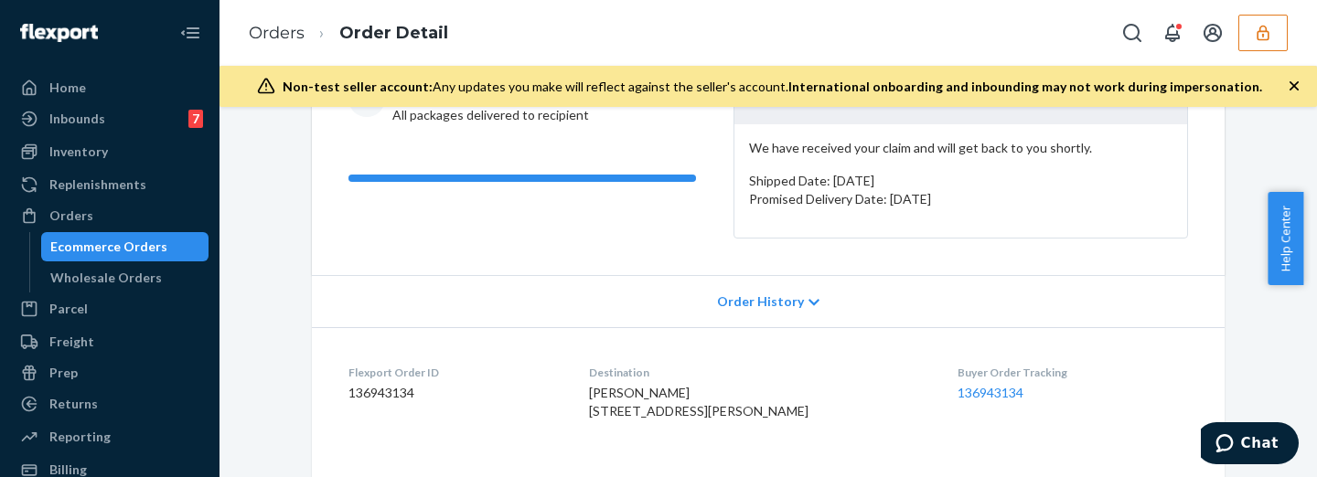
scroll to position [380, 0]
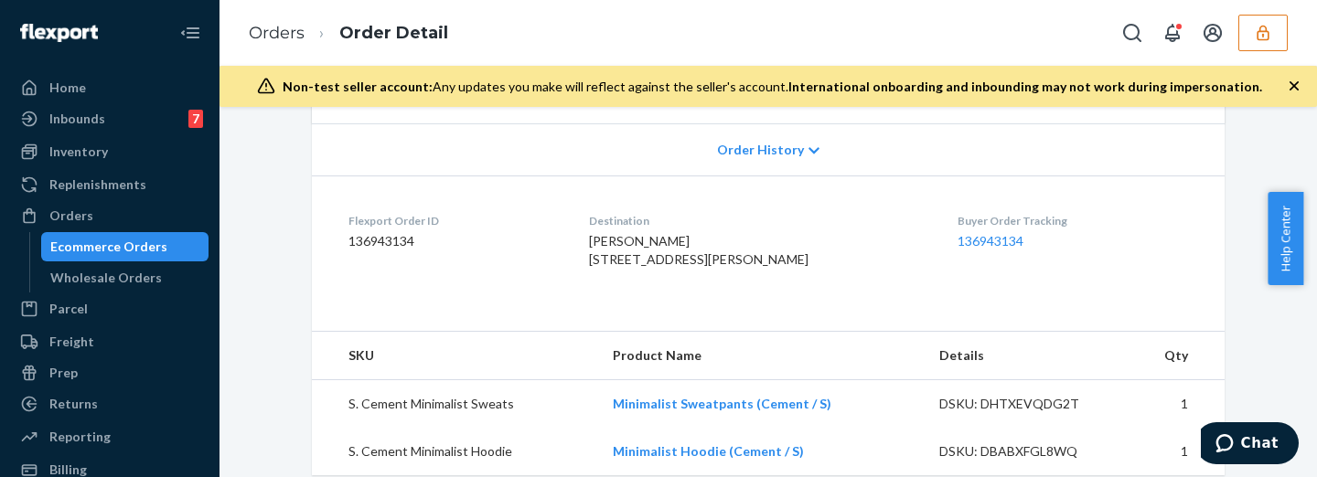
drag, startPoint x: 592, startPoint y: 261, endPoint x: 739, endPoint y: 280, distance: 148.4
click at [739, 280] on dl "Flexport Order ID 136943134 Destination [PERSON_NAME] [STREET_ADDRESS][PERSON_N…" at bounding box center [768, 244] width 912 height 137
copy span "[STREET_ADDRESS][PERSON_NAME]"
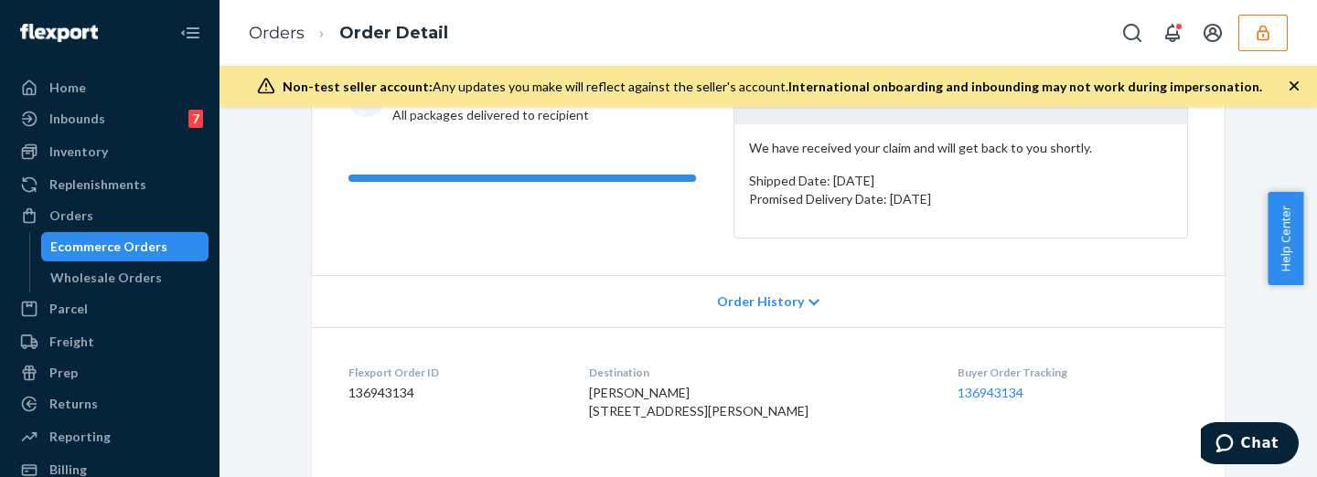
scroll to position [0, 0]
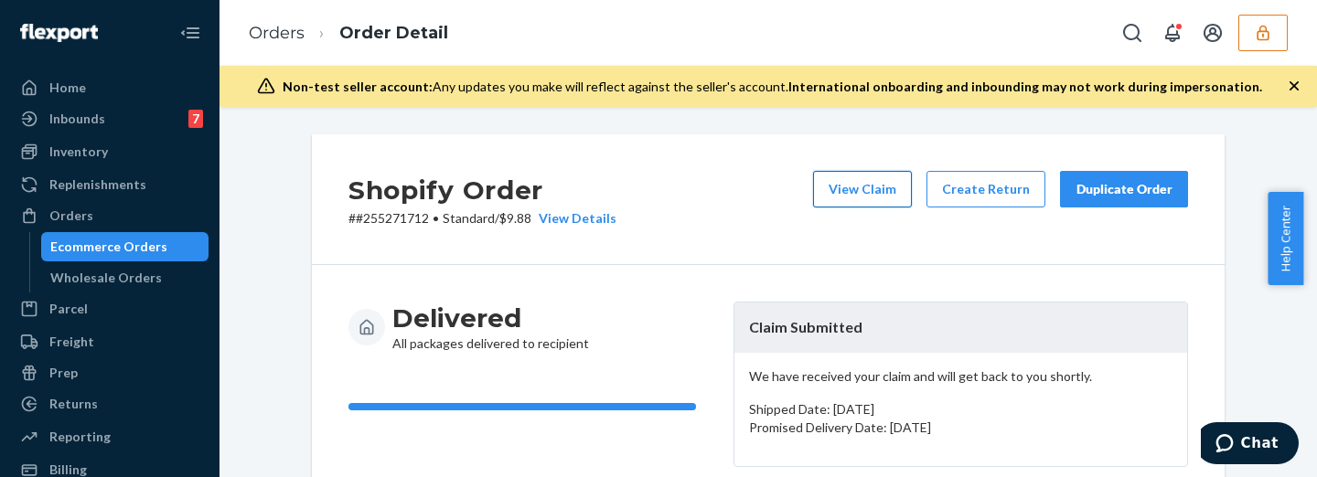
click at [868, 187] on button "View Claim" at bounding box center [862, 189] width 99 height 37
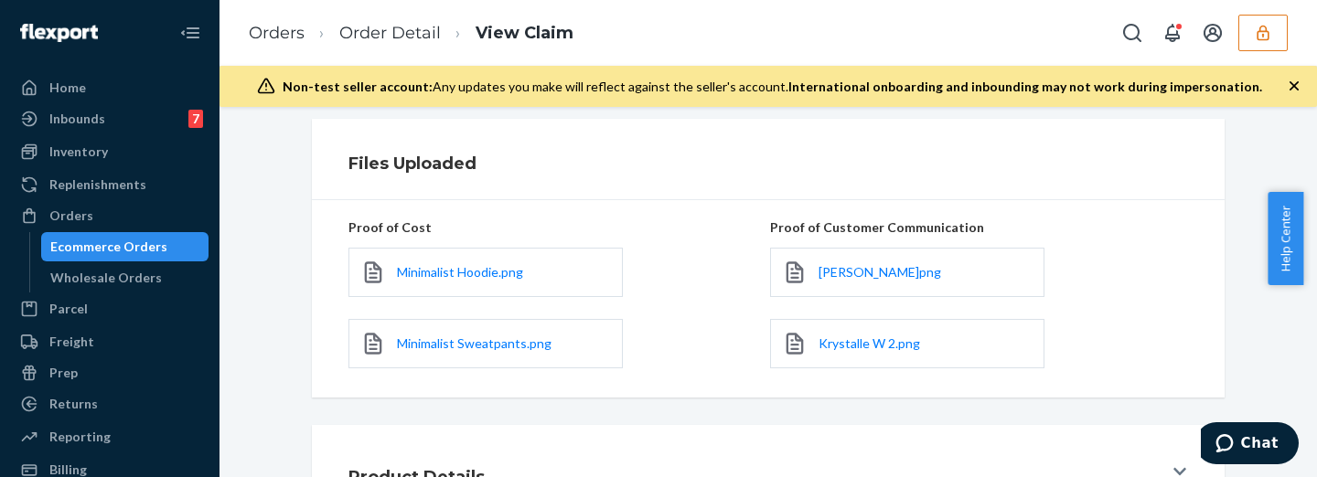
scroll to position [603, 0]
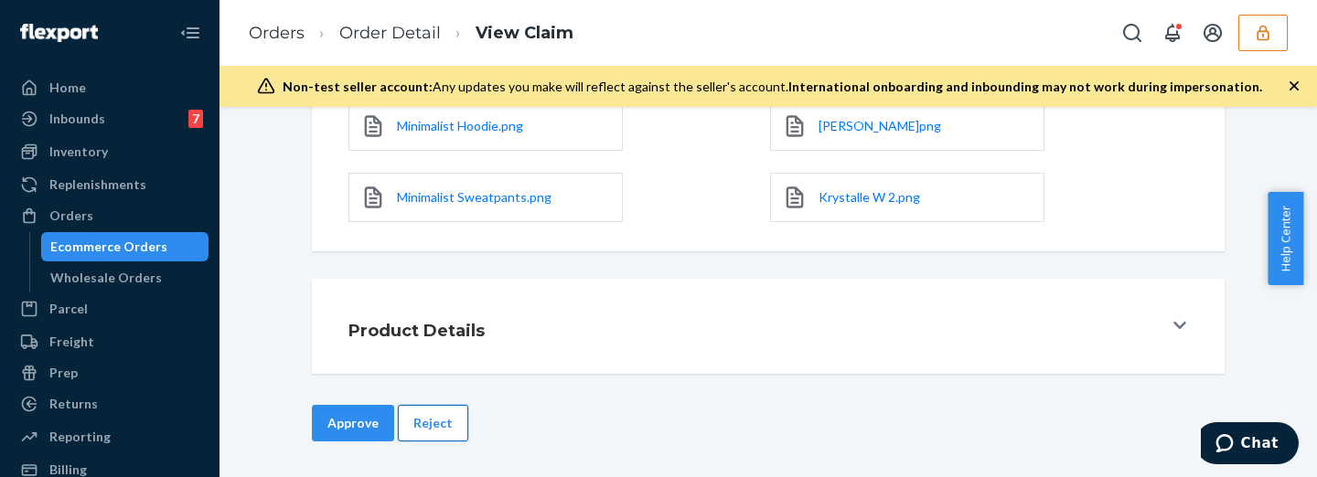
click at [419, 425] on button "Reject" at bounding box center [433, 423] width 70 height 37
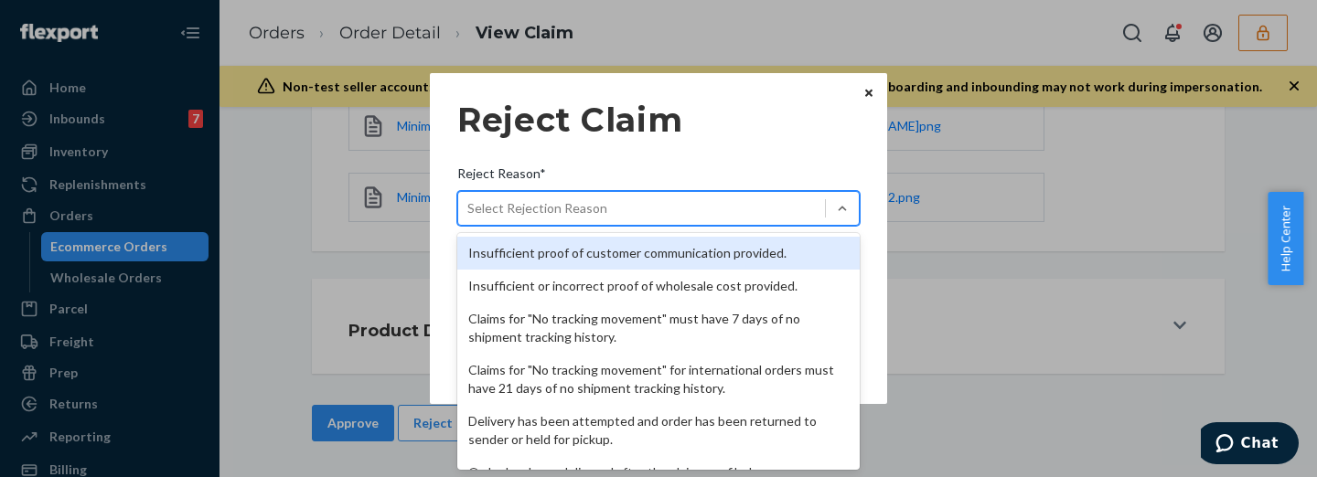
click at [642, 214] on div "Select Rejection Reason" at bounding box center [641, 208] width 367 height 29
click at [469, 214] on input "Reject Reason* option Insufficient proof of customer communication provided. fo…" at bounding box center [468, 208] width 2 height 18
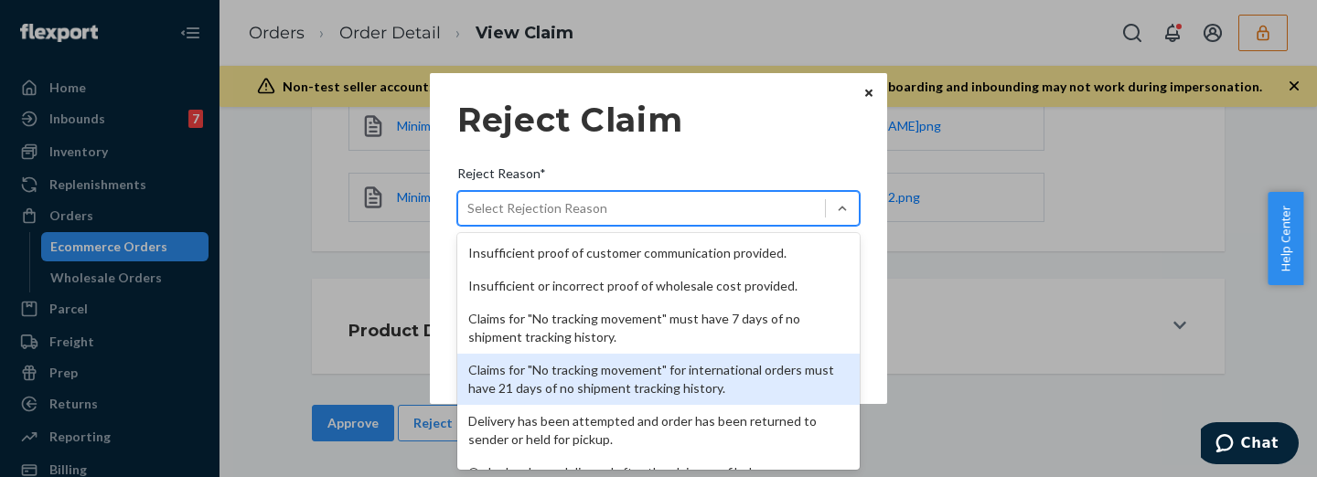
scroll to position [76, 0]
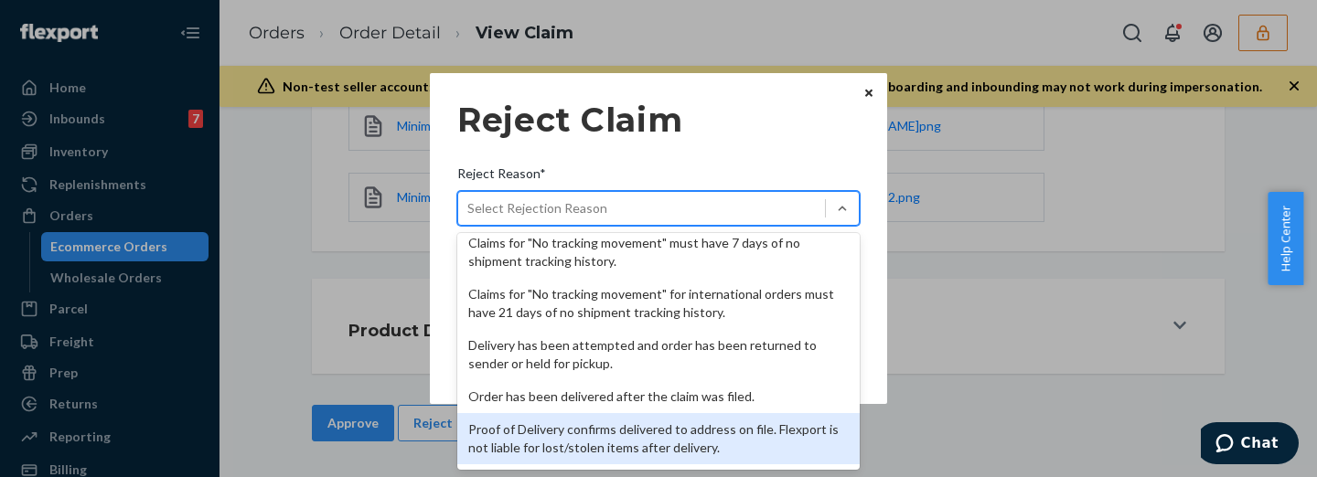
click at [680, 430] on div "Proof of Delivery confirms delivered to address on file. Flexport is not liable…" at bounding box center [658, 438] width 402 height 51
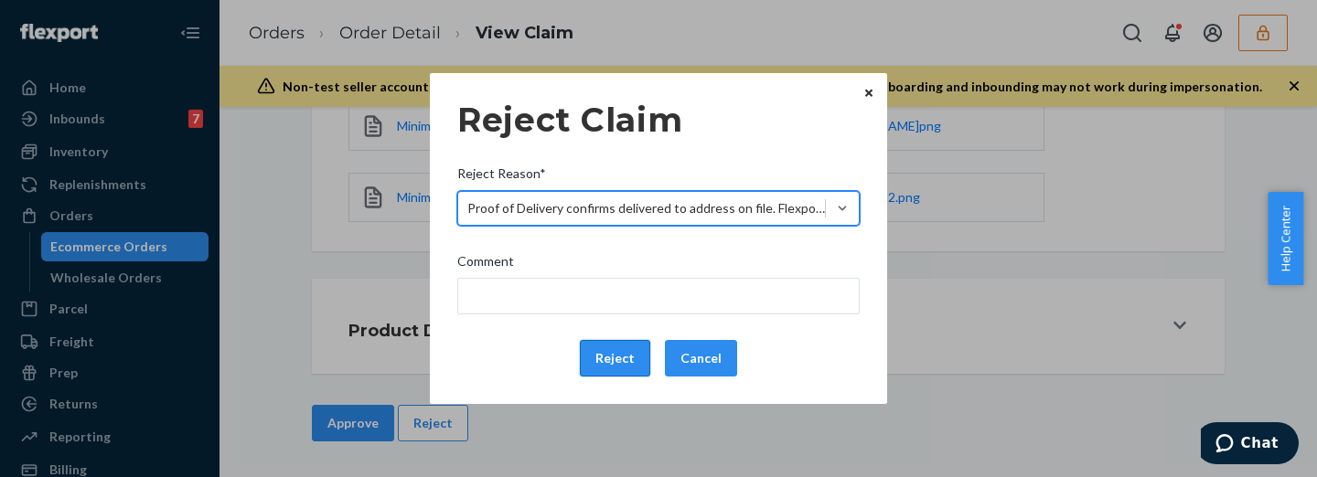
click at [635, 359] on button "Reject" at bounding box center [615, 358] width 70 height 37
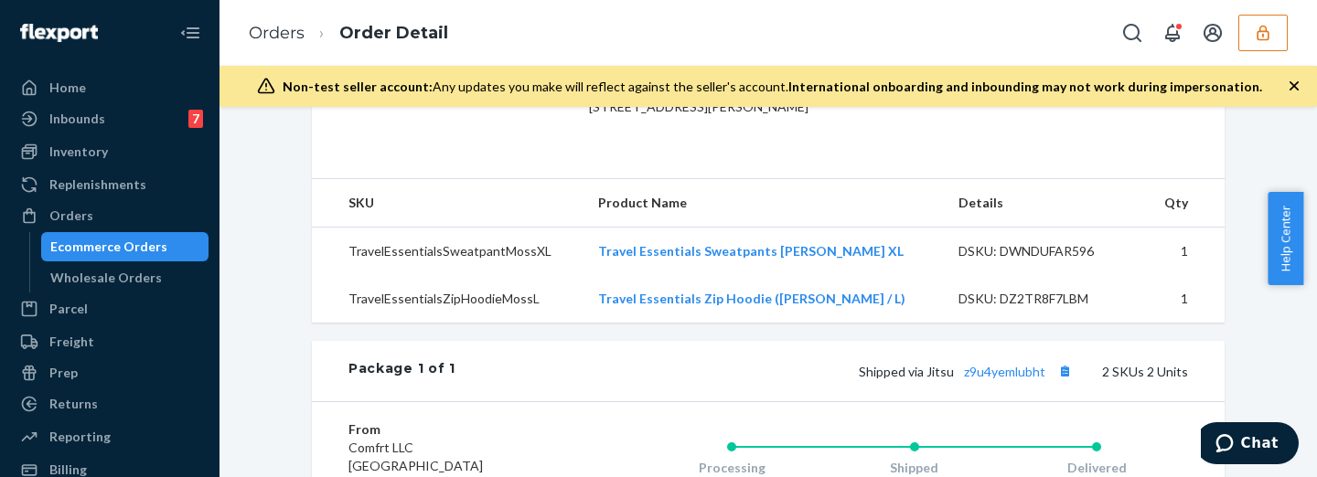
scroll to position [762, 0]
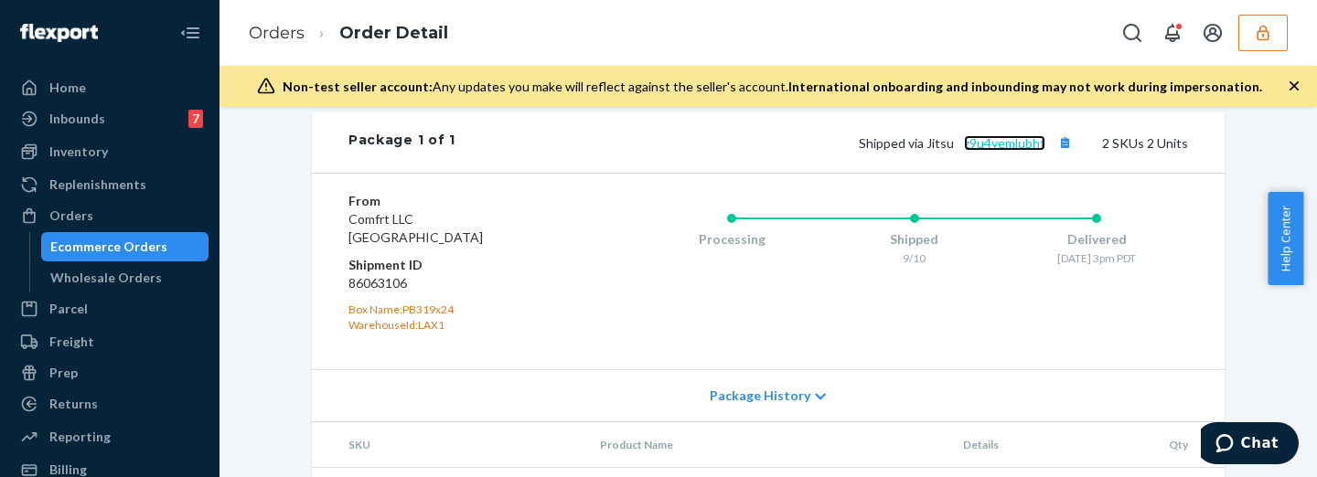
click at [985, 151] on link "z9u4yemlubht" at bounding box center [1004, 143] width 81 height 16
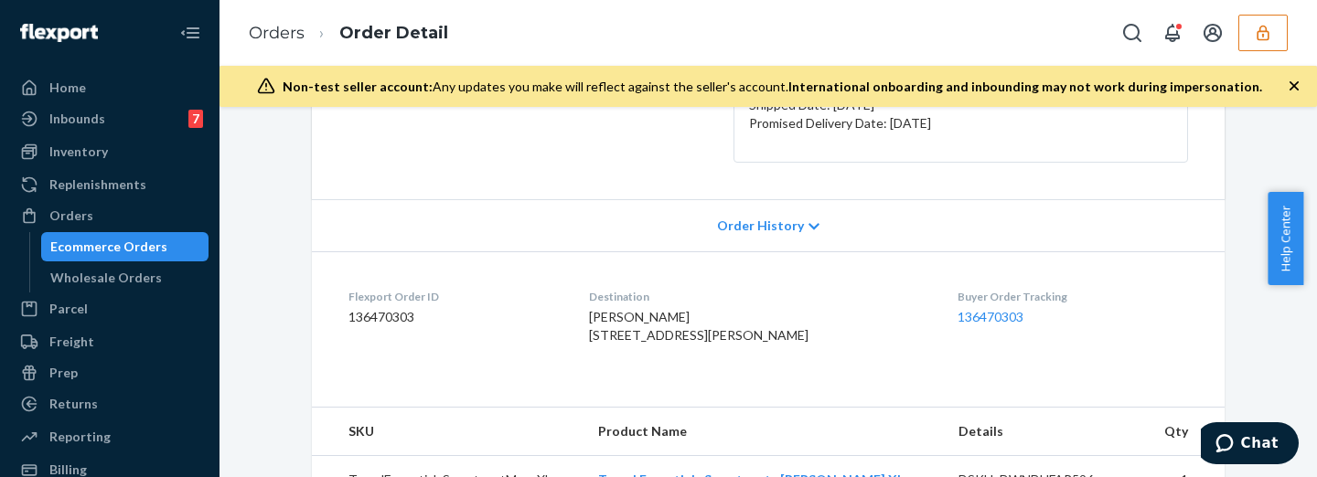
scroll to position [76, 0]
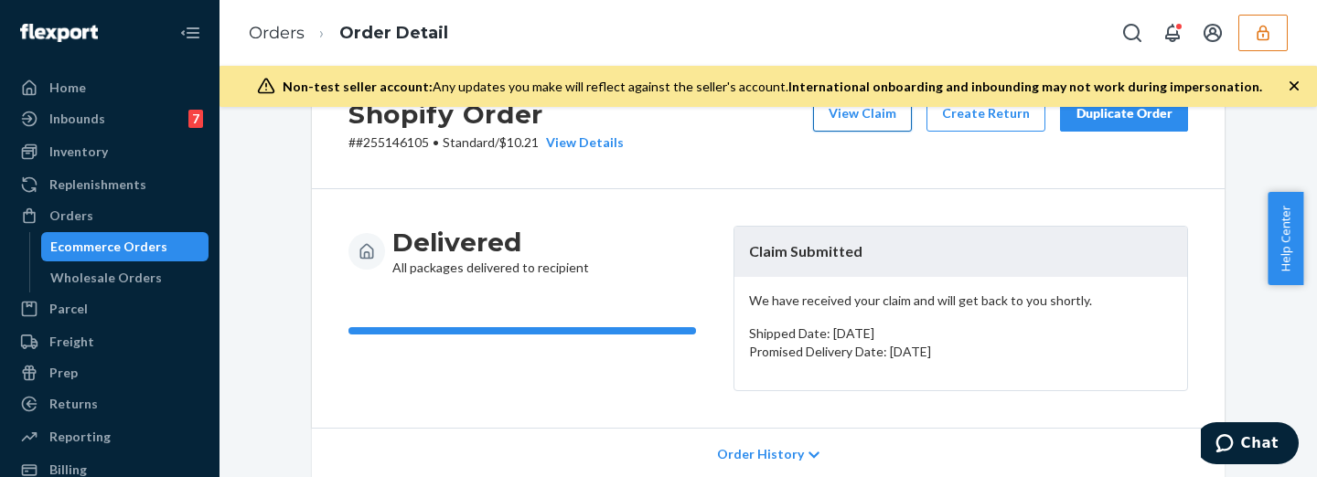
click at [890, 116] on button "View Claim" at bounding box center [862, 113] width 99 height 37
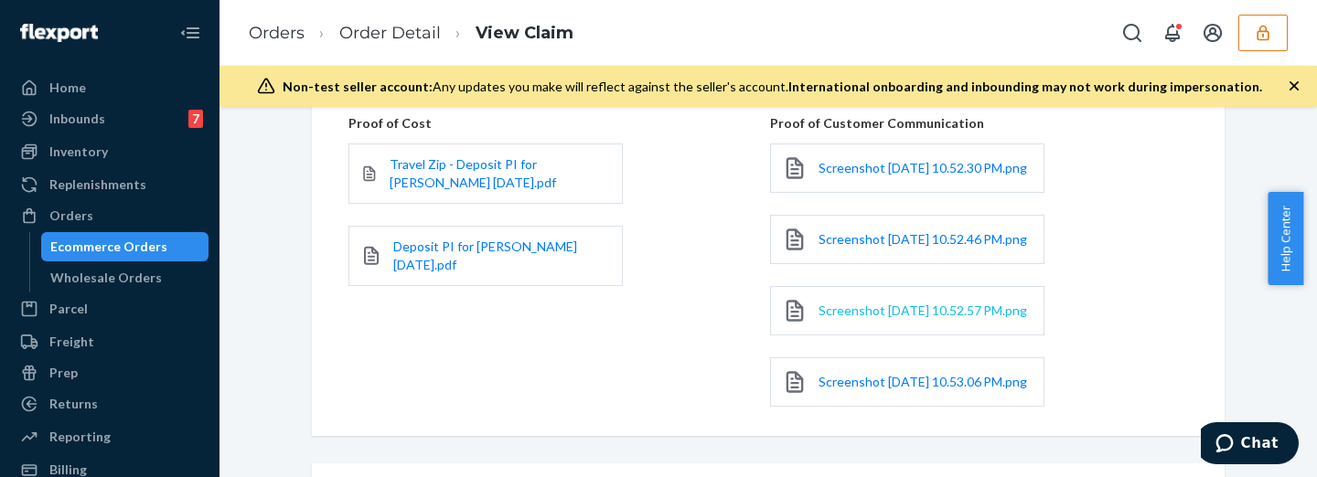
scroll to position [485, 0]
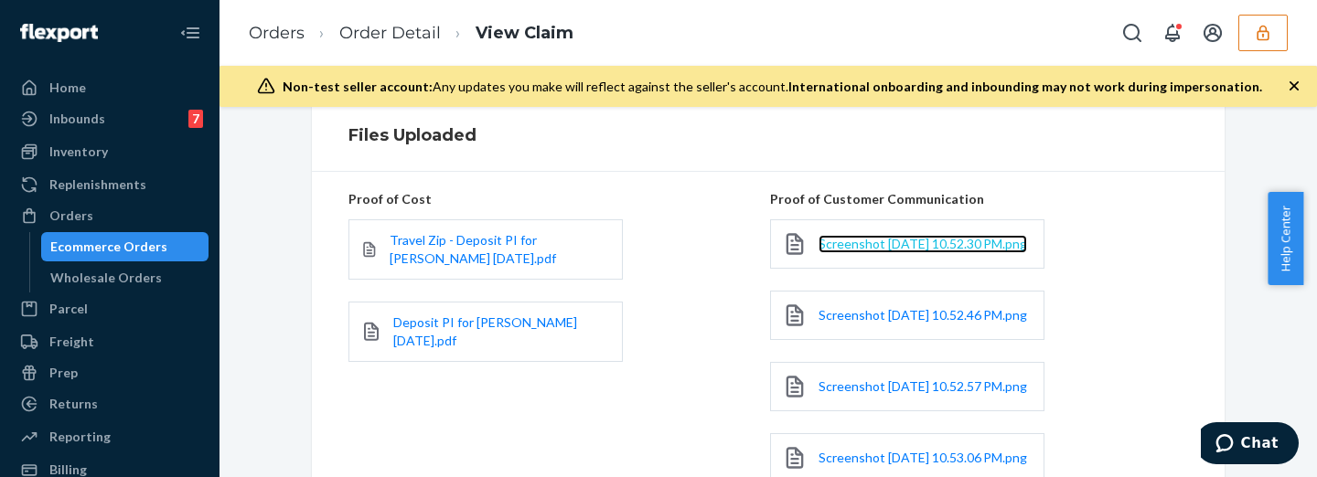
click at [885, 246] on span "Screenshot 2025-09-24 at 10.52.30 PM.png" at bounding box center [922, 244] width 208 height 16
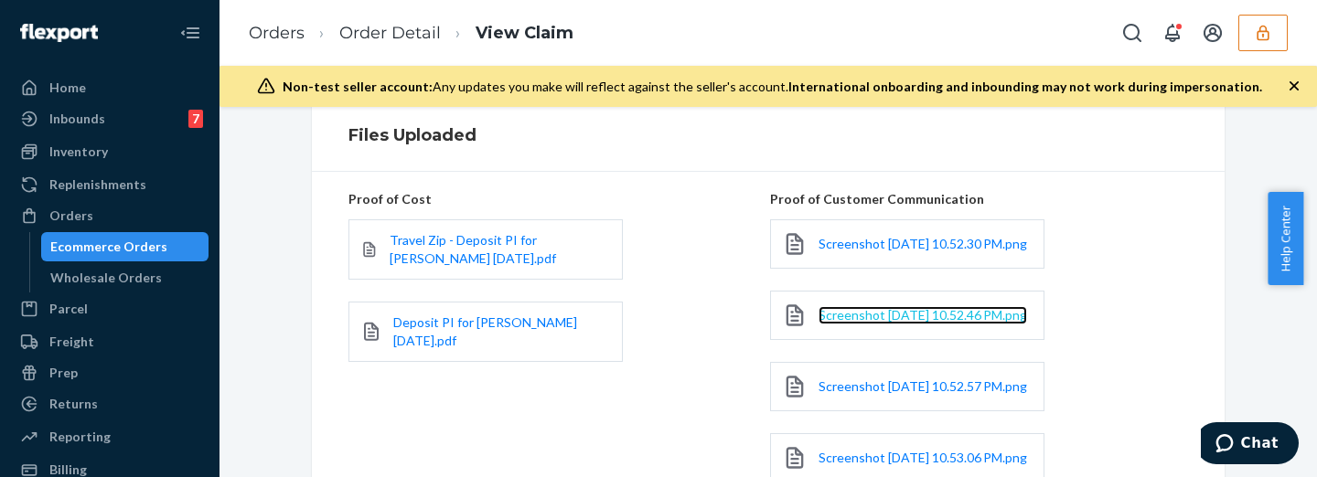
click at [877, 323] on span "Screenshot 2025-09-24 at 10.52.46 PM.png" at bounding box center [922, 315] width 208 height 16
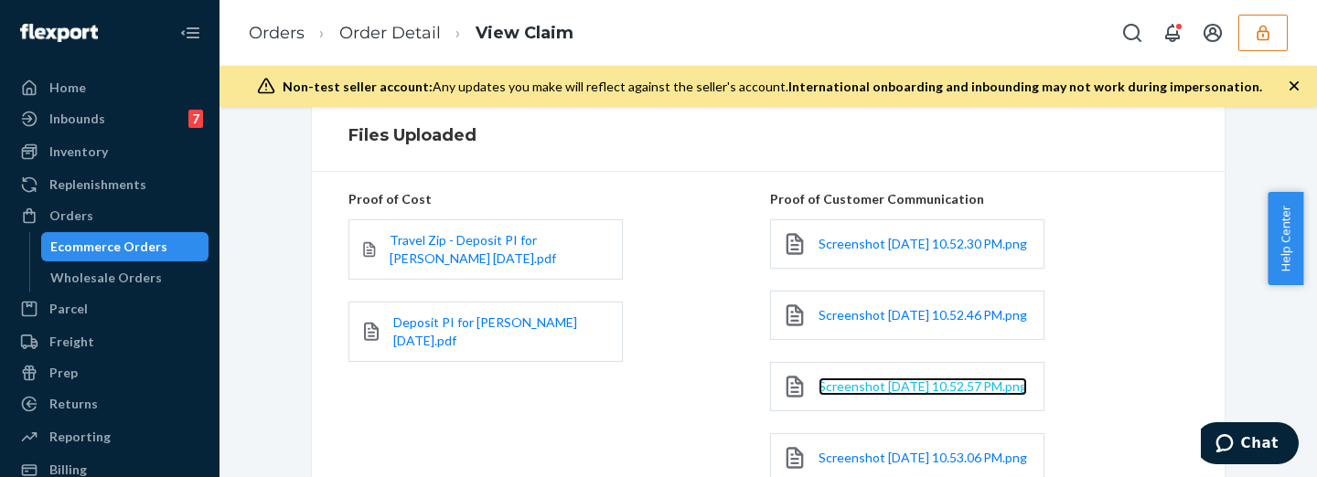
click at [894, 394] on span "Screenshot 2025-09-24 at 10.52.57 PM.png" at bounding box center [922, 387] width 208 height 16
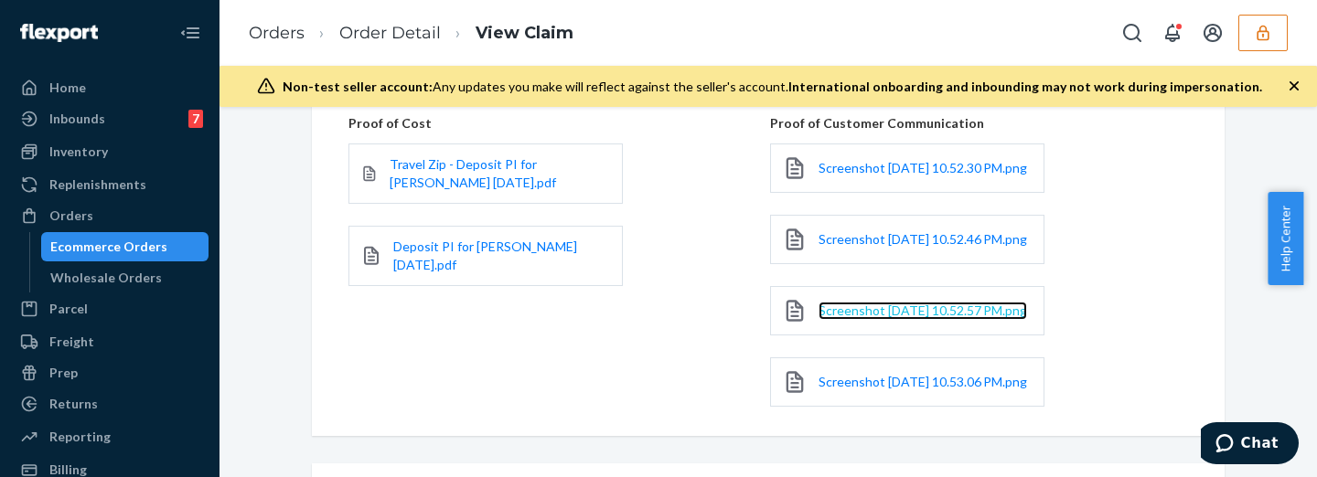
scroll to position [638, 0]
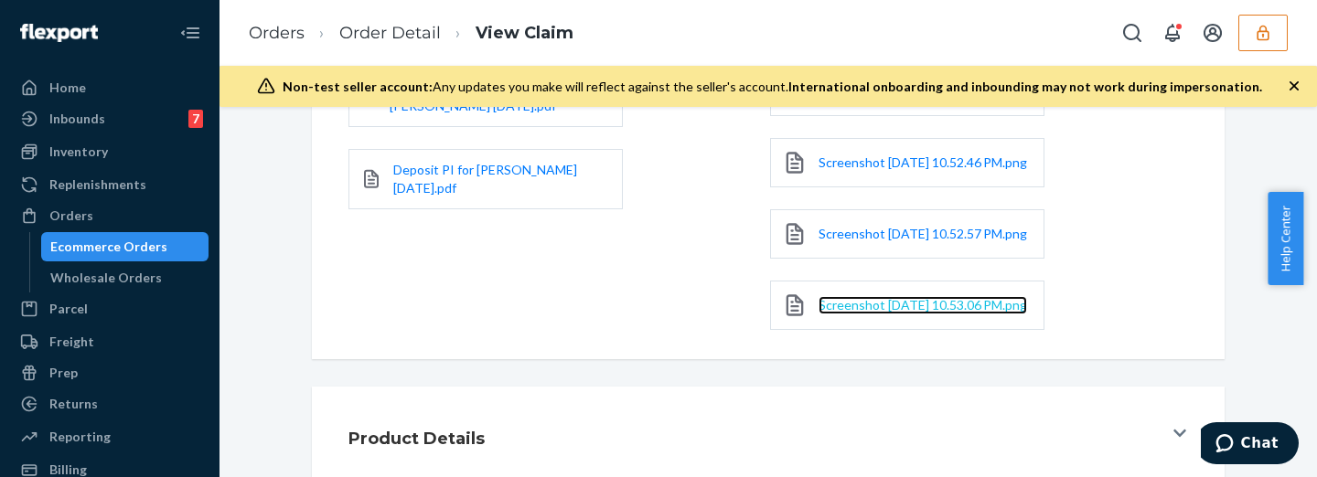
click at [864, 313] on span "Screenshot 2025-09-24 at 10.53.06 PM.png" at bounding box center [922, 305] width 208 height 16
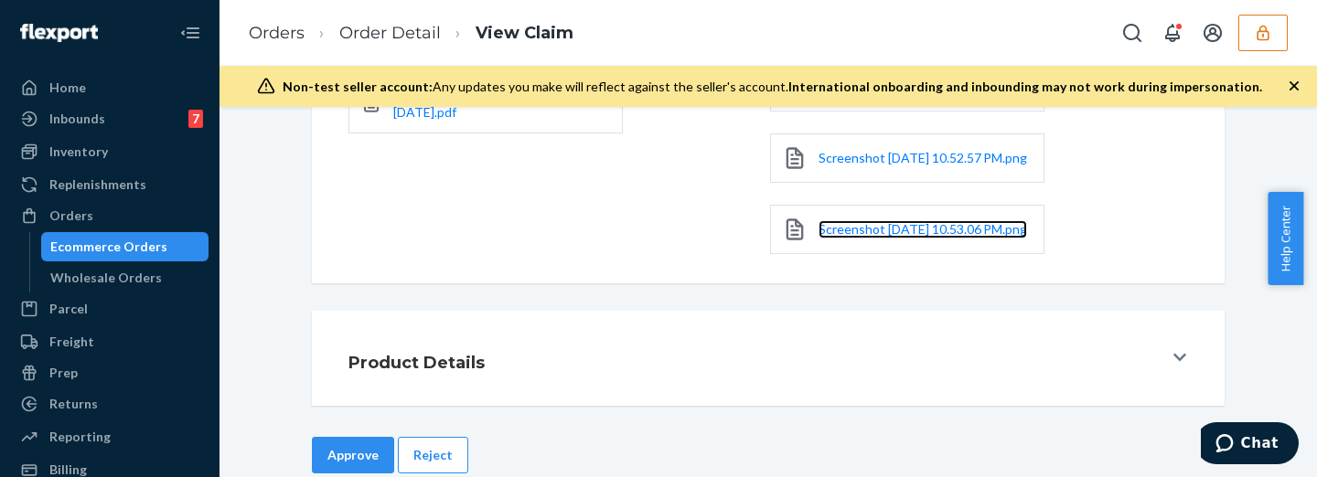
scroll to position [790, 0]
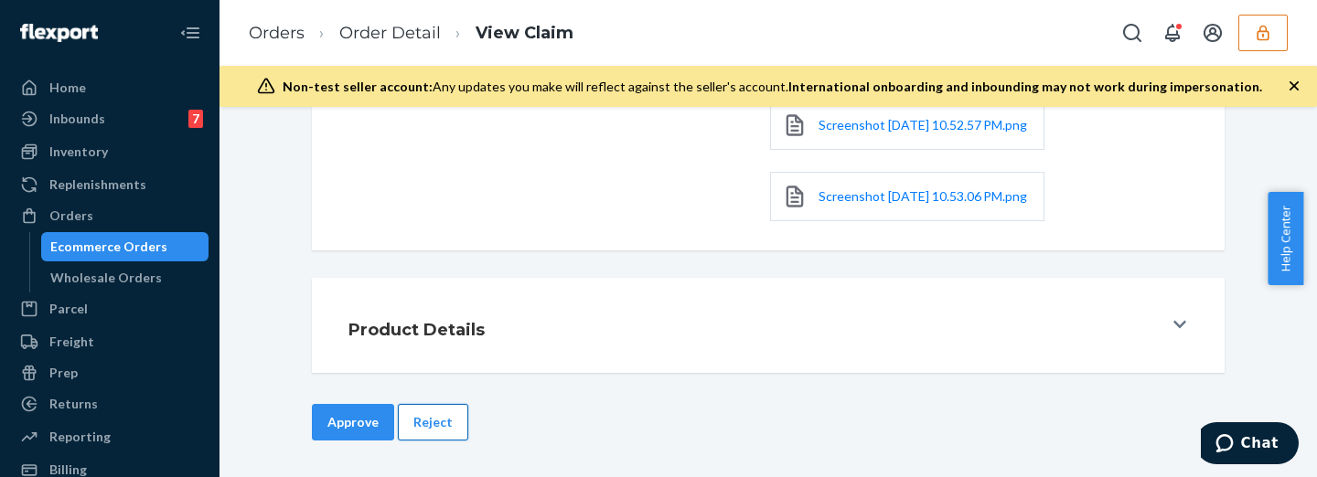
click at [429, 411] on button "Reject" at bounding box center [433, 422] width 70 height 37
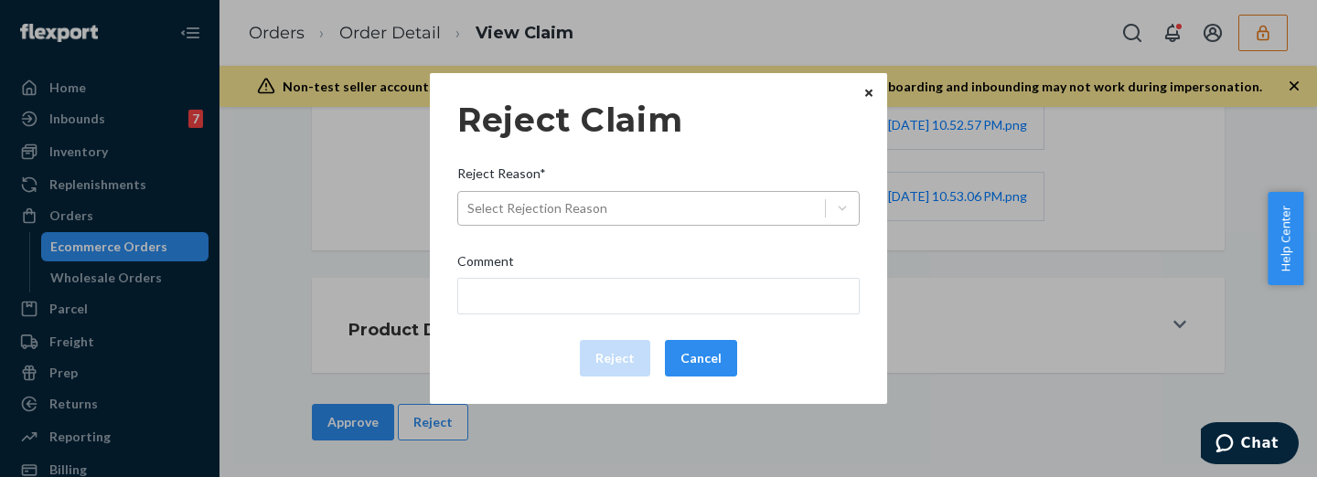
click at [531, 197] on div "Select Rejection Reason" at bounding box center [641, 208] width 367 height 29
click at [469, 199] on input "Reject Reason* Select Rejection Reason" at bounding box center [468, 208] width 2 height 18
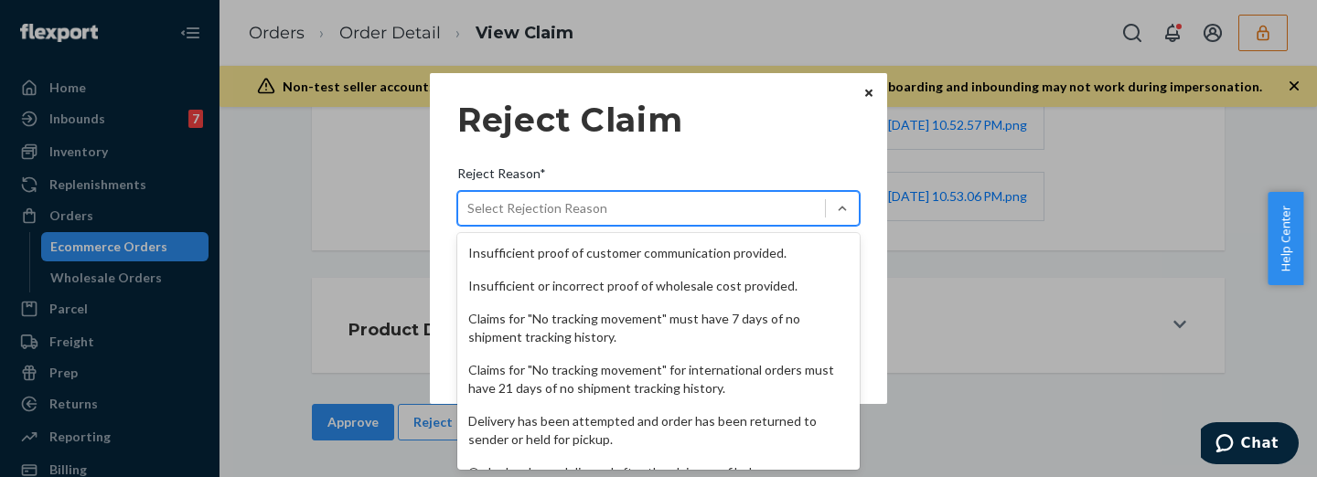
scroll to position [275, 0]
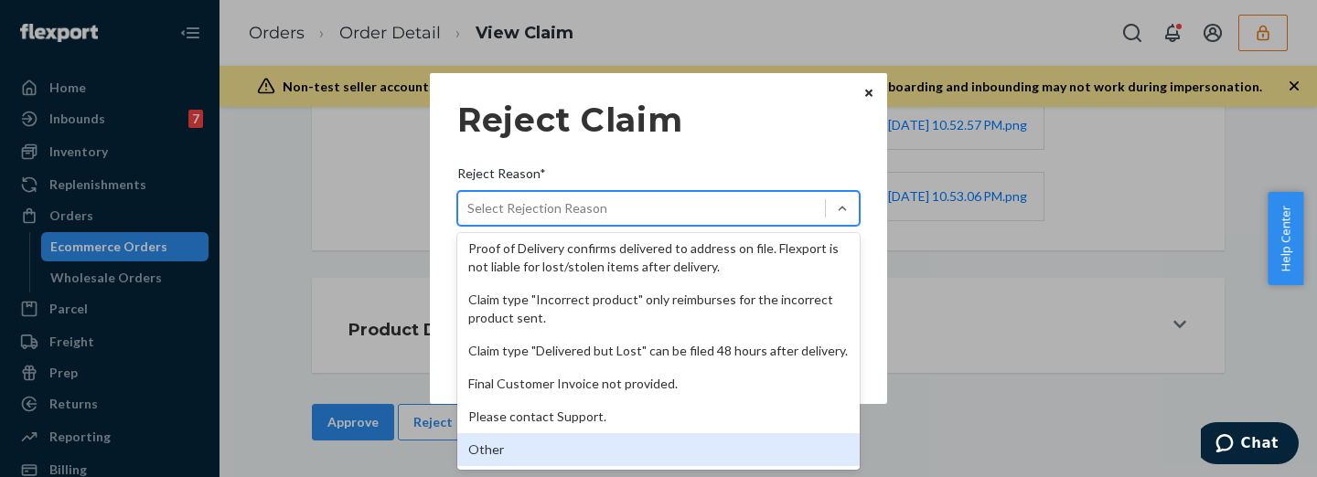
click at [540, 445] on div "Other" at bounding box center [658, 449] width 402 height 33
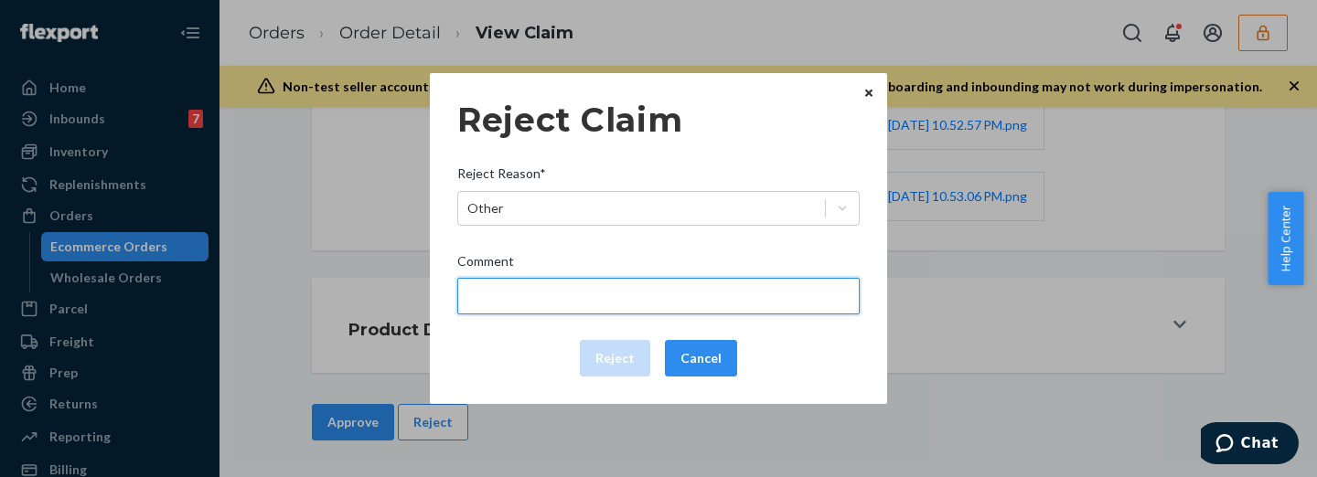
click at [523, 282] on input "Comment" at bounding box center [658, 296] width 402 height 37
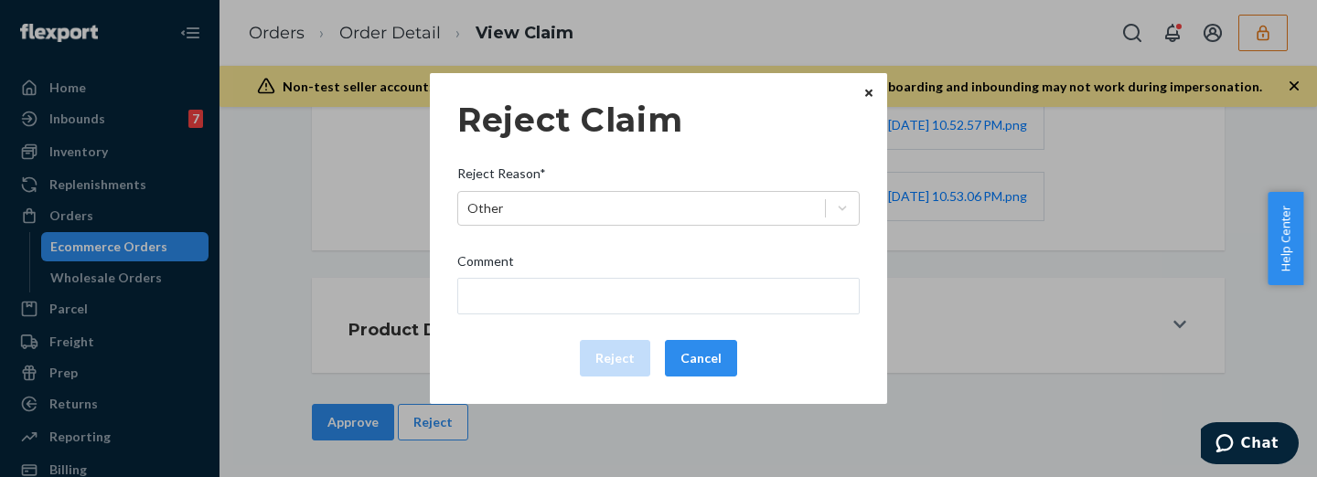
click at [693, 318] on div "Reject Claim Reject Reason* Other Comment Reject Cancel" at bounding box center [658, 238] width 402 height 291
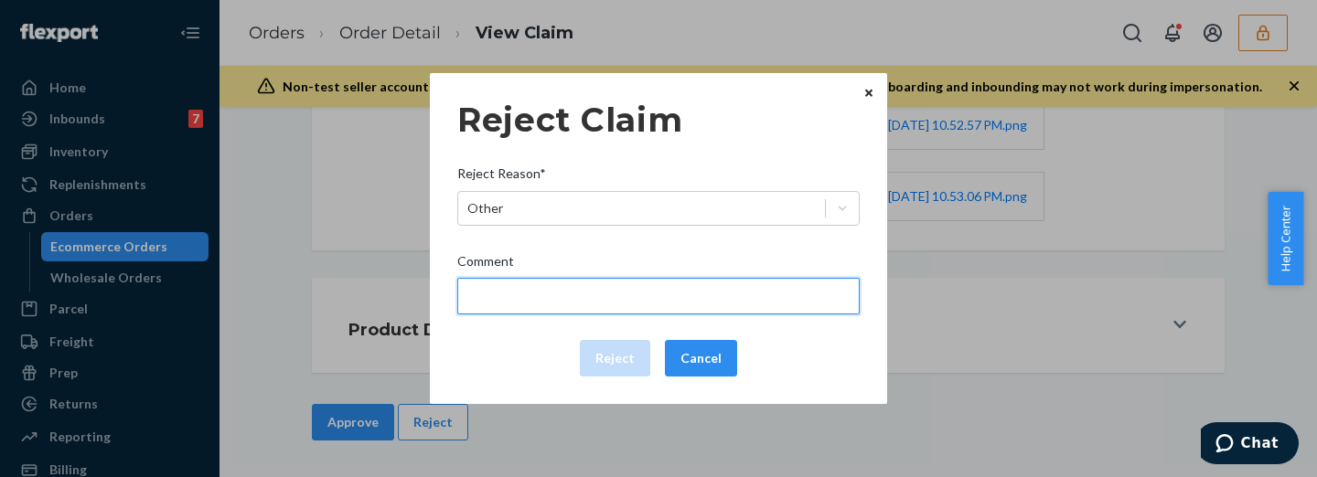
click at [690, 303] on input "Comment" at bounding box center [658, 296] width 402 height 37
type input "The package was confirmed to be delivered at the right location and Flexport is…"
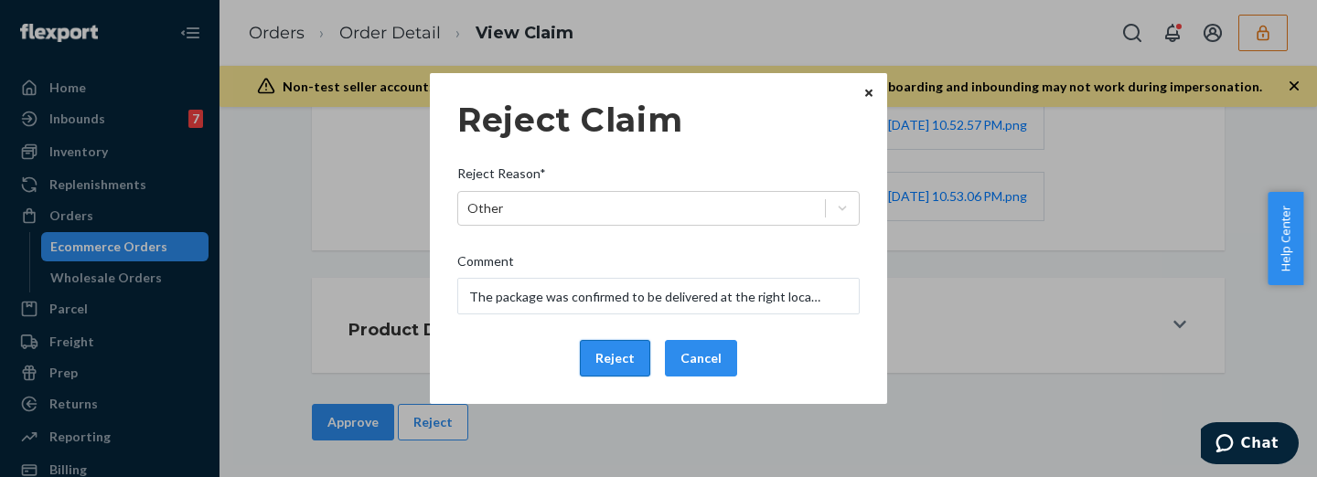
click at [595, 362] on button "Reject" at bounding box center [615, 358] width 70 height 37
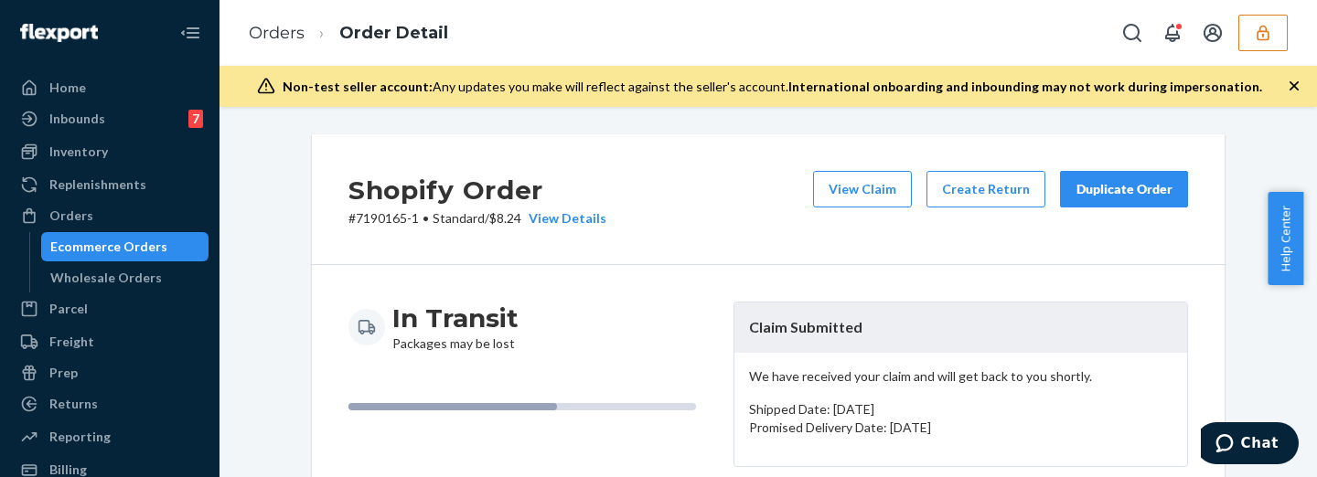
click at [873, 200] on button "View Claim" at bounding box center [862, 189] width 99 height 37
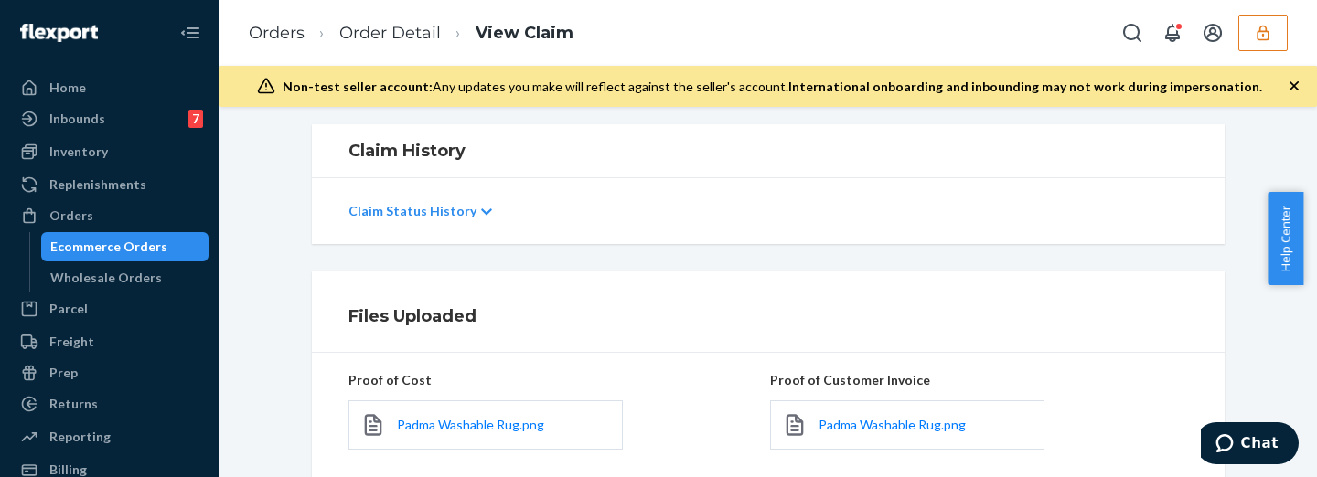
scroll to position [532, 0]
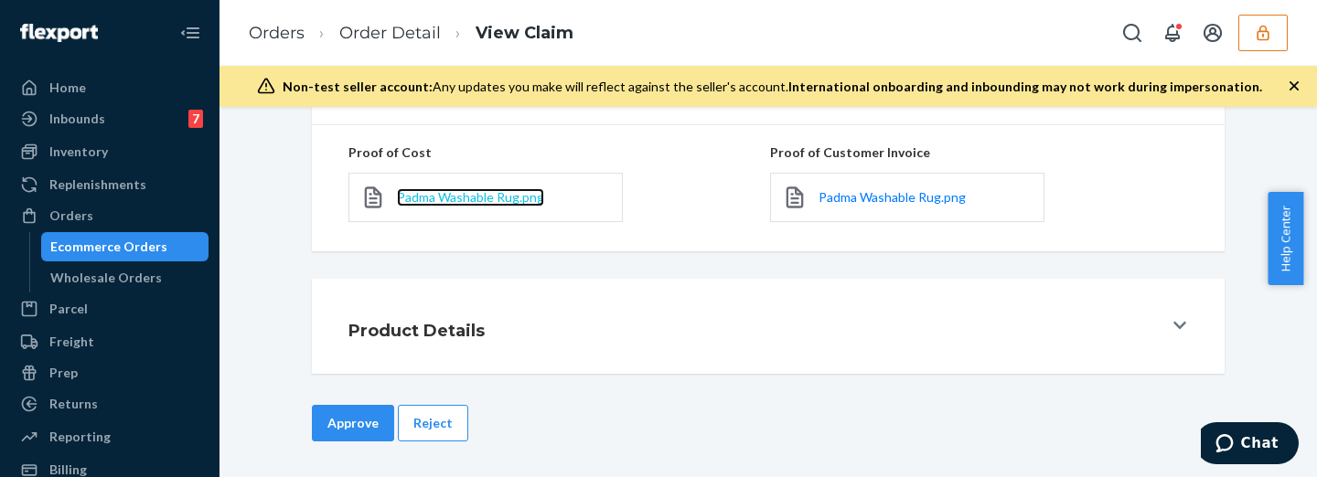
click at [497, 195] on span "Padma Washable Rug.png" at bounding box center [470, 197] width 147 height 16
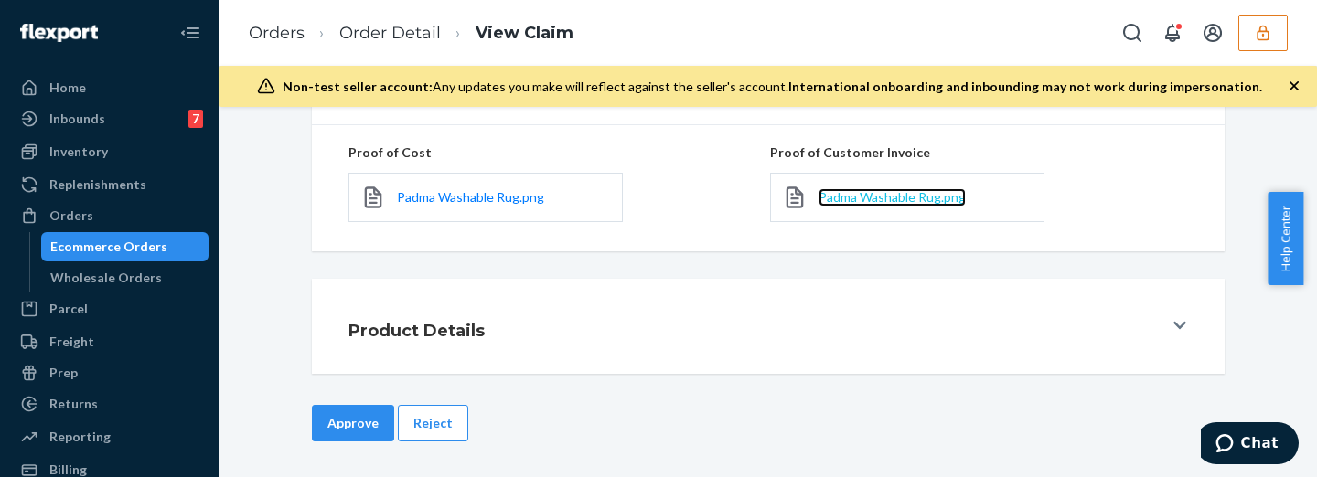
click at [891, 194] on span "Padma Washable Rug.png" at bounding box center [891, 197] width 147 height 16
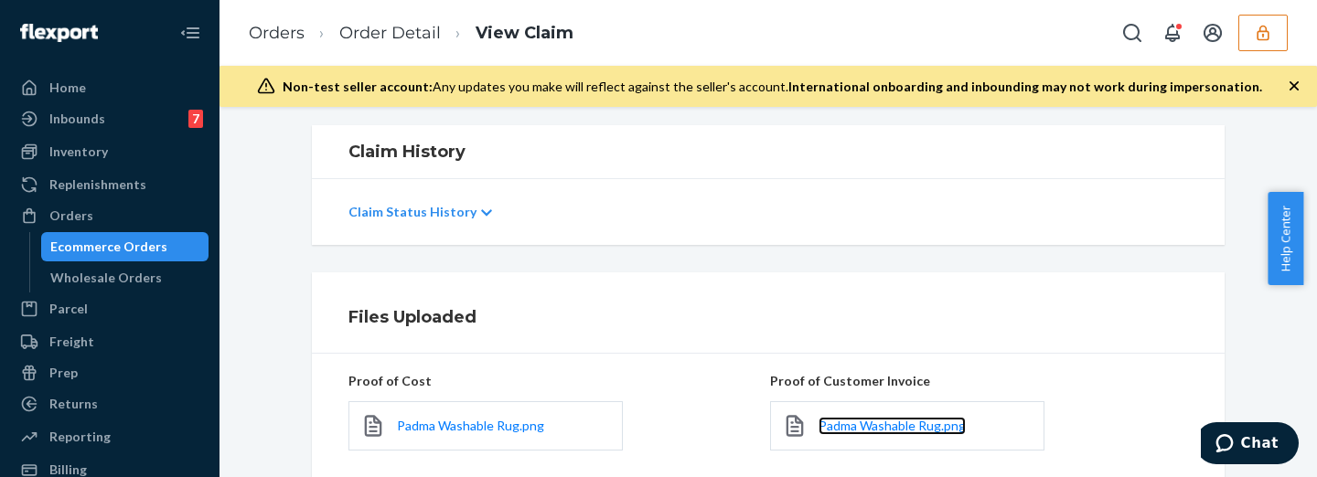
scroll to position [152, 0]
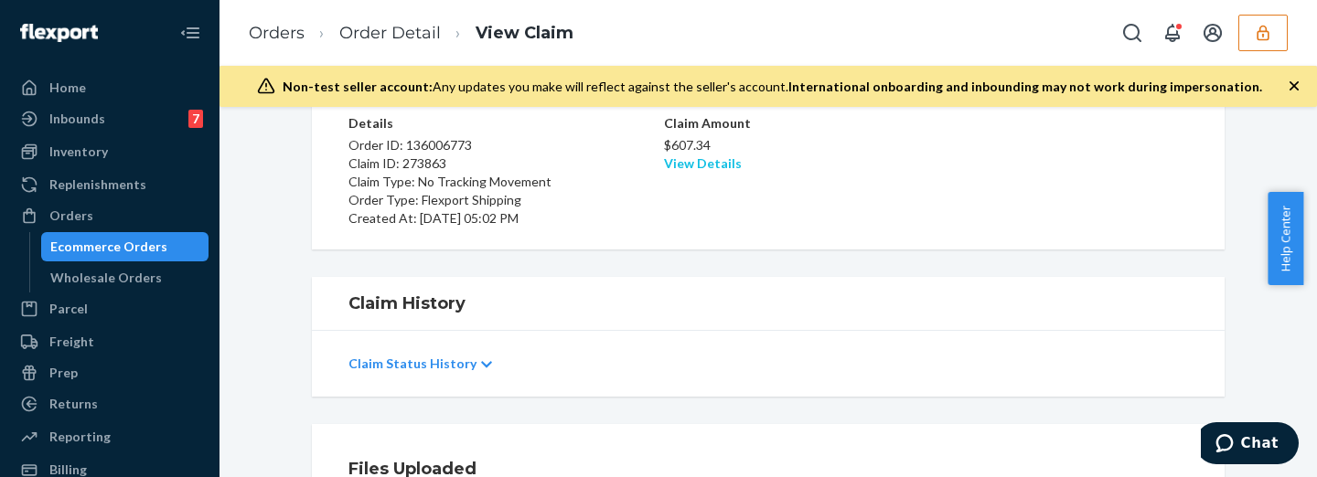
click at [695, 169] on link "View Details" at bounding box center [703, 163] width 78 height 16
click at [906, 271] on div "Home Inbounds 7 Shipping Plans Problems 7 Inventory Products Replenishments Ord…" at bounding box center [658, 238] width 1317 height 477
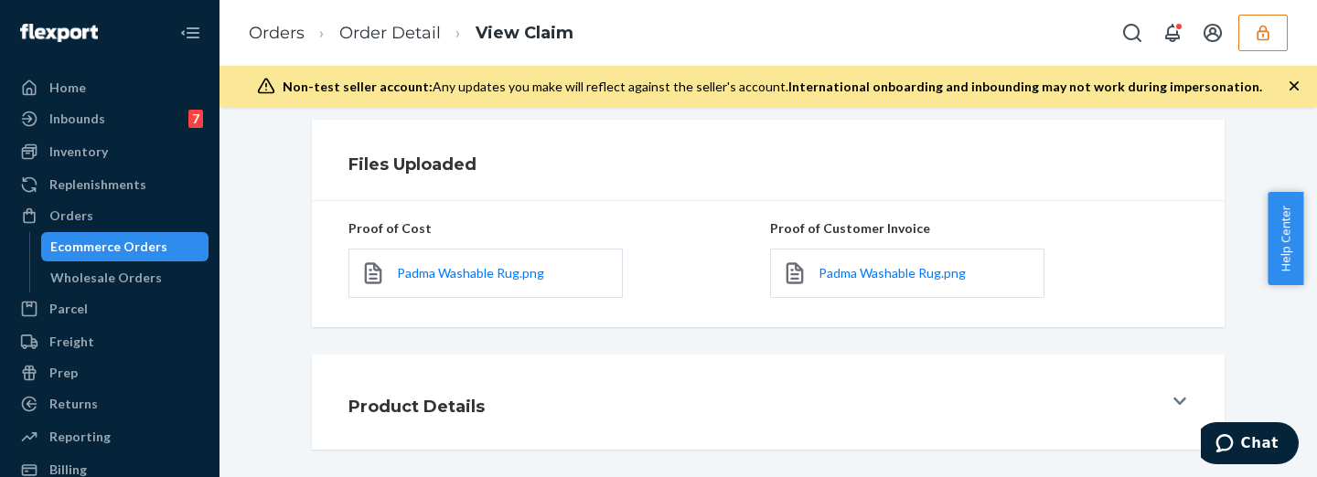
scroll to position [532, 0]
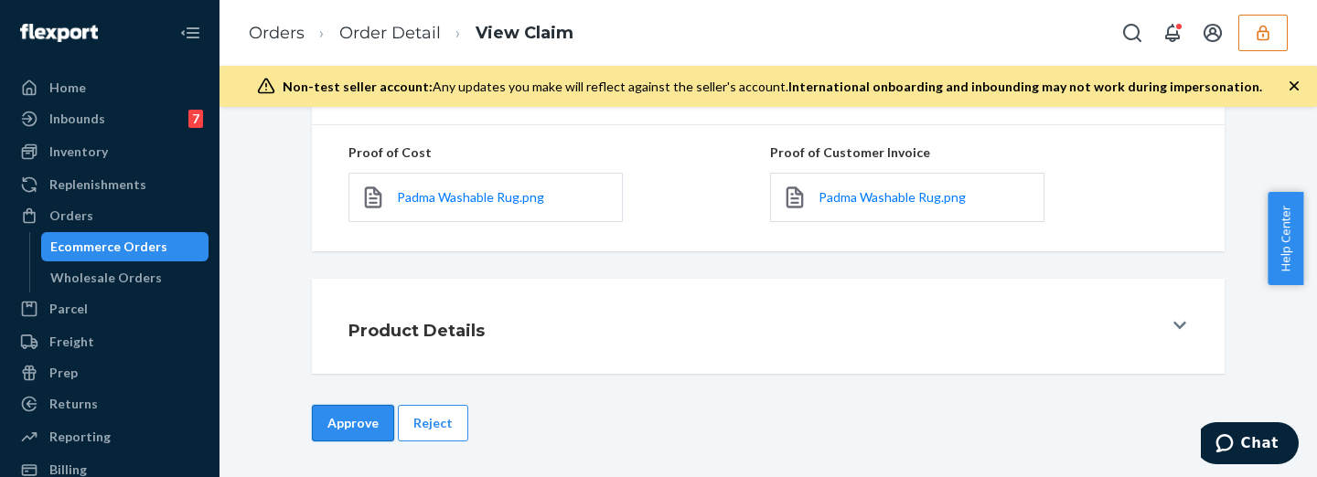
click at [333, 415] on button "Approve" at bounding box center [353, 423] width 82 height 37
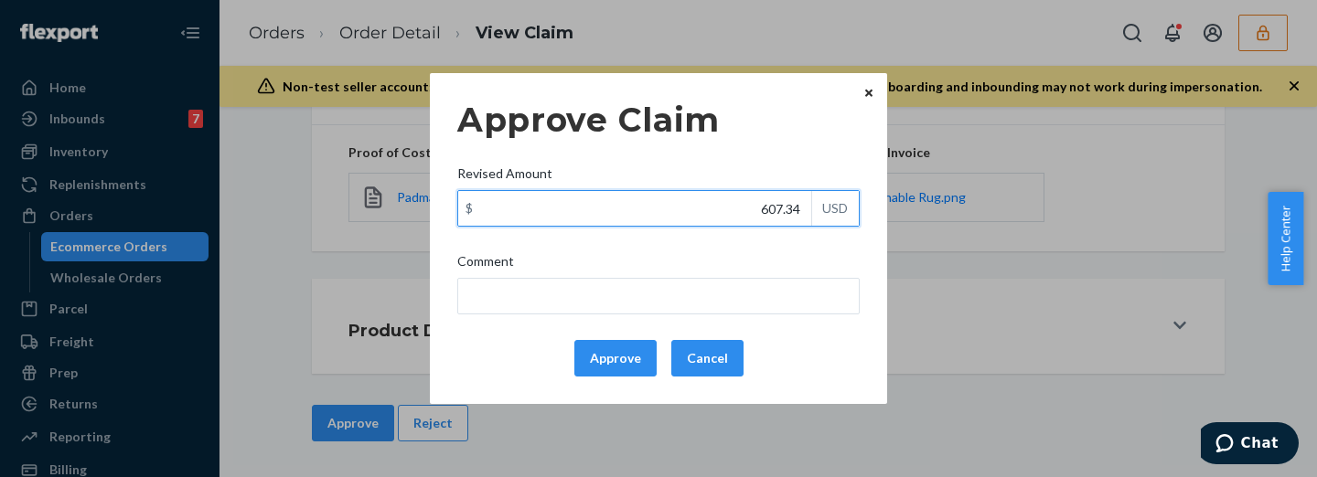
drag, startPoint x: 748, startPoint y: 213, endPoint x: 812, endPoint y: 208, distance: 64.2
click at [812, 208] on div "$ 607.34 USD" at bounding box center [658, 208] width 402 height 37
type input "108.35"
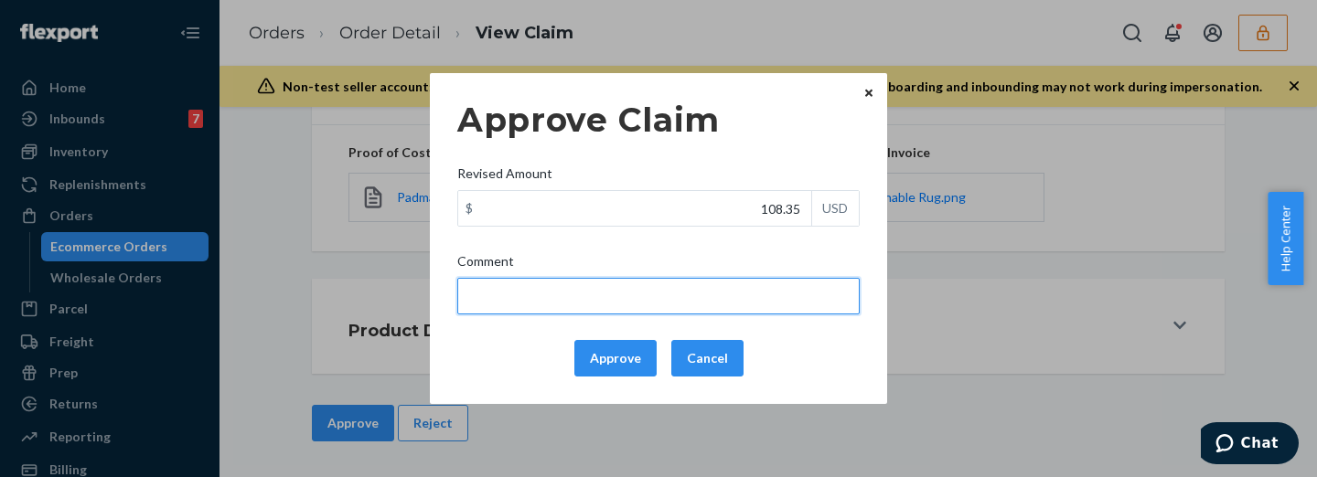
click at [775, 293] on input "Comment" at bounding box center [658, 296] width 402 height 37
type input "Capped to 100$"
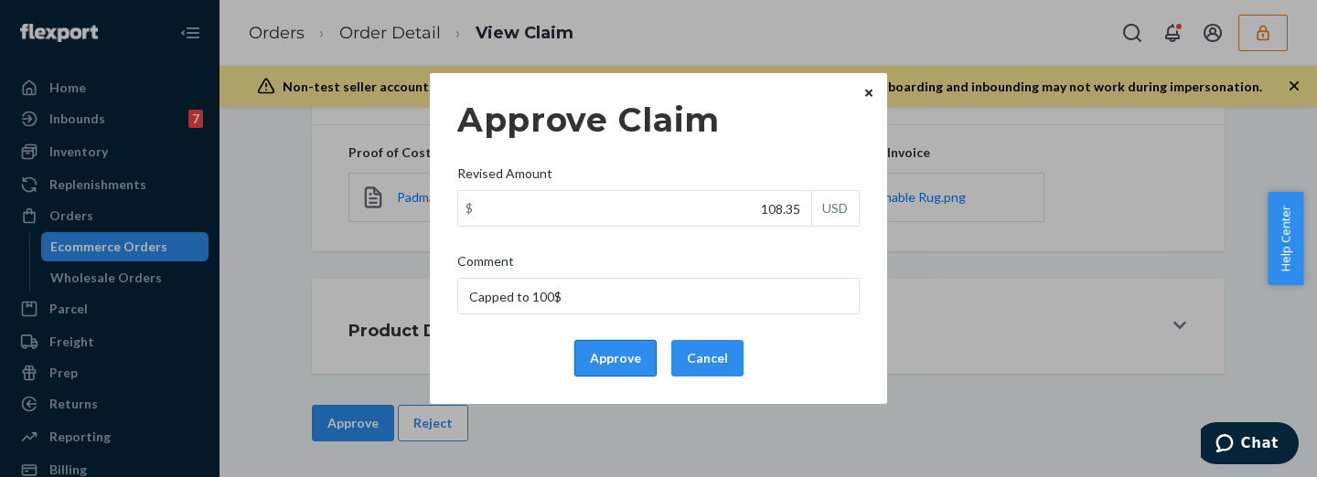
click at [599, 363] on button "Approve" at bounding box center [615, 358] width 82 height 37
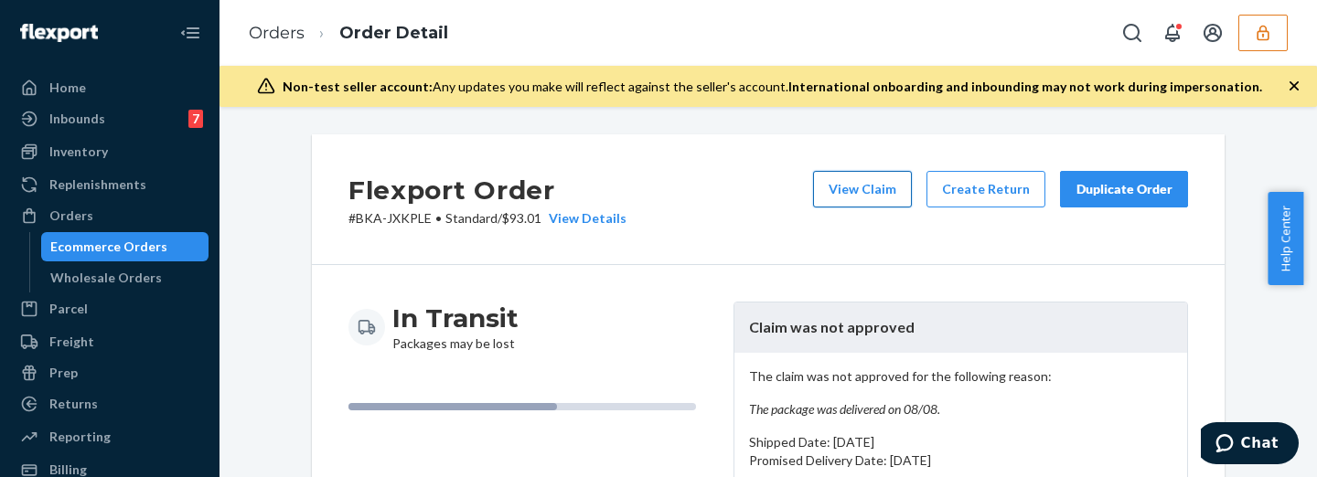
click at [886, 183] on button "View Claim" at bounding box center [862, 189] width 99 height 37
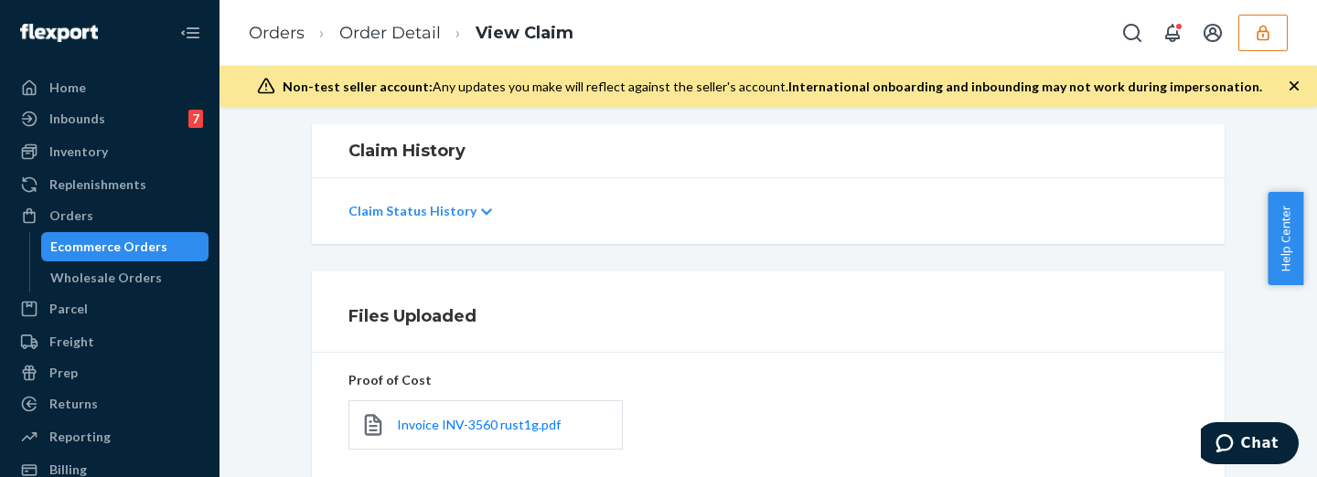
scroll to position [496, 0]
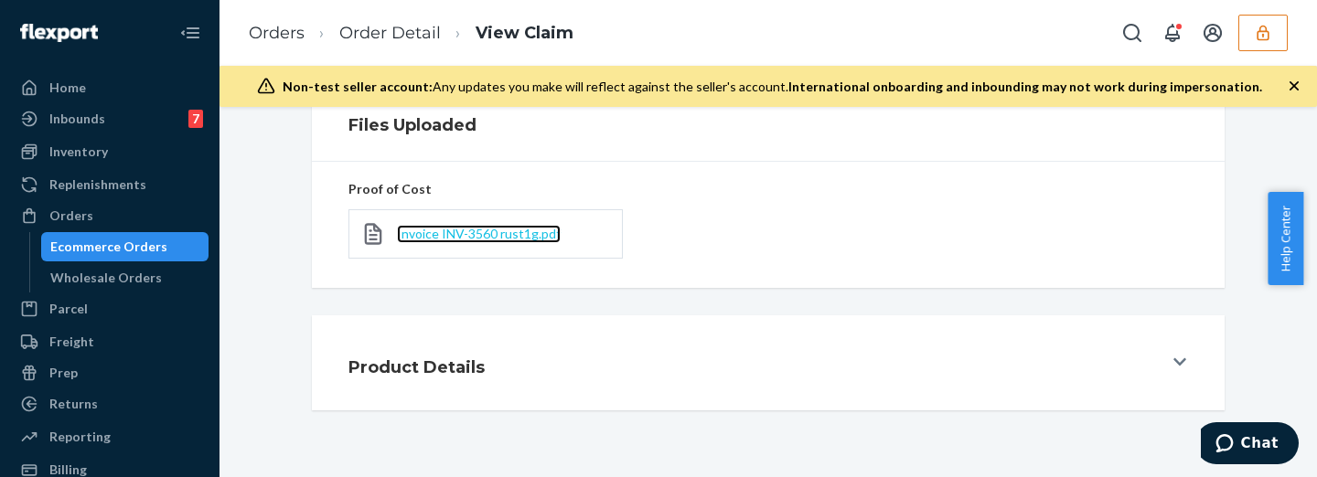
click at [505, 233] on span "Invoice INV-3560 rust1g.pdf" at bounding box center [479, 234] width 164 height 16
click at [375, 28] on link "Order Detail" at bounding box center [389, 33] width 101 height 20
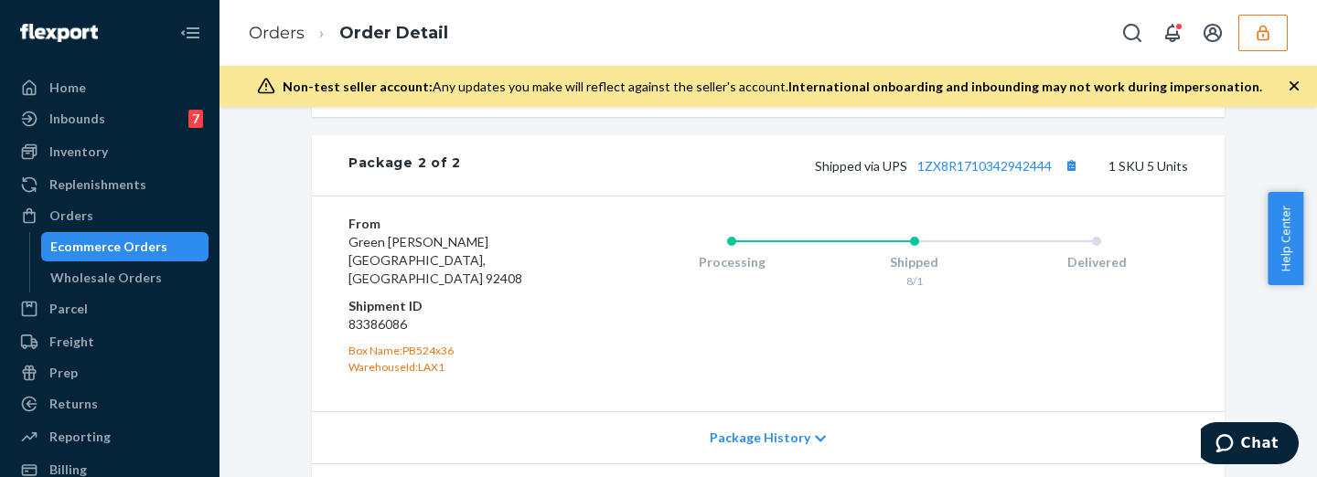
scroll to position [1338, 0]
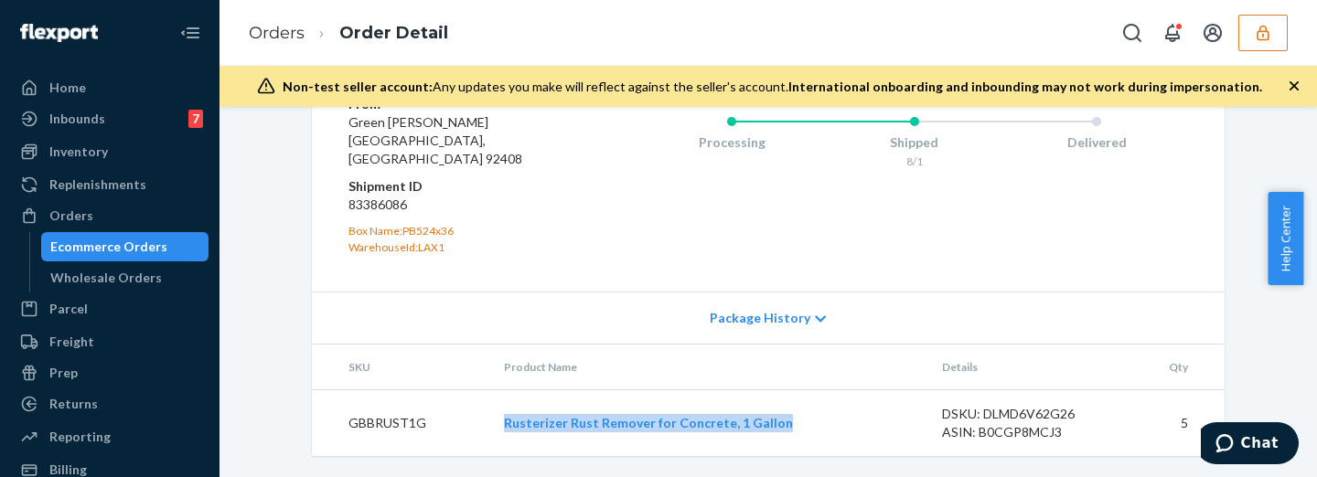
drag, startPoint x: 486, startPoint y: 427, endPoint x: 794, endPoint y: 438, distance: 308.3
click at [794, 438] on td "Rusterizer Rust Remover for Concrete, 1 Gallon" at bounding box center [708, 422] width 438 height 67
copy link "Rusterizer Rust Remover for Concrete, 1 Gallon"
click at [460, 433] on td "GBBRUST1G" at bounding box center [400, 422] width 177 height 67
drag, startPoint x: 461, startPoint y: 428, endPoint x: 843, endPoint y: 446, distance: 382.6
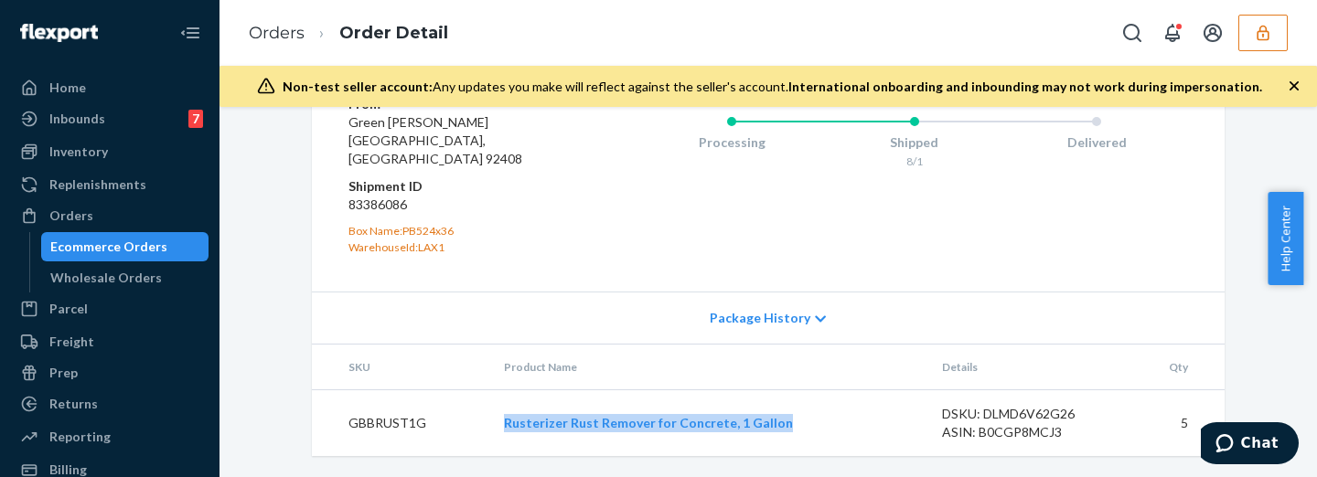
click at [843, 446] on tr "GBBRUST1G Rusterizer Rust Remover for Concrete, 1 Gallon DSKU: DLMD6V62G26 ASIN…" at bounding box center [768, 422] width 912 height 67
copy tr "Rusterizer Rust Remover for Concrete, 1 Gallon"
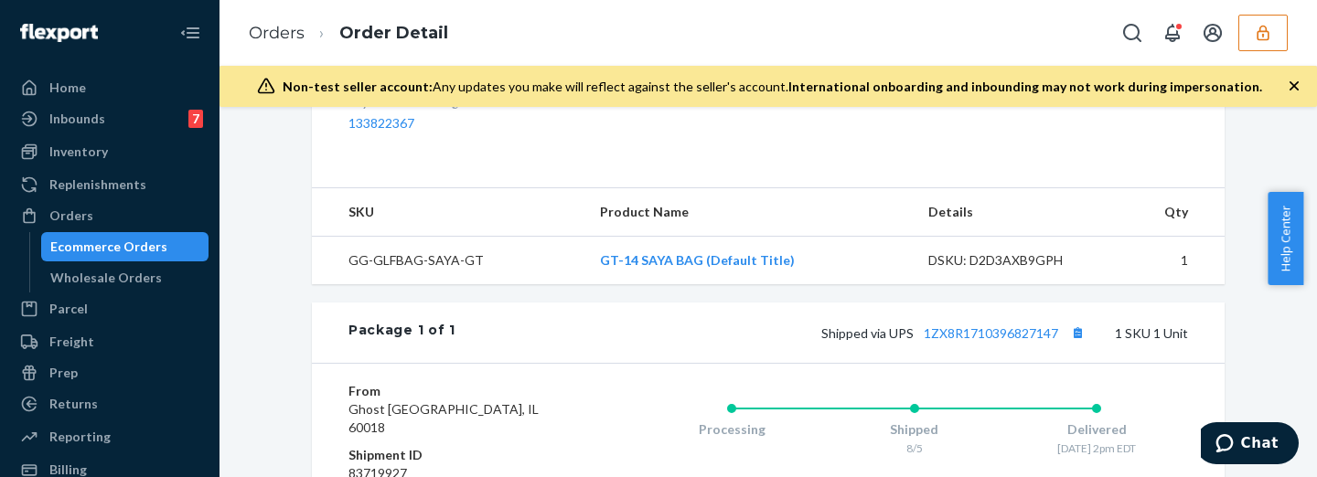
scroll to position [965, 0]
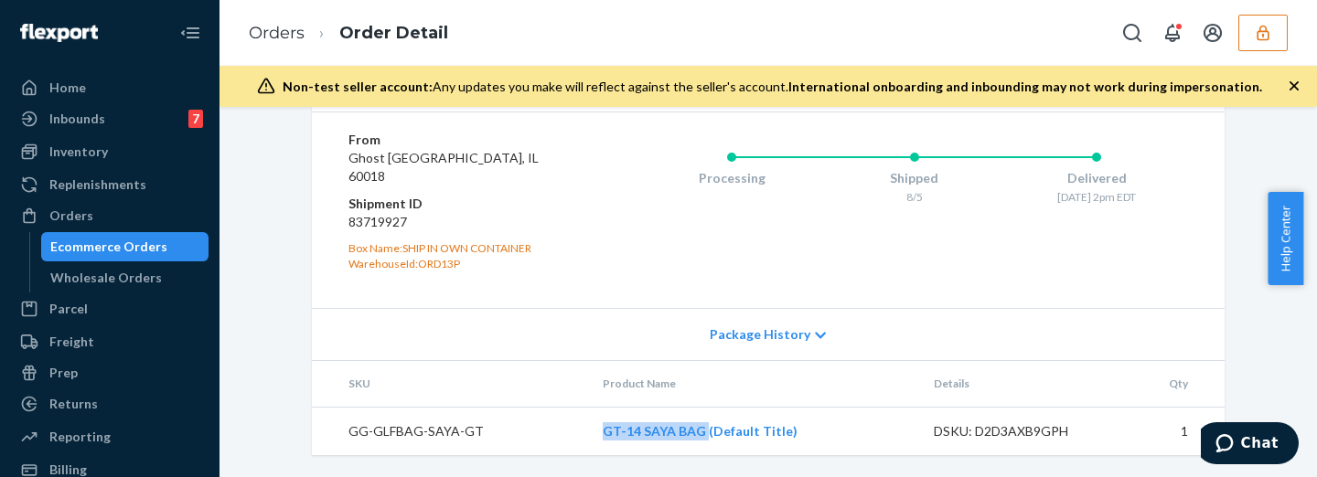
drag, startPoint x: 555, startPoint y: 441, endPoint x: 698, endPoint y: 441, distance: 142.6
click at [698, 441] on tr "GG-GLFBAG-SAYA-GT GT-14 SAYA BAG (Default Title) DSKU: D2D3AXB9GPH 1" at bounding box center [768, 431] width 912 height 48
copy tr "GT-14 SAYA BAG"
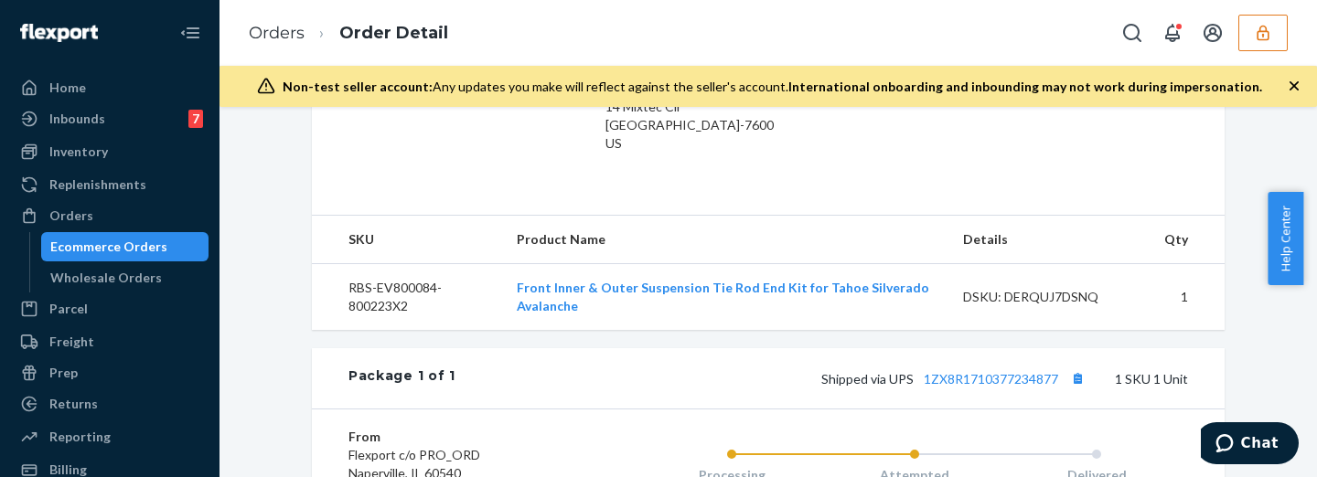
scroll to position [609, 0]
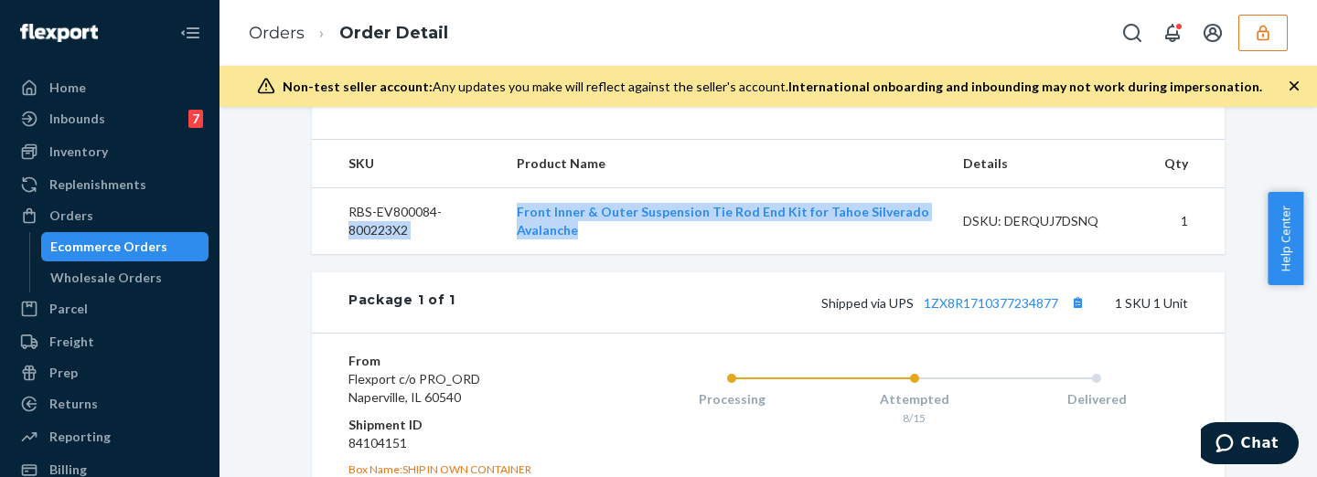
drag, startPoint x: 487, startPoint y: 200, endPoint x: 592, endPoint y: 229, distance: 108.3
click at [592, 229] on tr "RBS-EV800084-800223X2 Front Inner & Outer Suspension Tie Rod End Kit for Tahoe …" at bounding box center [768, 220] width 912 height 67
click at [594, 230] on td "Front Inner & Outer Suspension Tie Rod End Kit for Tahoe Silverado Avalanche" at bounding box center [725, 220] width 446 height 67
drag, startPoint x: 609, startPoint y: 234, endPoint x: 517, endPoint y: 205, distance: 96.0
click at [517, 205] on td "Front Inner & Outer Suspension Tie Rod End Kit for Tahoe Silverado Avalanche" at bounding box center [725, 220] width 446 height 67
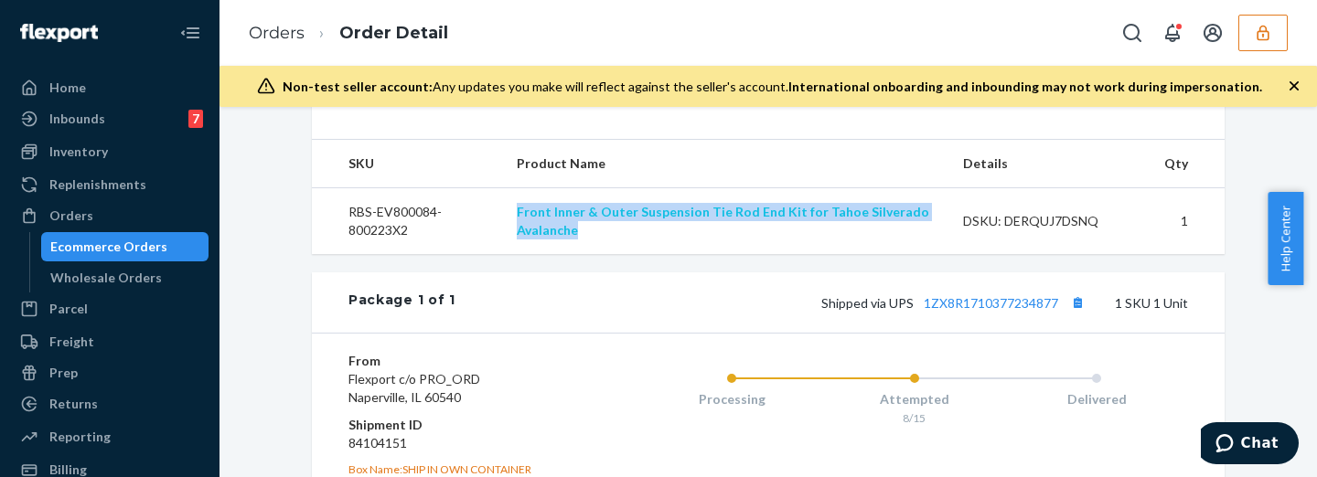
copy link "Front Inner & Outer Suspension Tie Rod End Kit for Tahoe Silverado Avalanche"
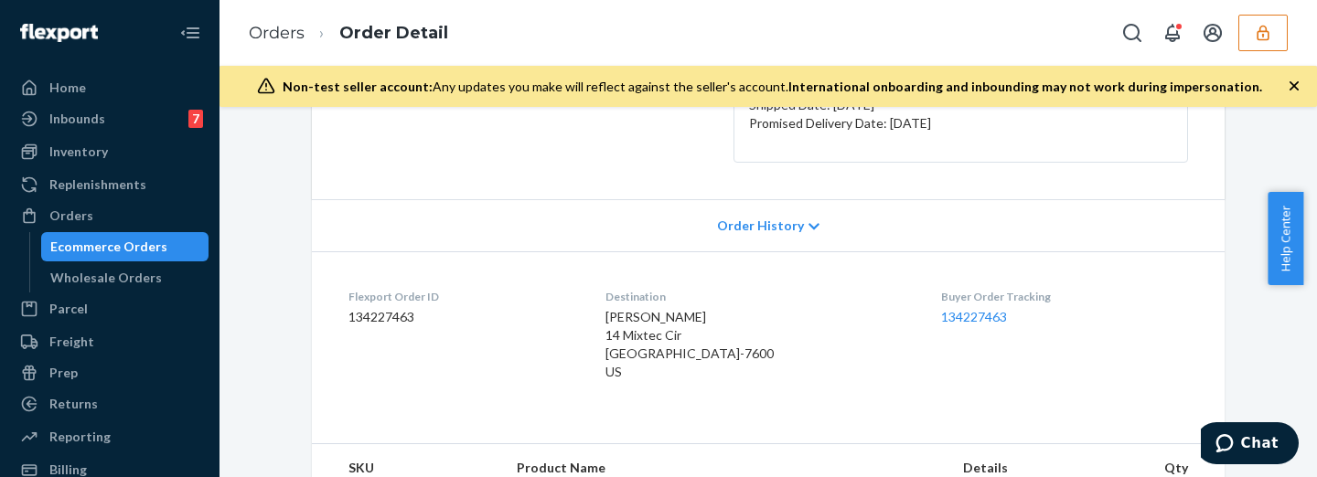
scroll to position [0, 0]
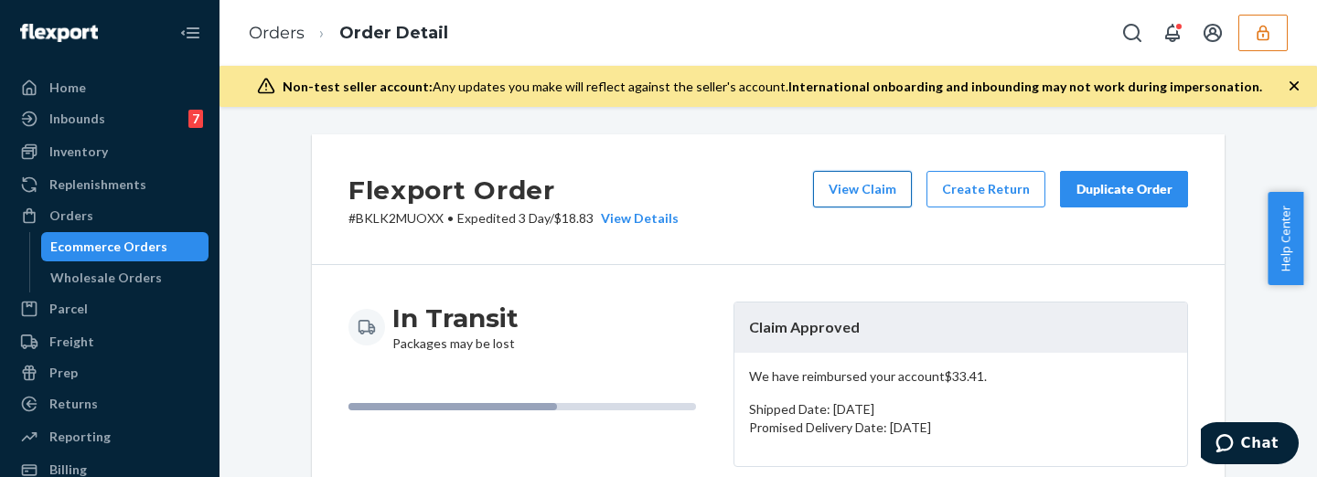
click at [860, 179] on button "View Claim" at bounding box center [862, 189] width 99 height 37
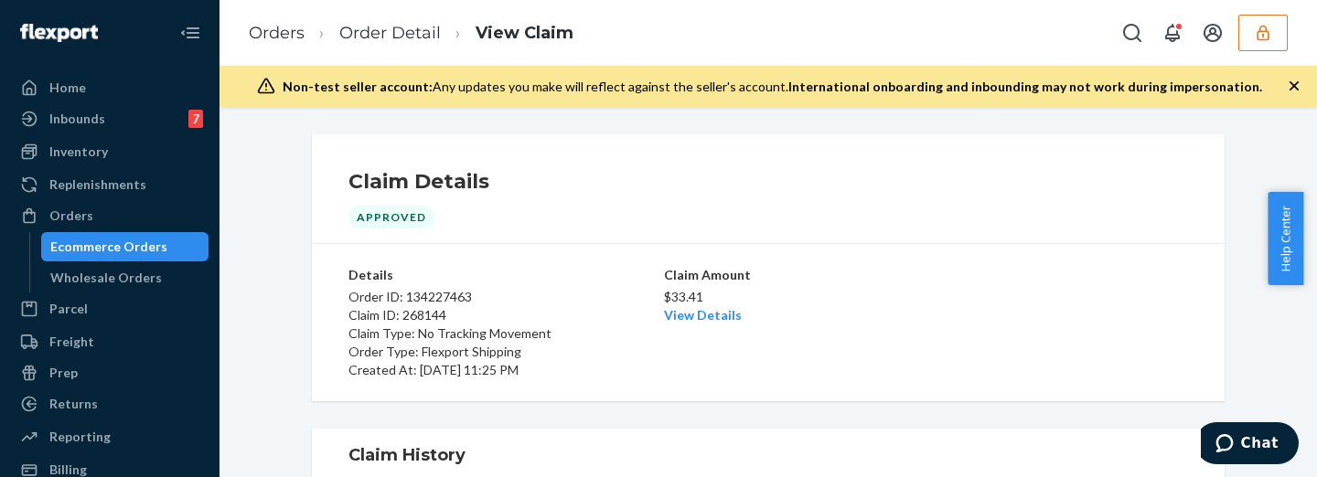
scroll to position [304, 0]
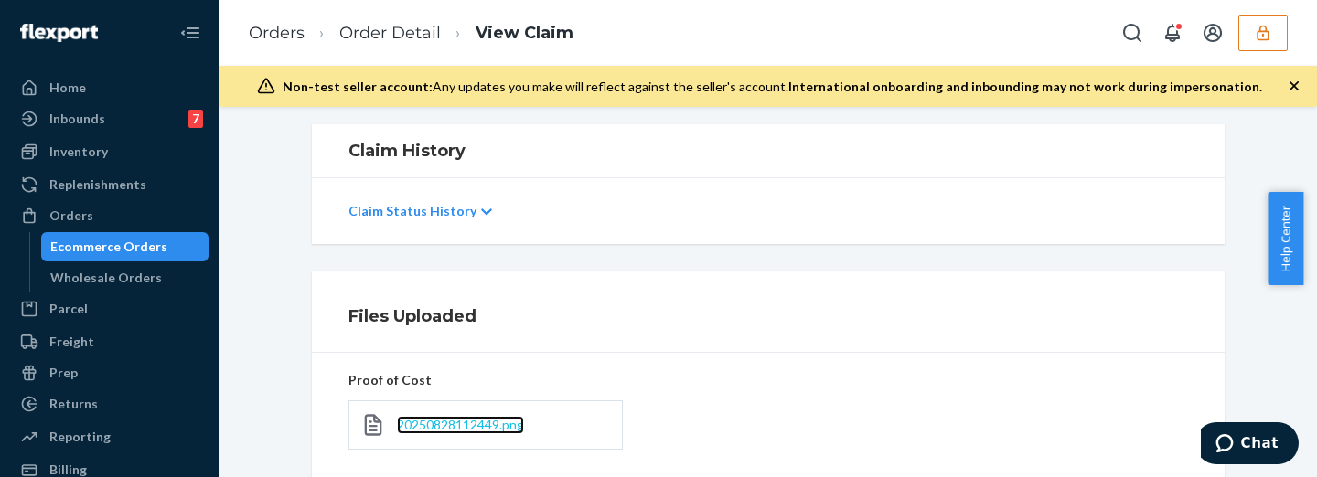
click at [431, 423] on span "20250828112449.png" at bounding box center [460, 425] width 127 height 16
click at [359, 30] on link "Order Detail" at bounding box center [389, 33] width 101 height 20
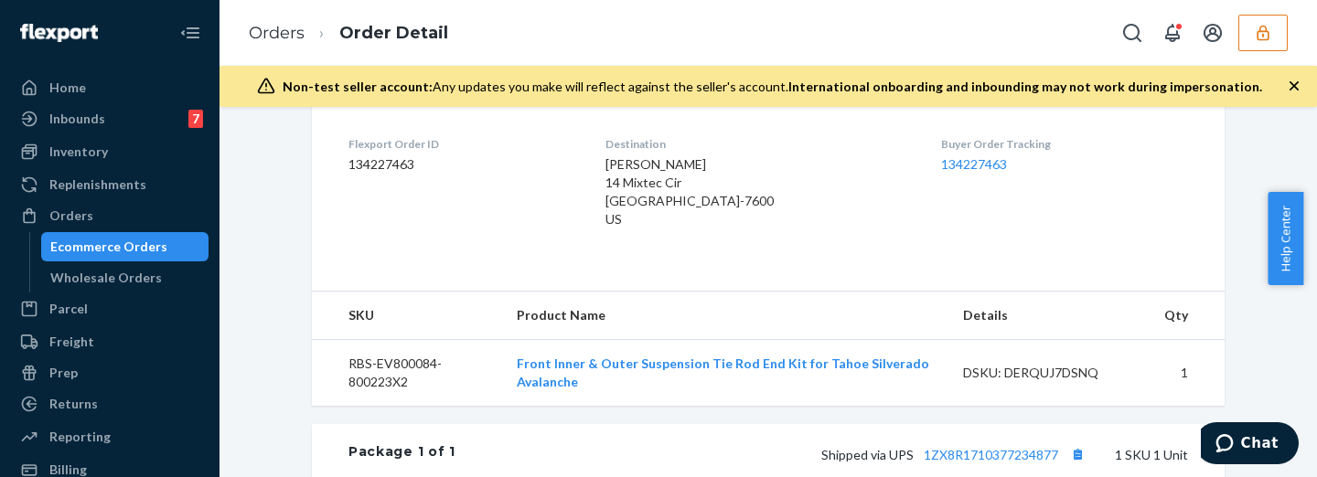
scroll to position [609, 0]
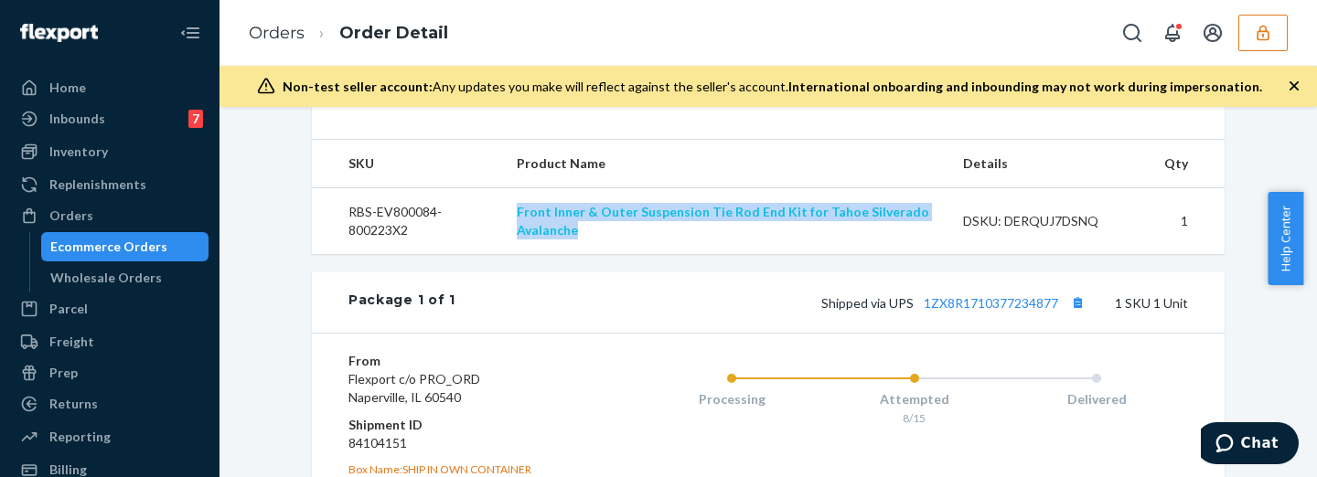
drag, startPoint x: 585, startPoint y: 230, endPoint x: 517, endPoint y: 211, distance: 70.3
click at [517, 211] on td "Front Inner & Outer Suspension Tie Rod End Kit for Tahoe Silverado Avalanche" at bounding box center [725, 220] width 446 height 67
copy link "Front Inner & Outer Suspension Tie Rod End Kit for Tahoe Silverado Avalanche"
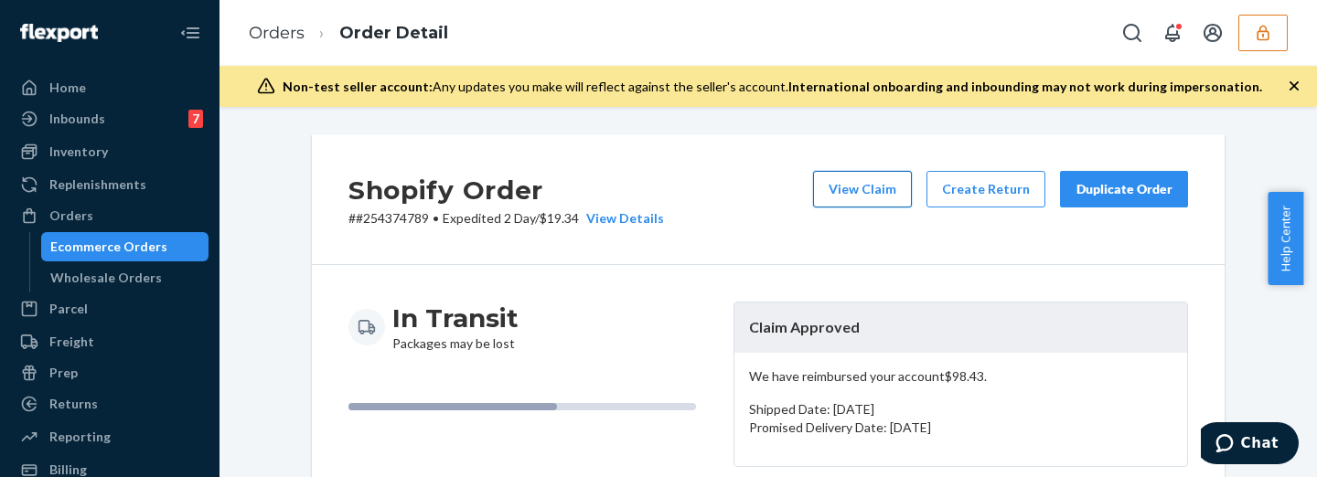
click at [858, 178] on button "View Claim" at bounding box center [862, 189] width 99 height 37
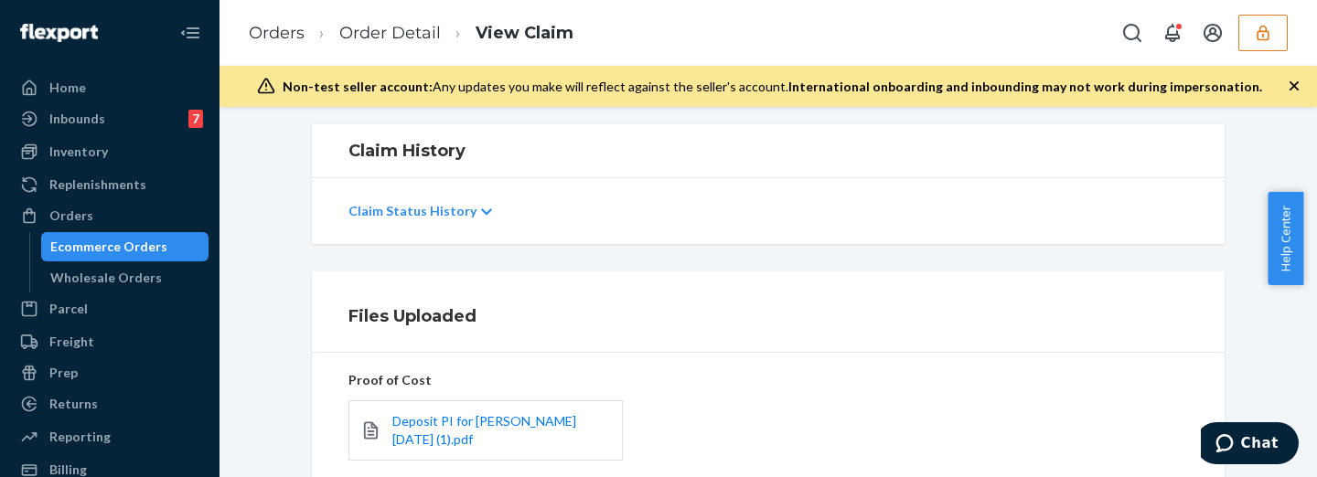
scroll to position [380, 0]
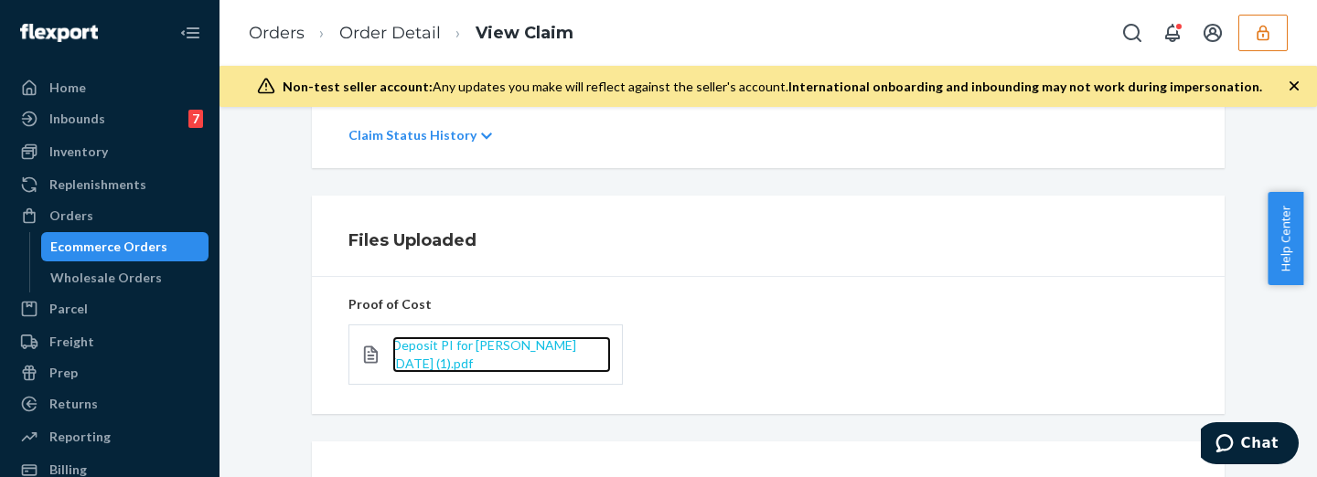
click at [418, 348] on span "Deposit PI for Hudson 2025-3-18 (1).pdf" at bounding box center [484, 354] width 184 height 34
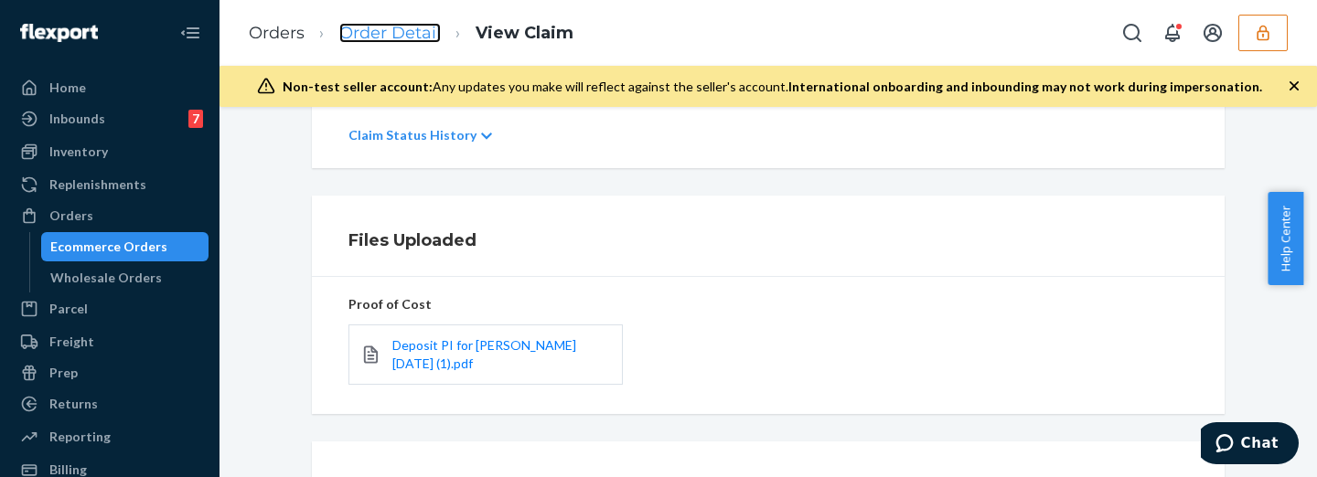
click at [365, 23] on link "Order Detail" at bounding box center [389, 33] width 101 height 20
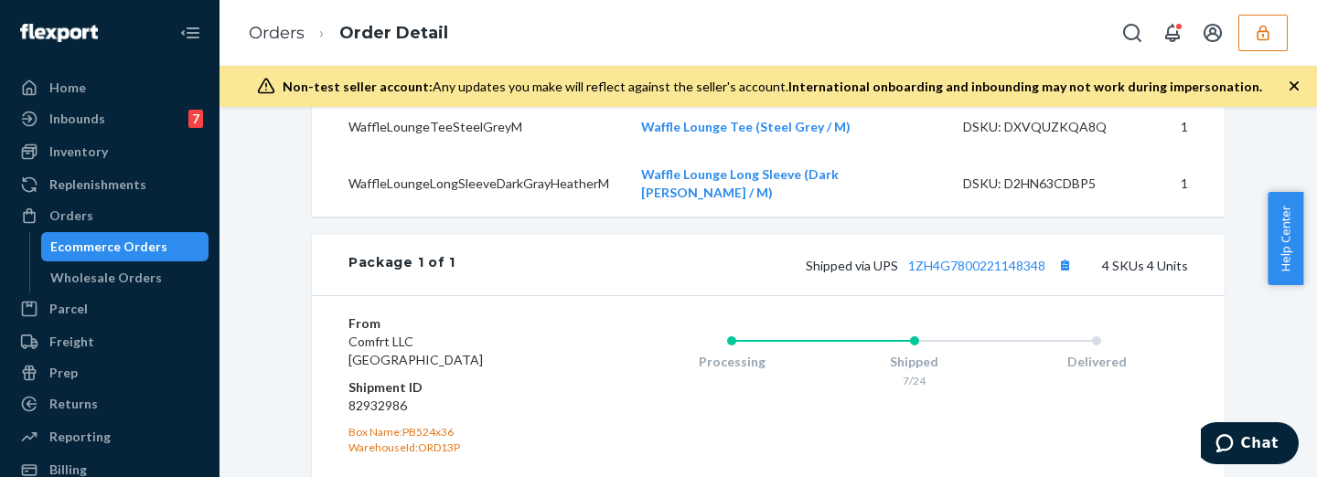
scroll to position [686, 0]
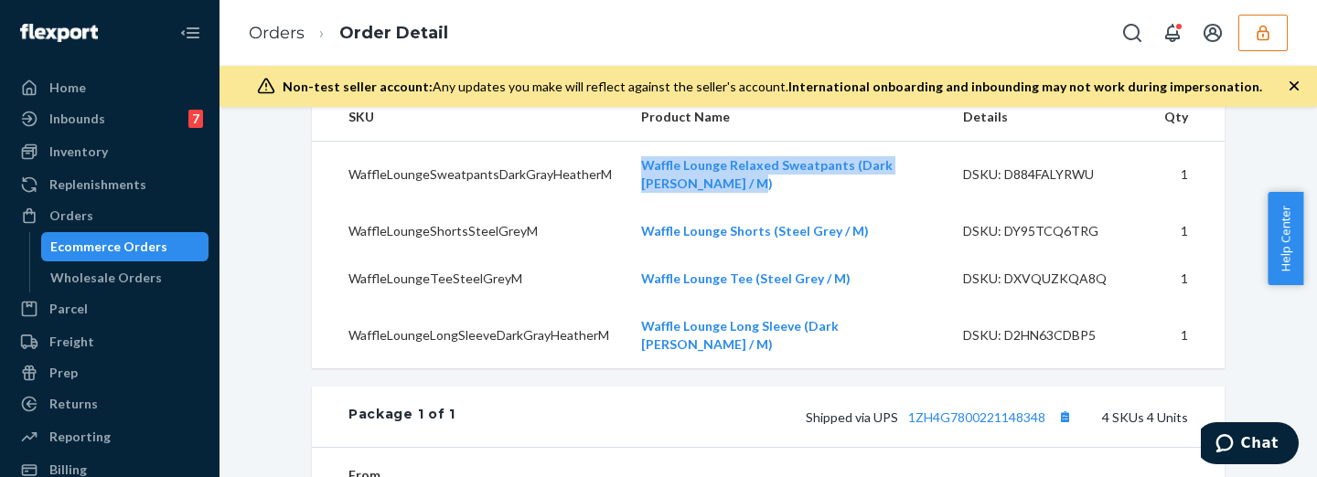
drag, startPoint x: 621, startPoint y: 193, endPoint x: 720, endPoint y: 233, distance: 107.5
click at [720, 208] on td "Waffle Lounge Relaxed Sweatpants (Dark Gray Heather / M)" at bounding box center [787, 175] width 322 height 67
copy link "Waffle Lounge Relaxed Sweatpants (Dark Gray Heather / M)"
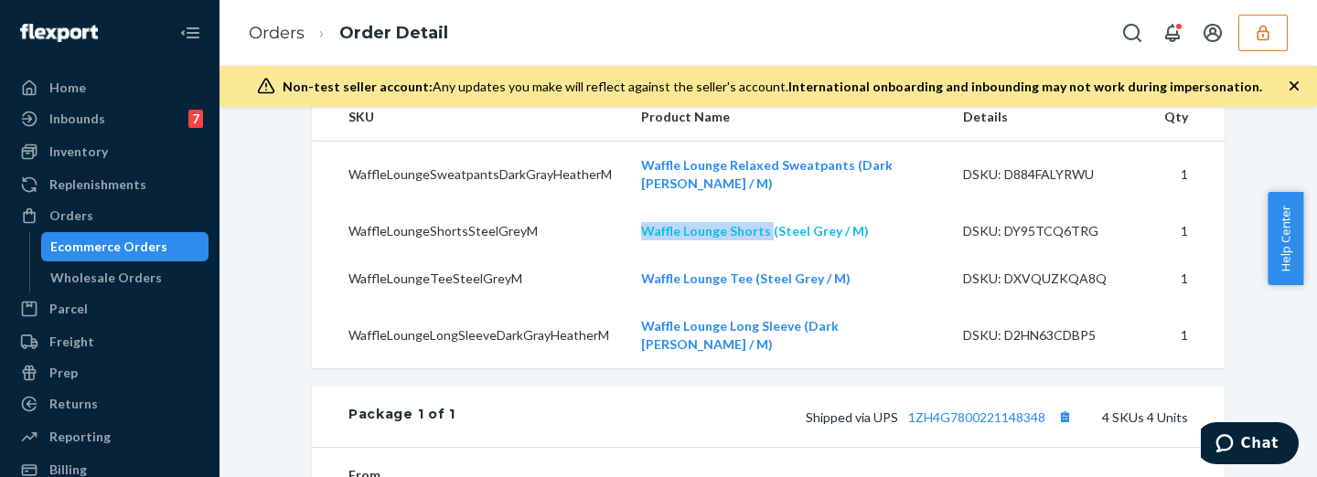
drag, startPoint x: 624, startPoint y: 279, endPoint x: 753, endPoint y: 273, distance: 129.9
click at [753, 255] on td "Waffle Lounge Shorts (Steel Grey / M)" at bounding box center [787, 232] width 322 height 48
copy link "Waffle Lounge Shorts"
click at [586, 255] on td "WaffleLoungeShortsSteelGreyM" at bounding box center [469, 232] width 315 height 48
copy tr "Waffle Lounge Shorts (Steel Grey / M)"
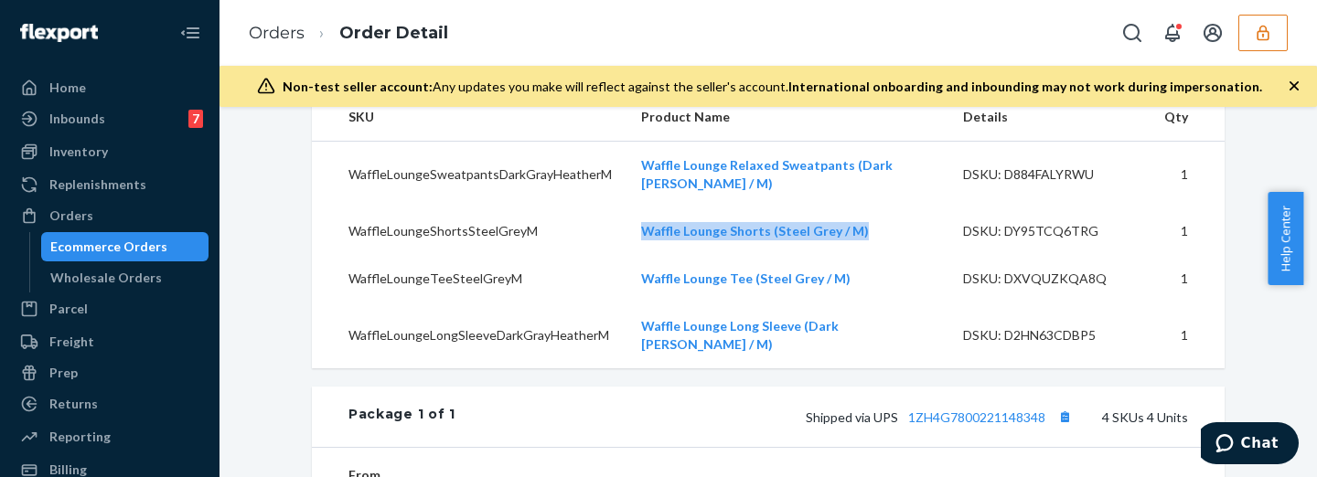
drag, startPoint x: 589, startPoint y: 266, endPoint x: 856, endPoint y: 274, distance: 267.1
click at [856, 255] on tr "WaffleLoungeShortsSteelGreyM Waffle Lounge Shorts (Steel Grey / M) DSKU: DY95TC…" at bounding box center [768, 232] width 912 height 48
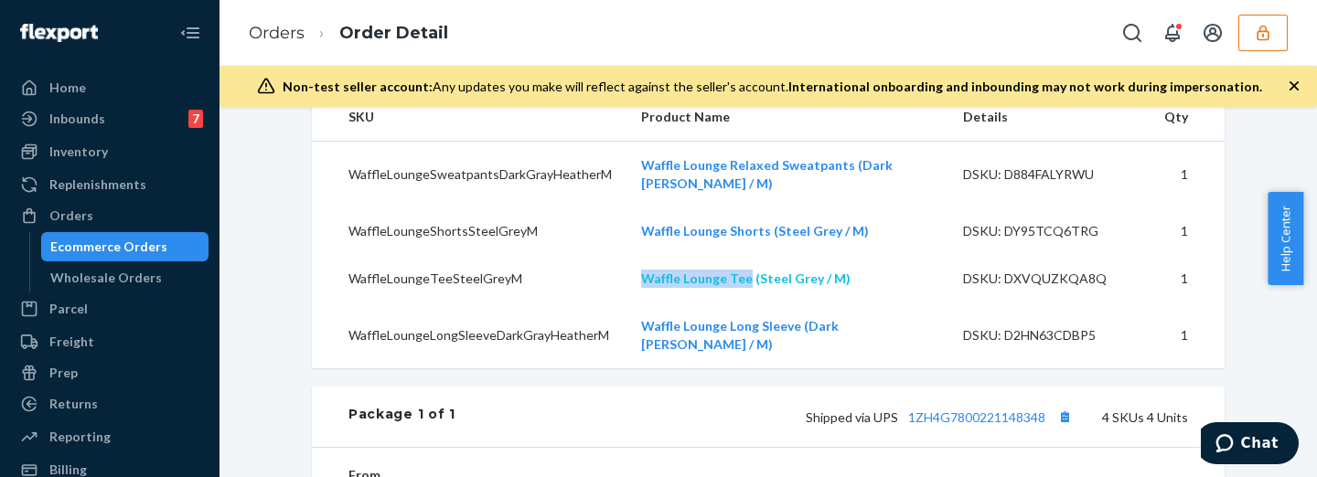
drag, startPoint x: 601, startPoint y: 318, endPoint x: 733, endPoint y: 321, distance: 132.6
click at [733, 303] on tr "WaffleLoungeTeeSteelGreyM Waffle Lounge Tee (Steel Grey / M) DSKU: DXVQUZKQA8Q 1" at bounding box center [768, 279] width 912 height 48
copy tr "Waffle Lounge Tee"
click at [564, 303] on td "WaffleLoungeTeeSteelGreyM" at bounding box center [469, 279] width 315 height 48
drag, startPoint x: 572, startPoint y: 305, endPoint x: 903, endPoint y: 322, distance: 331.4
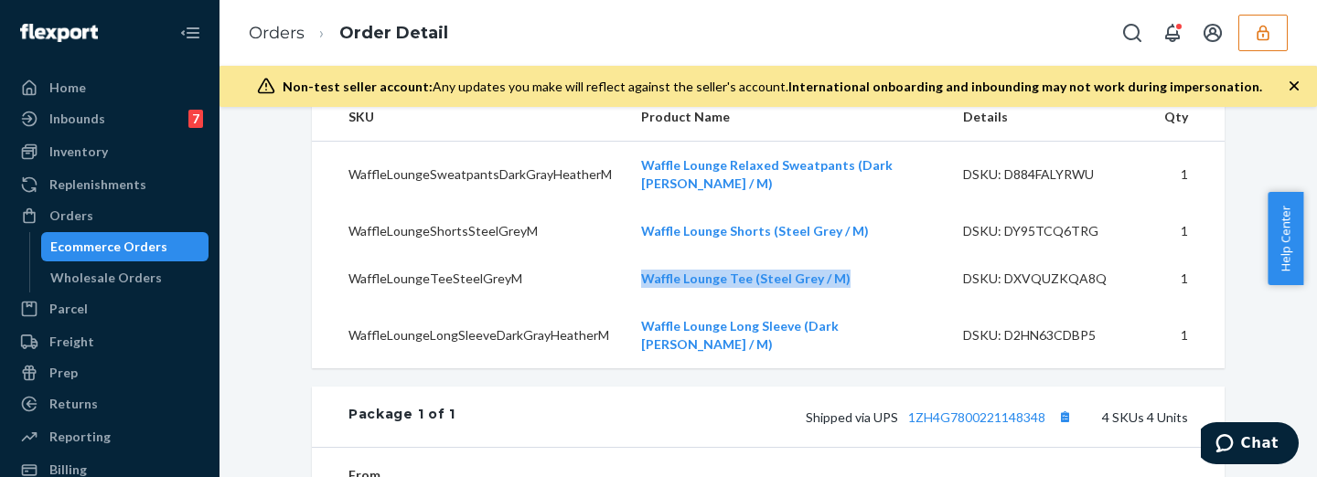
click at [903, 303] on tr "WaffleLoungeTeeSteelGreyM Waffle Lounge Tee (Steel Grey / M) DSKU: DXVQUZKQA8Q 1" at bounding box center [768, 279] width 912 height 48
copy tr "Waffle Lounge Tee (Steel Grey / M)"
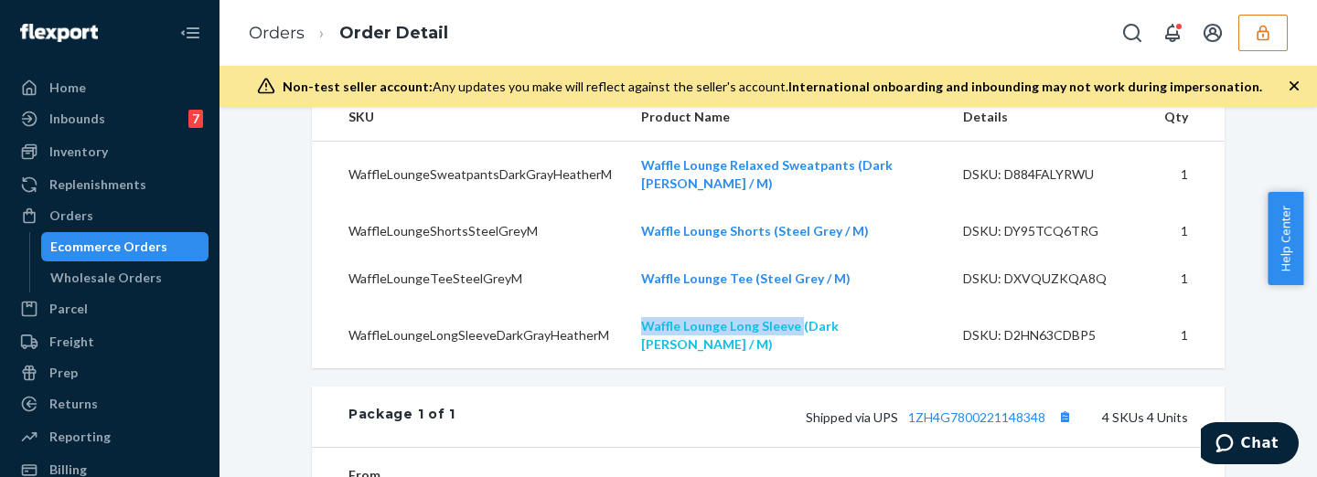
drag, startPoint x: 615, startPoint y: 363, endPoint x: 785, endPoint y: 368, distance: 170.1
click at [785, 368] on td "Waffle Lounge Long Sleeve (Dark Gray Heather / M)" at bounding box center [787, 336] width 322 height 66
copy link "Waffle Lounge Long Sleeve"
click at [592, 347] on td "WaffleLoungeLongSleeveDarkGrayHeatherM" at bounding box center [469, 336] width 315 height 66
drag, startPoint x: 612, startPoint y: 360, endPoint x: 926, endPoint y: 372, distance: 314.7
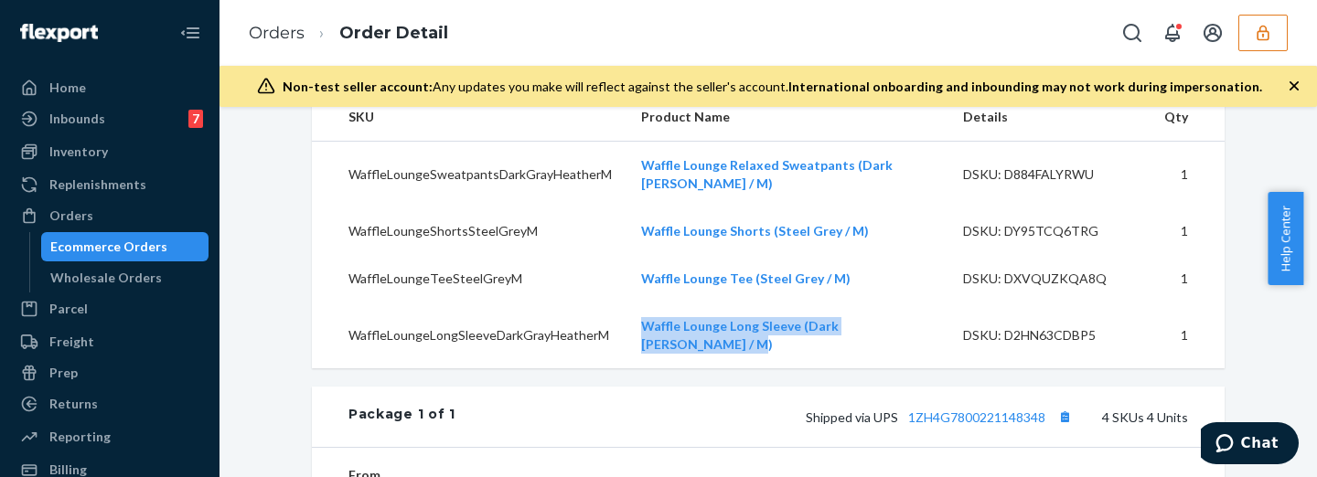
click at [926, 368] on tr "WaffleLoungeLongSleeveDarkGrayHeatherM Waffle Lounge Long Sleeve (Dark Gray Hea…" at bounding box center [768, 336] width 912 height 66
copy tr "Waffle Lounge Long Sleeve (Dark Gray Heather / M)"
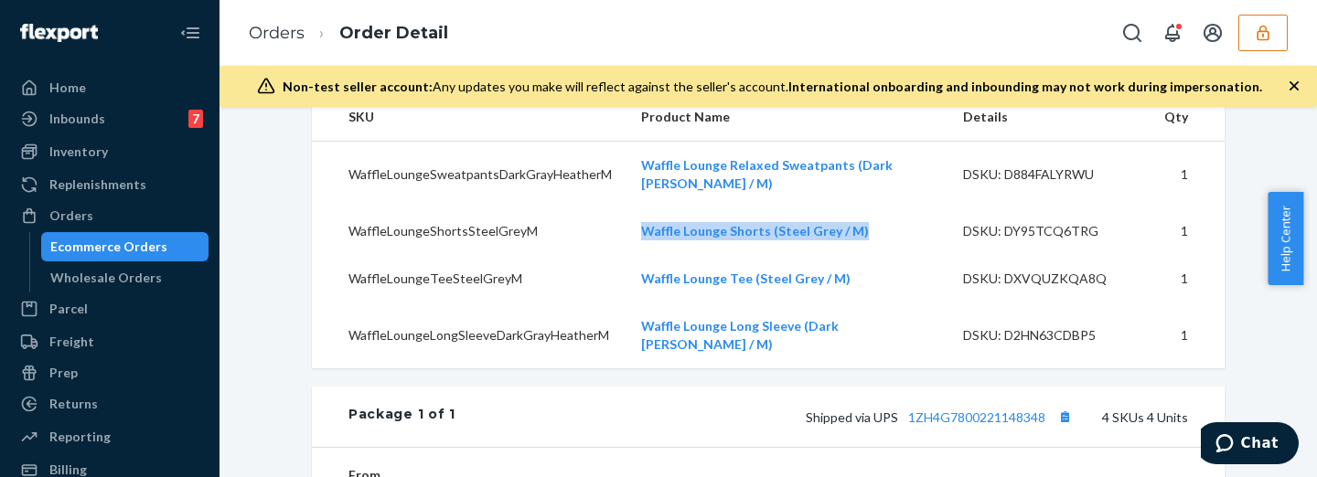
drag, startPoint x: 608, startPoint y: 272, endPoint x: 855, endPoint y: 269, distance: 246.9
click at [855, 255] on tr "WaffleLoungeShortsSteelGreyM Waffle Lounge Shorts (Steel Grey / M) DSKU: DY95TC…" at bounding box center [768, 232] width 912 height 48
copy tr "Waffle Lounge Shorts (Steel Grey / M)"
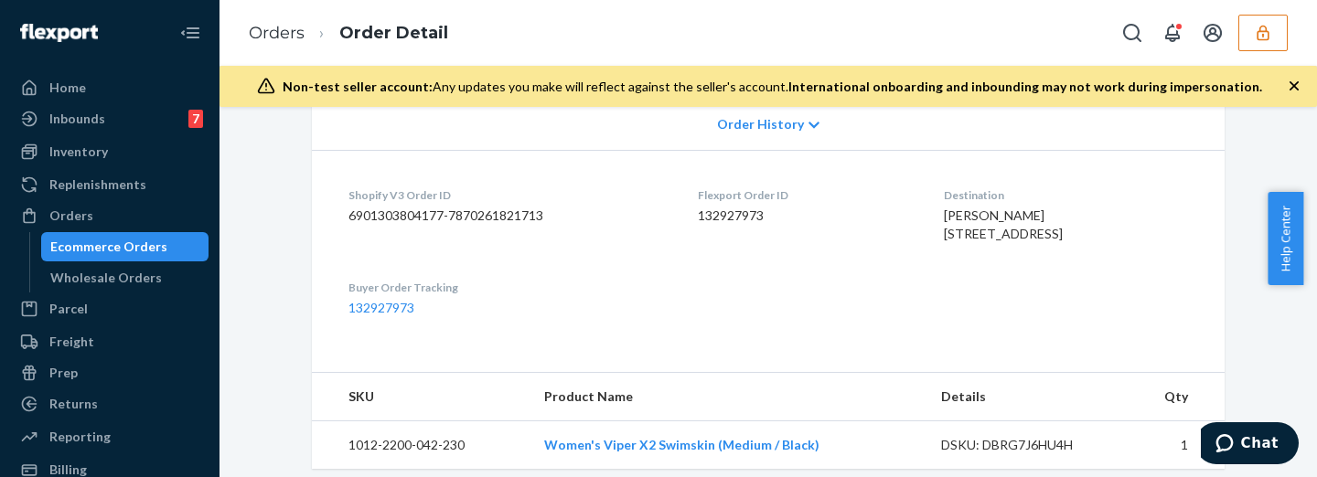
scroll to position [686, 0]
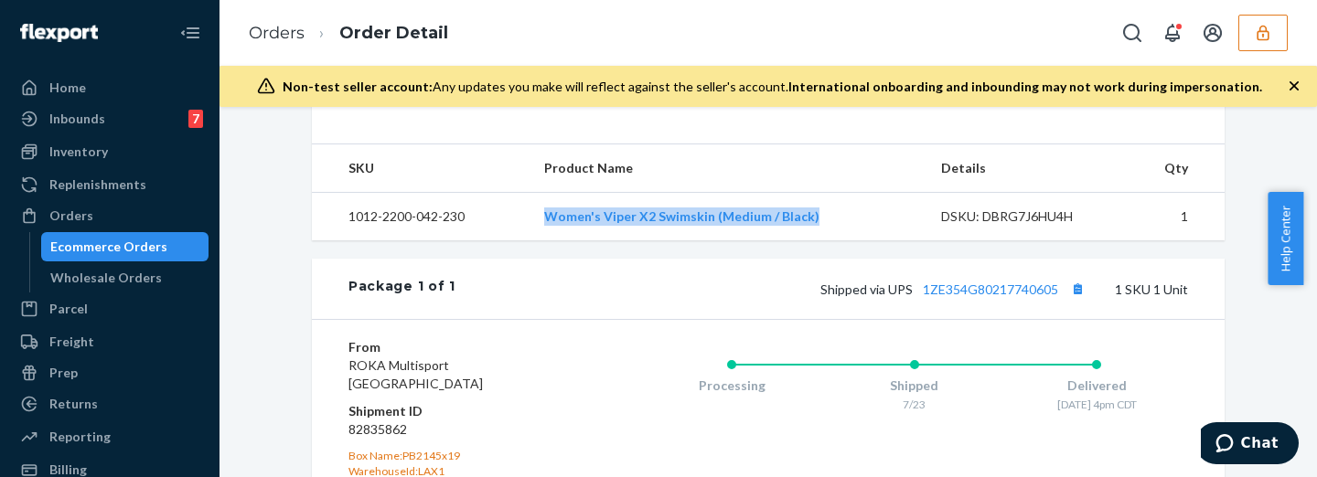
drag, startPoint x: 466, startPoint y: 256, endPoint x: 867, endPoint y: 272, distance: 400.8
click at [867, 241] on tr "1012-2200-042-230 Women's Viper X2 Swimskin (Medium / Black) DSKU: DBRG7J6HU4H 1" at bounding box center [768, 217] width 912 height 48
copy tr "Women's Viper X2 Swimskin (Medium / Black)"
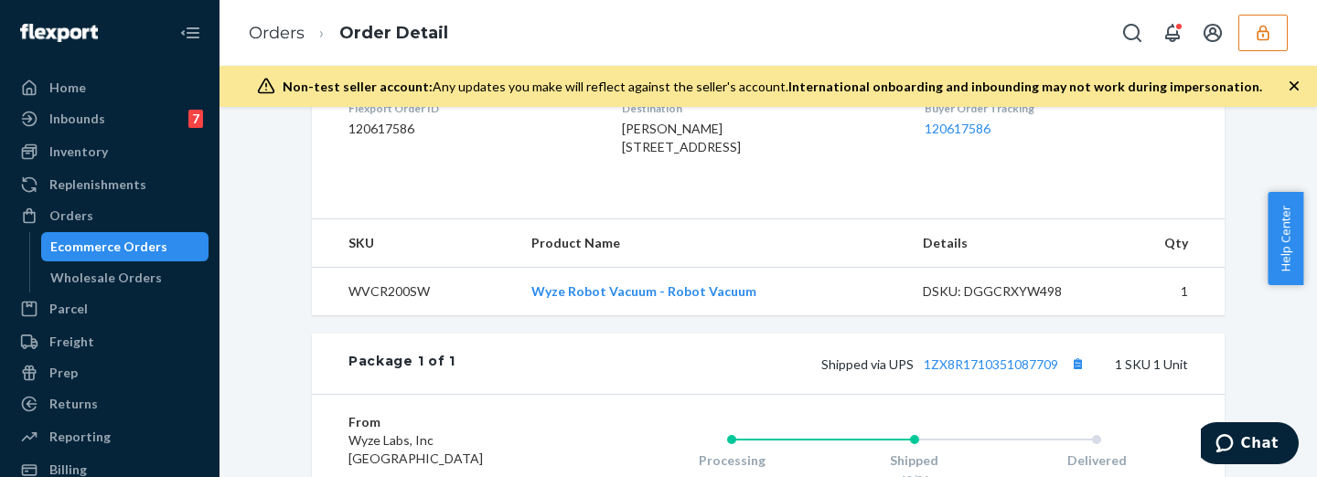
scroll to position [609, 0]
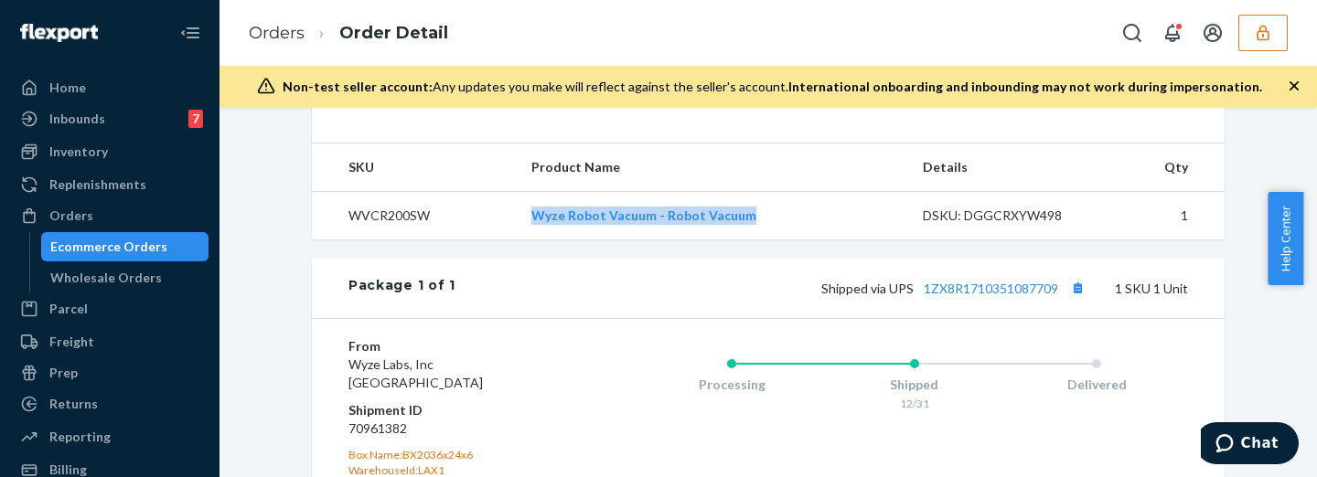
drag, startPoint x: 485, startPoint y: 235, endPoint x: 786, endPoint y: 235, distance: 300.8
click at [786, 235] on tr "WVCR200SW Wyze Robot Vacuum - Robot Vacuum DSKU: DGGCRXYW498 1" at bounding box center [768, 215] width 912 height 48
copy tr "Wyze Robot Vacuum - Robot Vacuum"
